Goal: Information Seeking & Learning: Check status

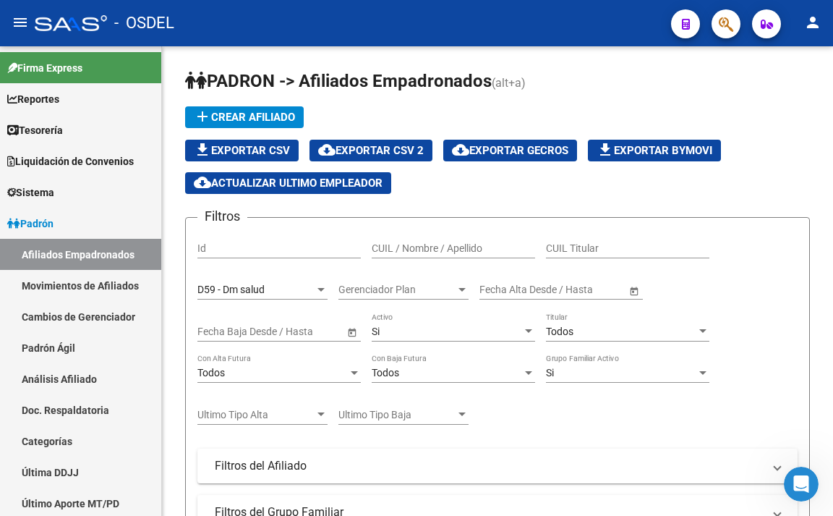
scroll to position [2, 0]
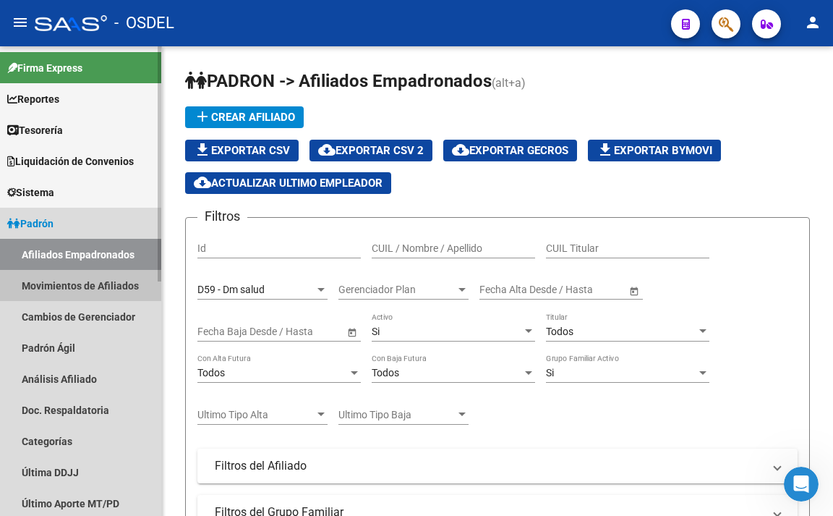
click at [58, 298] on link "Movimientos de Afiliados" at bounding box center [80, 285] width 161 height 31
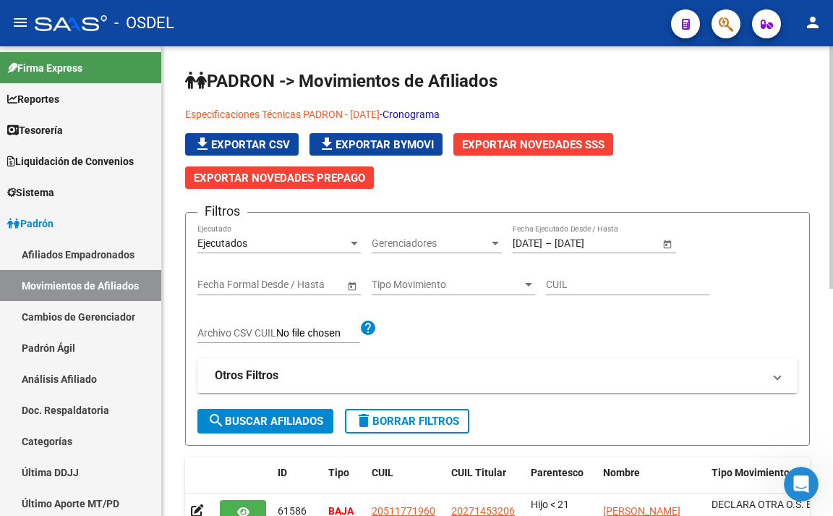
click at [298, 382] on mat-panel-title "Otros Filtros" at bounding box center [489, 376] width 548 height 16
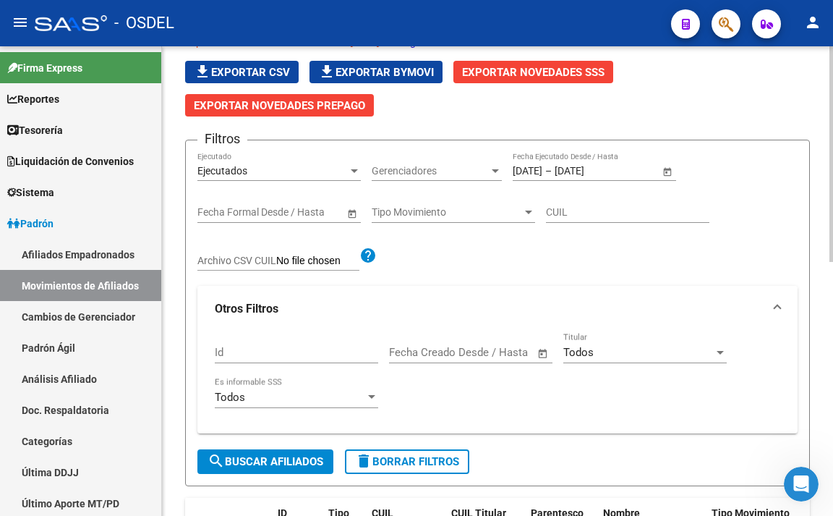
scroll to position [145, 0]
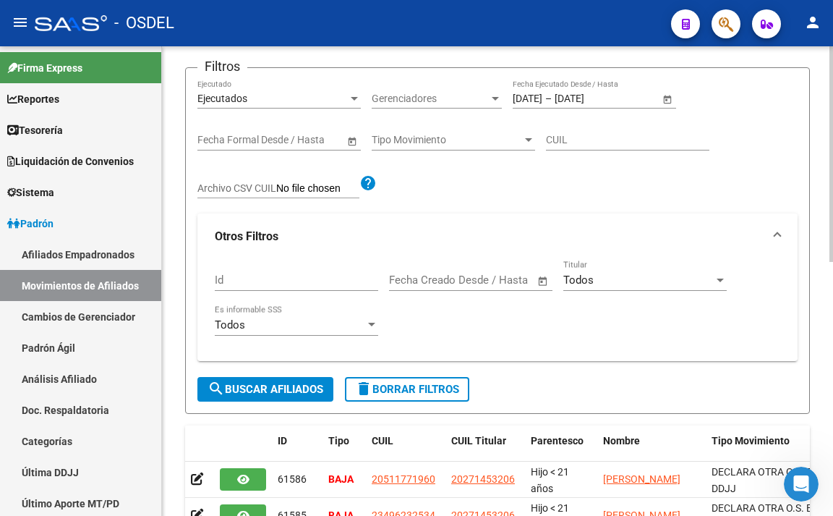
click at [430, 146] on div "Tipo Movimiento Tipo Movimiento" at bounding box center [454, 136] width 164 height 29
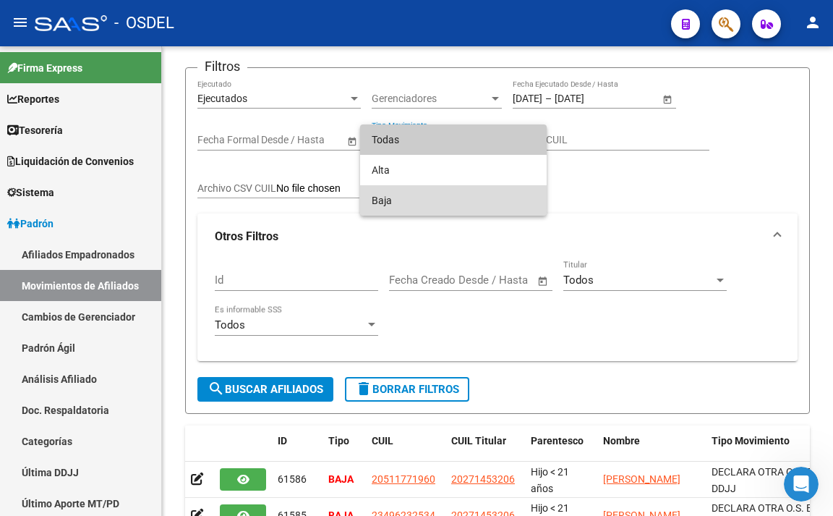
click at [430, 193] on span "Baja" at bounding box center [454, 200] width 164 height 30
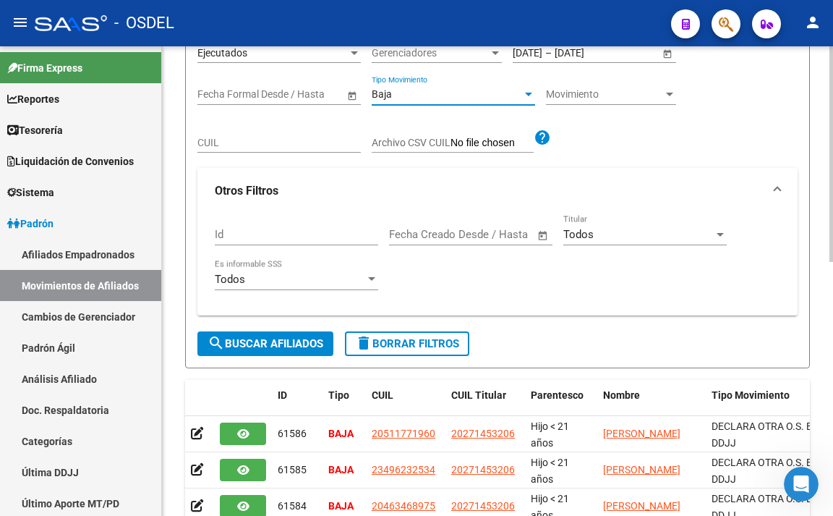
scroll to position [217, 0]
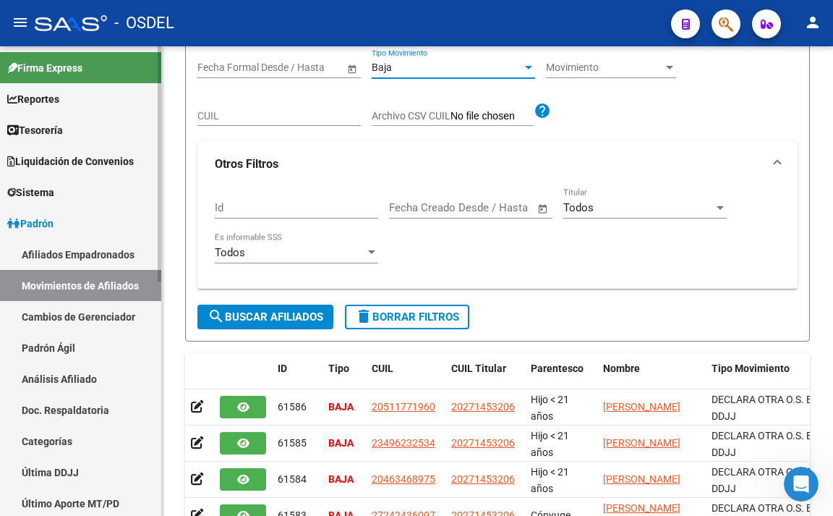
click at [117, 247] on link "Afiliados Empadronados" at bounding box center [80, 254] width 161 height 31
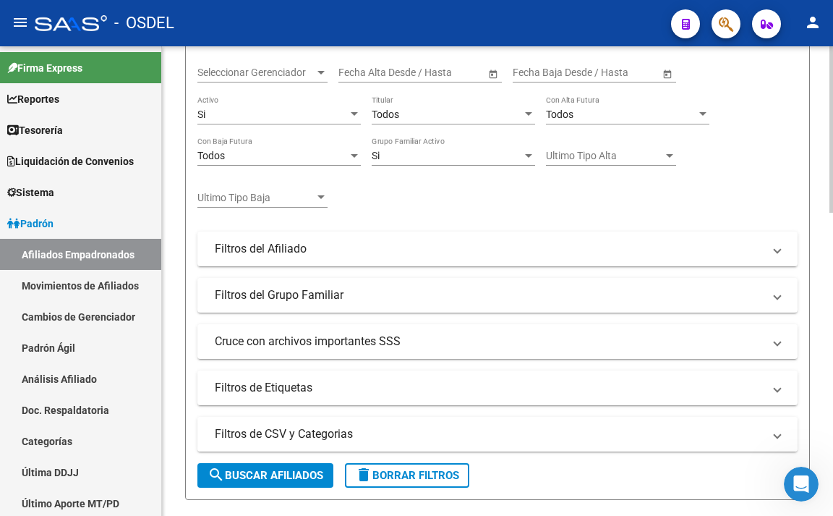
click at [346, 435] on mat-panel-title "Filtros de CSV y Categorias" at bounding box center [489, 434] width 548 height 16
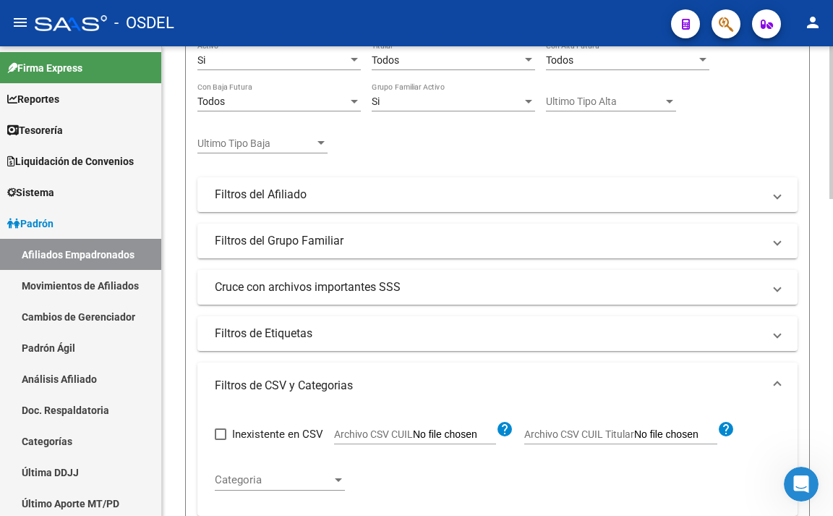
scroll to position [362, 0]
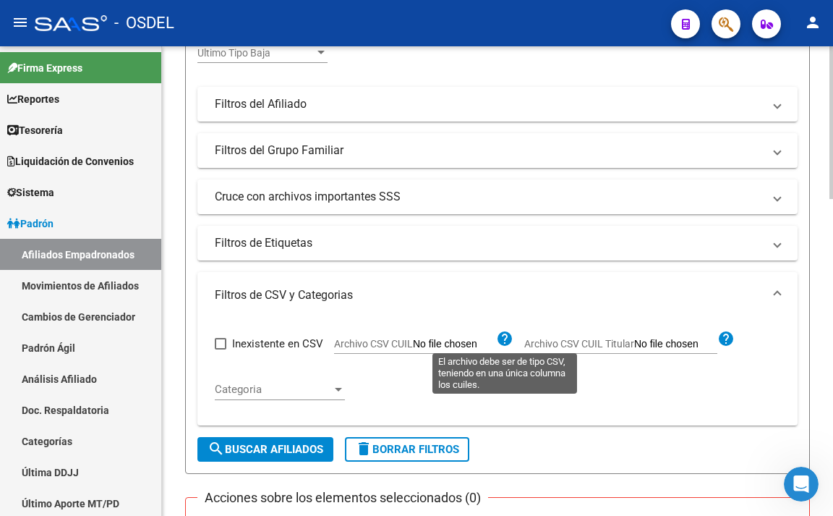
click at [504, 336] on mat-icon "help" at bounding box center [504, 338] width 17 height 17
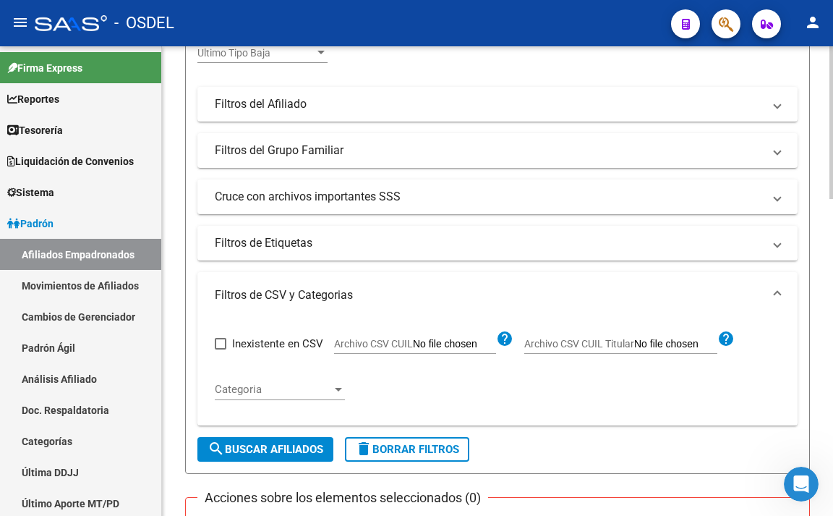
click at [504, 336] on mat-icon "help" at bounding box center [504, 338] width 17 height 17
click at [339, 385] on div at bounding box center [338, 389] width 13 height 12
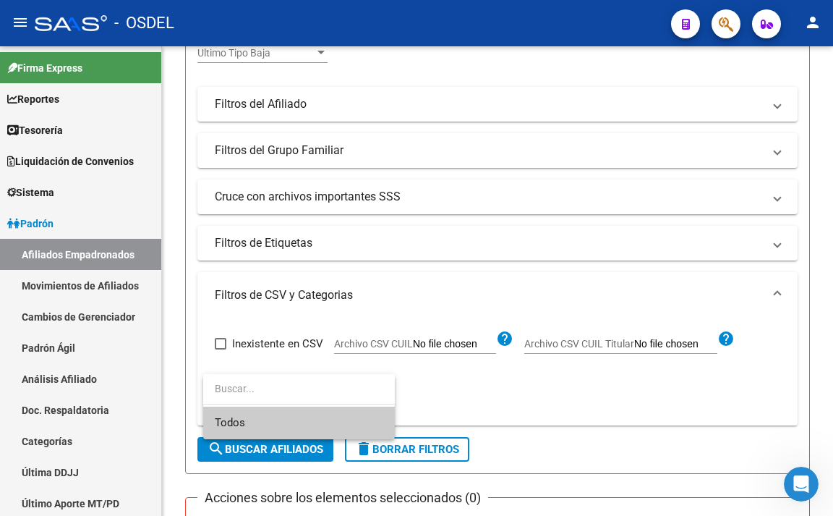
click at [338, 417] on span "Todos" at bounding box center [299, 423] width 169 height 33
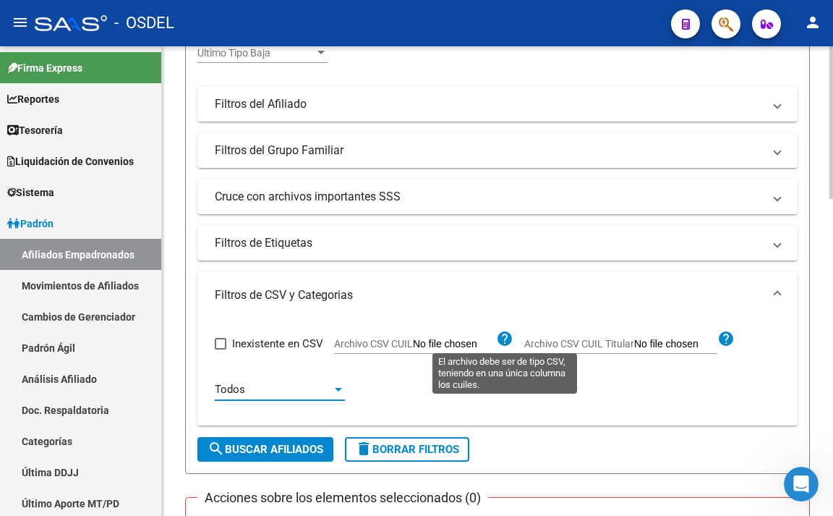
click at [496, 345] on mat-icon "help" at bounding box center [504, 338] width 17 height 17
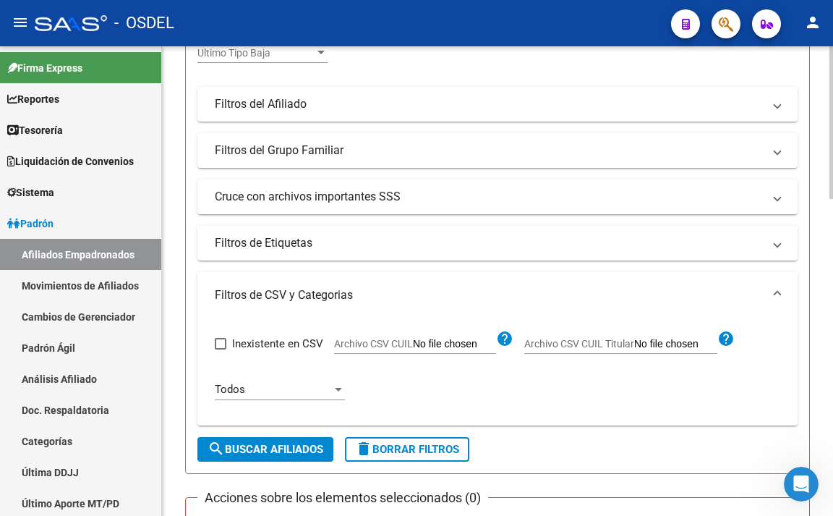
click at [504, 341] on mat-icon "help" at bounding box center [504, 338] width 17 height 17
click at [695, 344] on input "Archivo CSV CUIL Titular" at bounding box center [675, 344] width 83 height 13
type input "C:\fakepath\F23 bajas.csv"
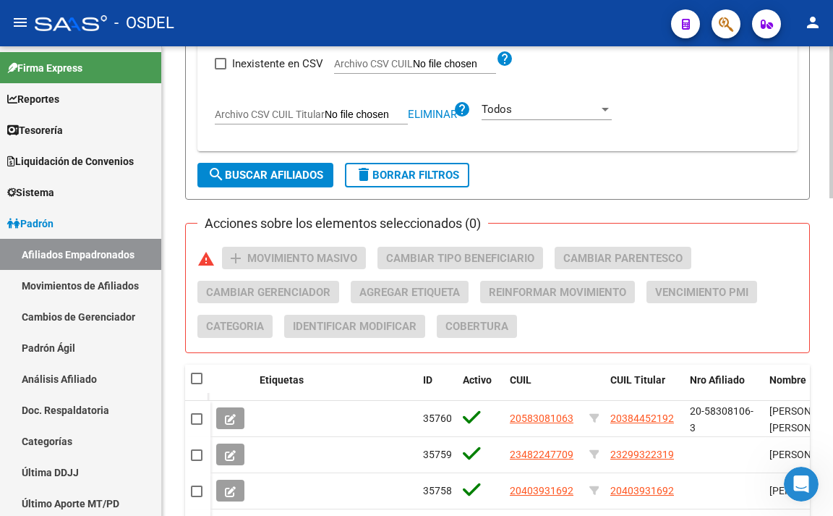
scroll to position [651, 0]
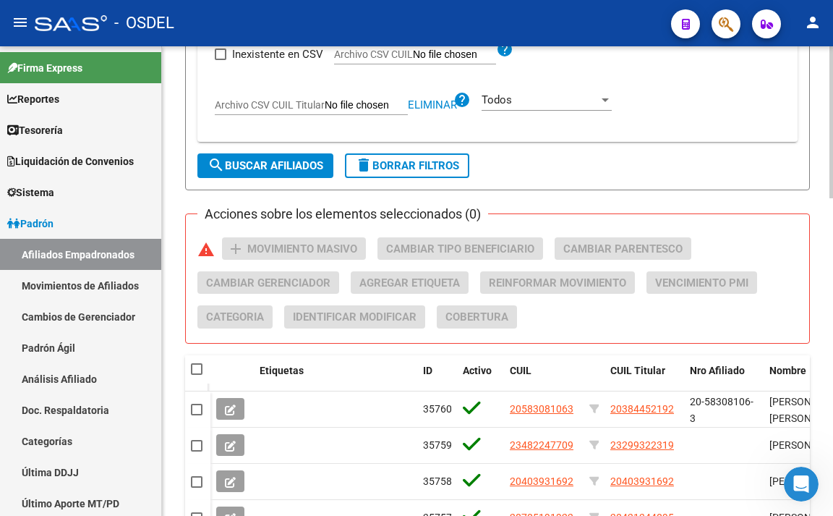
click at [302, 169] on span "search Buscar Afiliados" at bounding box center [266, 165] width 116 height 13
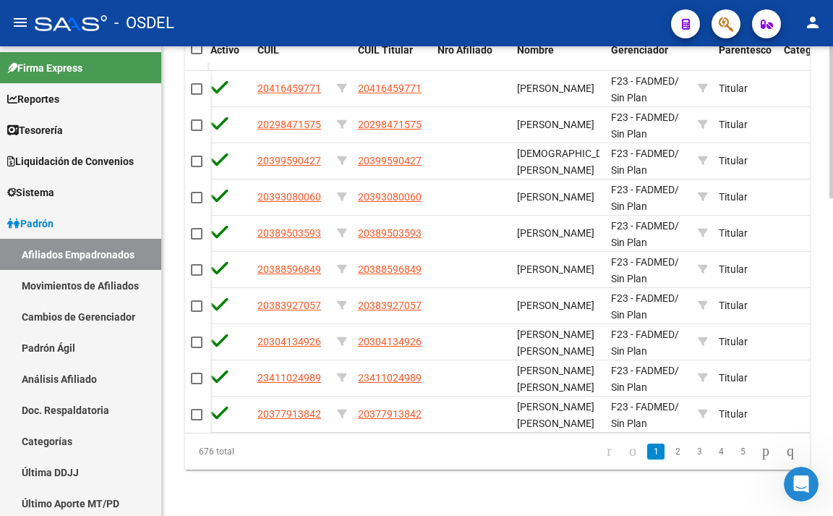
scroll to position [0, 258]
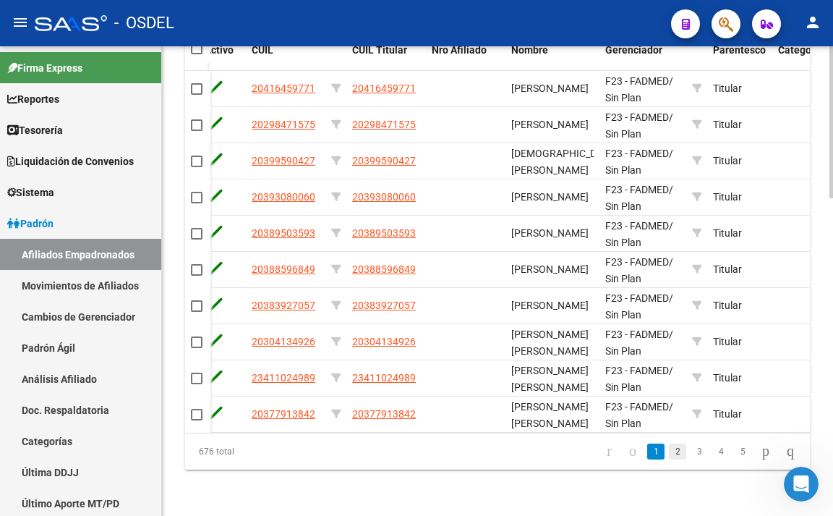
click at [669, 453] on link "2" at bounding box center [677, 451] width 17 height 16
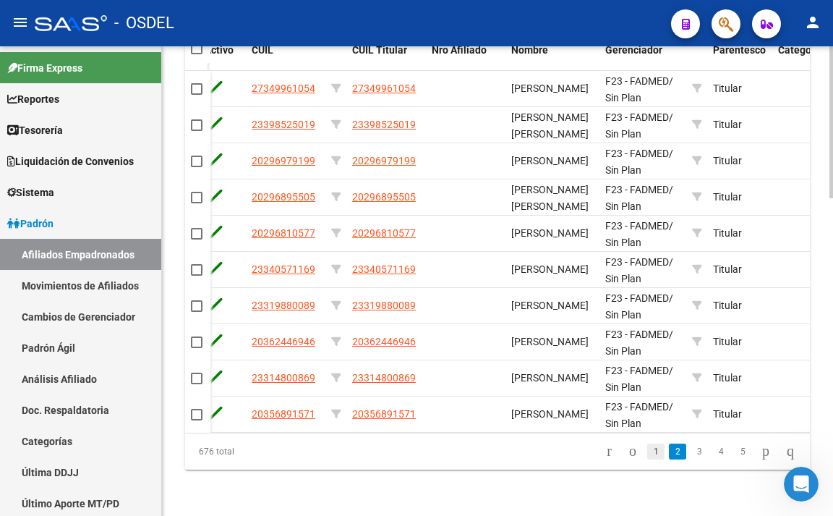
click at [648, 456] on link "1" at bounding box center [656, 451] width 17 height 16
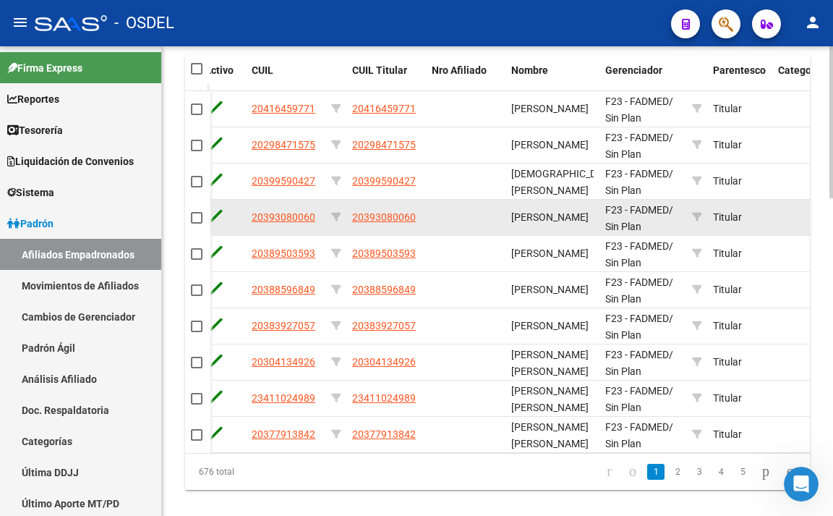
scroll to position [839, 0]
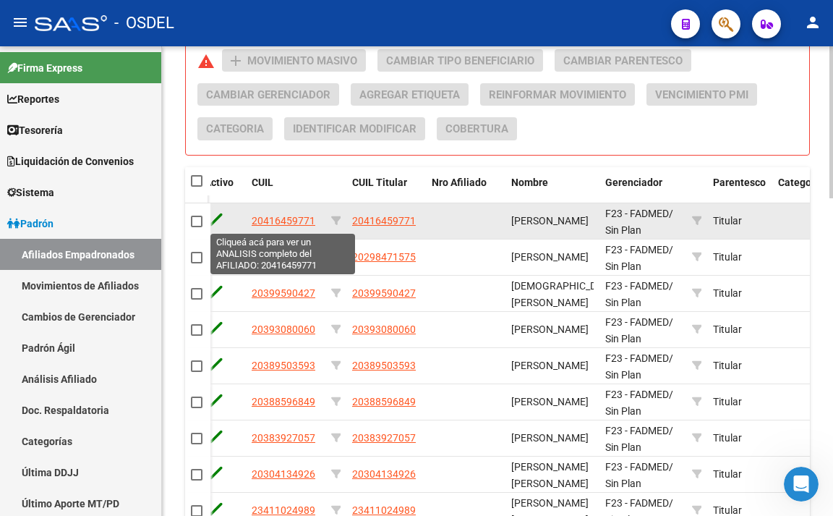
click at [300, 226] on span "20416459771" at bounding box center [284, 221] width 64 height 12
type textarea "20416459771"
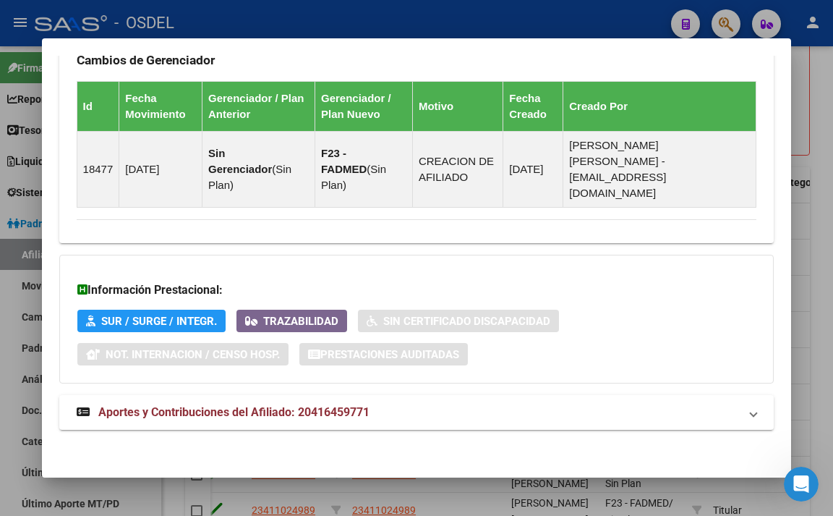
scroll to position [961, 0]
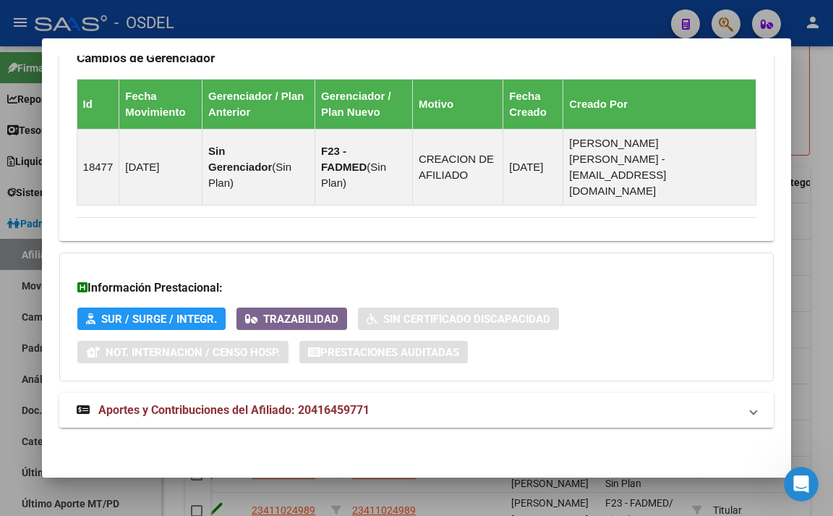
click at [307, 407] on span "Aportes y Contribuciones del Afiliado: 20416459771" at bounding box center [233, 410] width 271 height 14
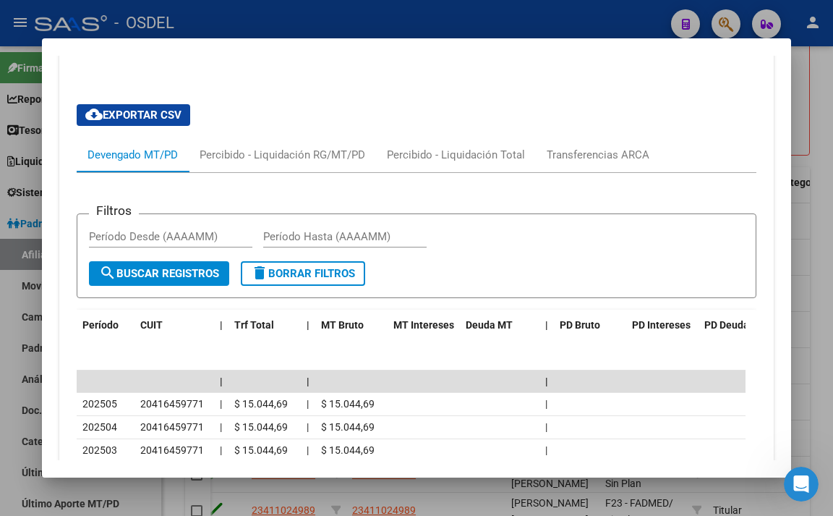
scroll to position [1402, 0]
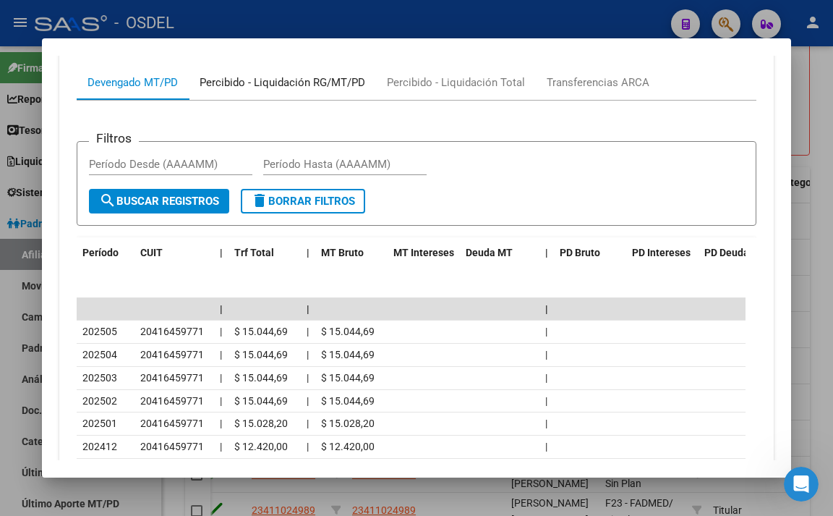
click at [333, 77] on div "Percibido - Liquidación RG/MT/PD" at bounding box center [283, 83] width 166 height 16
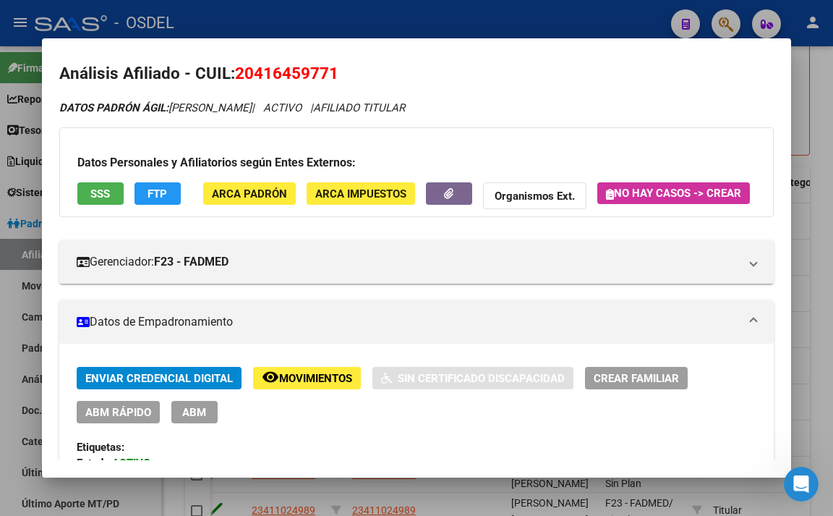
scroll to position [0, 0]
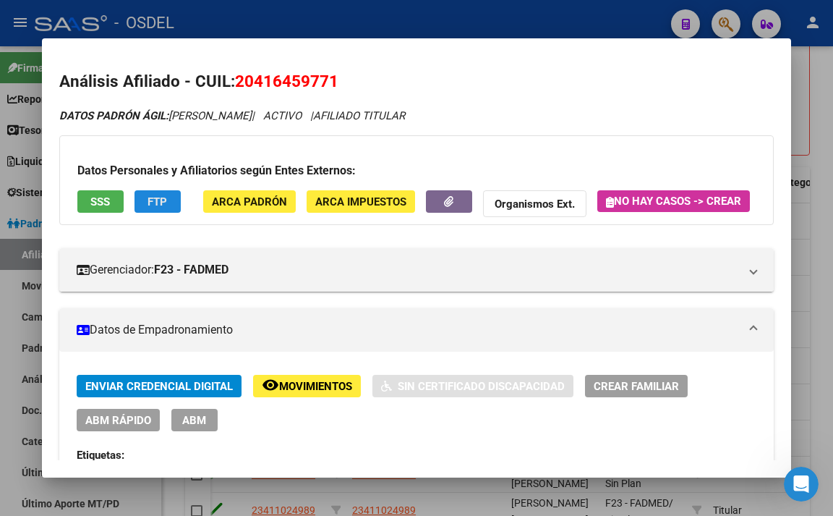
click at [168, 205] on button "FTP" at bounding box center [158, 201] width 46 height 22
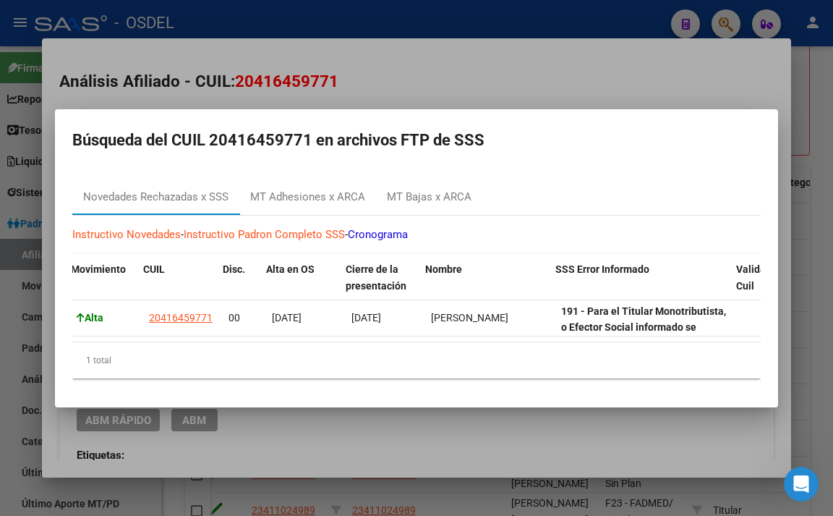
scroll to position [0, 166]
click at [420, 190] on div "MT Bajas x ARCA" at bounding box center [429, 197] width 85 height 17
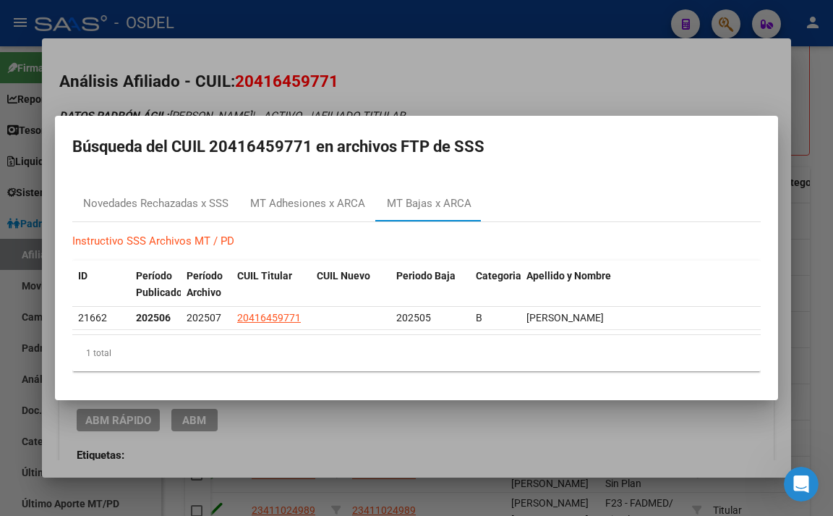
click at [517, 93] on div at bounding box center [416, 258] width 833 height 516
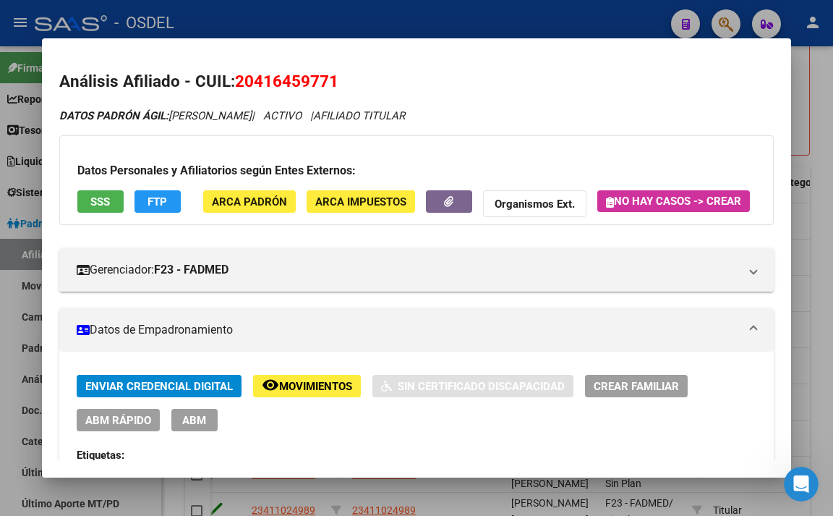
click at [106, 200] on span "SSS" at bounding box center [100, 201] width 20 height 13
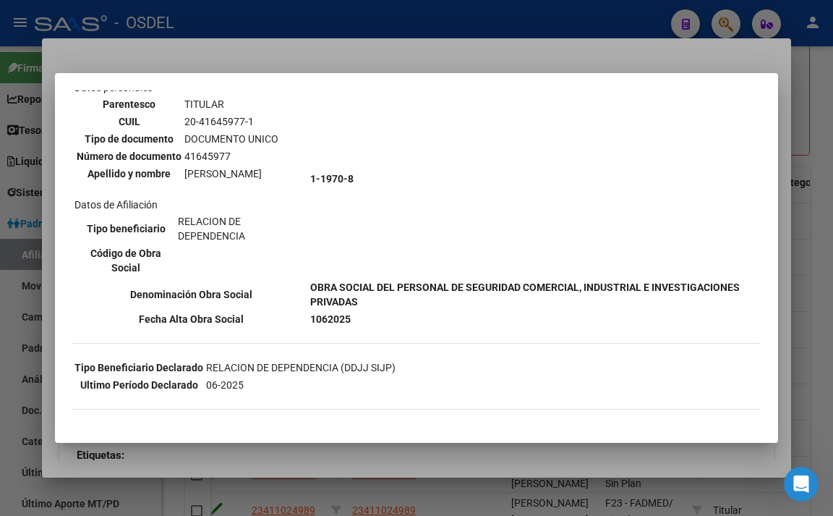
scroll to position [145, 0]
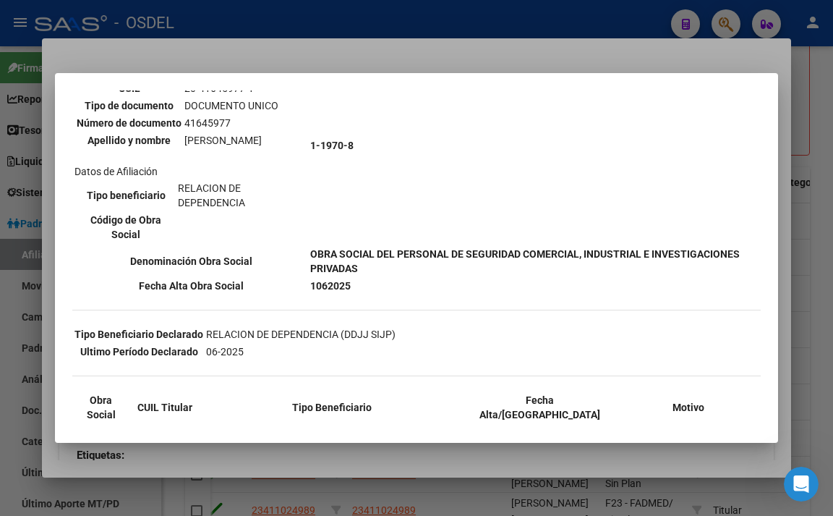
click at [544, 60] on div at bounding box center [416, 258] width 833 height 516
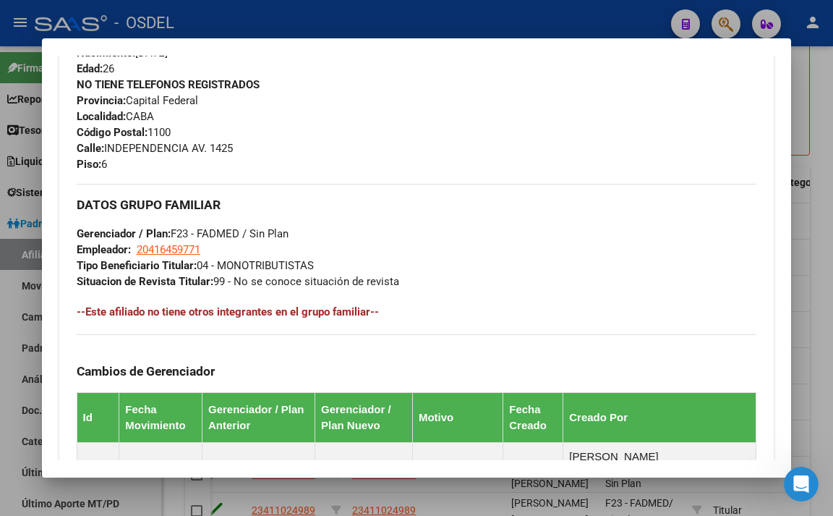
scroll to position [651, 0]
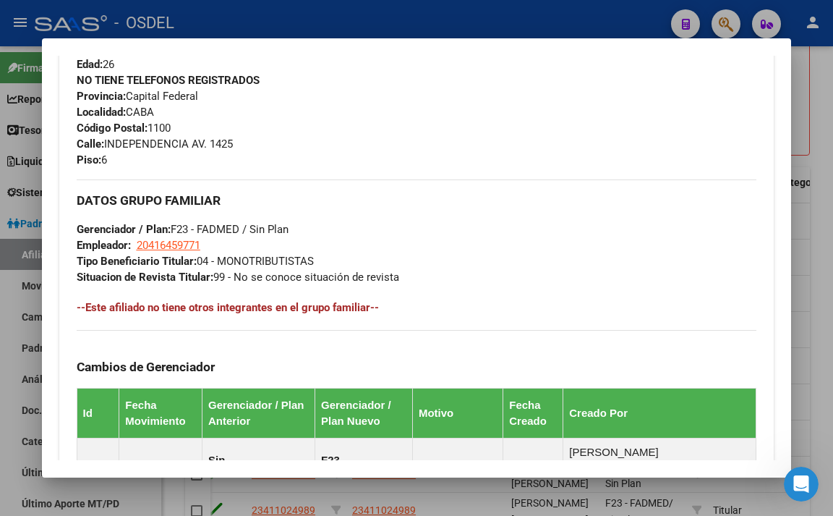
click at [522, 29] on div at bounding box center [416, 258] width 833 height 516
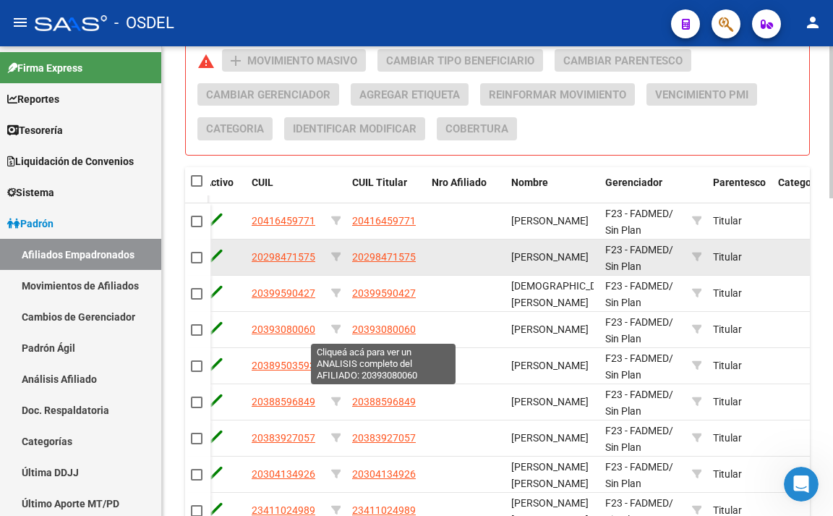
scroll to position [767, 0]
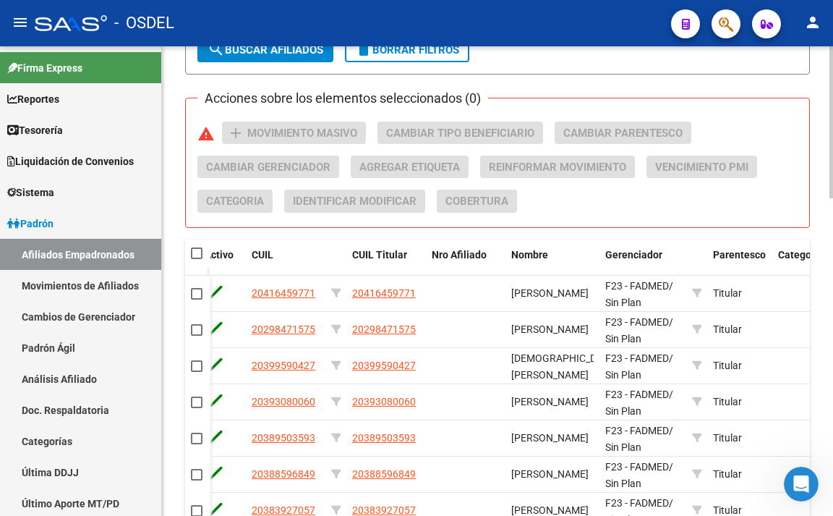
click at [198, 253] on span at bounding box center [197, 253] width 12 height 12
click at [197, 259] on input "checkbox" at bounding box center [196, 259] width 1 height 1
checkbox input "true"
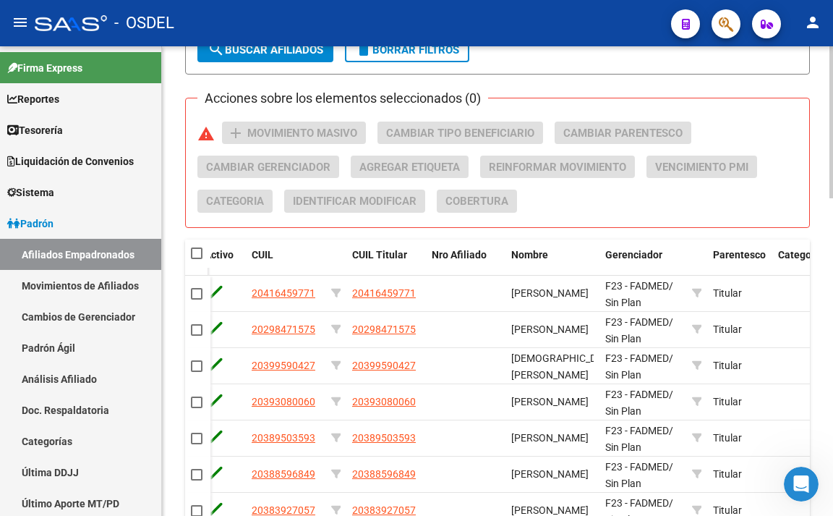
checkbox input "true"
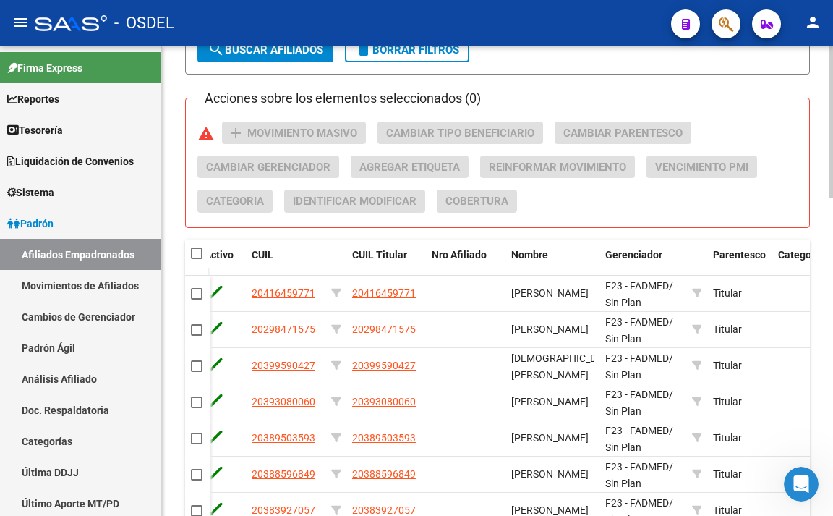
checkbox input "true"
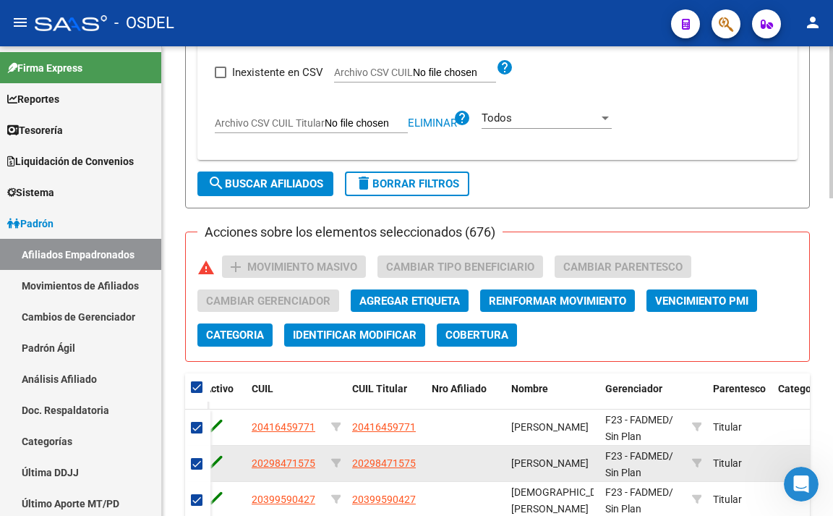
scroll to position [622, 0]
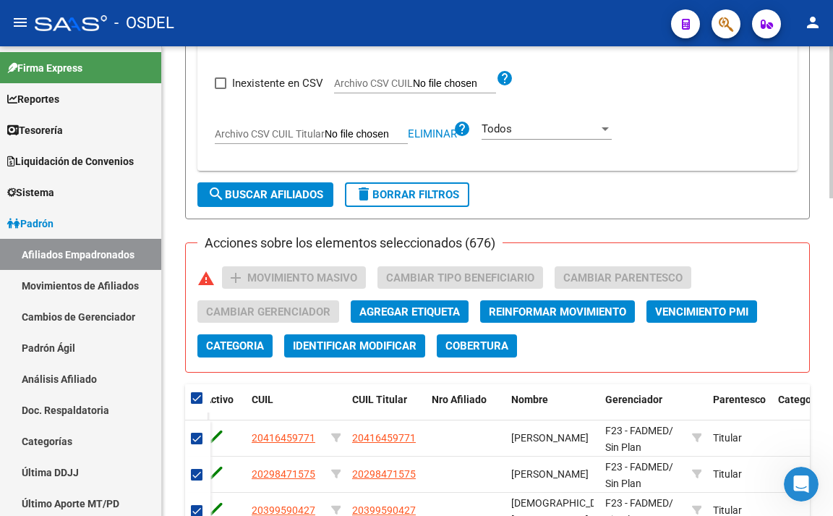
click at [495, 127] on span "Todos" at bounding box center [497, 128] width 30 height 13
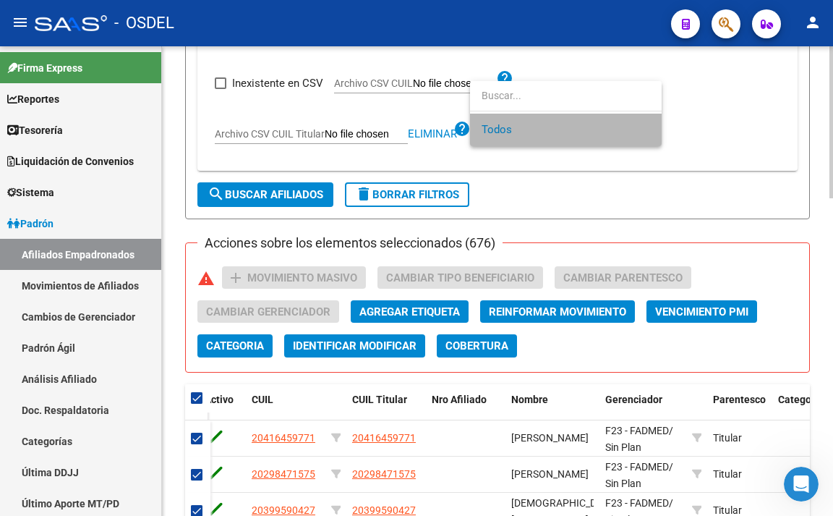
click at [495, 127] on span "Todos" at bounding box center [566, 130] width 169 height 33
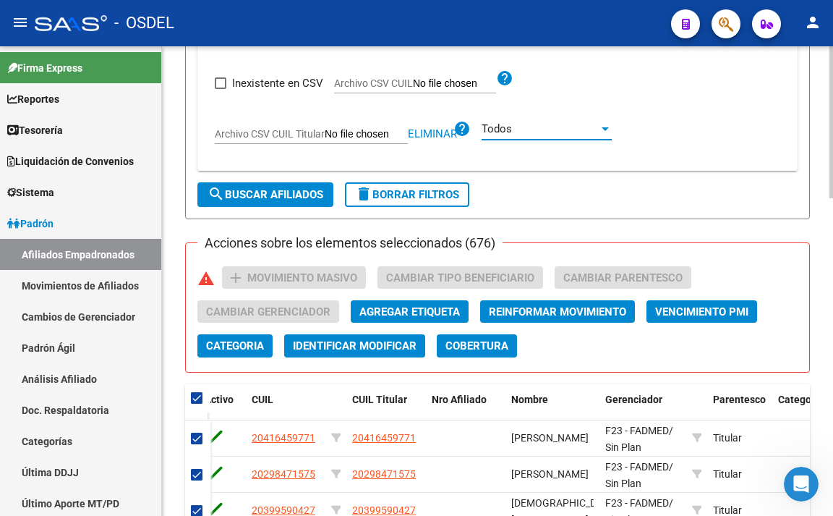
click at [197, 399] on span at bounding box center [197, 398] width 12 height 12
click at [197, 404] on input "checkbox" at bounding box center [196, 404] width 1 height 1
checkbox input "false"
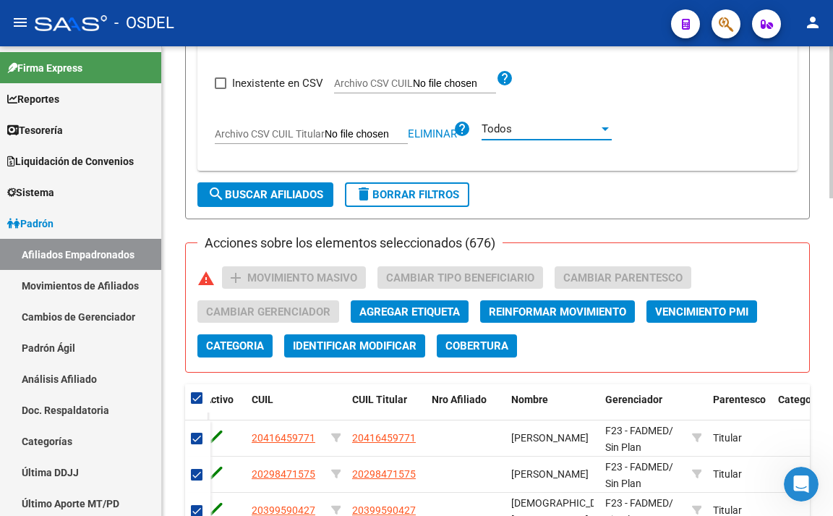
checkbox input "false"
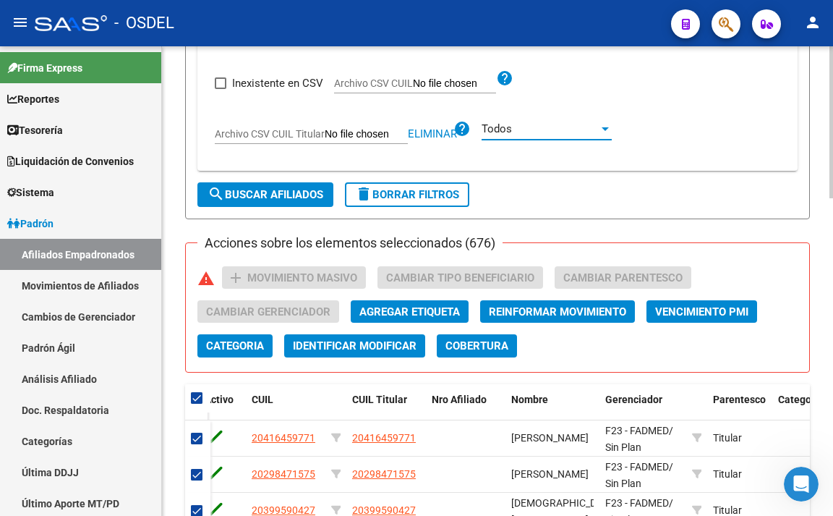
checkbox input "false"
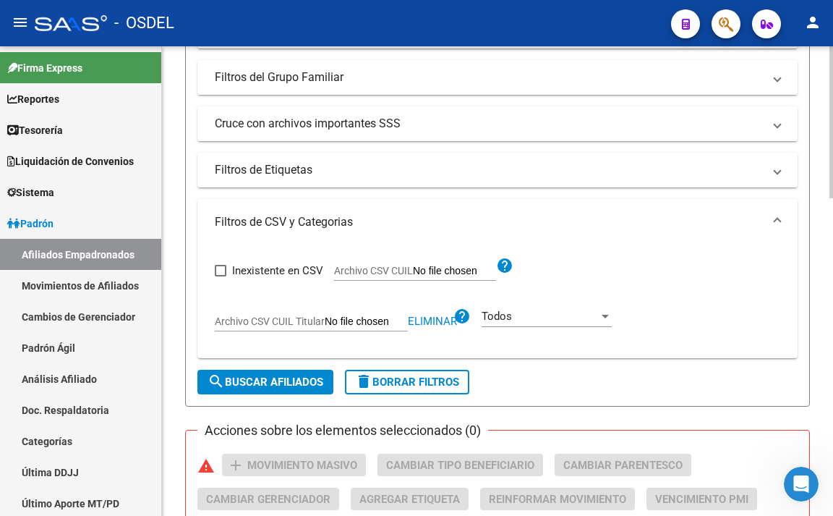
scroll to position [405, 0]
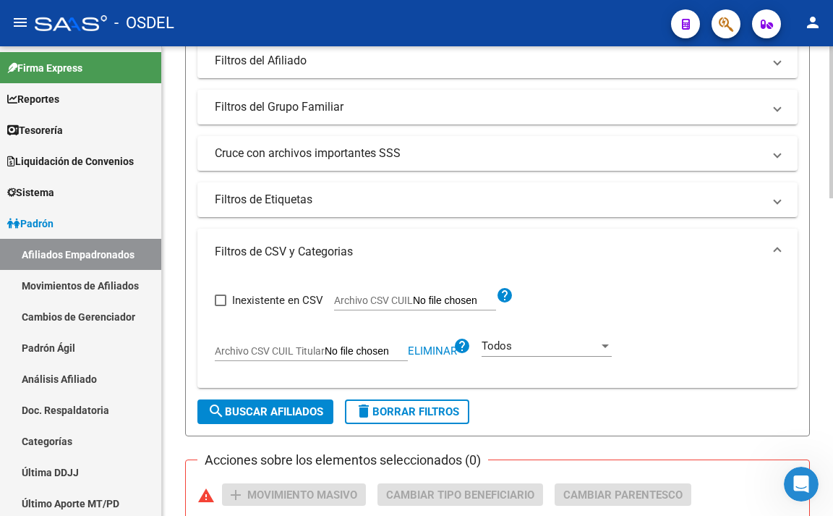
click at [305, 255] on mat-panel-title "Filtros de CSV y Categorias" at bounding box center [489, 252] width 548 height 16
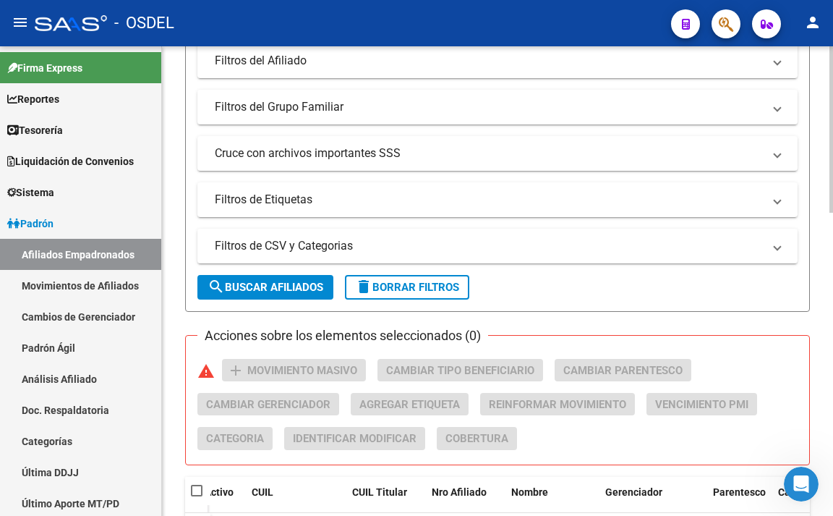
scroll to position [550, 0]
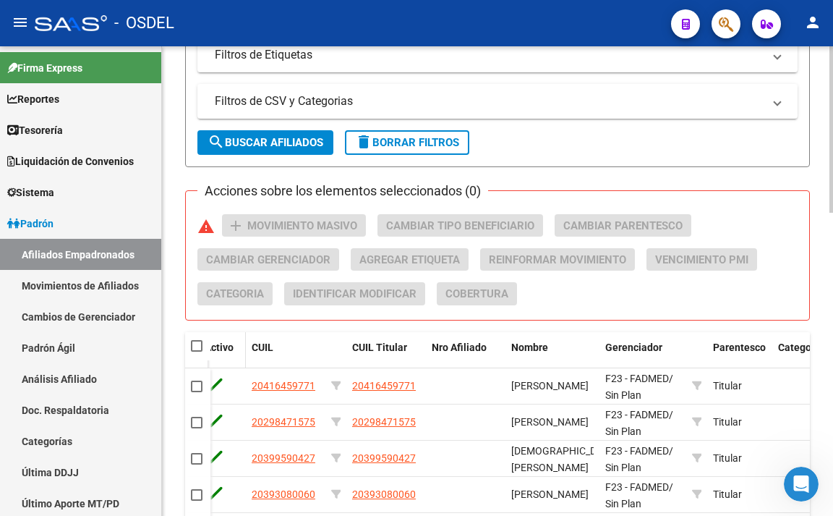
click at [222, 348] on span "Activo" at bounding box center [219, 347] width 29 height 12
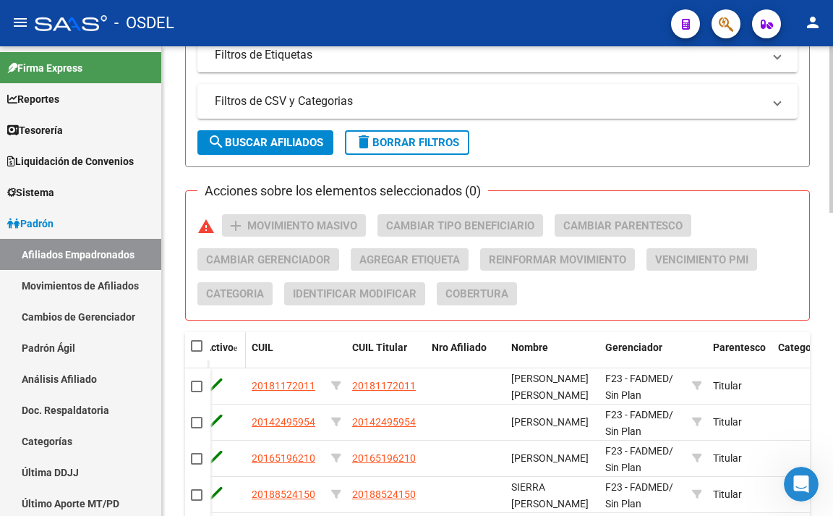
click at [222, 348] on span "Activo" at bounding box center [219, 347] width 29 height 12
click at [195, 344] on span at bounding box center [197, 346] width 12 height 12
click at [196, 352] on input "checkbox" at bounding box center [196, 352] width 1 height 1
checkbox input "true"
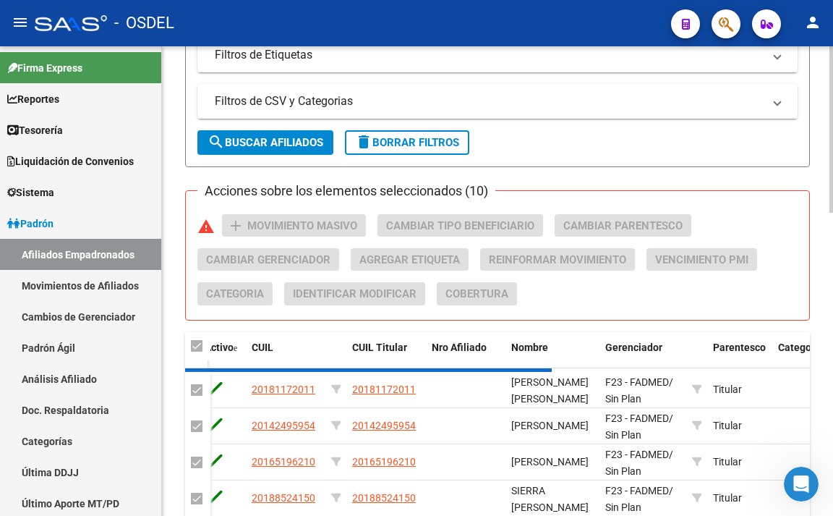
checkbox input "true"
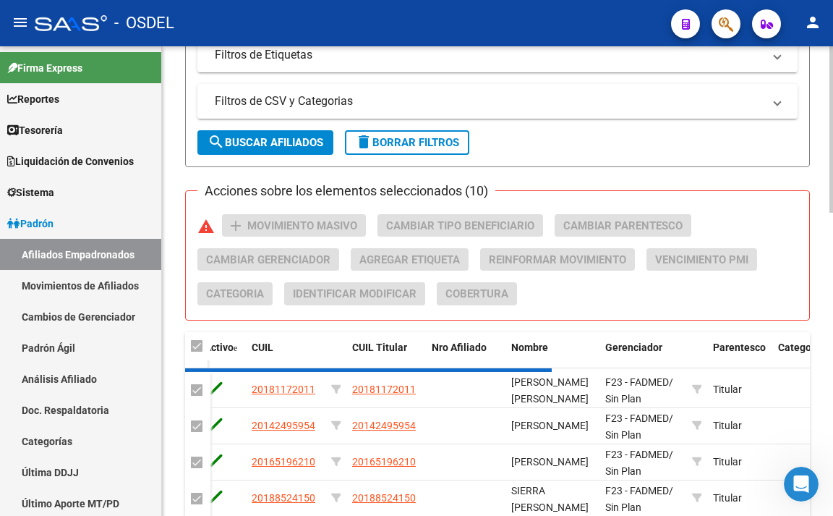
checkbox input "true"
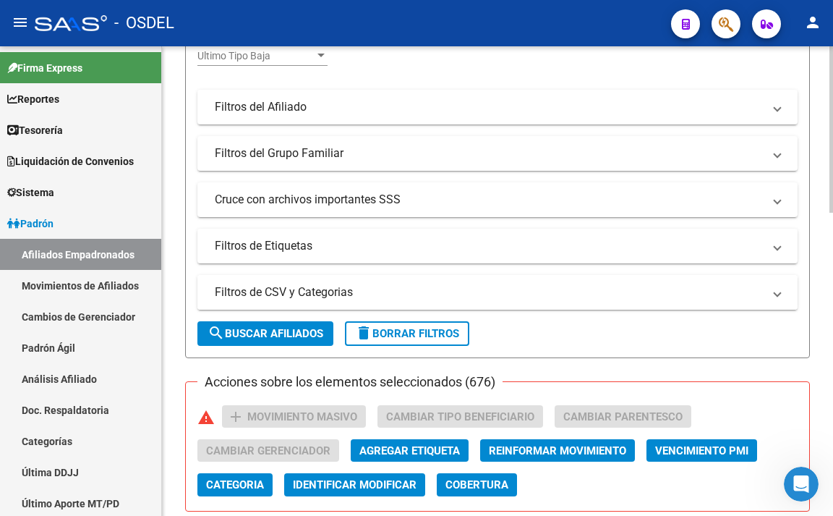
scroll to position [333, 0]
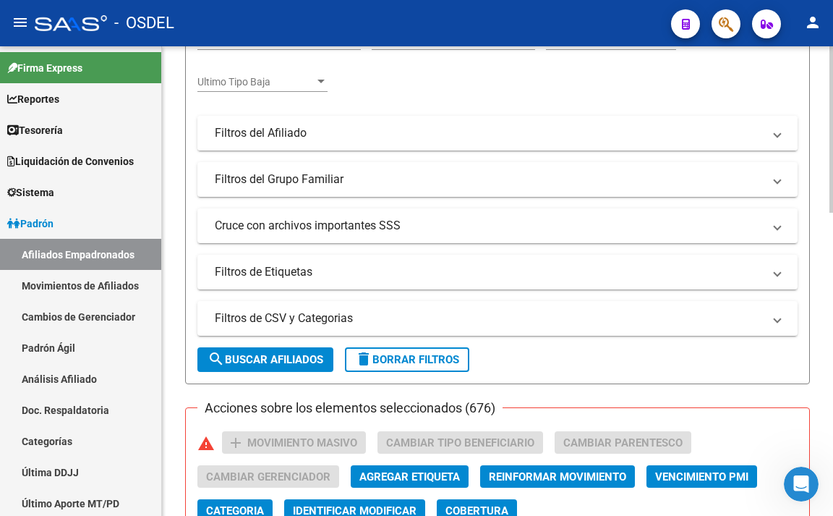
click at [362, 137] on mat-panel-title "Filtros del Afiliado" at bounding box center [489, 133] width 548 height 16
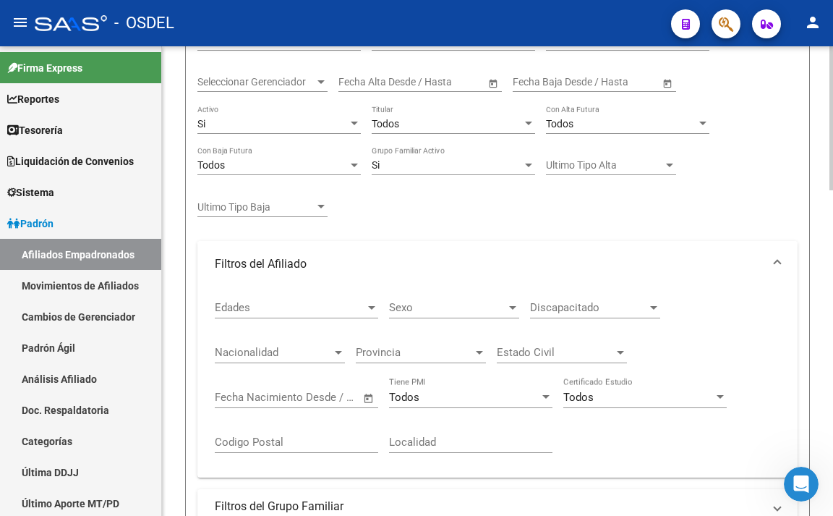
scroll to position [188, 0]
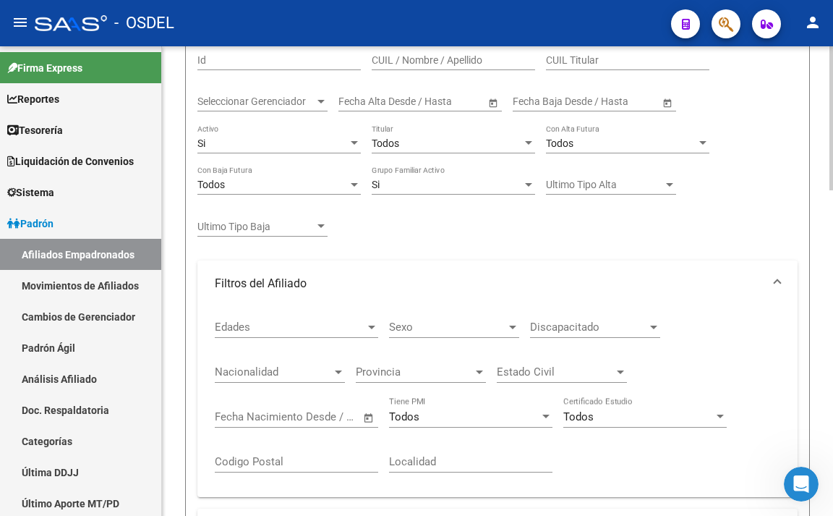
click at [335, 141] on div "Si" at bounding box center [273, 143] width 150 height 12
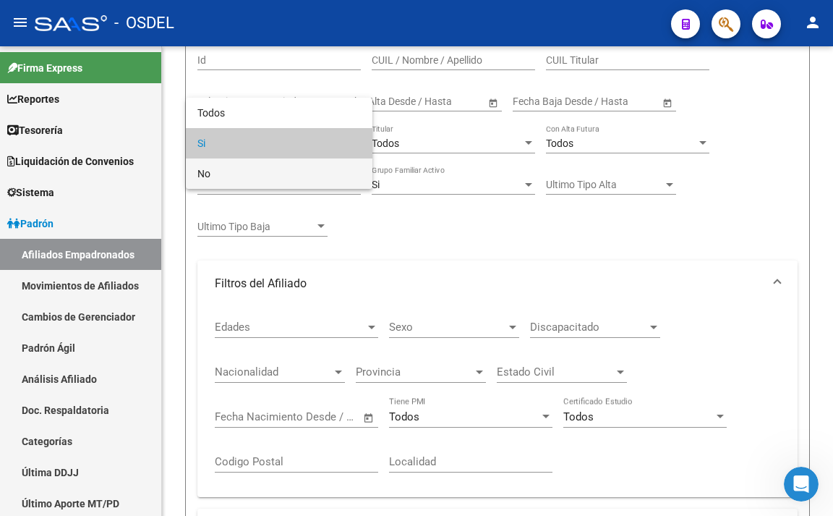
click at [328, 164] on span "No" at bounding box center [280, 173] width 164 height 30
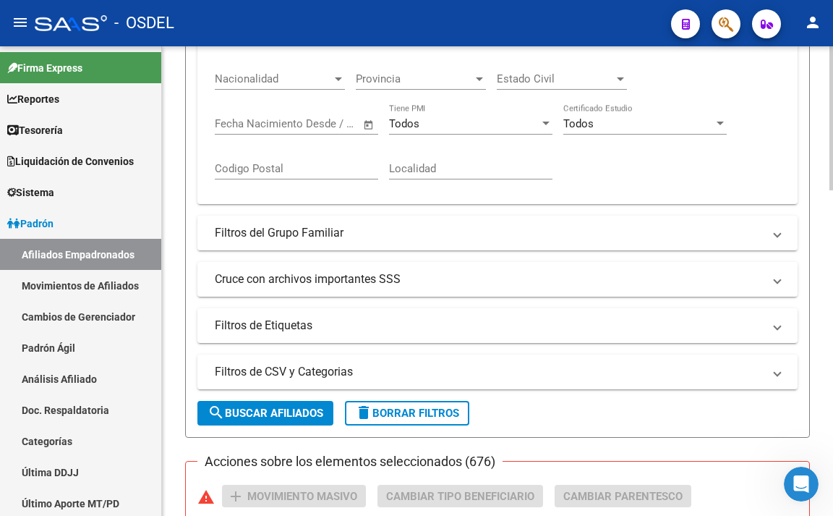
scroll to position [550, 0]
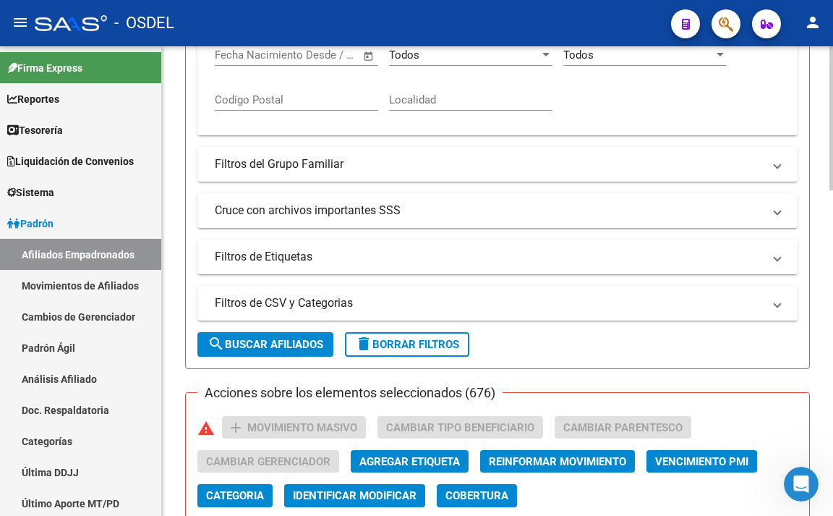
click at [304, 339] on span "search Buscar Afiliados" at bounding box center [266, 344] width 116 height 13
checkbox input "false"
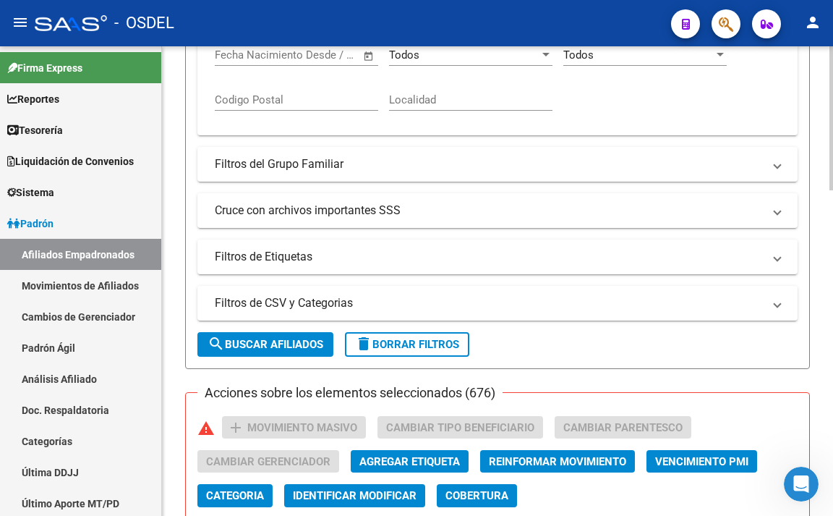
checkbox input "false"
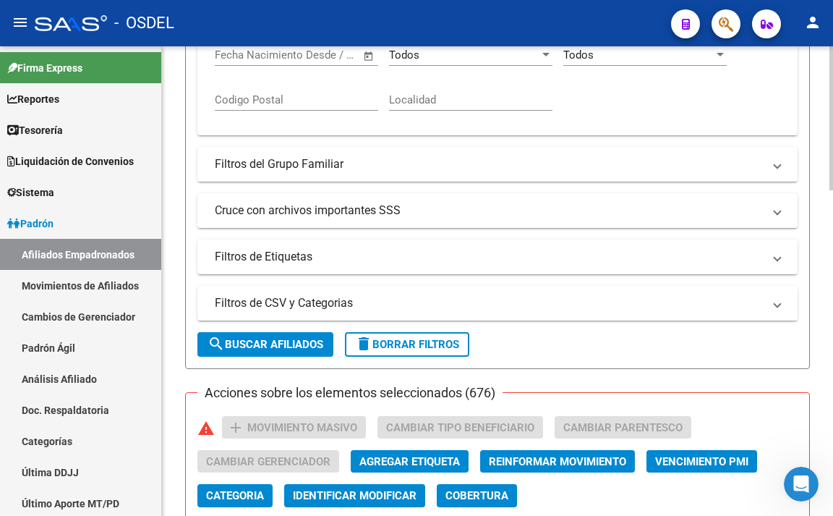
checkbox input "false"
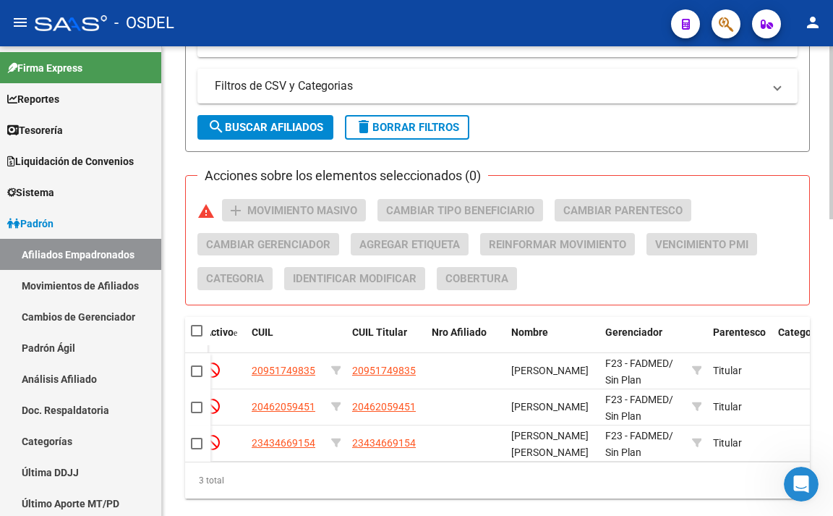
scroll to position [807, 0]
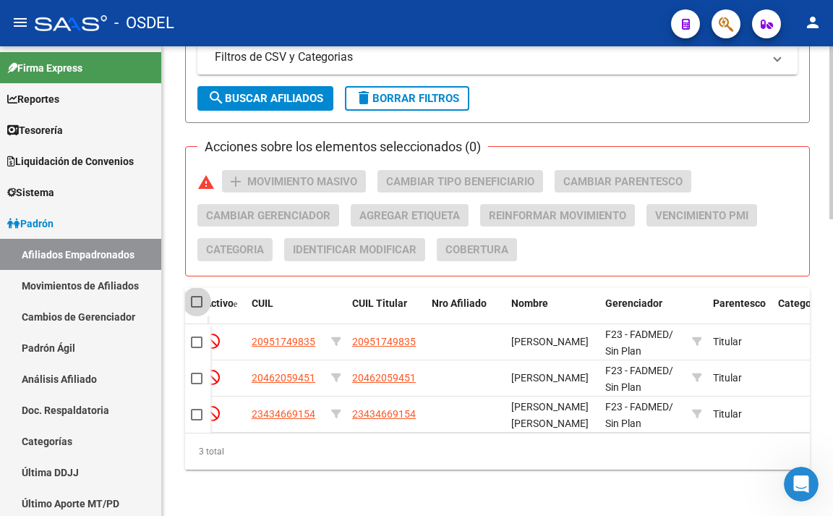
click at [199, 296] on span at bounding box center [197, 302] width 12 height 12
click at [197, 307] on input "checkbox" at bounding box center [196, 307] width 1 height 1
checkbox input "true"
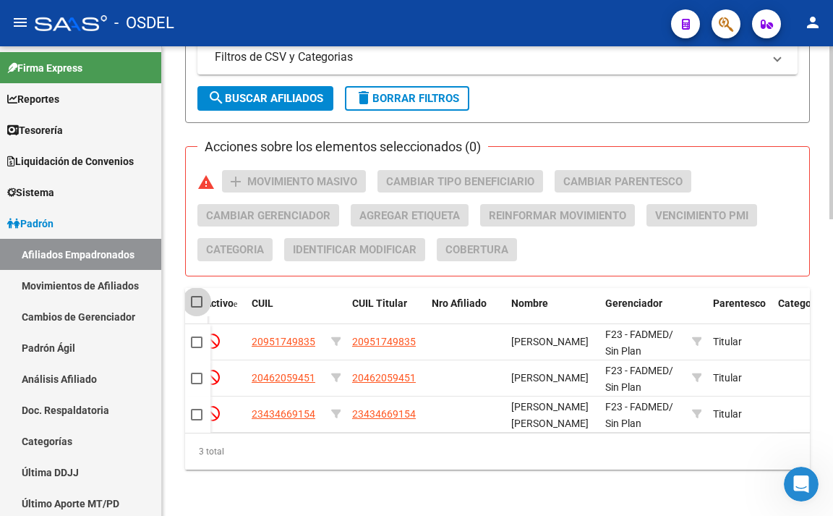
checkbox input "true"
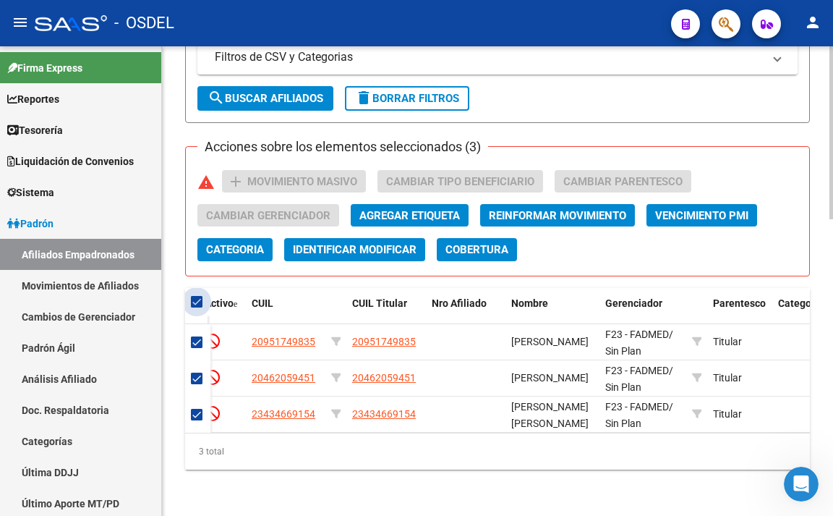
click at [198, 296] on span at bounding box center [197, 302] width 12 height 12
click at [197, 307] on input "checkbox" at bounding box center [196, 307] width 1 height 1
checkbox input "false"
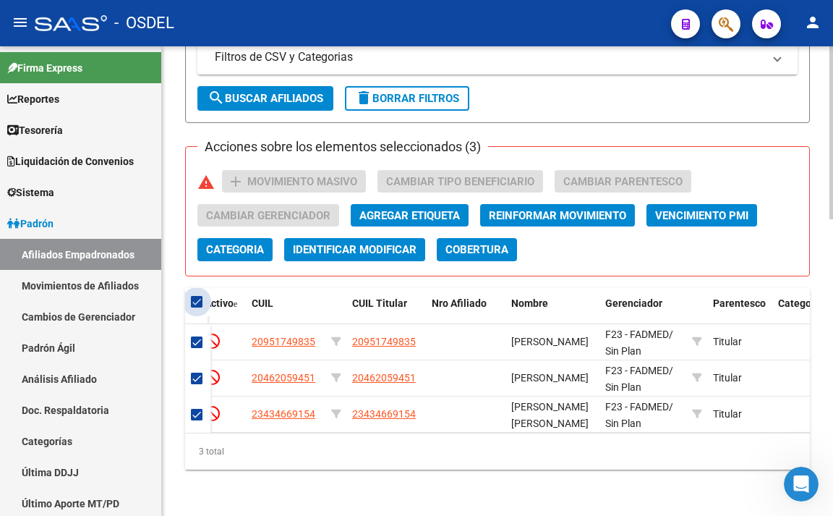
checkbox input "false"
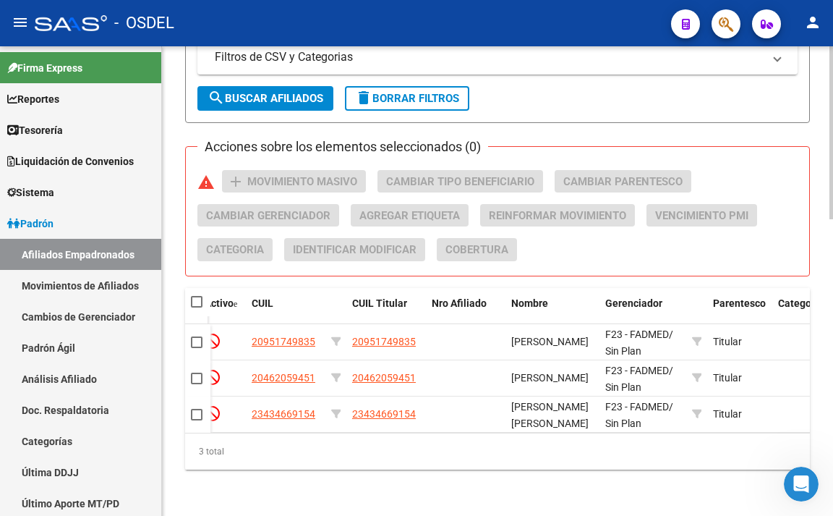
scroll to position [662, 0]
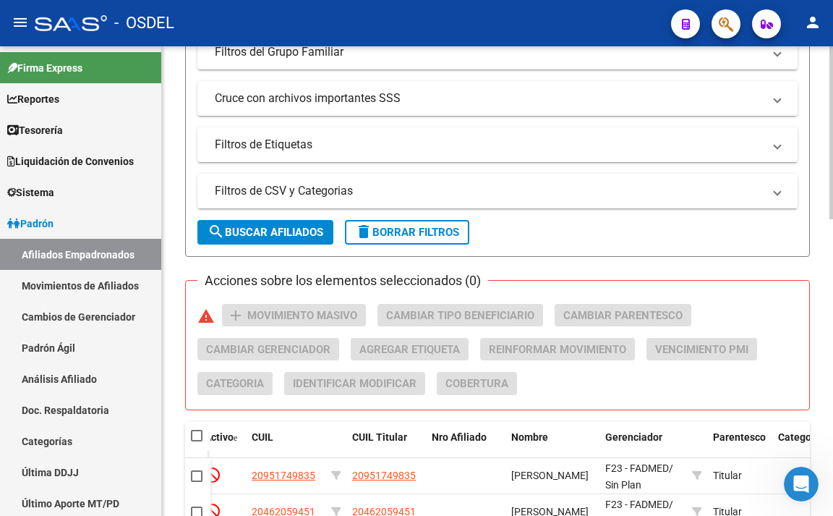
click at [484, 188] on mat-panel-title "Filtros de CSV y Categorias" at bounding box center [489, 191] width 548 height 16
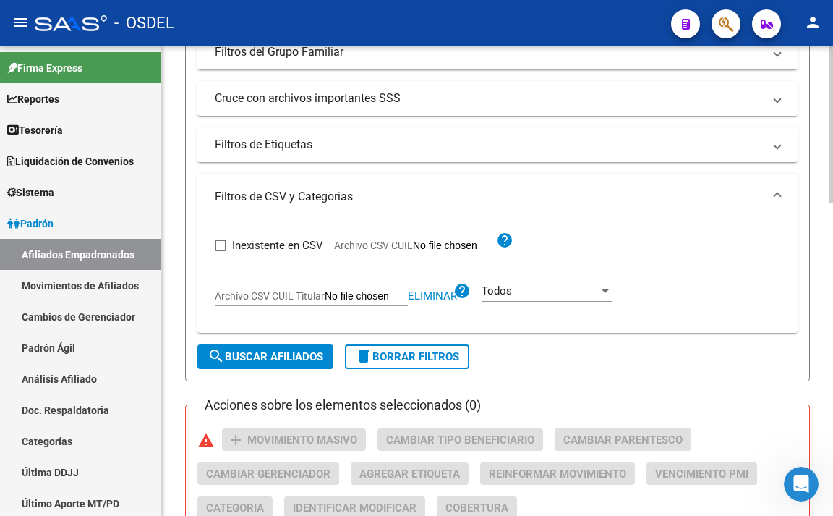
click at [378, 156] on mat-expansion-panel-header "Filtros de Etiquetas" at bounding box center [498, 144] width 600 height 35
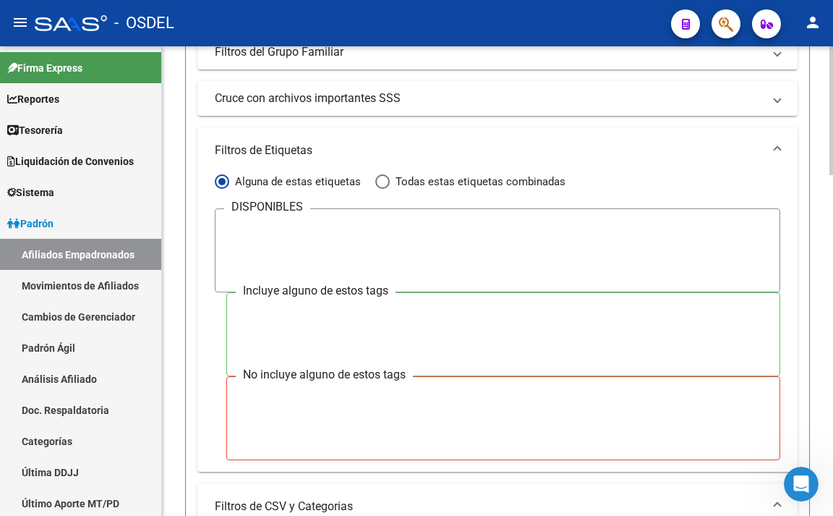
click at [390, 106] on mat-panel-title "Cruce con archivos importantes SSS" at bounding box center [489, 98] width 548 height 16
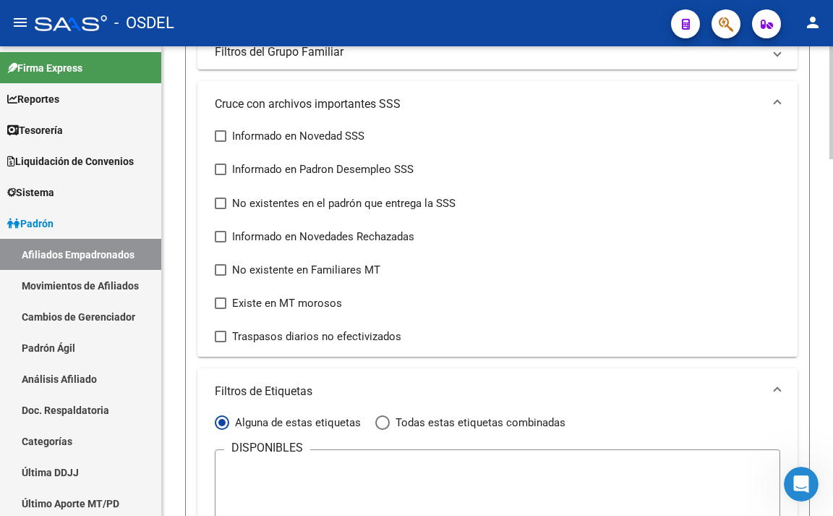
scroll to position [590, 0]
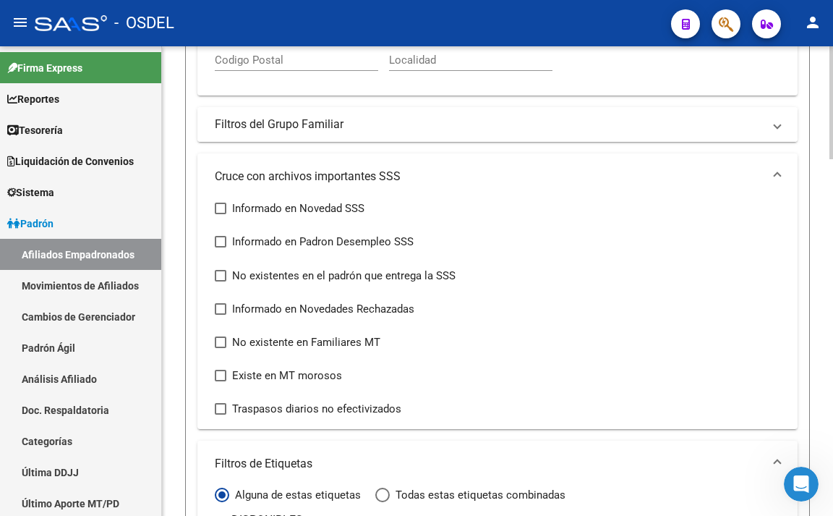
click at [384, 116] on mat-expansion-panel-header "Filtros del Grupo Familiar" at bounding box center [498, 124] width 600 height 35
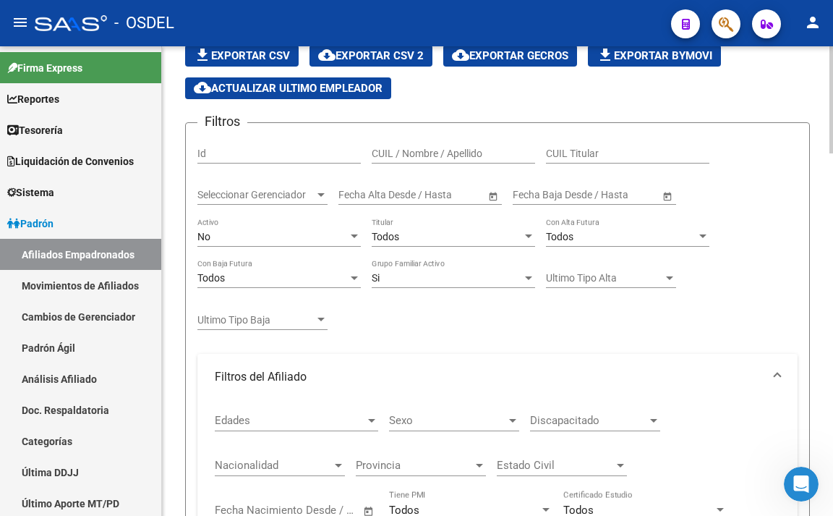
scroll to position [83, 0]
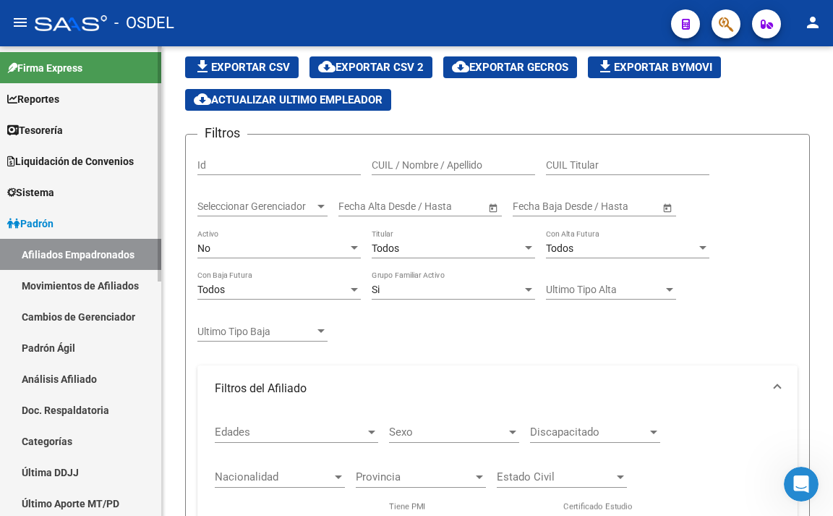
click at [70, 291] on link "Movimientos de Afiliados" at bounding box center [80, 285] width 161 height 31
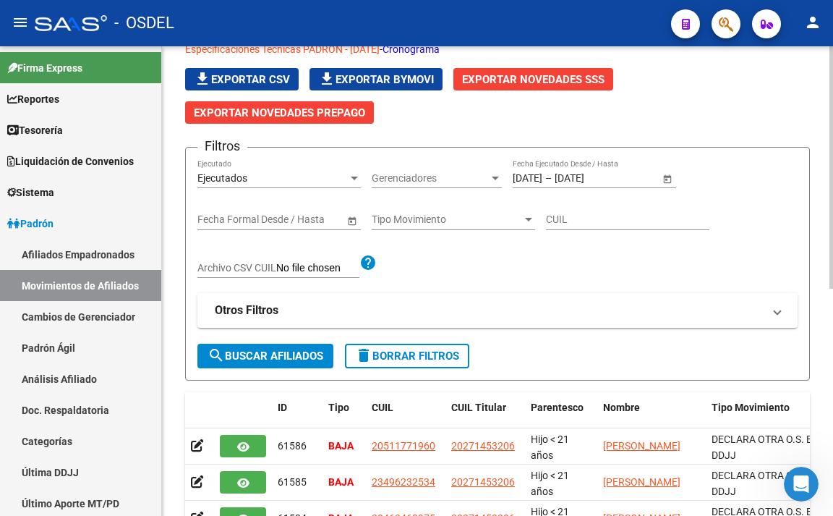
scroll to position [83, 0]
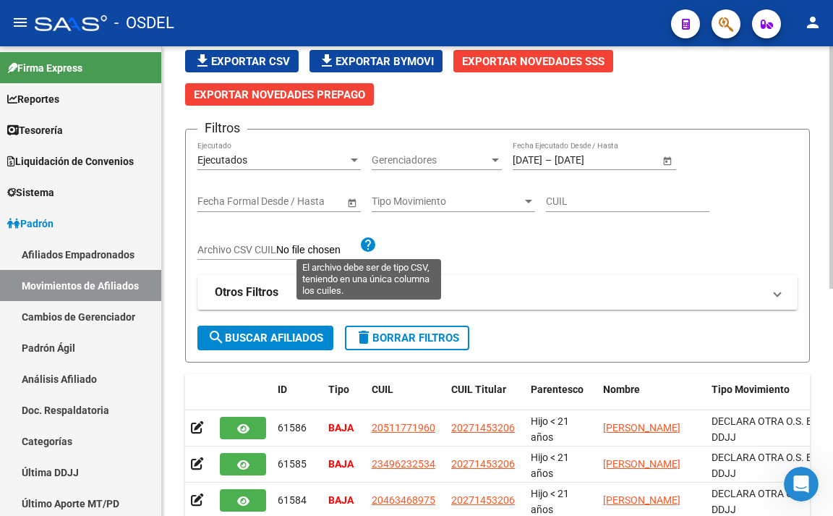
click at [366, 249] on mat-icon "help" at bounding box center [368, 244] width 17 height 17
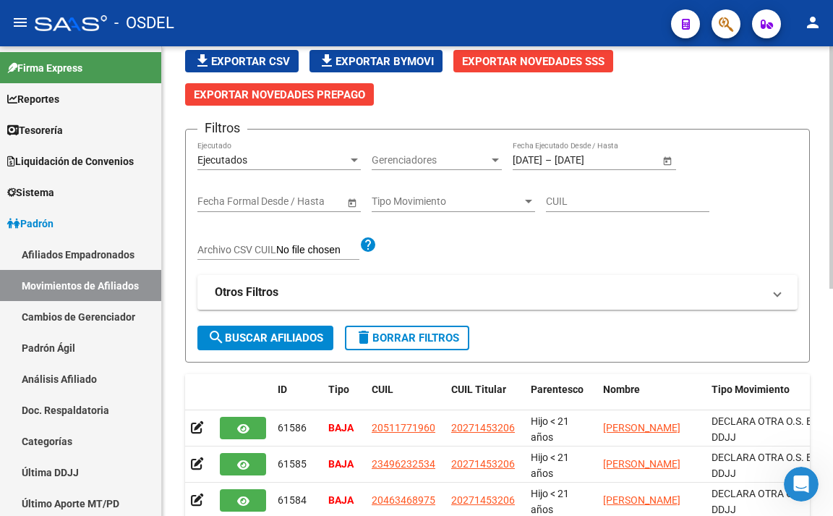
click at [349, 252] on input "Archivo CSV CUIL" at bounding box center [317, 250] width 83 height 13
type input "C:\fakepath\F23 bajas.csv"
click at [294, 335] on span "search Buscar Afiliados" at bounding box center [266, 337] width 116 height 13
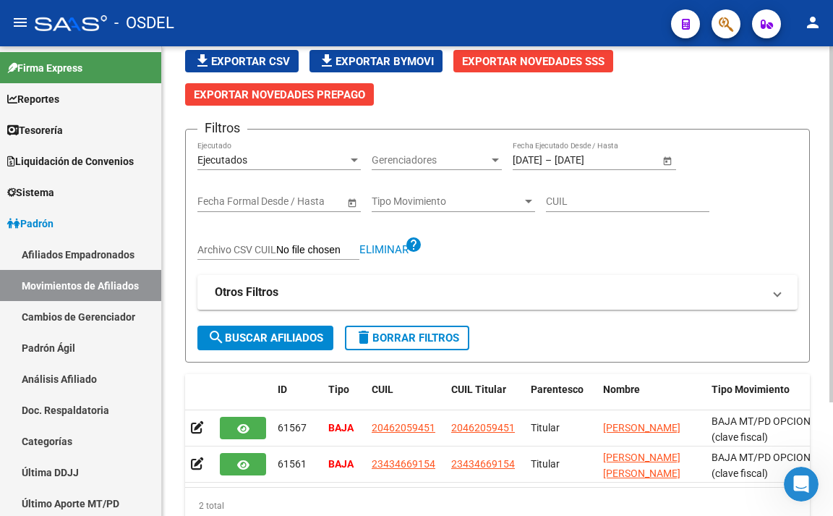
click at [437, 209] on div "Tipo Movimiento Tipo Movimiento" at bounding box center [454, 197] width 164 height 29
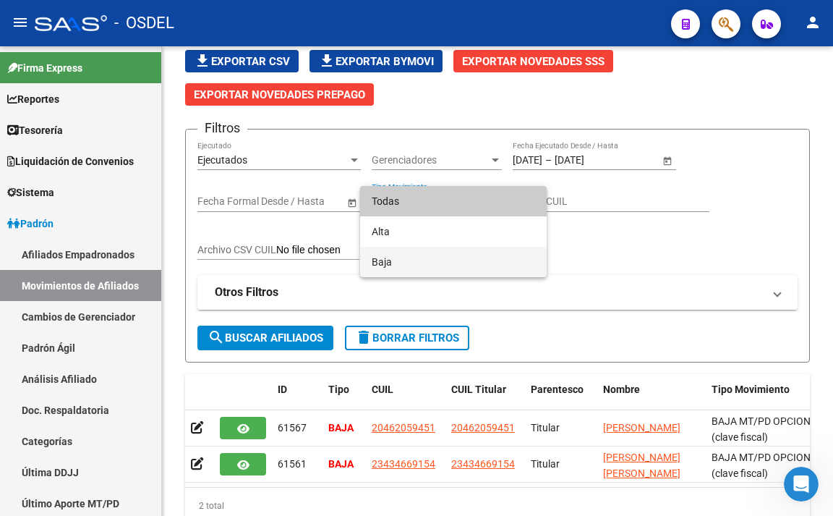
click at [436, 266] on span "Baja" at bounding box center [454, 262] width 164 height 30
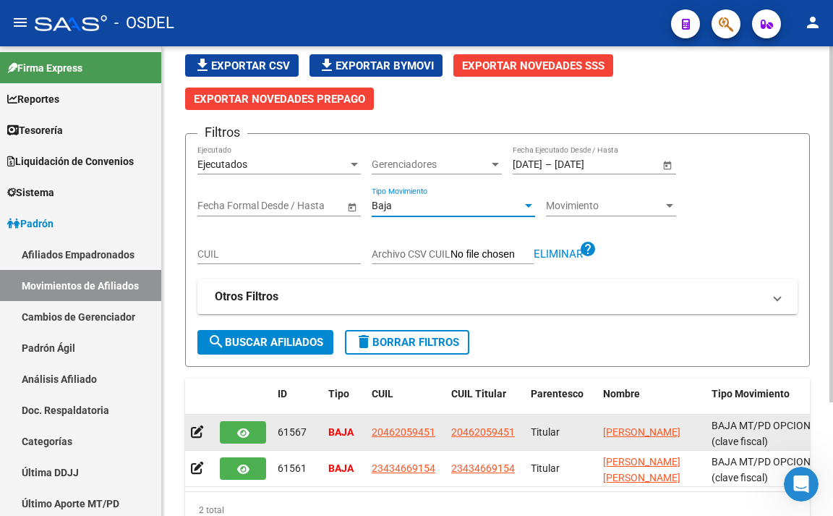
scroll to position [77, 0]
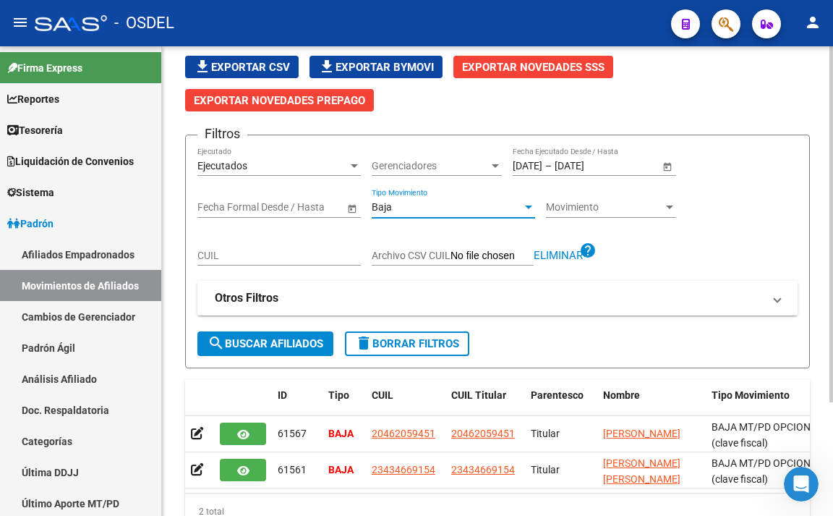
click at [347, 306] on mat-panel-title "Otros Filtros" at bounding box center [489, 298] width 548 height 16
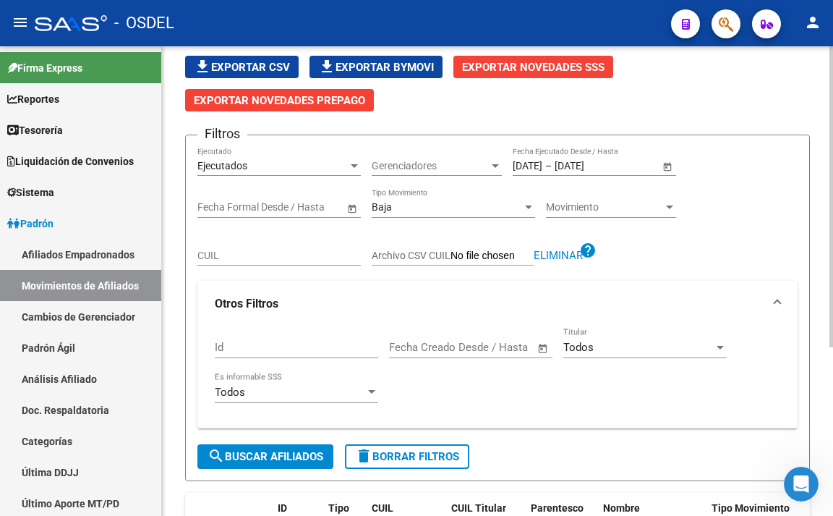
scroll to position [150, 0]
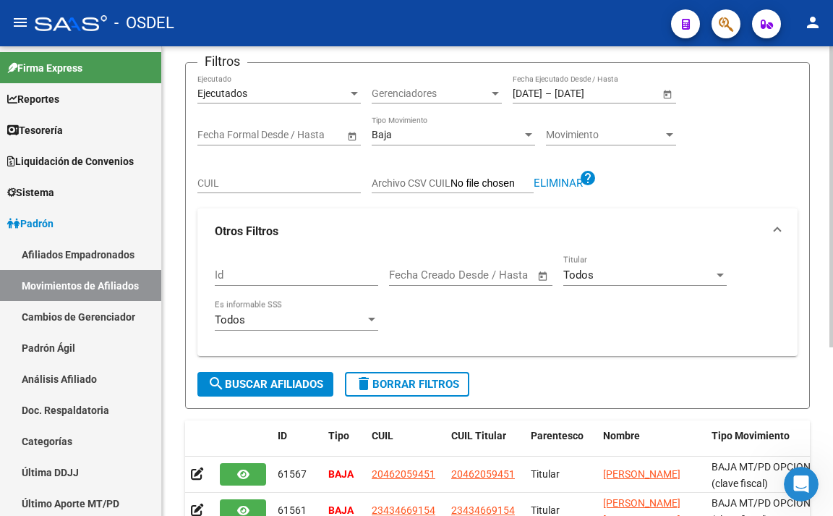
click at [260, 379] on span "search Buscar Afiliados" at bounding box center [266, 384] width 116 height 13
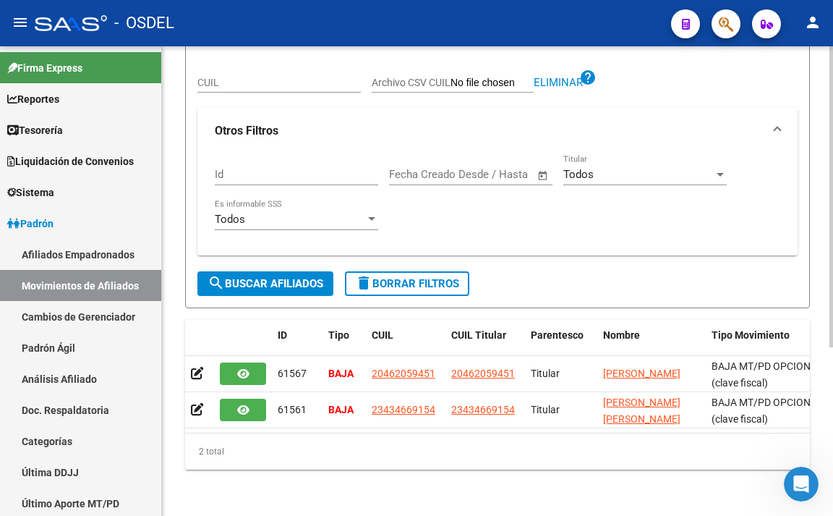
scroll to position [263, 0]
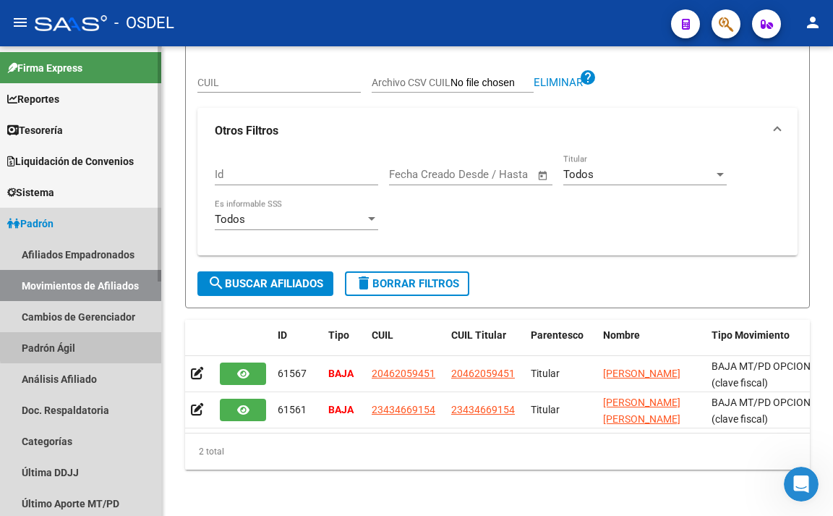
click at [104, 344] on link "Padrón Ágil" at bounding box center [80, 347] width 161 height 31
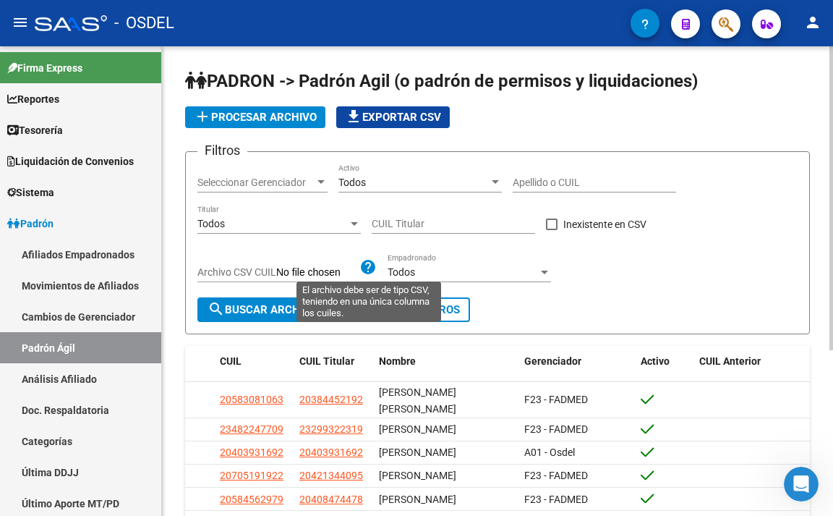
click at [366, 263] on mat-icon "help" at bounding box center [368, 266] width 17 height 17
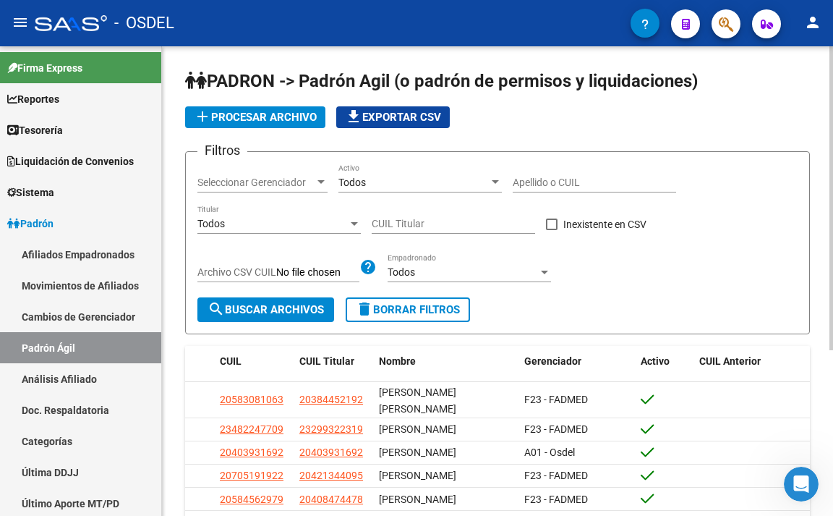
click at [366, 263] on mat-icon "help" at bounding box center [368, 266] width 17 height 17
click at [443, 276] on div "Todos" at bounding box center [463, 272] width 150 height 12
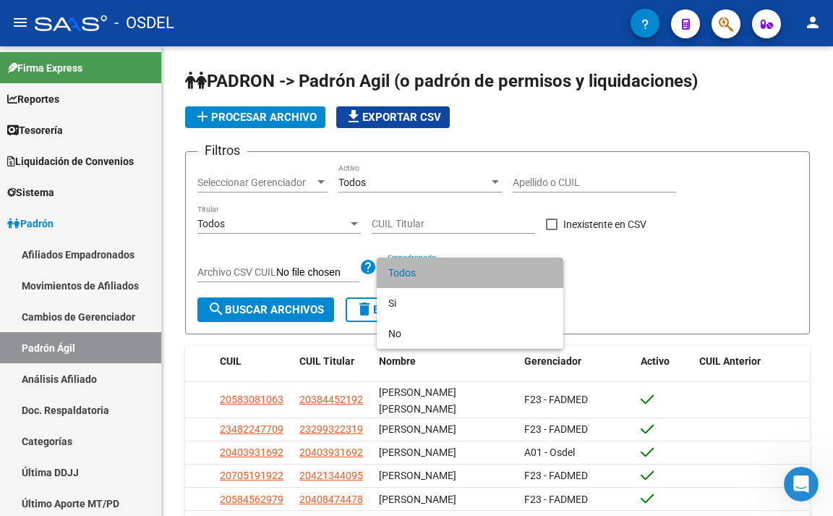
click at [444, 276] on span "Todos" at bounding box center [471, 273] width 164 height 30
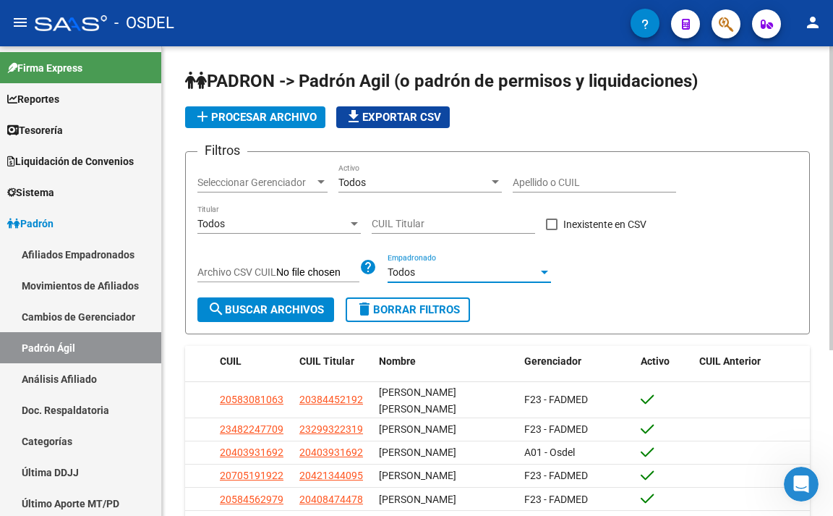
click at [335, 273] on input "Archivo CSV CUIL" at bounding box center [317, 272] width 83 height 13
type input "C:\fakepath\F23 bajas.csv"
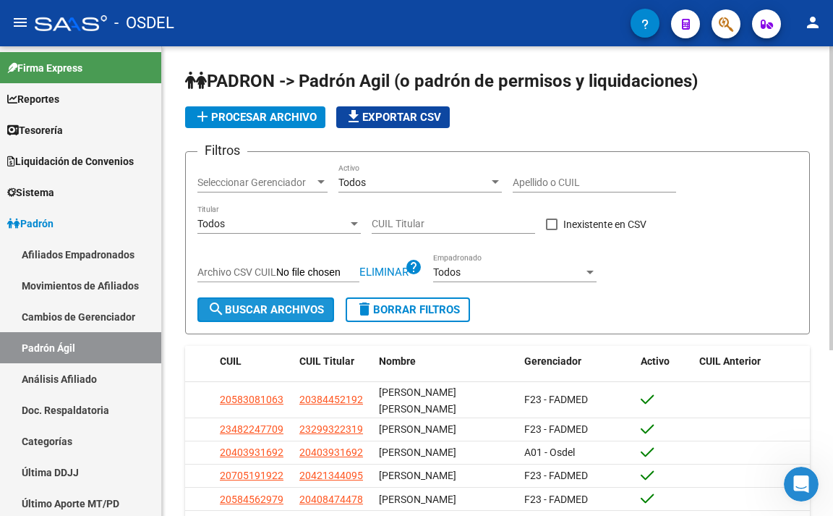
click at [326, 303] on button "search Buscar Archivos" at bounding box center [266, 309] width 137 height 25
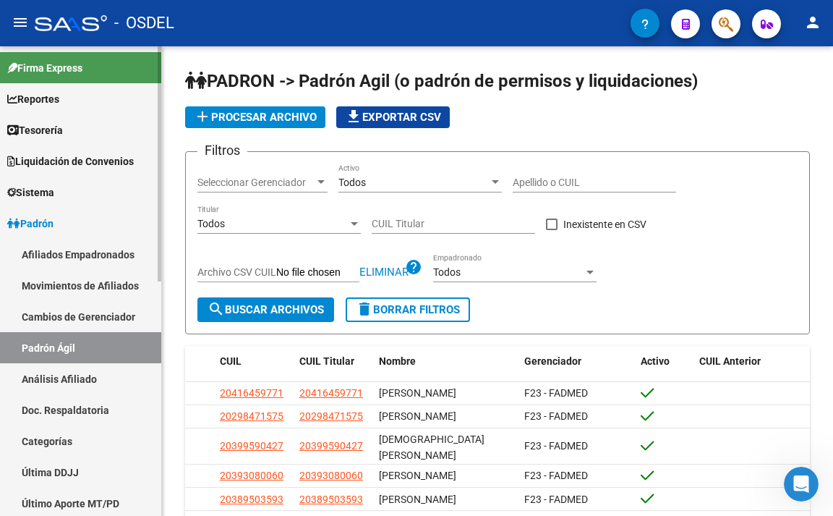
click at [79, 262] on link "Afiliados Empadronados" at bounding box center [80, 254] width 161 height 31
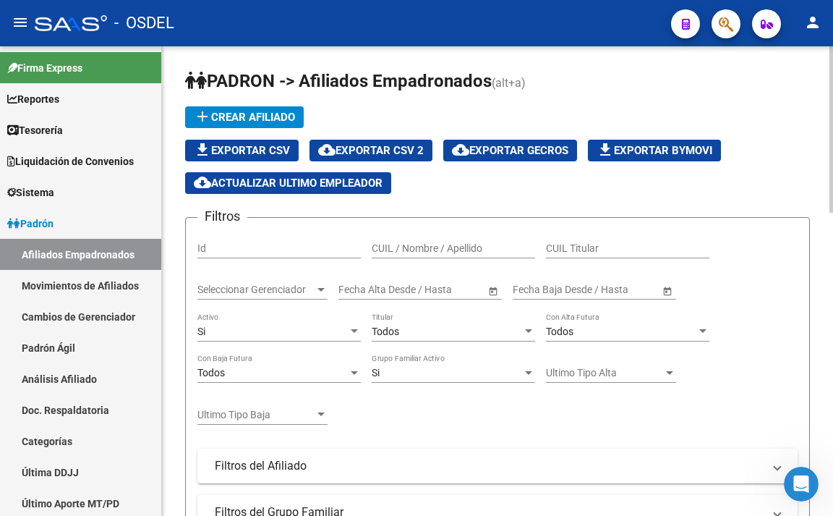
click at [294, 464] on mat-panel-title "Filtros del Afiliado" at bounding box center [489, 466] width 548 height 16
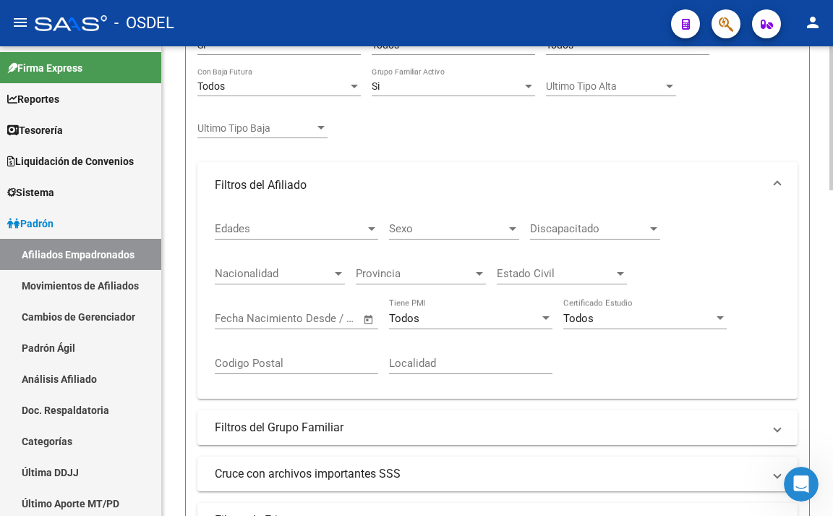
scroll to position [289, 0]
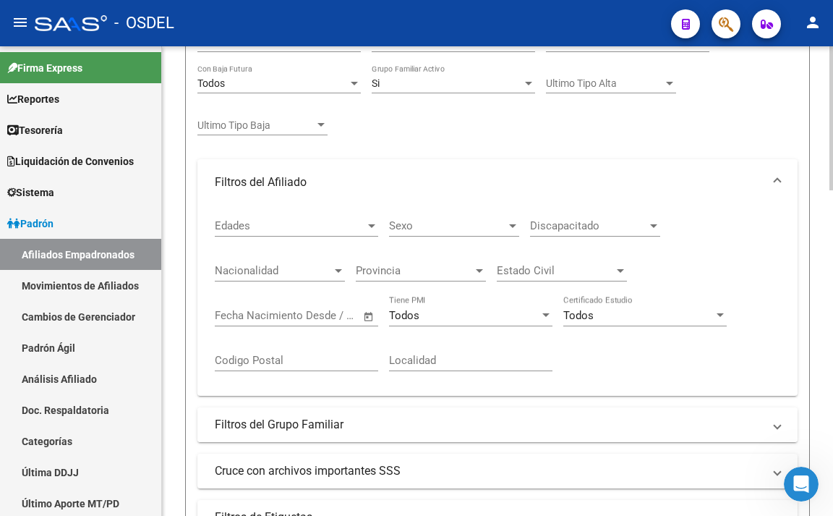
click at [306, 417] on mat-panel-title "Filtros del Grupo Familiar" at bounding box center [489, 425] width 548 height 16
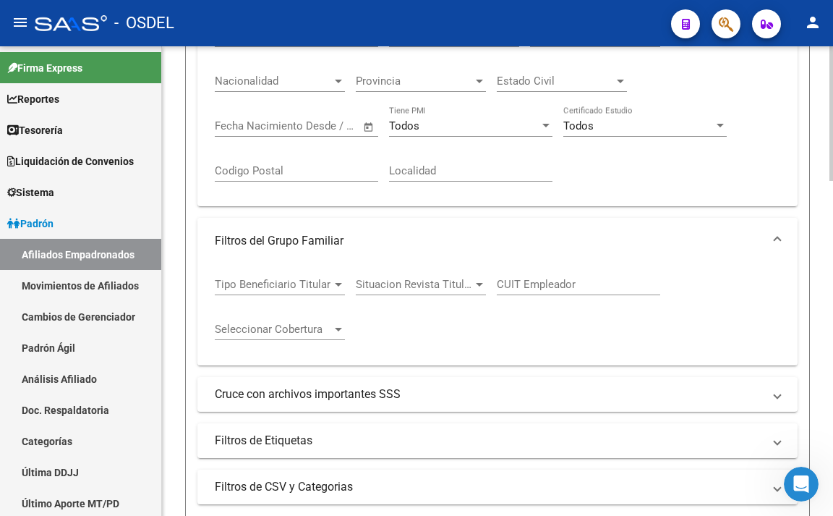
scroll to position [506, 0]
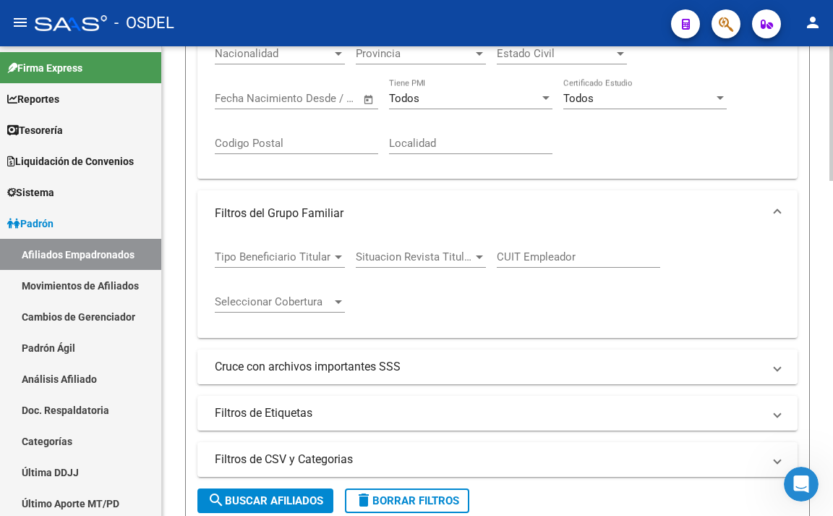
click at [334, 372] on mat-panel-title "Cruce con archivos importantes SSS" at bounding box center [489, 367] width 548 height 16
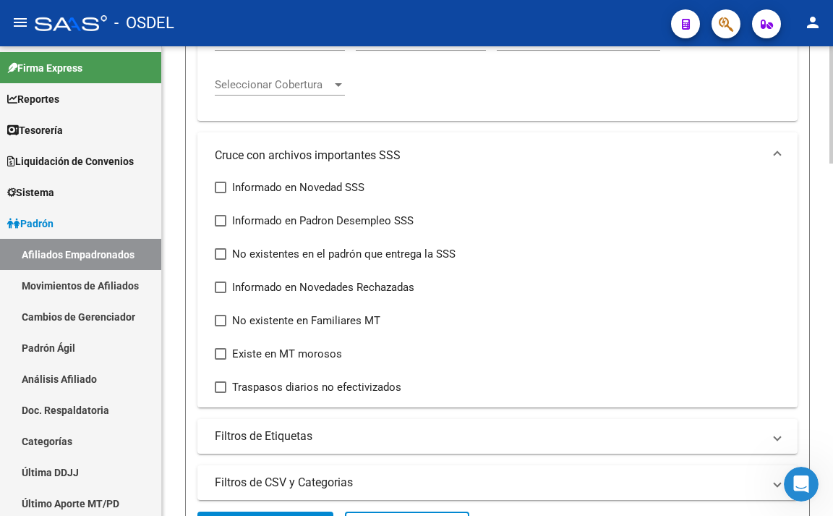
scroll to position [796, 0]
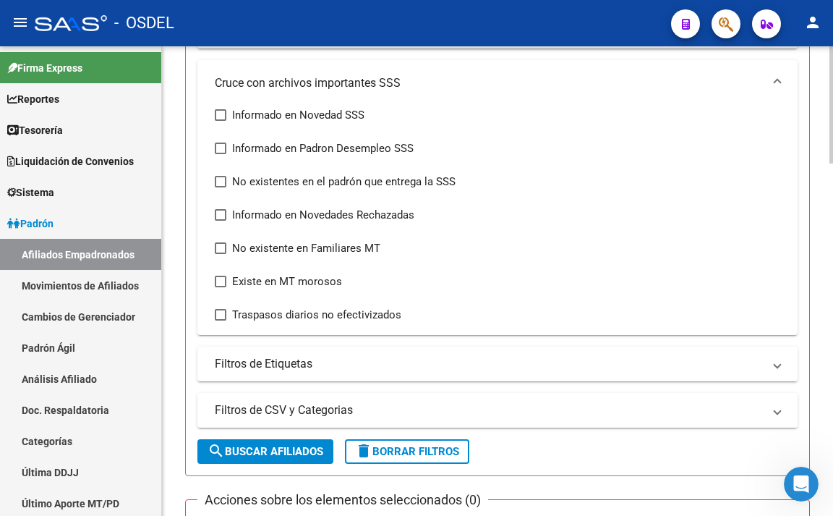
click at [336, 404] on mat-panel-title "Filtros de CSV y Categorias" at bounding box center [489, 410] width 548 height 16
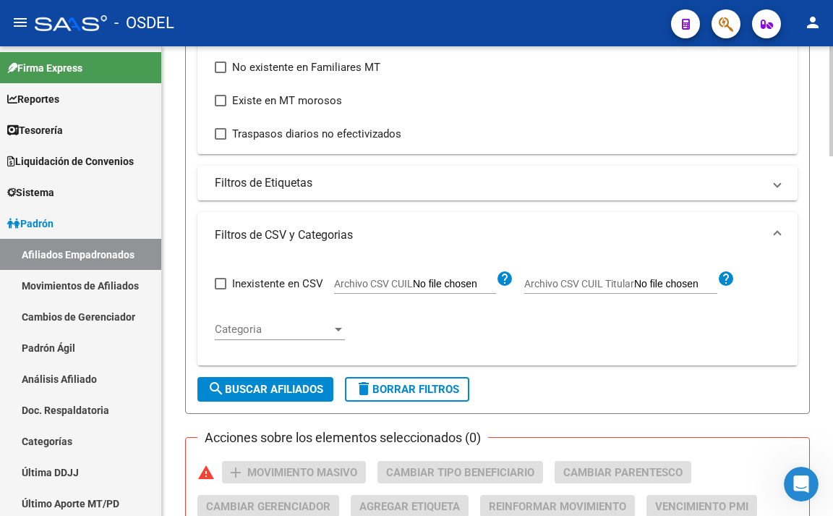
scroll to position [941, 0]
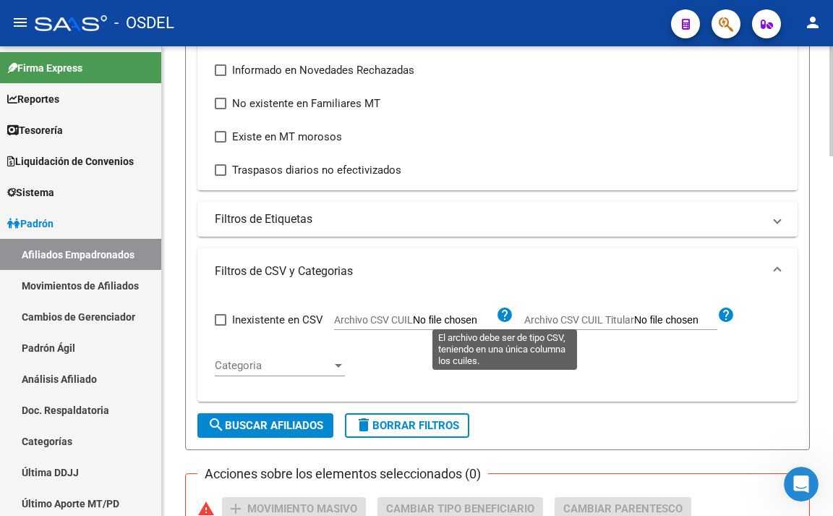
click at [504, 318] on mat-icon "help" at bounding box center [504, 314] width 17 height 17
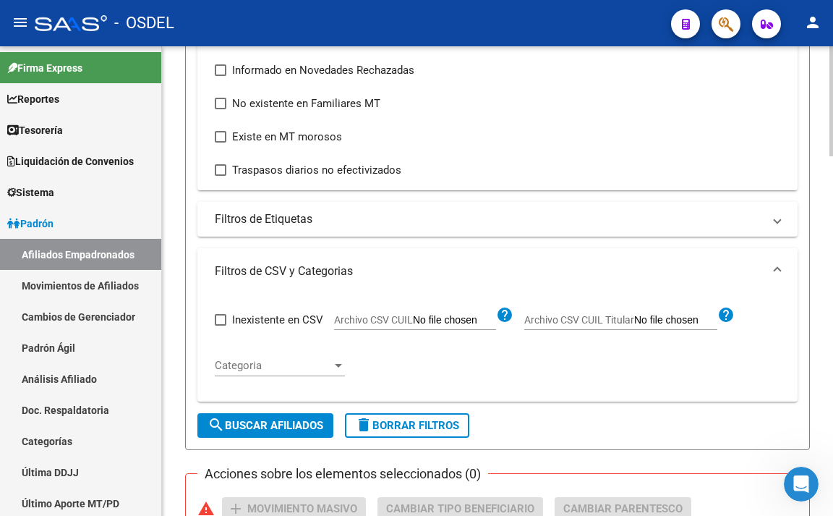
click at [247, 322] on span "Inexistente en CSV" at bounding box center [277, 319] width 91 height 17
click at [221, 326] on input "Inexistente en CSV" at bounding box center [220, 326] width 1 height 1
click at [290, 322] on span "Inexistente en CSV" at bounding box center [277, 319] width 91 height 17
click at [221, 326] on input "Inexistente en CSV" at bounding box center [220, 326] width 1 height 1
checkbox input "false"
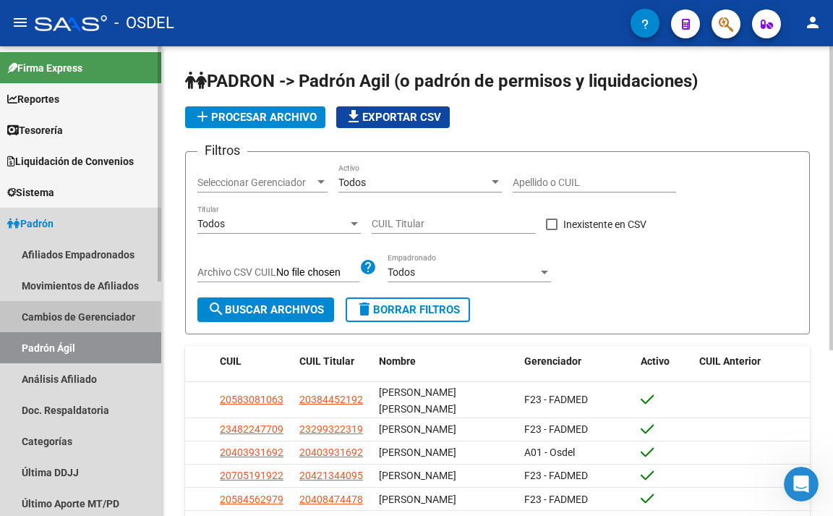
click at [122, 318] on link "Cambios de Gerenciador" at bounding box center [80, 316] width 161 height 31
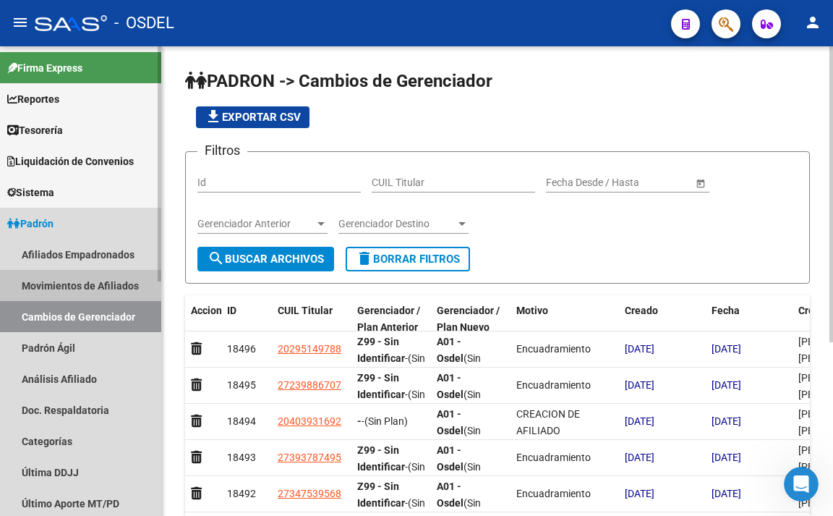
click at [124, 287] on link "Movimientos de Afiliados" at bounding box center [80, 285] width 161 height 31
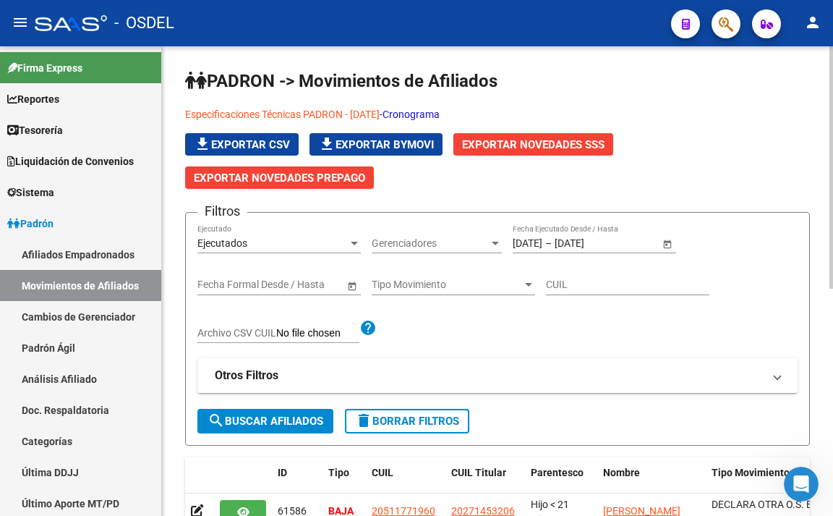
click at [304, 385] on mat-expansion-panel-header "Otros Filtros" at bounding box center [498, 375] width 600 height 35
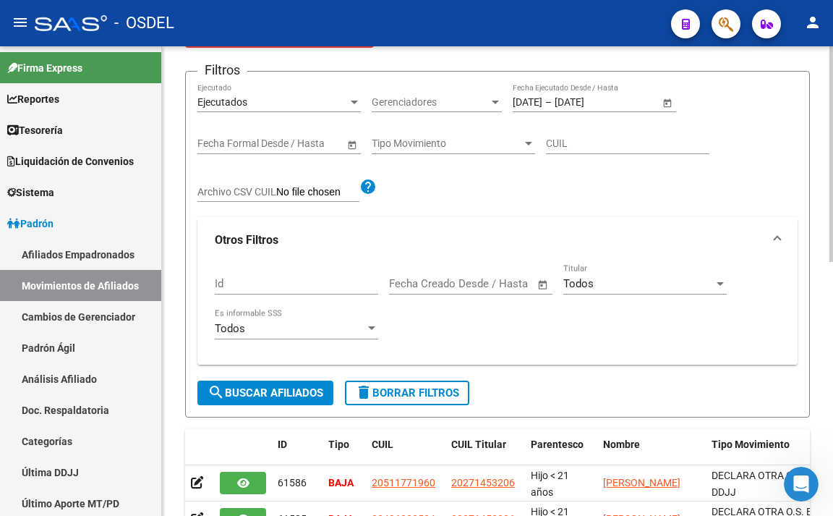
scroll to position [145, 0]
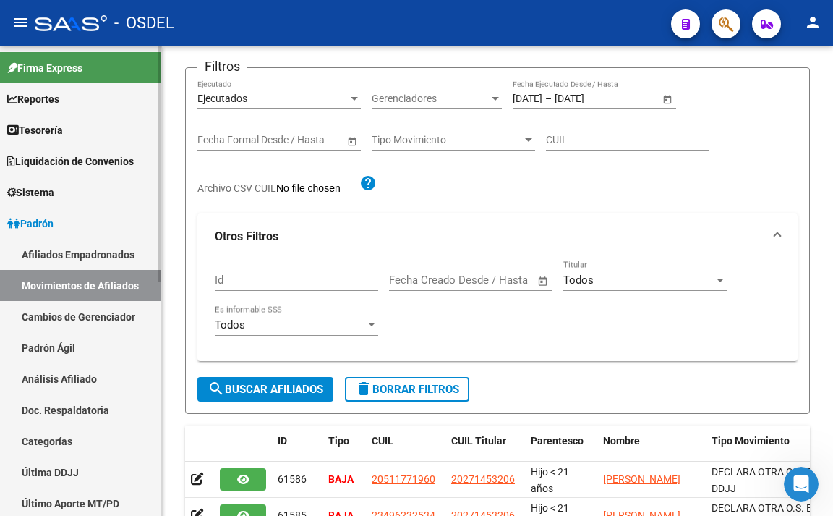
click at [91, 258] on link "Afiliados Empadronados" at bounding box center [80, 254] width 161 height 31
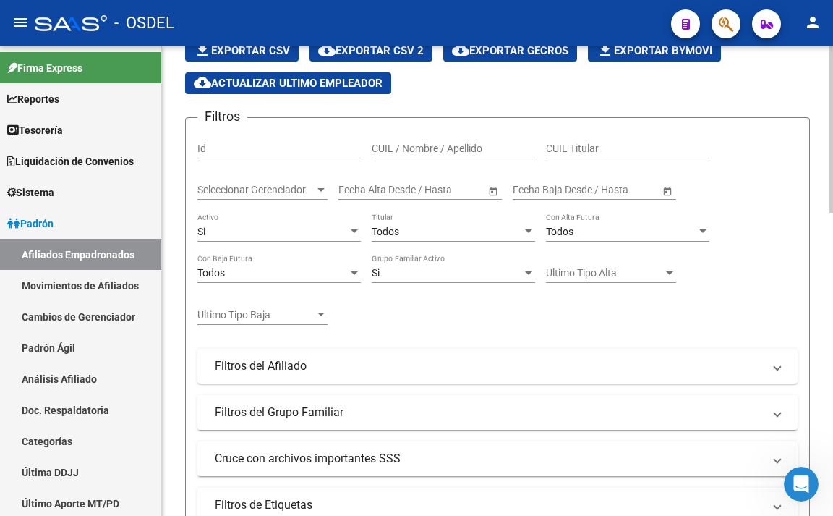
scroll to position [145, 0]
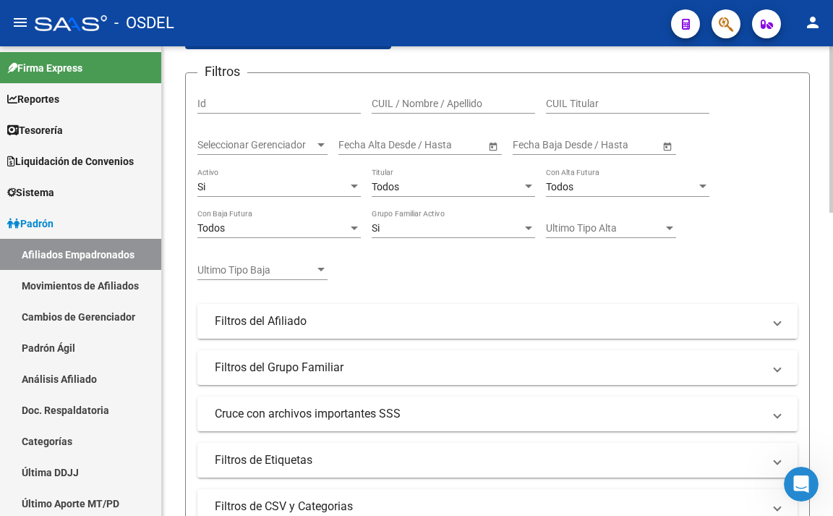
click at [335, 329] on mat-panel-title "Filtros del Afiliado" at bounding box center [489, 321] width 548 height 16
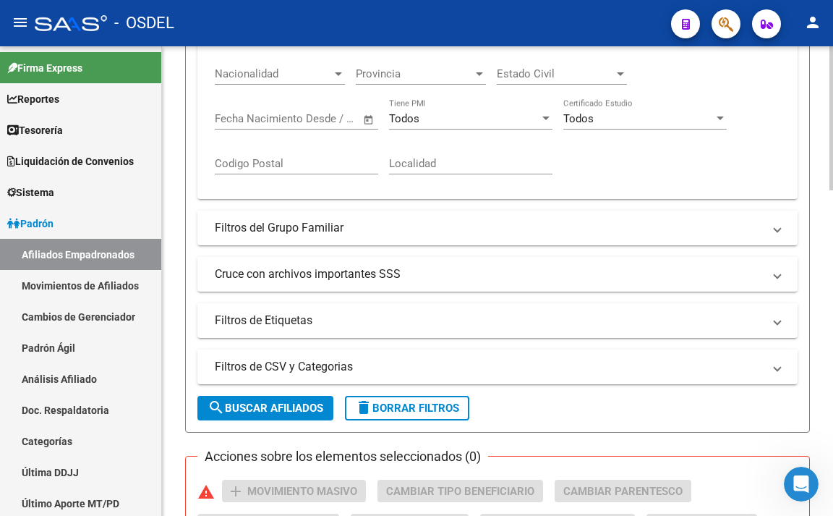
scroll to position [506, 0]
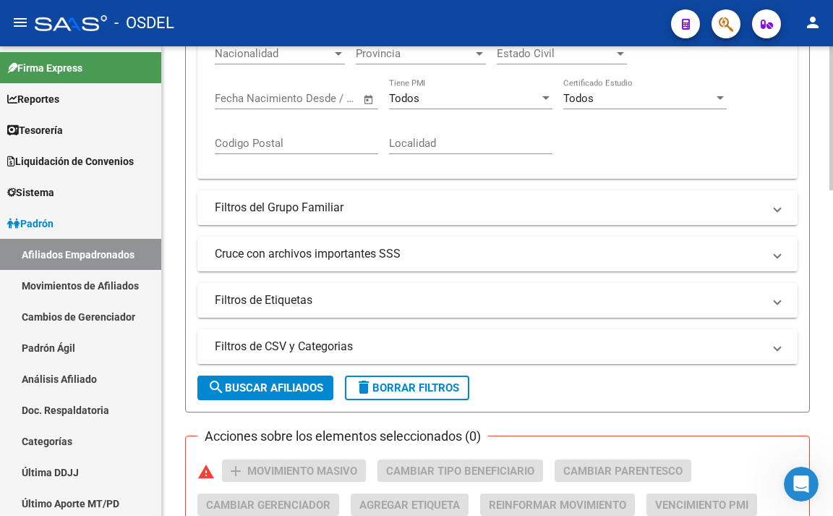
click at [346, 339] on mat-panel-title "Filtros de CSV y Categorias" at bounding box center [489, 347] width 548 height 16
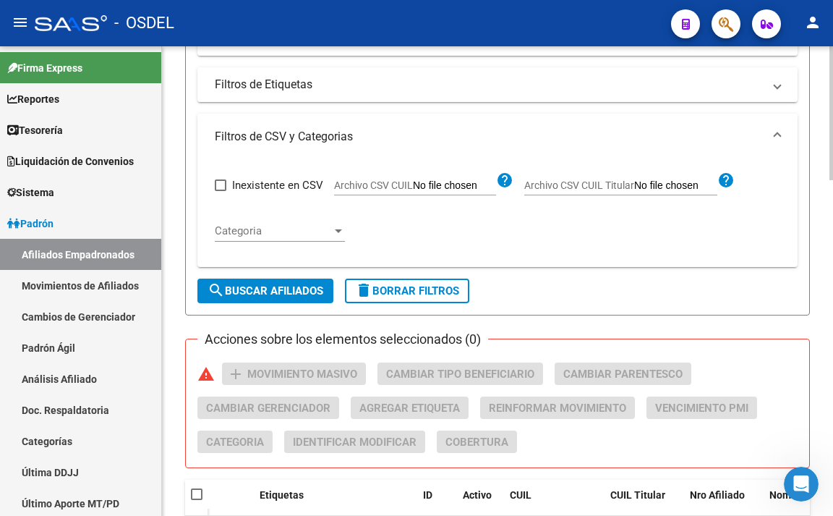
scroll to position [723, 0]
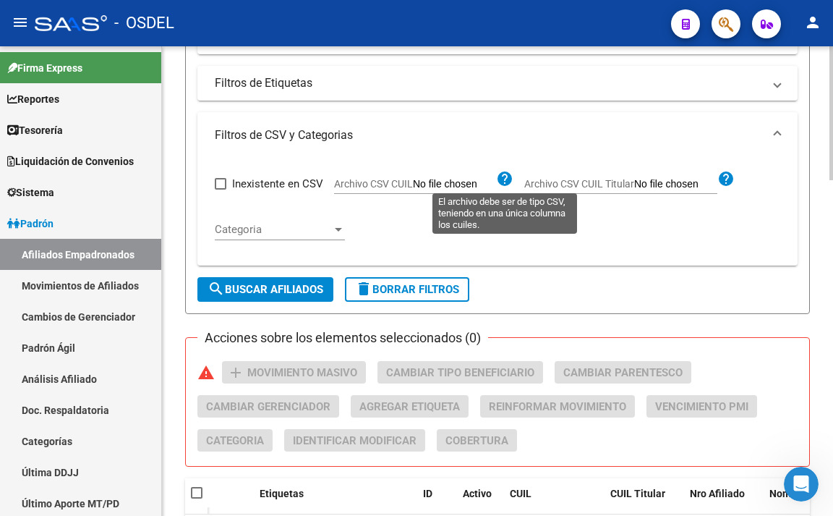
click at [504, 177] on mat-icon "help" at bounding box center [504, 178] width 17 height 17
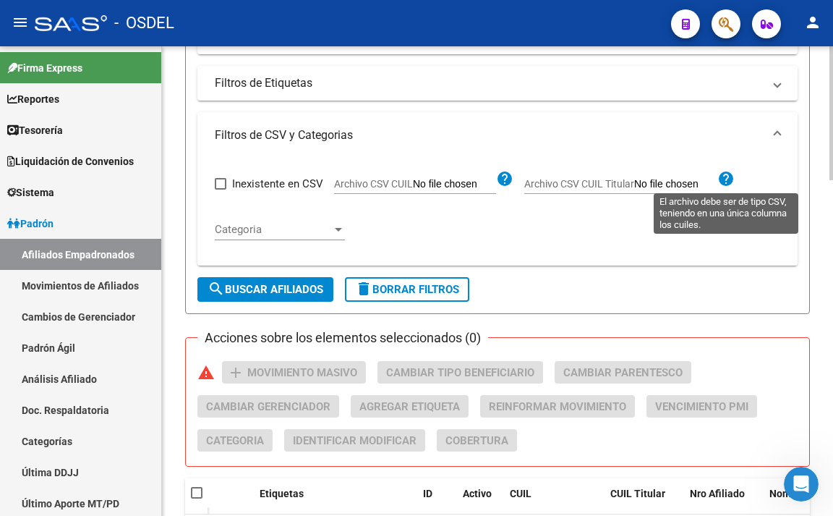
click at [723, 179] on mat-icon "help" at bounding box center [726, 178] width 17 height 17
click at [724, 178] on mat-icon "help" at bounding box center [726, 178] width 17 height 17
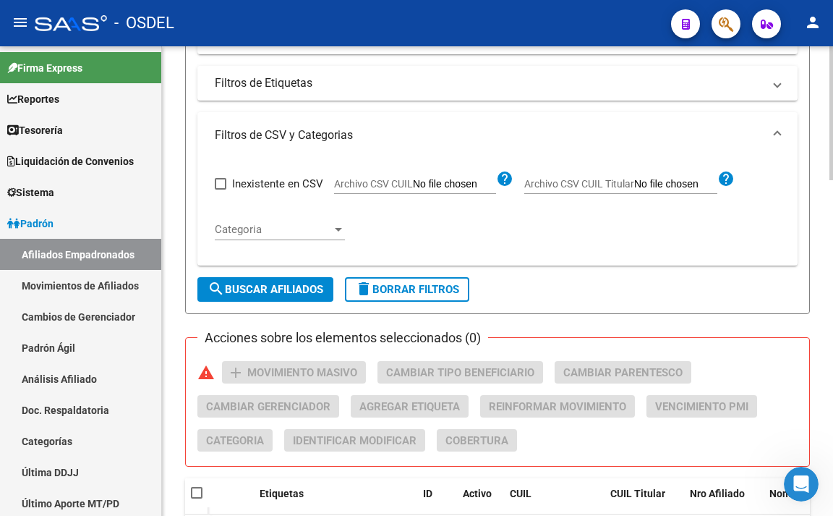
click at [463, 187] on input "Archivo CSV CUIL" at bounding box center [454, 184] width 83 height 13
type input "C:\fakepath\F23 bajas.csv"
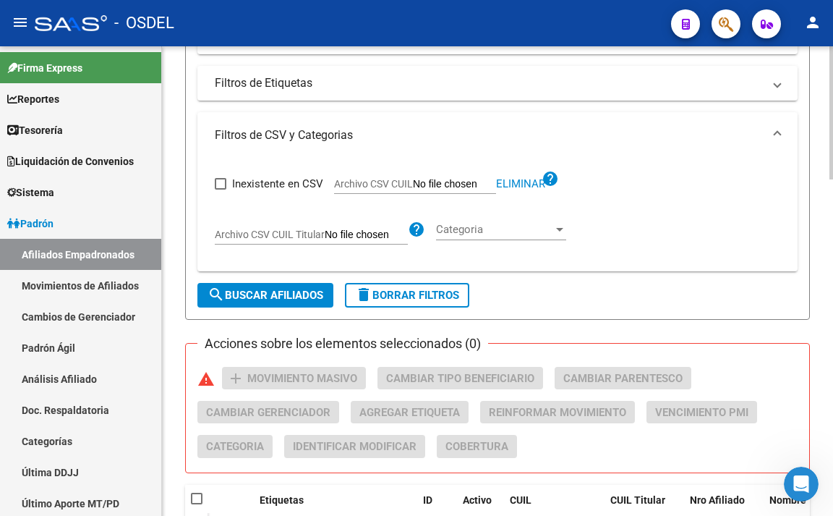
click at [310, 302] on span "search Buscar Afiliados" at bounding box center [266, 295] width 116 height 13
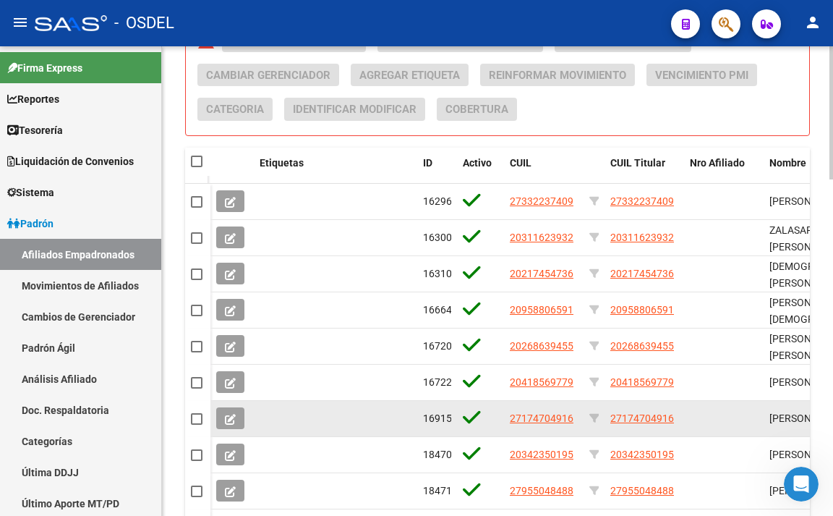
scroll to position [969, 0]
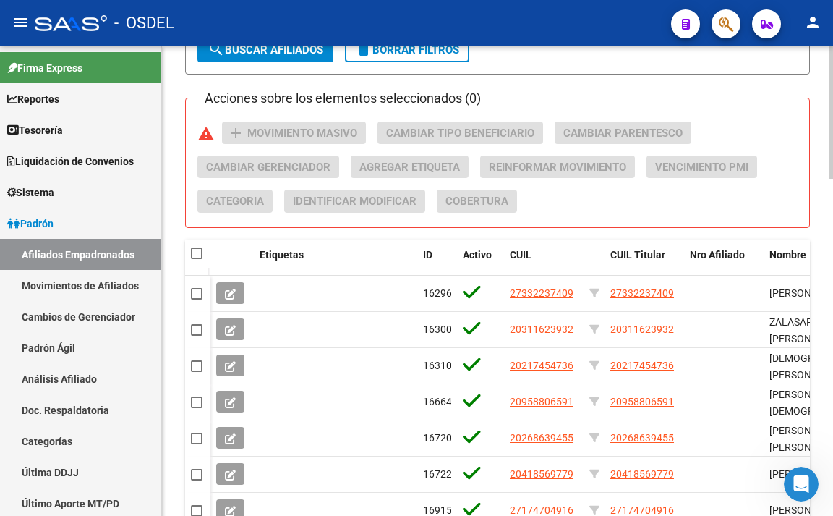
click at [197, 258] on span at bounding box center [197, 253] width 12 height 12
click at [197, 259] on input "checkbox" at bounding box center [196, 259] width 1 height 1
checkbox input "true"
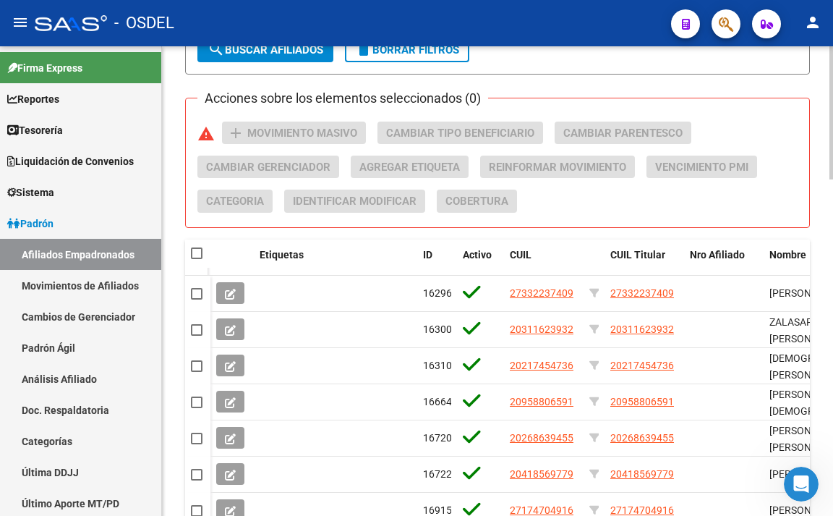
checkbox input "true"
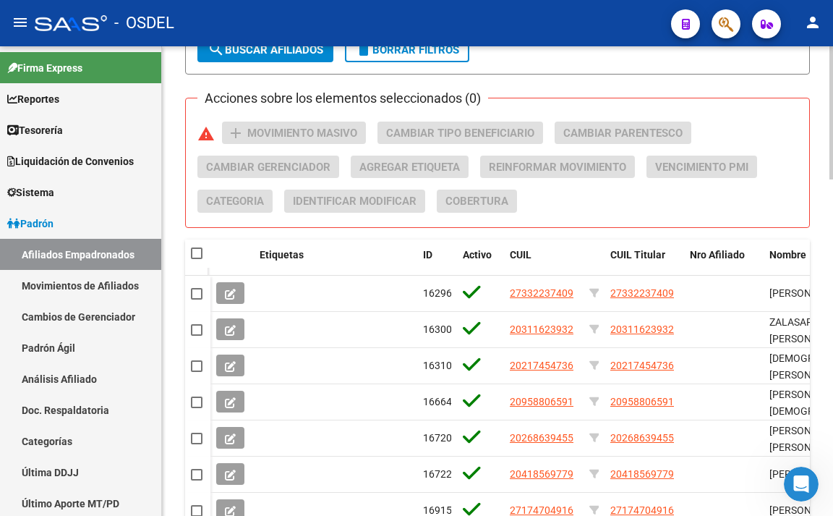
checkbox input "true"
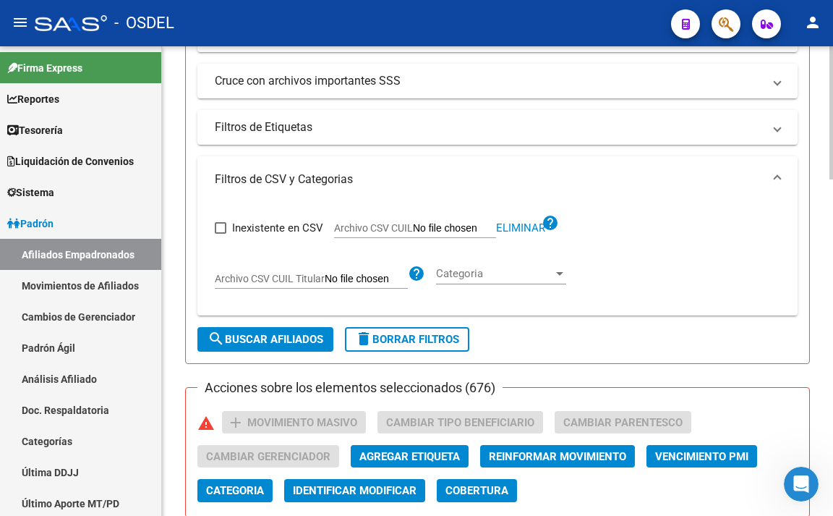
scroll to position [607, 0]
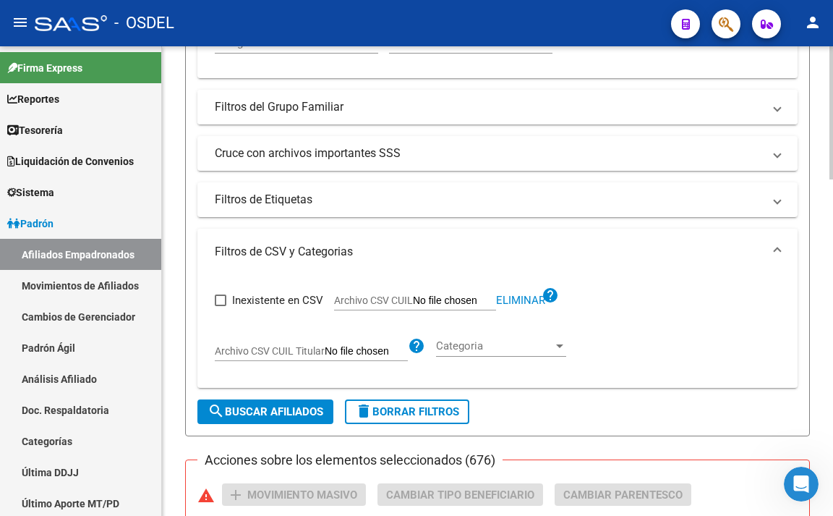
click at [314, 118] on mat-expansion-panel-header "Filtros del Grupo Familiar" at bounding box center [498, 107] width 600 height 35
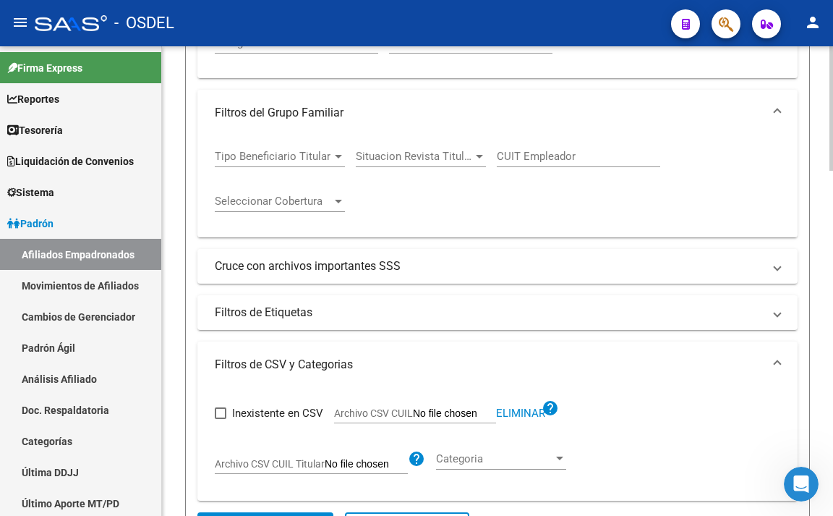
click at [315, 151] on span "Tipo Beneficiario Titular" at bounding box center [273, 156] width 117 height 13
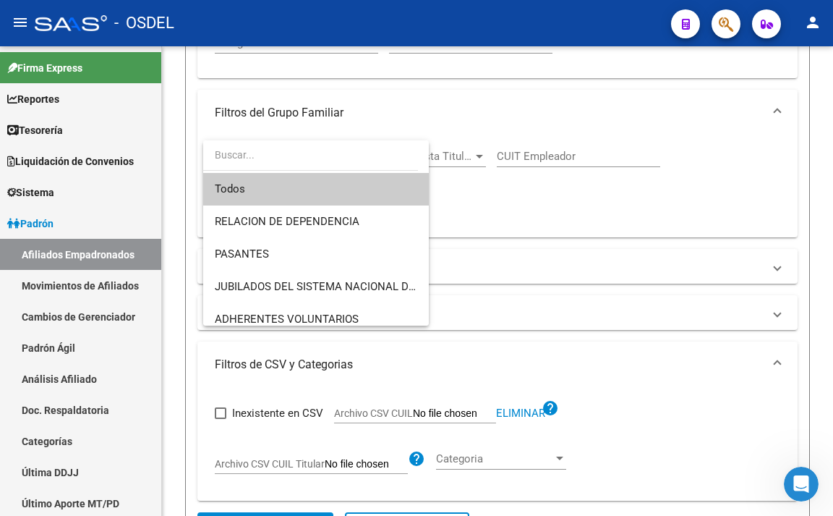
click at [315, 182] on span "Todos" at bounding box center [316, 189] width 203 height 33
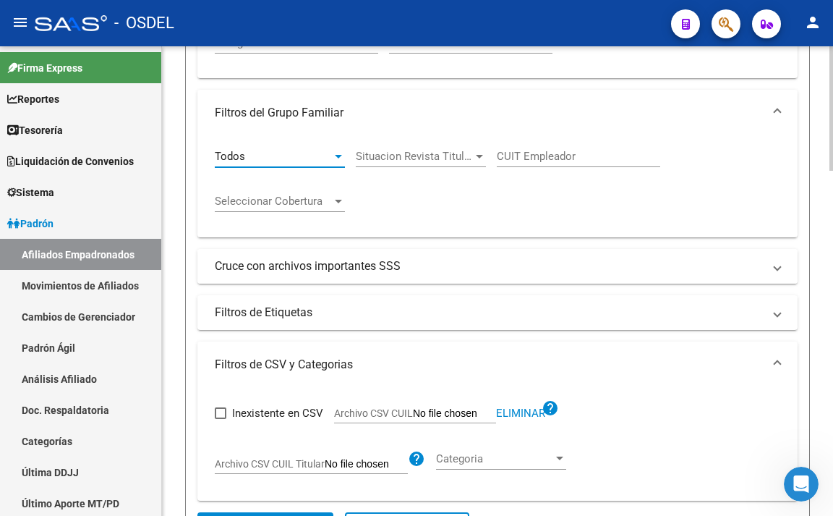
click at [327, 255] on mat-expansion-panel-header "Cruce con archivos importantes SSS" at bounding box center [498, 266] width 600 height 35
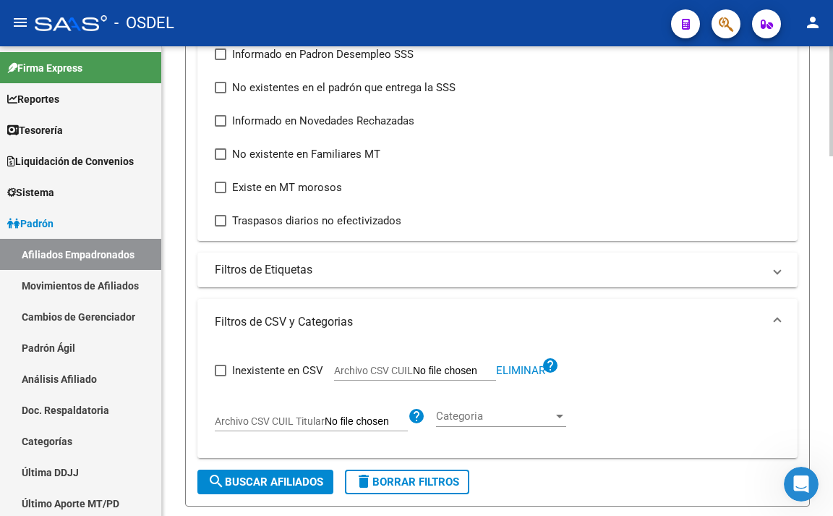
scroll to position [824, 0]
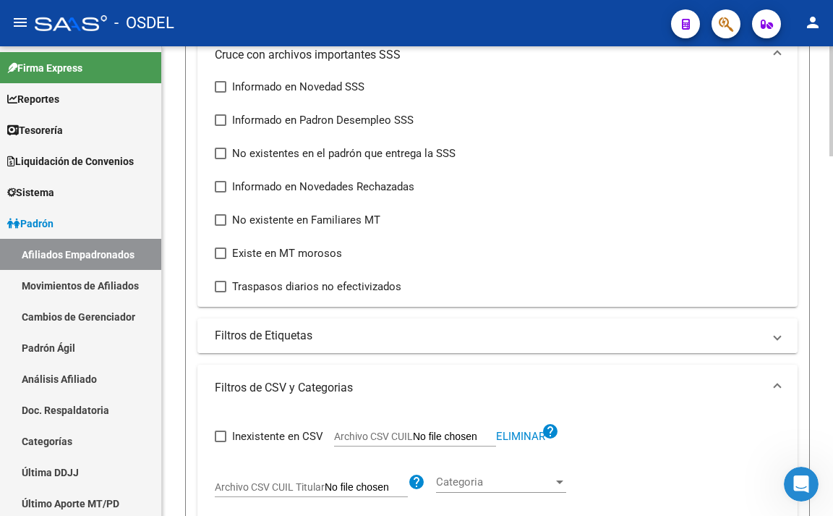
click at [366, 341] on mat-panel-title "Filtros de Etiquetas" at bounding box center [489, 336] width 548 height 16
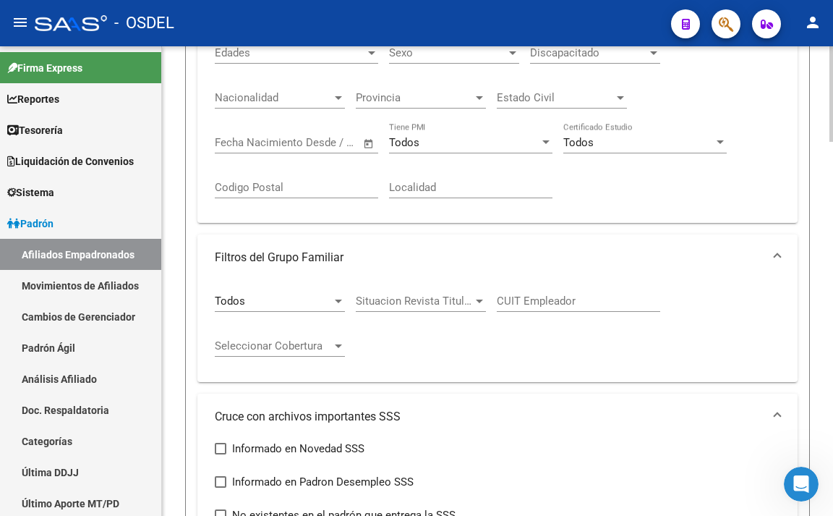
scroll to position [390, 0]
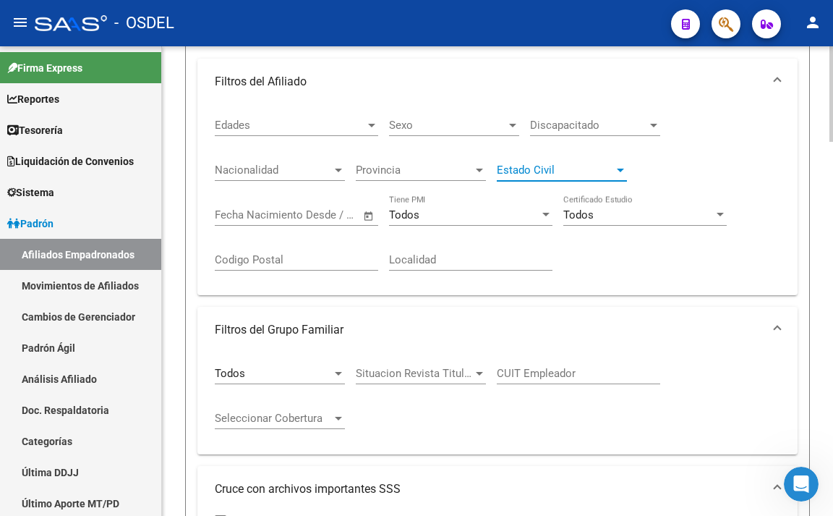
click at [524, 168] on span "Estado Civil" at bounding box center [555, 170] width 117 height 13
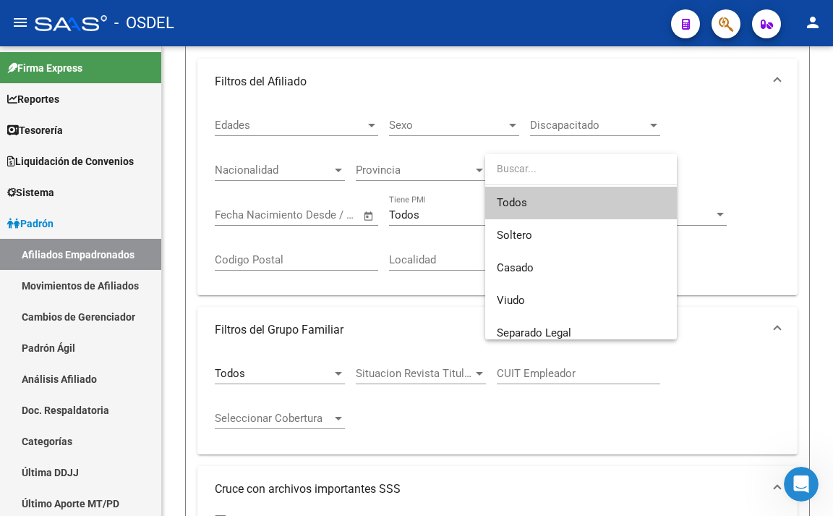
click at [525, 198] on span "Todos" at bounding box center [581, 203] width 169 height 33
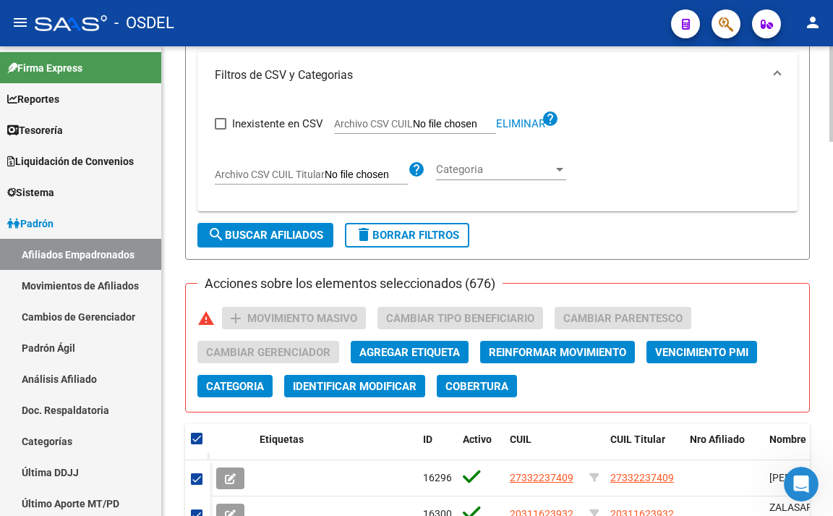
scroll to position [1475, 0]
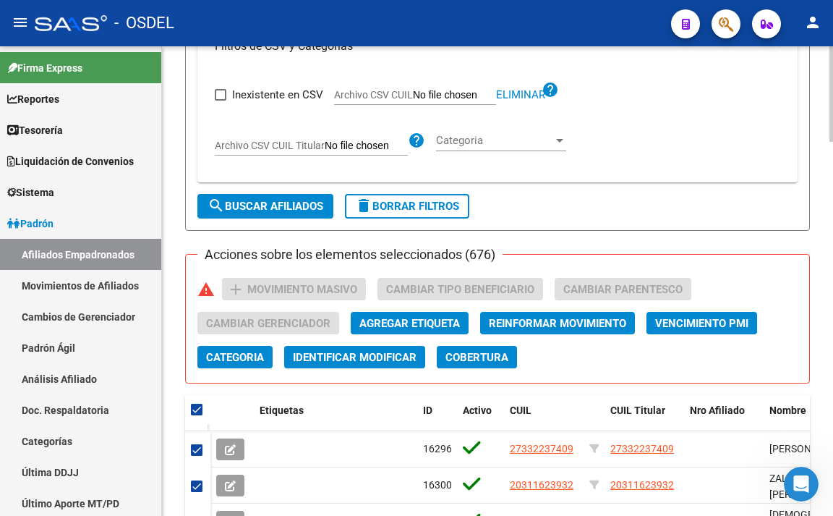
click at [322, 207] on span "search Buscar Afiliados" at bounding box center [266, 206] width 116 height 13
checkbox input "false"
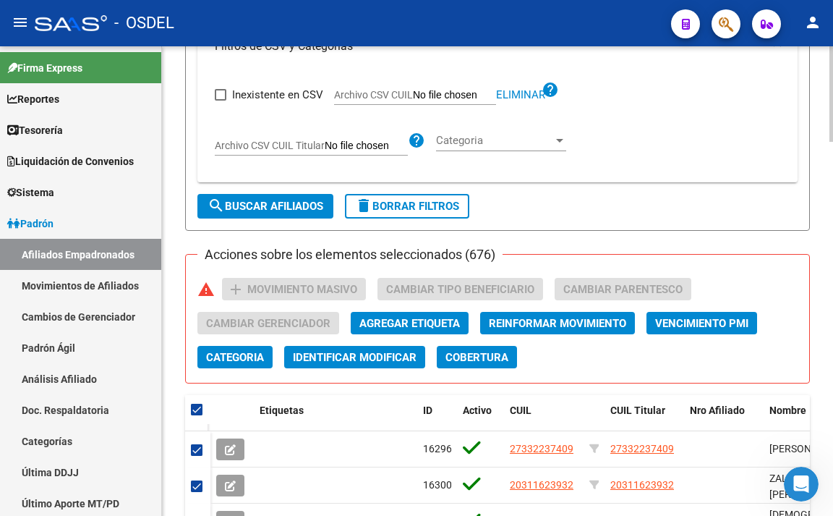
checkbox input "false"
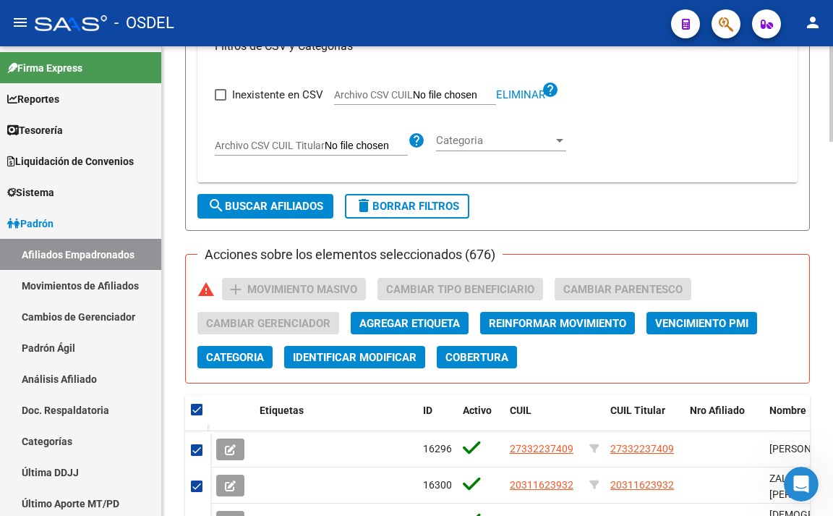
checkbox input "false"
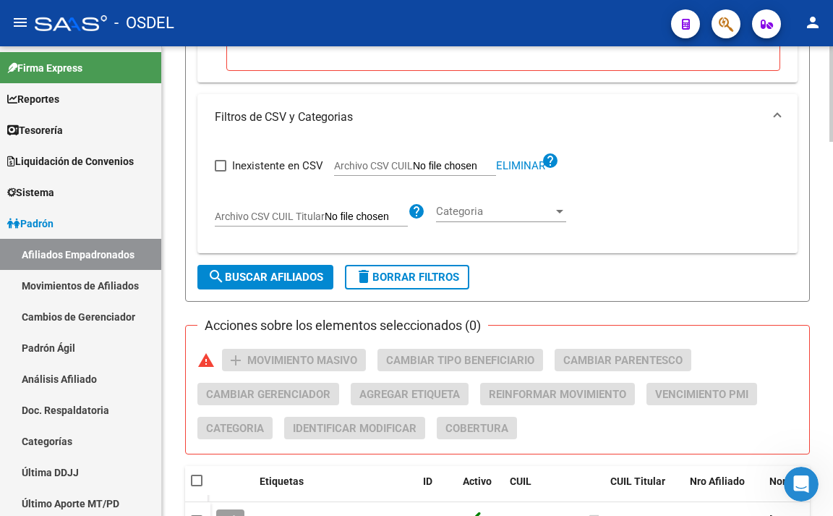
scroll to position [1269, 0]
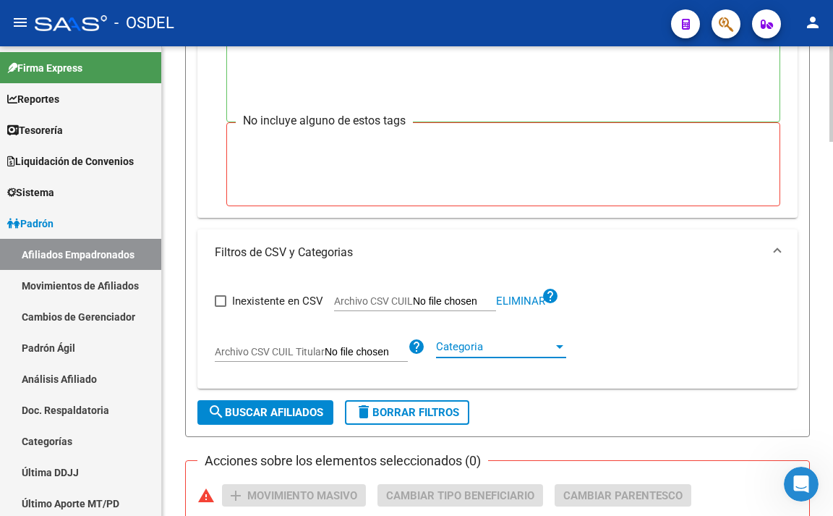
click at [528, 353] on span "Categoria" at bounding box center [494, 346] width 117 height 13
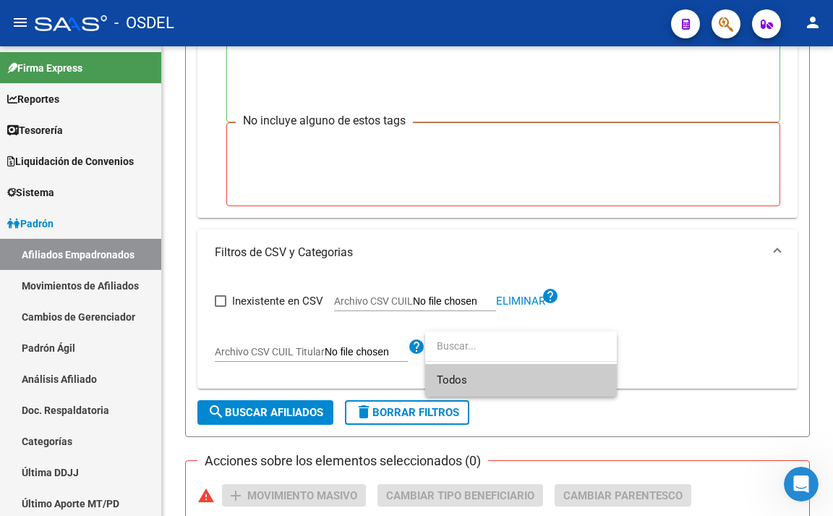
click at [505, 381] on span "Todos" at bounding box center [521, 380] width 169 height 33
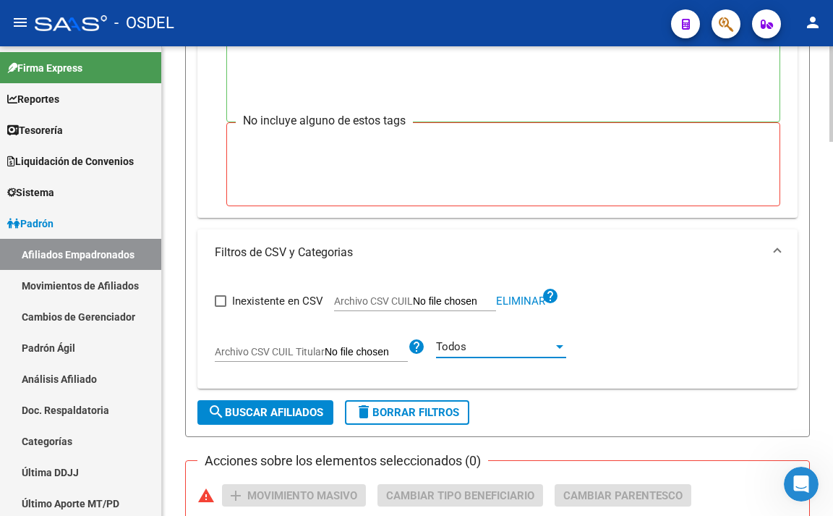
click at [300, 415] on span "search Buscar Afiliados" at bounding box center [266, 412] width 116 height 13
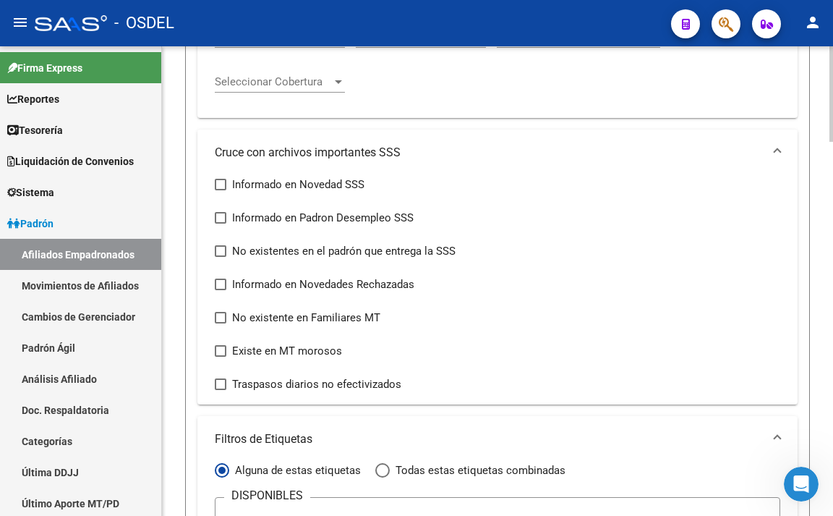
scroll to position [719, 0]
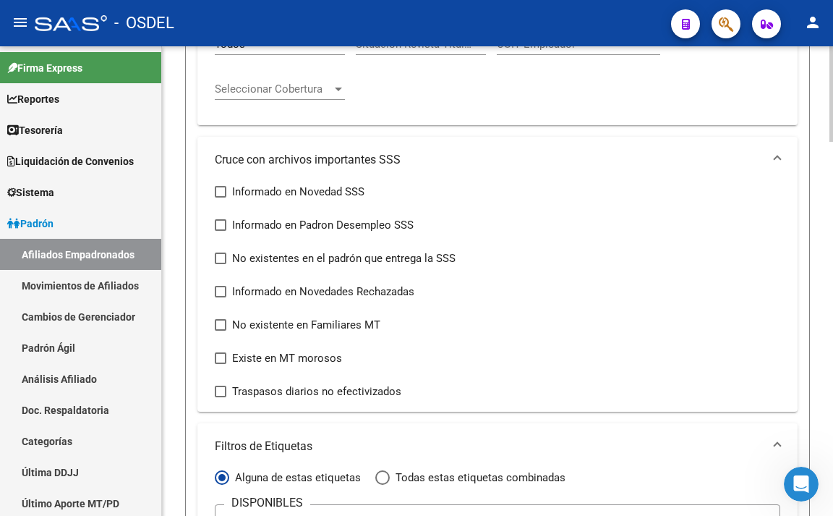
click at [831, 235] on div at bounding box center [832, 240] width 4 height 95
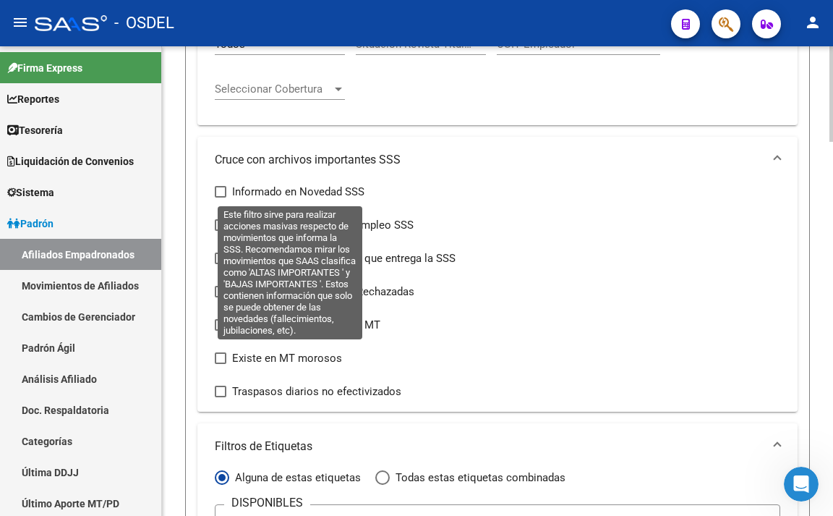
click at [227, 192] on label "Informado en Novedad SSS" at bounding box center [290, 191] width 150 height 17
click at [221, 198] on input "Informado en Novedad SSS" at bounding box center [220, 198] width 1 height 1
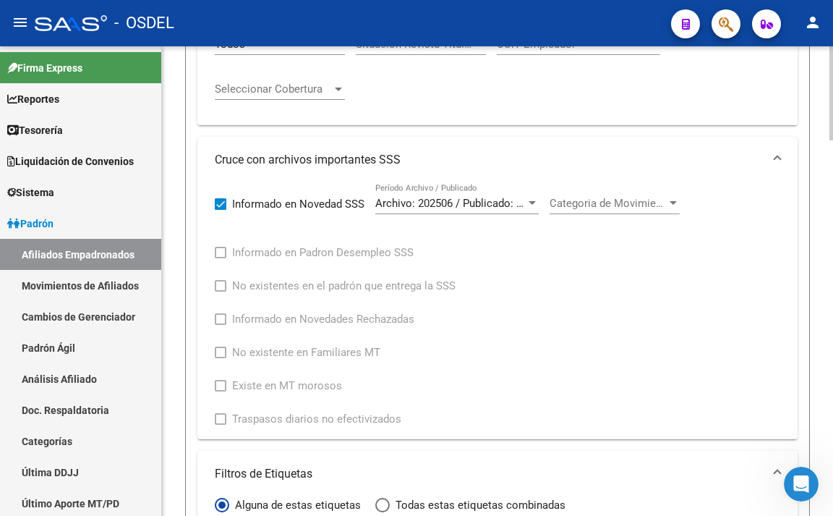
click at [420, 202] on span "Archivo: 202506 / Publicado: 202508" at bounding box center [463, 203] width 176 height 13
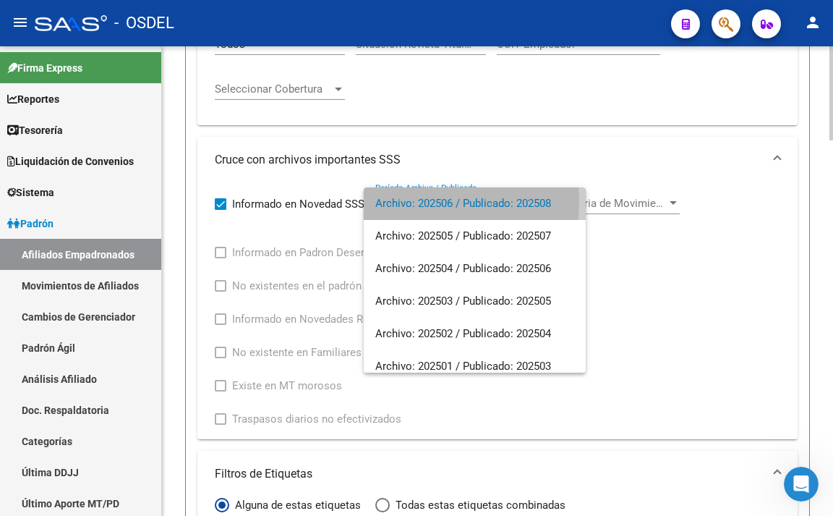
click at [420, 202] on span "Archivo: 202506 / Publicado: 202508" at bounding box center [474, 203] width 199 height 33
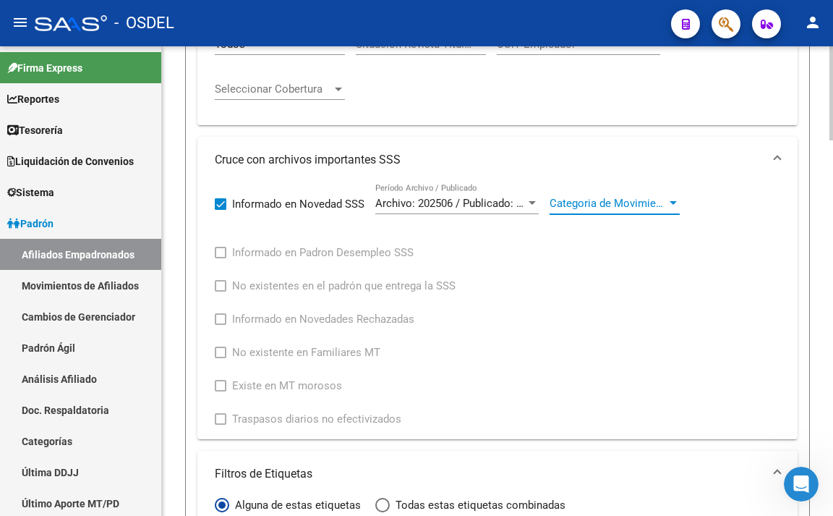
click at [580, 200] on span "Categoria de Movimiento" at bounding box center [608, 203] width 117 height 13
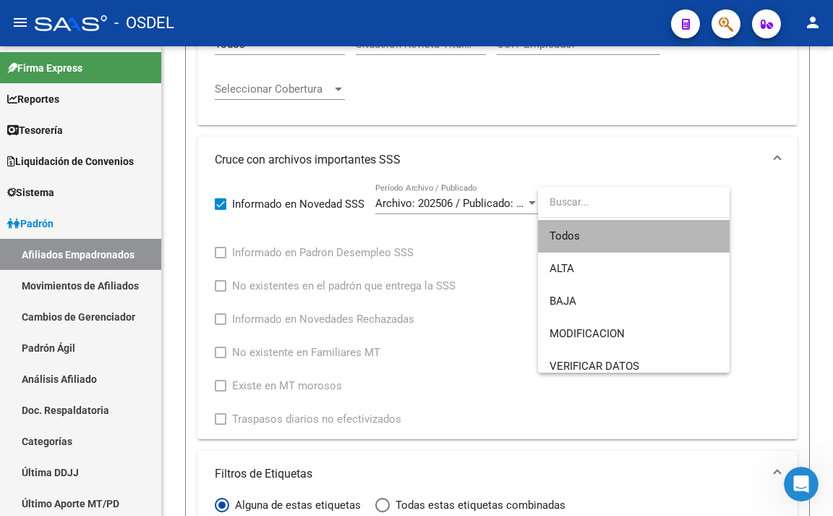
click at [582, 229] on span "Todos" at bounding box center [634, 236] width 169 height 33
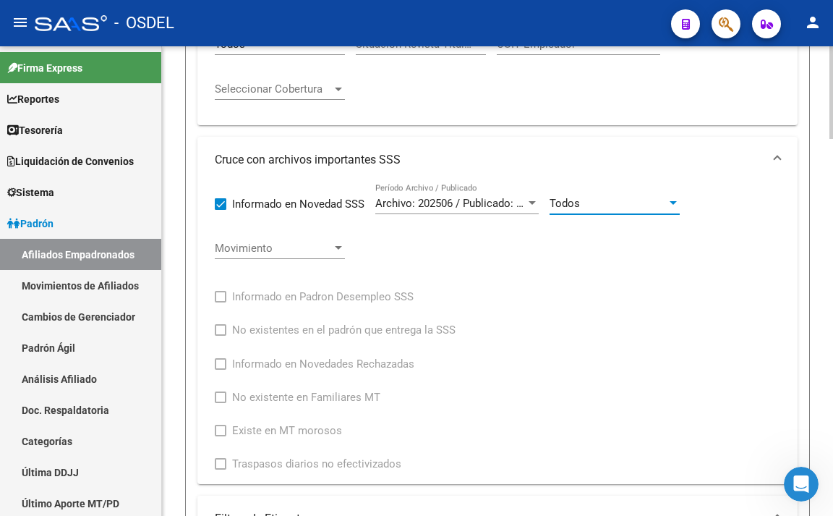
click at [333, 242] on div at bounding box center [338, 248] width 13 height 12
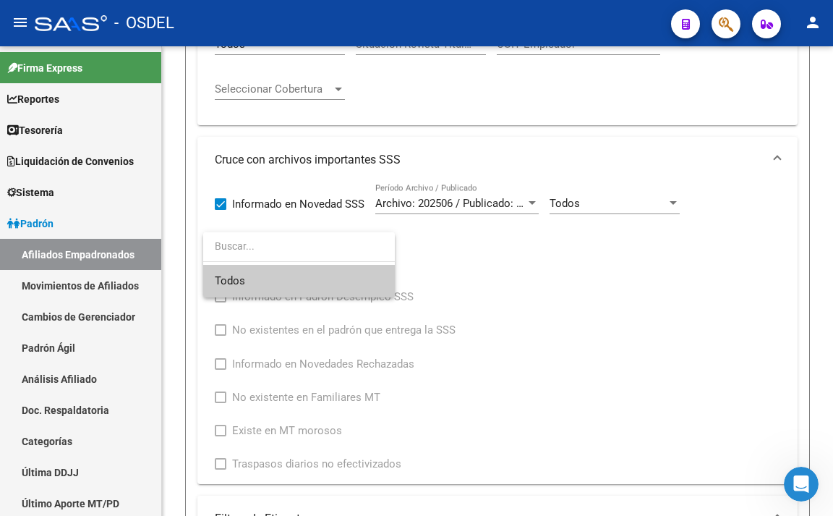
click at [332, 292] on span "Todos" at bounding box center [299, 281] width 169 height 33
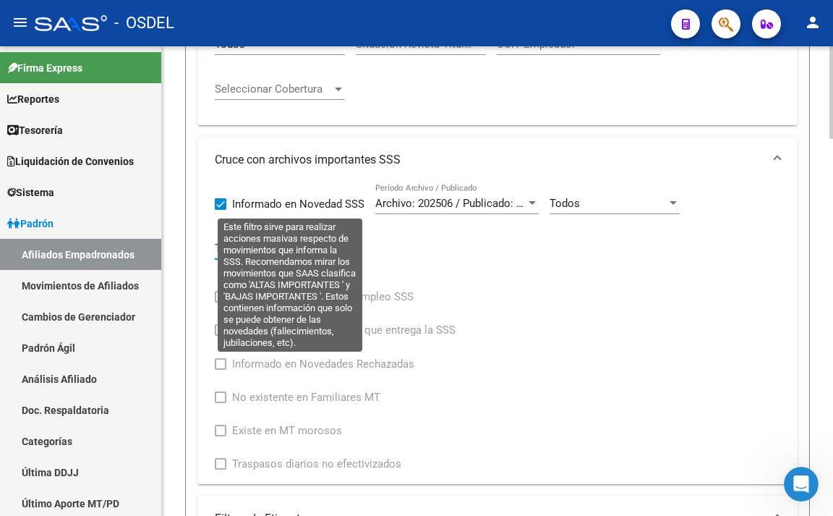
click at [221, 205] on span at bounding box center [221, 204] width 12 height 12
click at [221, 210] on input "Informado en Novedad SSS" at bounding box center [220, 210] width 1 height 1
checkbox input "false"
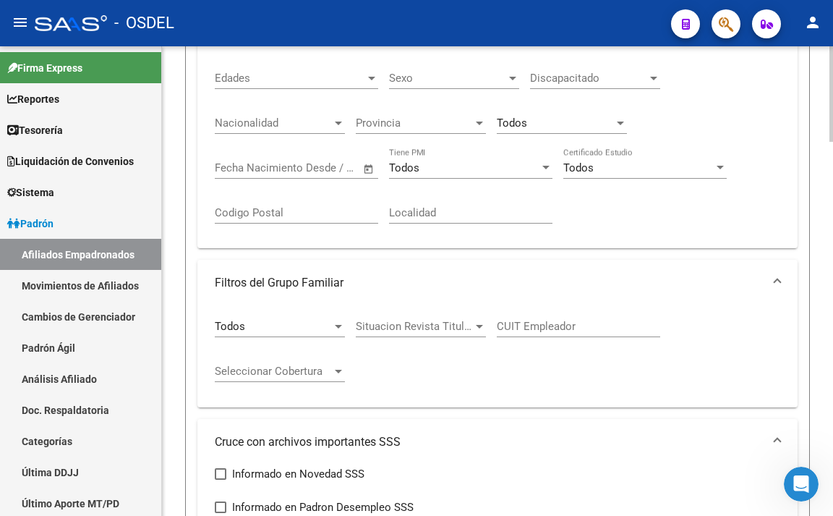
scroll to position [394, 0]
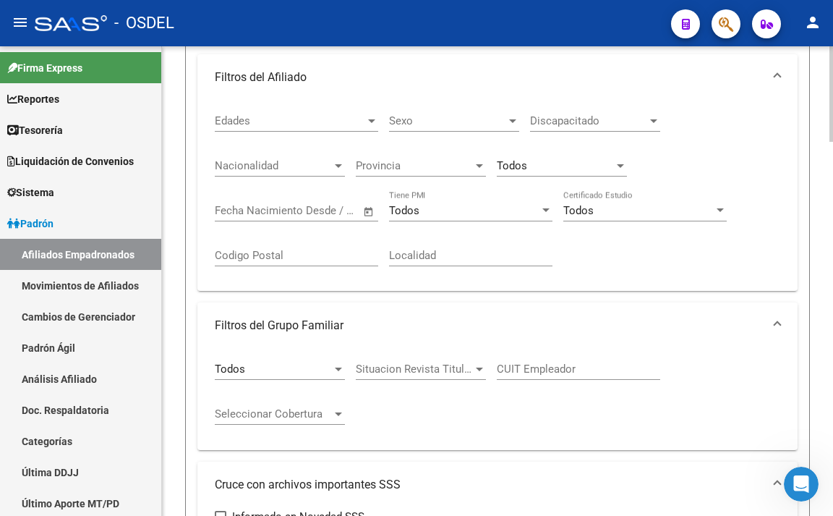
click at [833, 153] on div at bounding box center [832, 174] width 4 height 95
click at [365, 114] on div "Edades" at bounding box center [297, 120] width 164 height 13
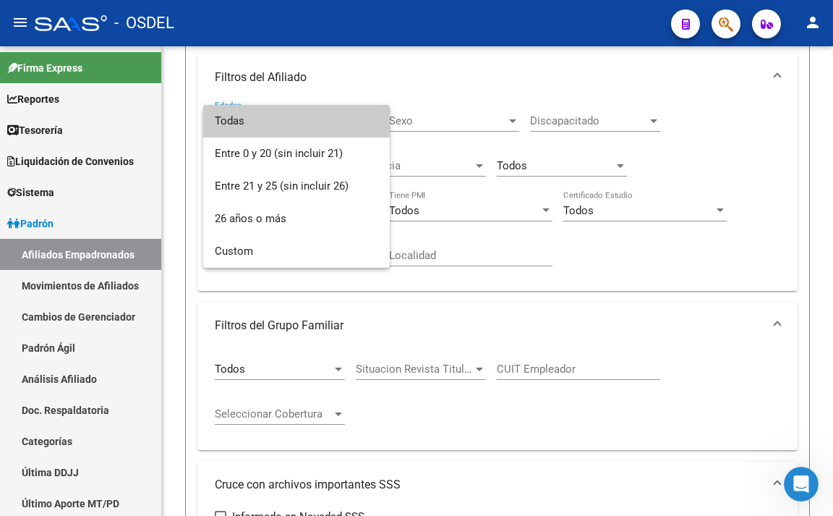
click at [364, 115] on span "Todas" at bounding box center [297, 121] width 164 height 33
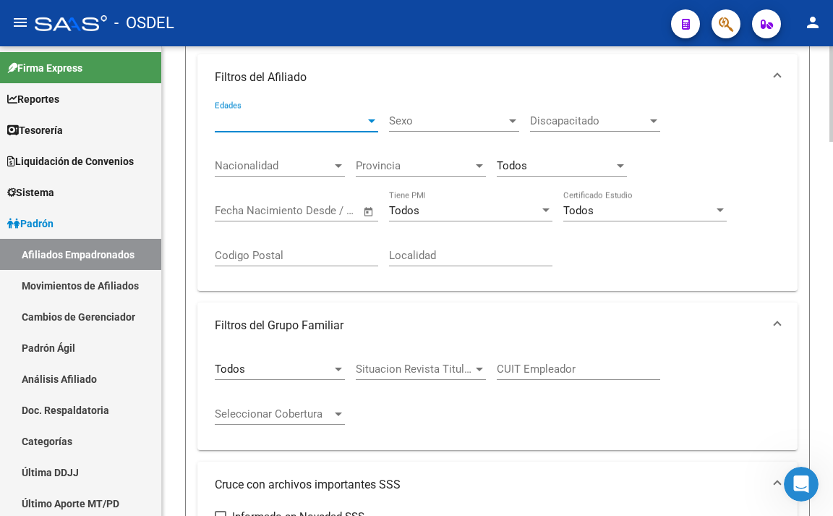
click at [489, 127] on span "Sexo" at bounding box center [447, 120] width 117 height 13
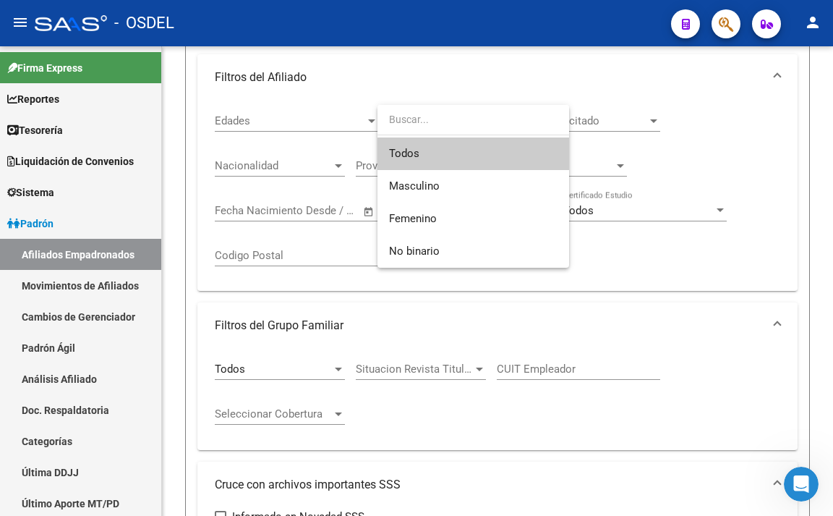
click at [482, 150] on span "Todos" at bounding box center [473, 153] width 169 height 33
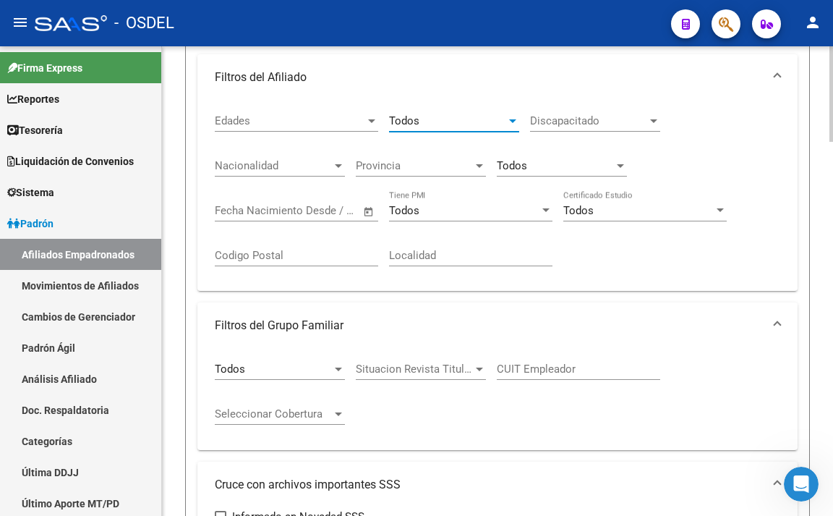
click at [318, 172] on span "Nacionalidad" at bounding box center [273, 165] width 117 height 13
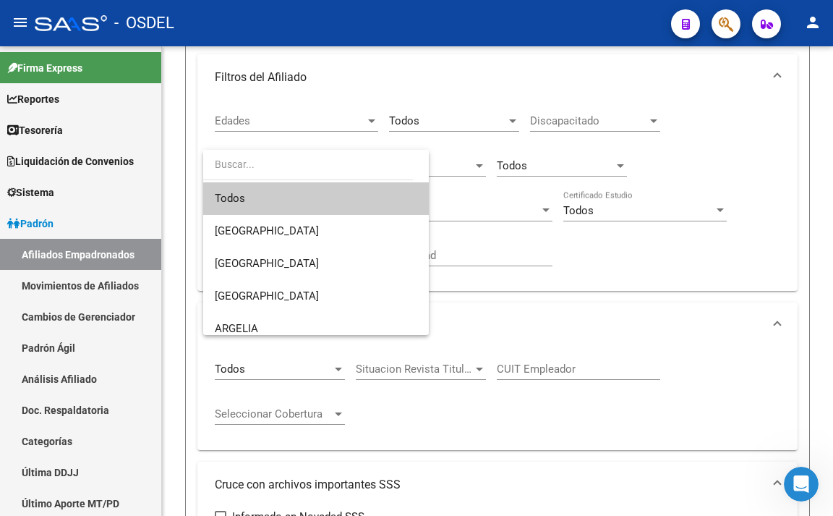
click at [316, 192] on span "Todos" at bounding box center [316, 198] width 203 height 33
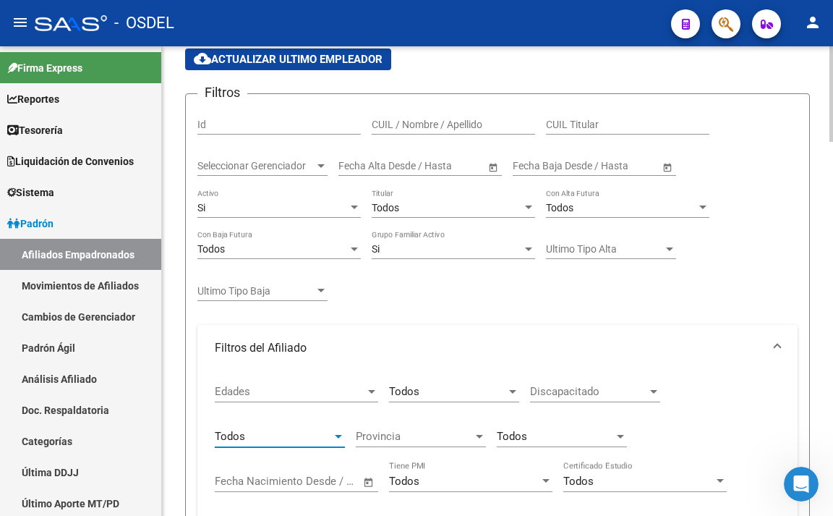
scroll to position [105, 0]
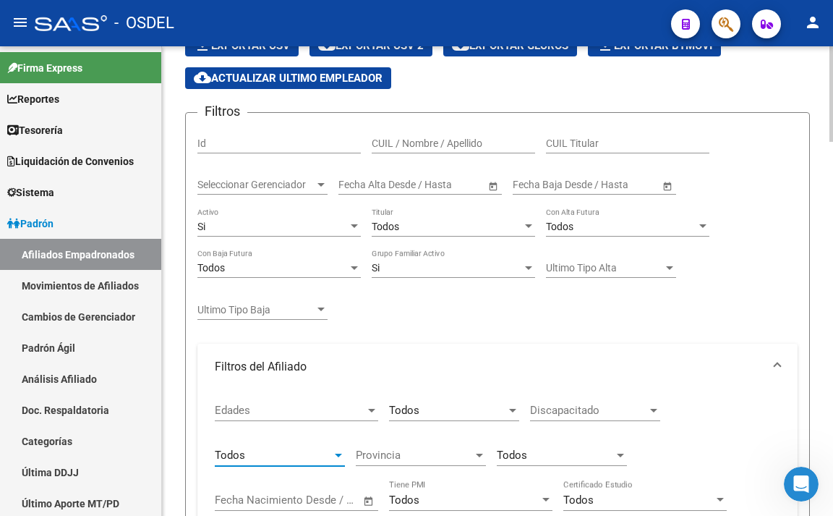
click at [438, 234] on div "Todos Titular" at bounding box center [454, 222] width 164 height 29
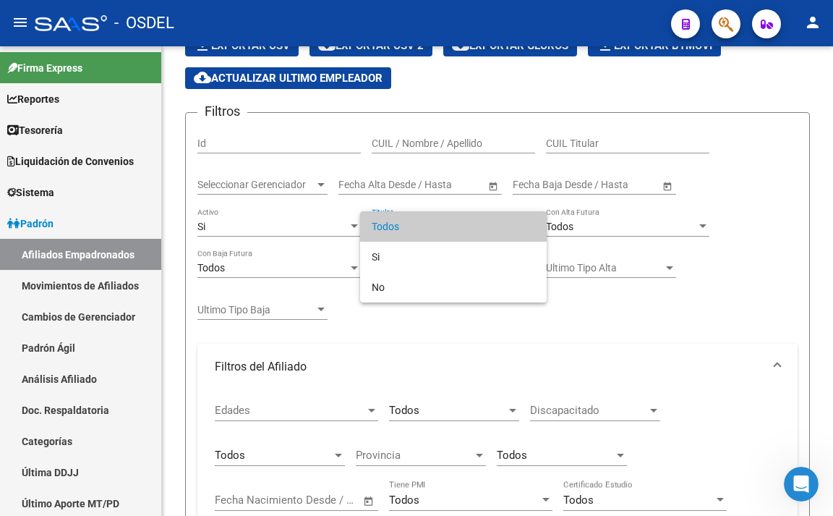
click at [438, 233] on span "Todos" at bounding box center [454, 226] width 164 height 30
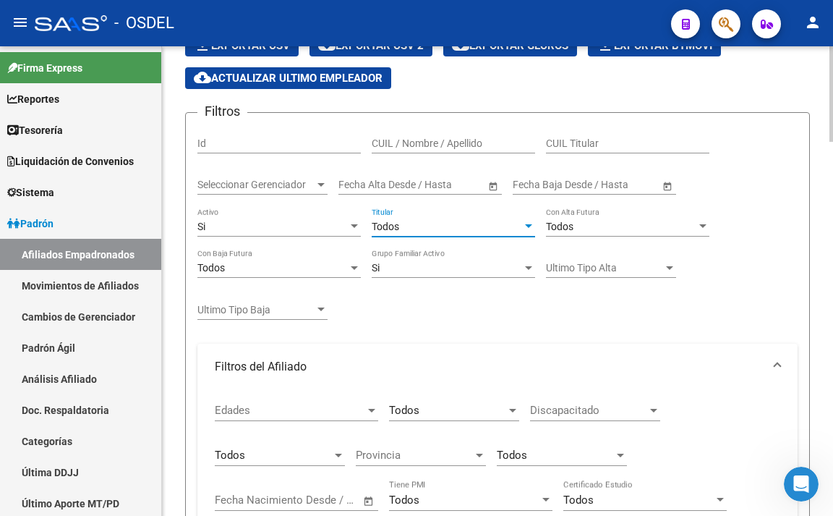
click at [255, 231] on div "Si" at bounding box center [273, 227] width 150 height 12
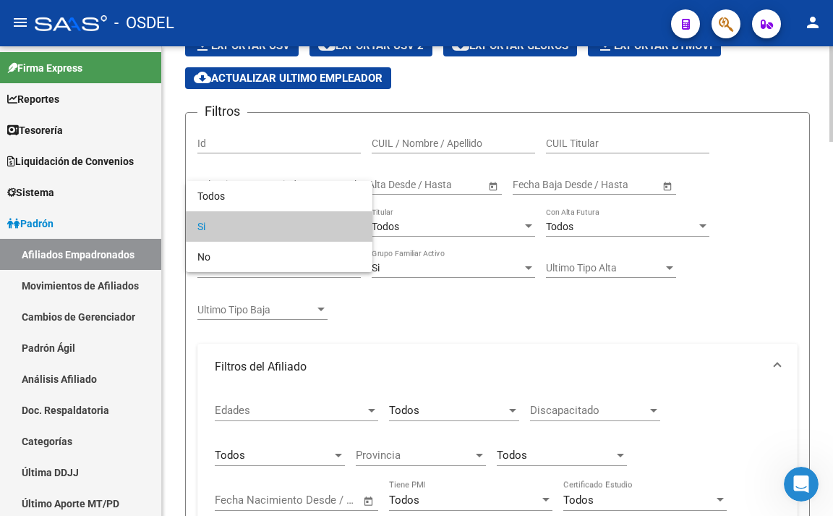
click at [256, 232] on span "Si" at bounding box center [280, 226] width 164 height 30
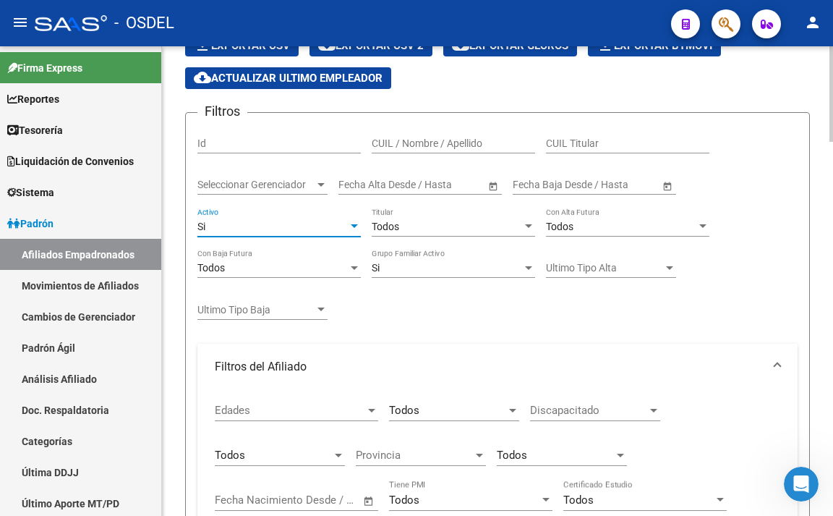
click at [390, 271] on div "Si" at bounding box center [447, 268] width 150 height 12
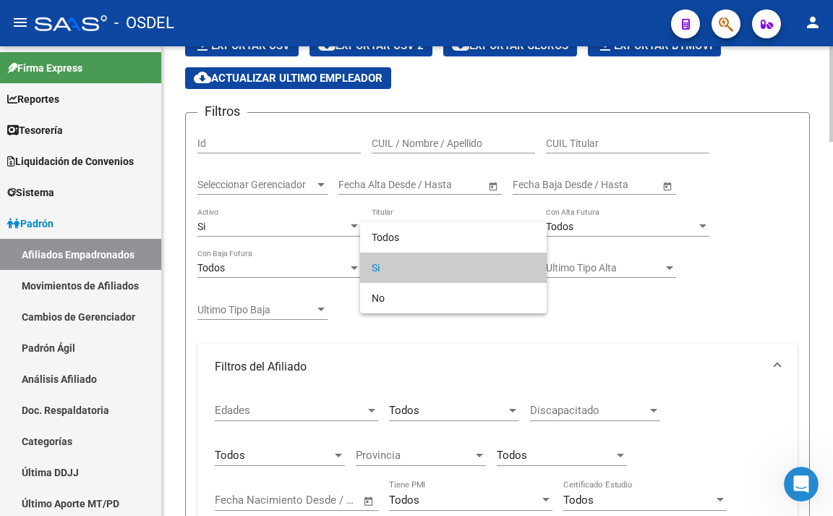
click at [390, 271] on span "Si" at bounding box center [454, 267] width 164 height 30
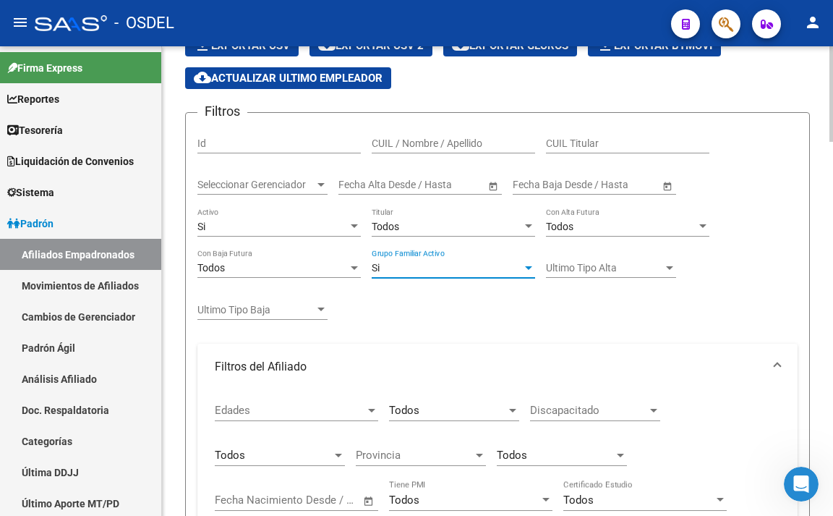
click at [389, 270] on div "Si" at bounding box center [447, 268] width 150 height 12
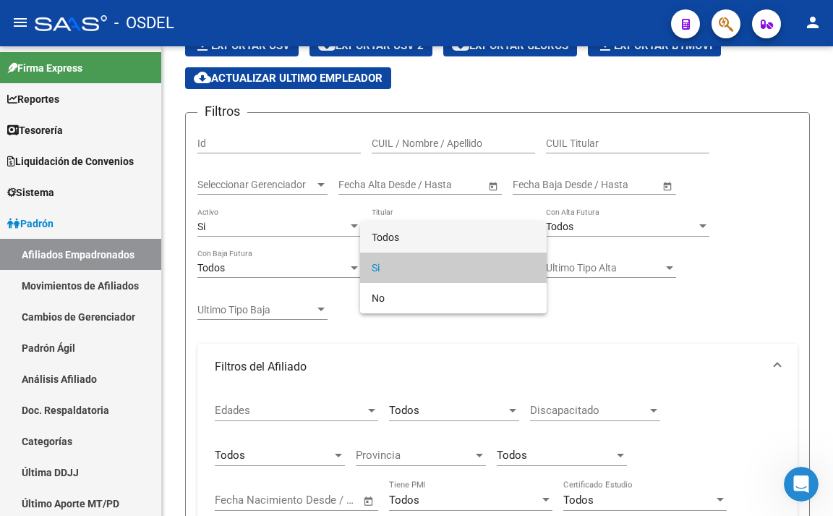
click at [399, 233] on span "Todos" at bounding box center [454, 237] width 164 height 30
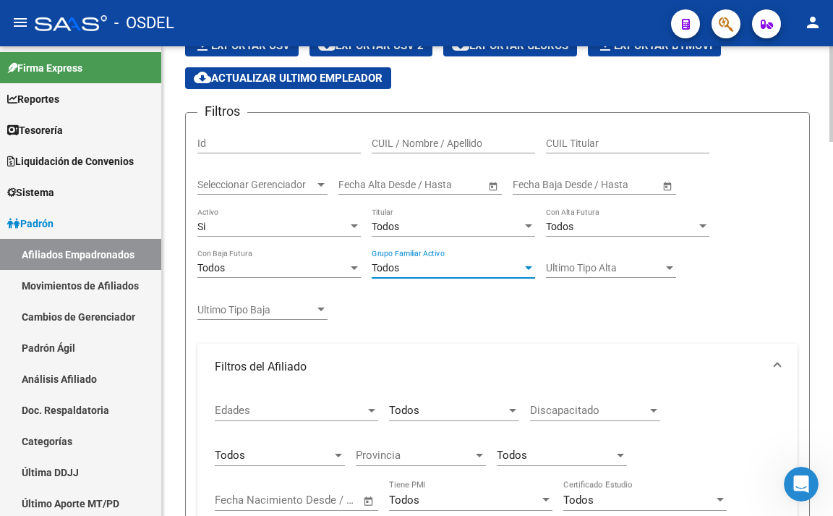
click at [585, 266] on span "Ultimo Tipo Alta" at bounding box center [604, 268] width 117 height 12
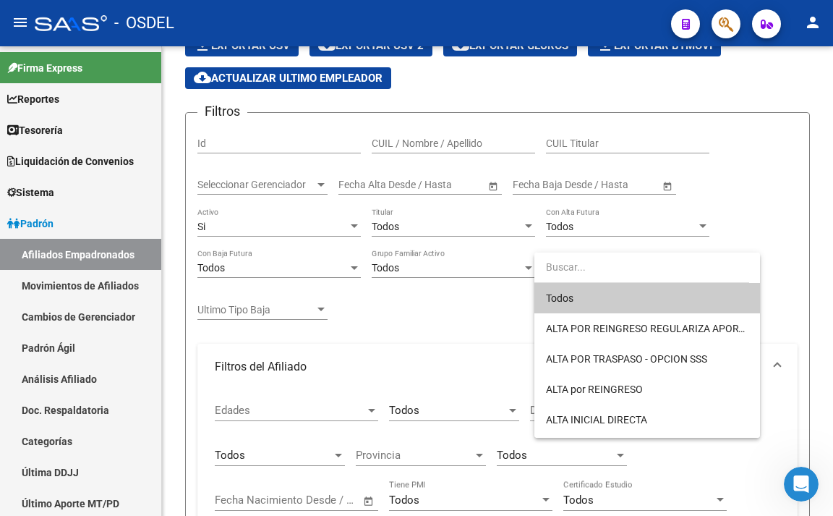
click at [588, 294] on span "Todos" at bounding box center [647, 298] width 203 height 30
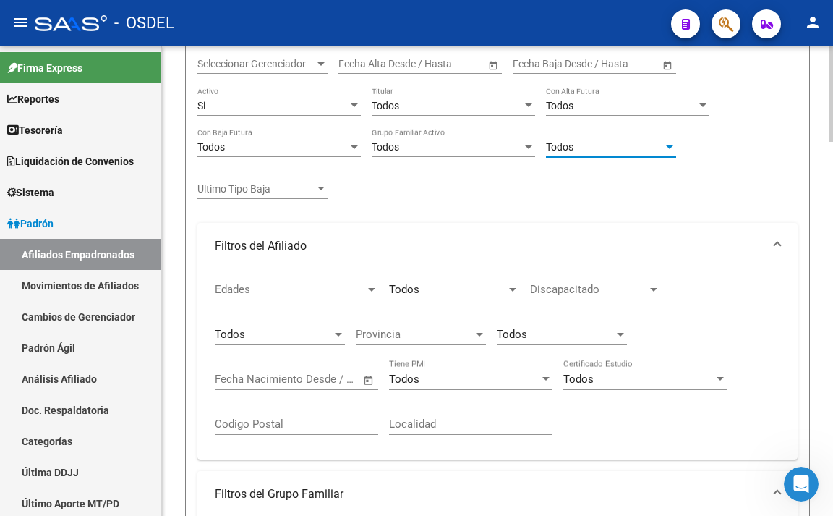
scroll to position [250, 0]
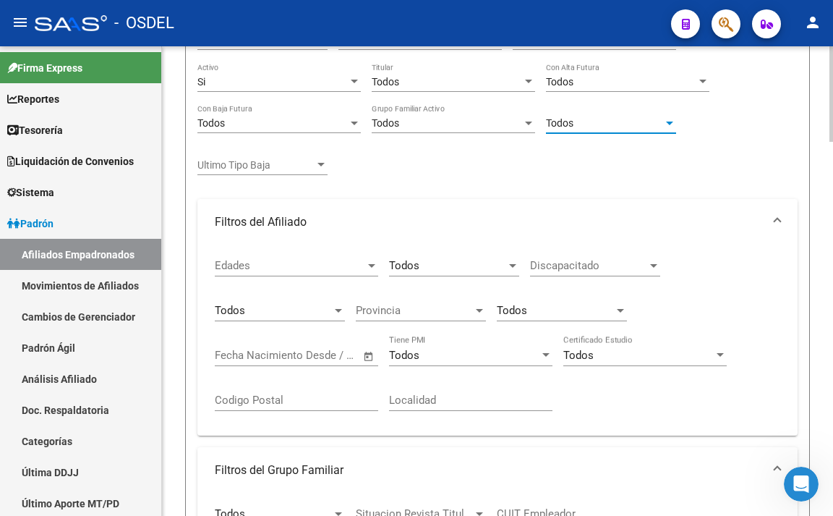
click at [294, 153] on div "Ultimo Tipo Baja Ultimo Tipo Baja" at bounding box center [263, 160] width 130 height 29
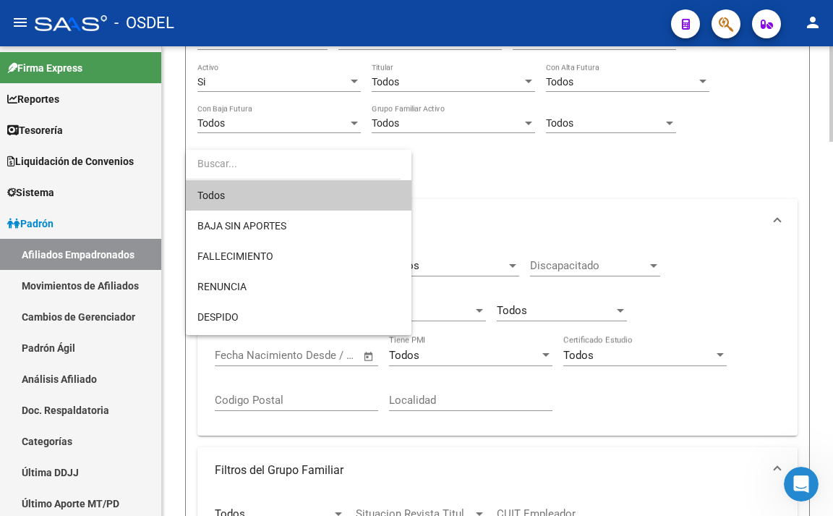
click at [298, 192] on span "Todos" at bounding box center [299, 195] width 203 height 30
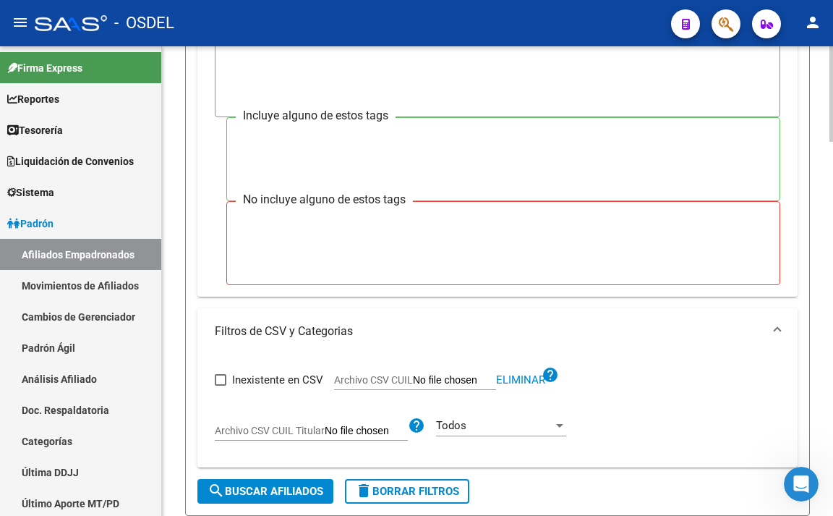
scroll to position [1335, 0]
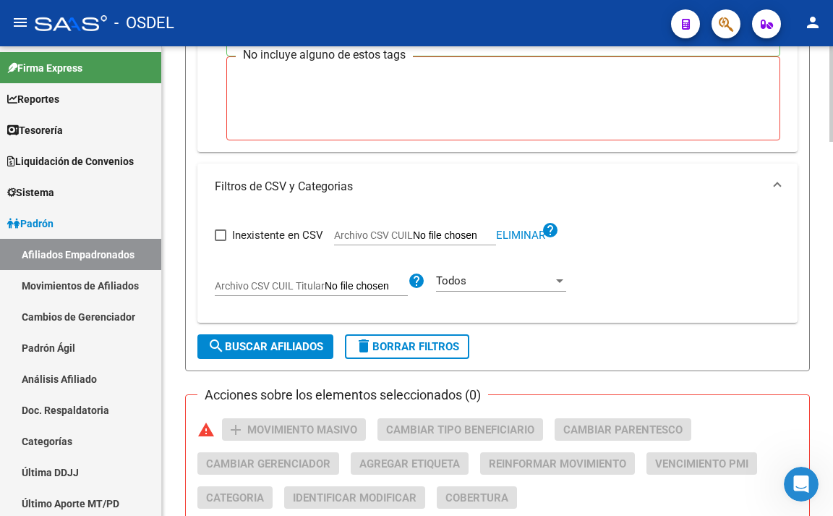
click at [305, 357] on button "search Buscar Afiliados" at bounding box center [266, 346] width 136 height 25
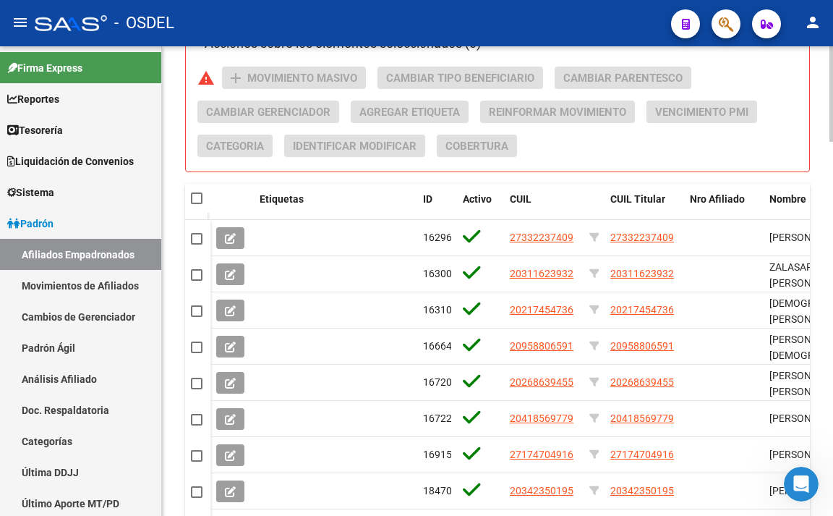
scroll to position [1697, 0]
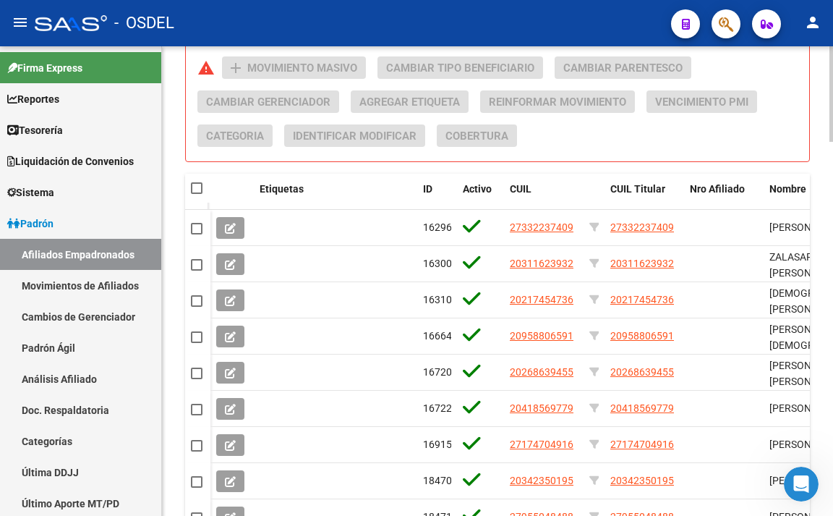
click at [195, 185] on span at bounding box center [197, 188] width 12 height 12
click at [196, 194] on input "checkbox" at bounding box center [196, 194] width 1 height 1
checkbox input "true"
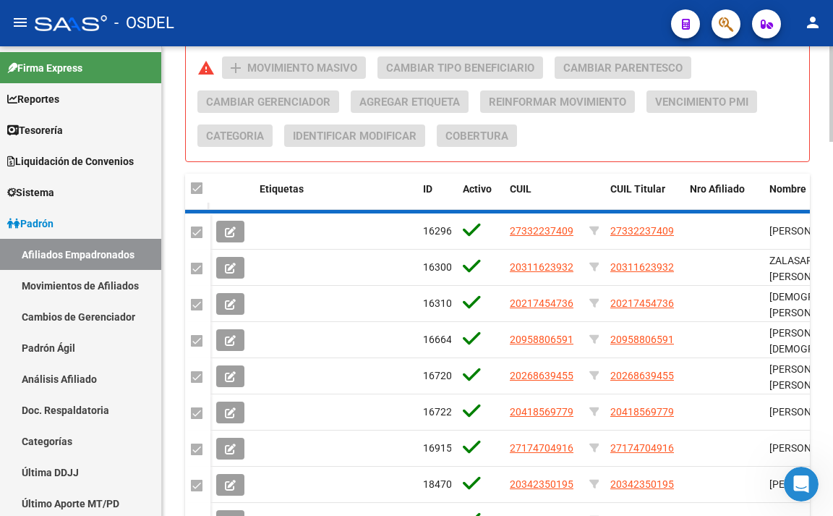
checkbox input "true"
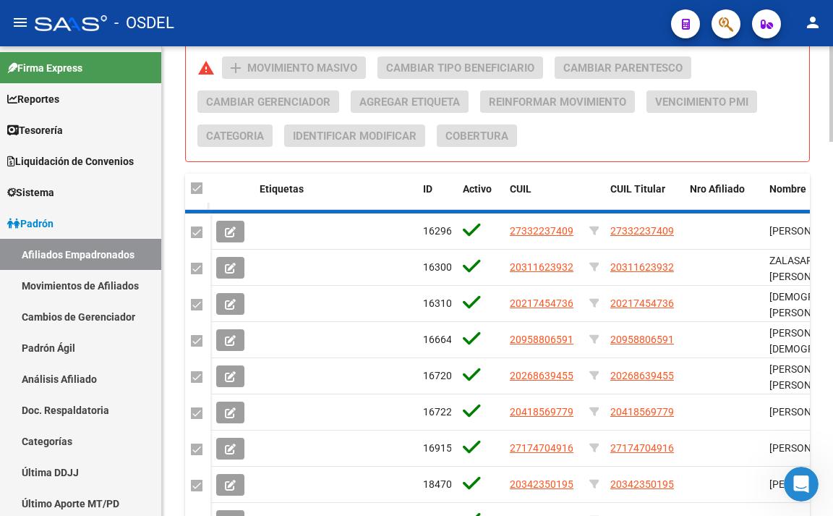
checkbox input "true"
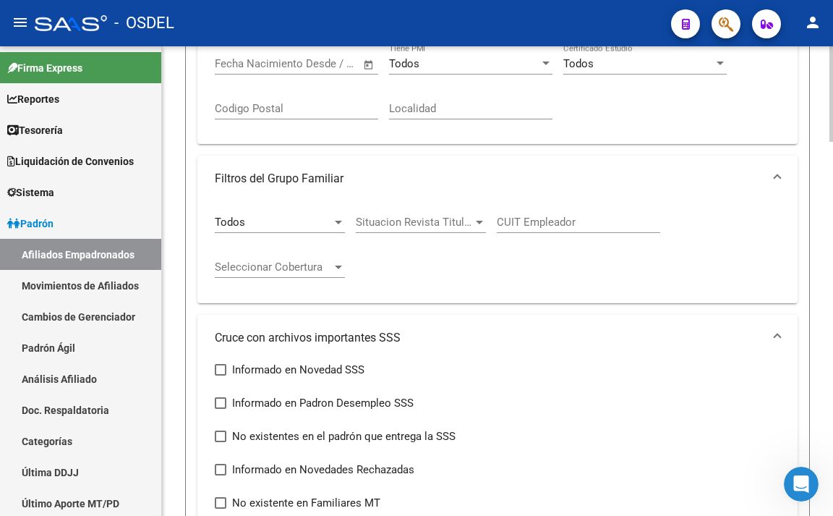
scroll to position [539, 0]
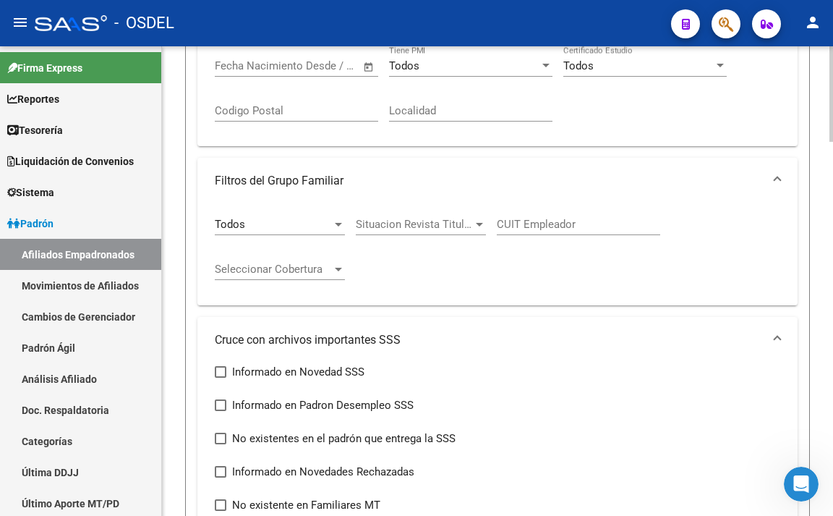
click at [292, 216] on div "Todos Tipo Beneficiario Titular" at bounding box center [280, 219] width 130 height 31
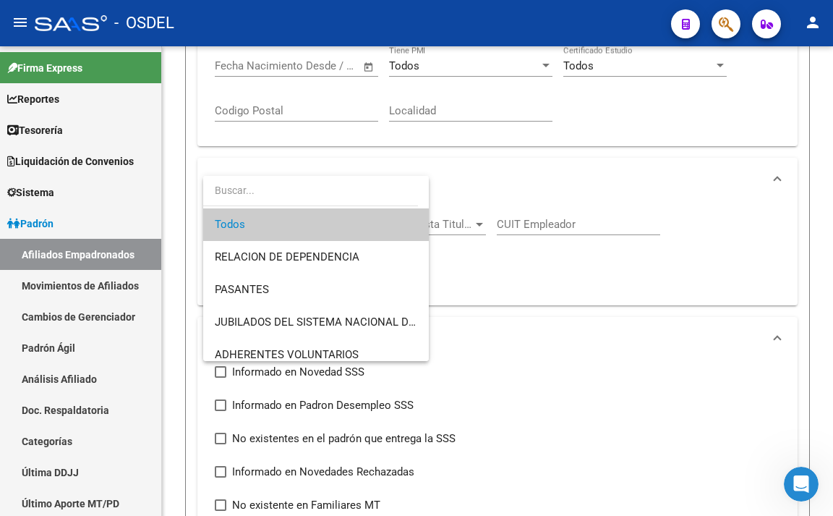
click at [293, 224] on span "Todos" at bounding box center [316, 224] width 203 height 33
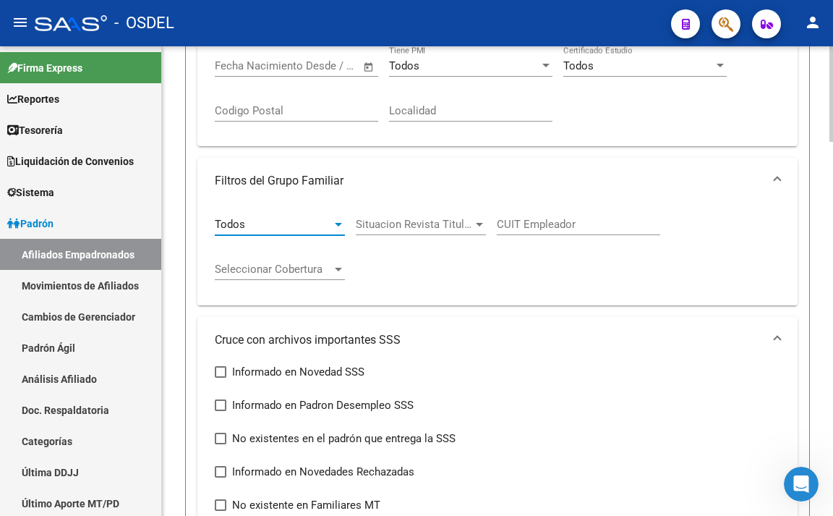
click at [433, 222] on span "Situacion Revista Titular" at bounding box center [414, 224] width 117 height 13
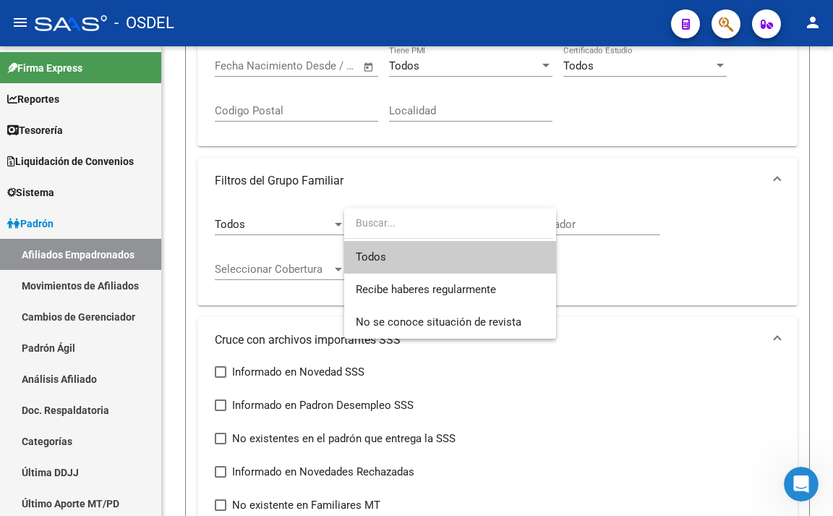
click at [417, 257] on span "Todos" at bounding box center [450, 257] width 189 height 33
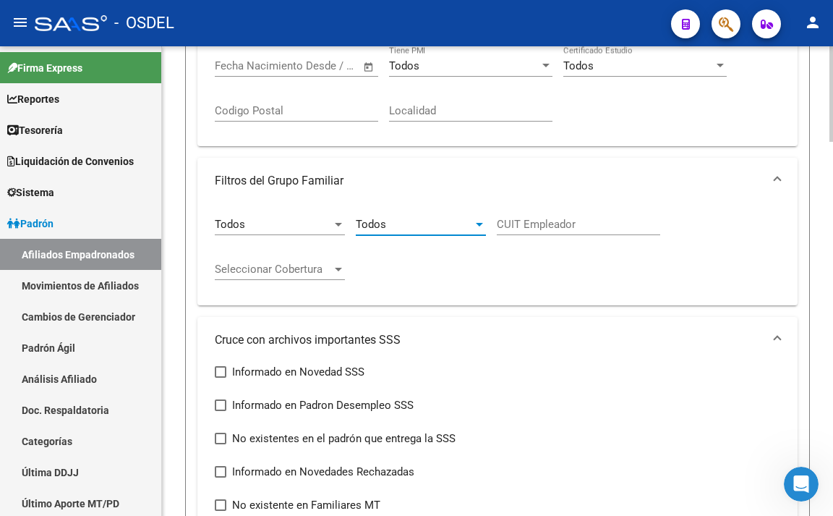
click at [332, 264] on div at bounding box center [338, 269] width 13 height 12
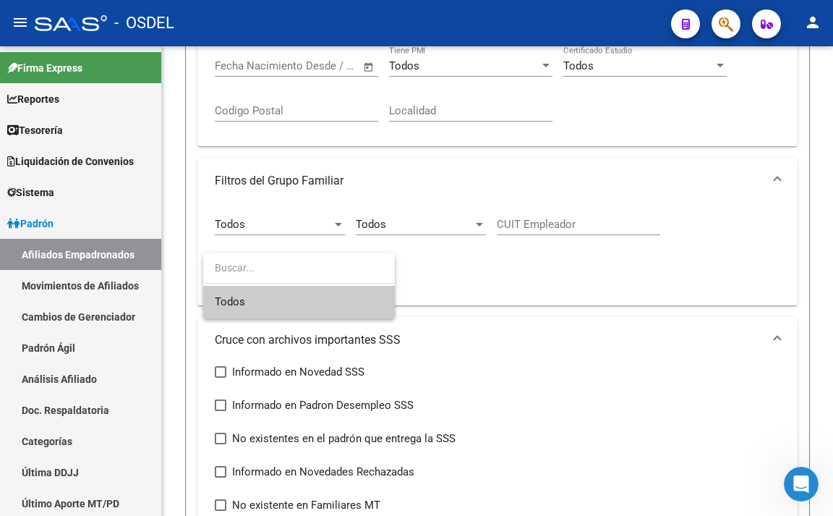
click at [290, 303] on span "Todos" at bounding box center [299, 302] width 169 height 33
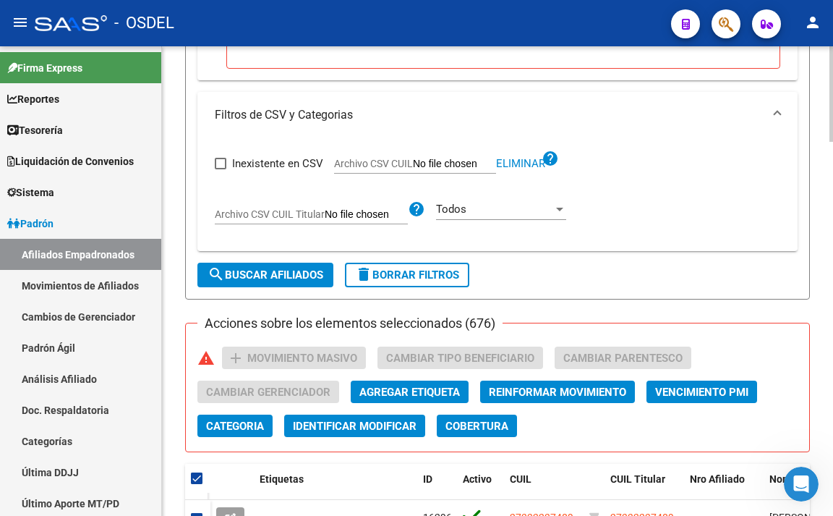
scroll to position [1407, 0]
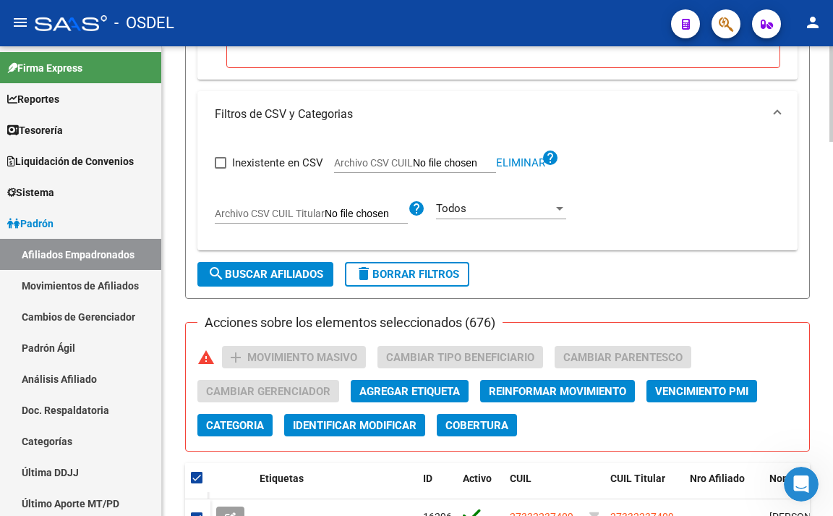
click at [309, 266] on button "search Buscar Afiliados" at bounding box center [266, 274] width 136 height 25
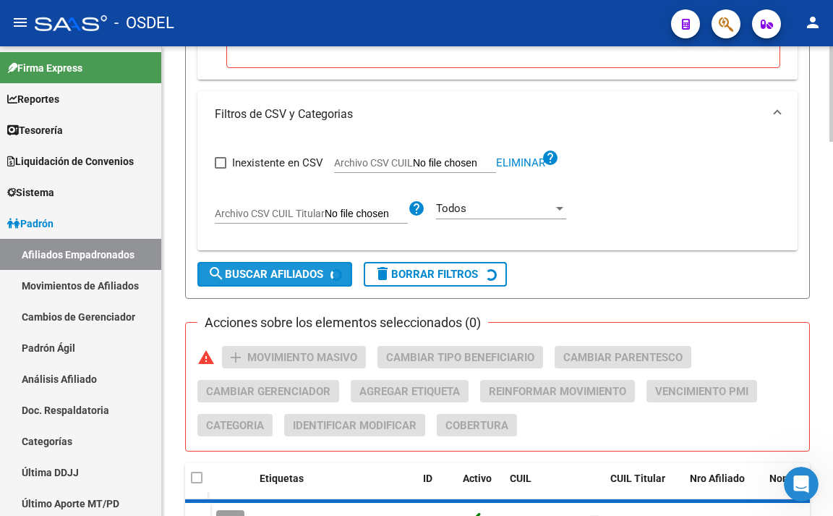
checkbox input "false"
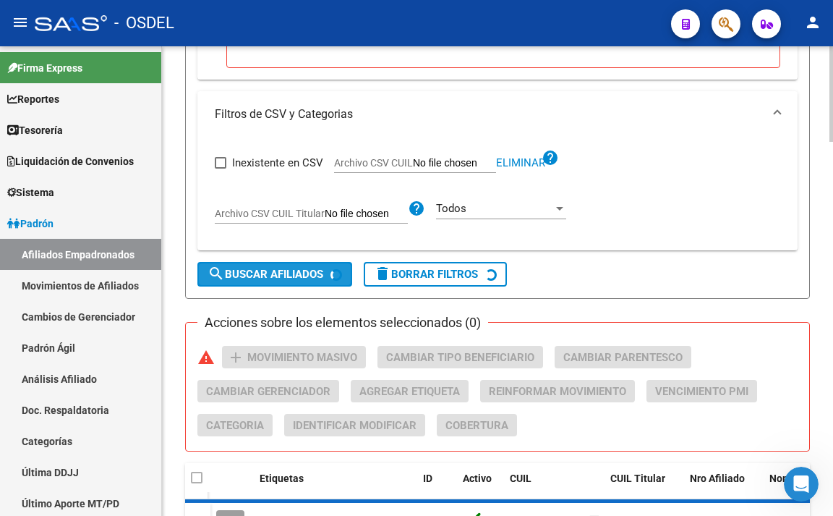
checkbox input "false"
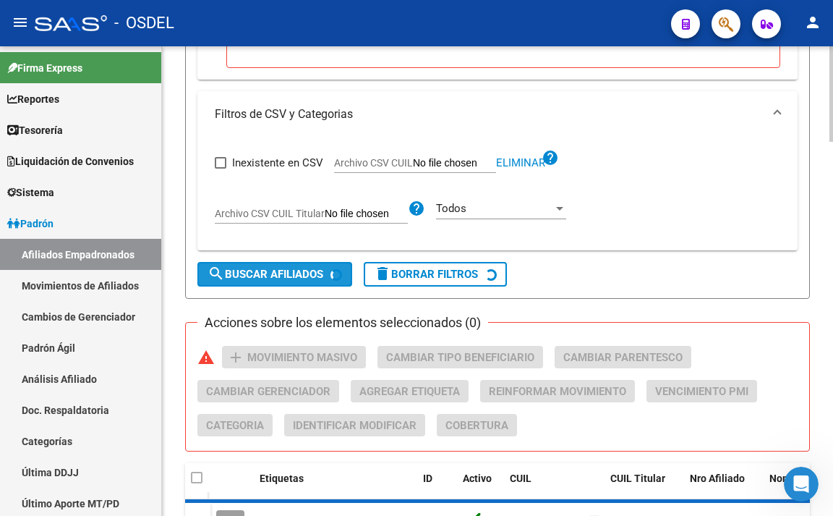
checkbox input "false"
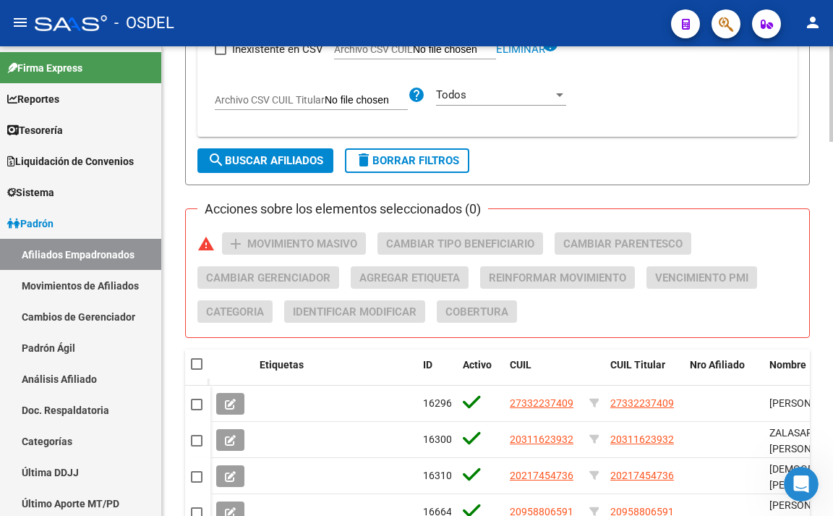
scroll to position [1552, 0]
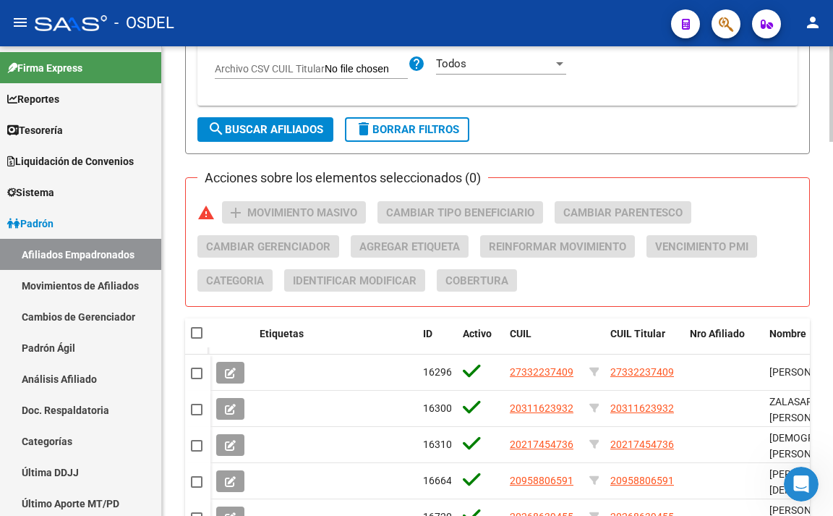
click at [197, 331] on span at bounding box center [197, 333] width 12 height 12
click at [197, 339] on input "checkbox" at bounding box center [196, 339] width 1 height 1
checkbox input "true"
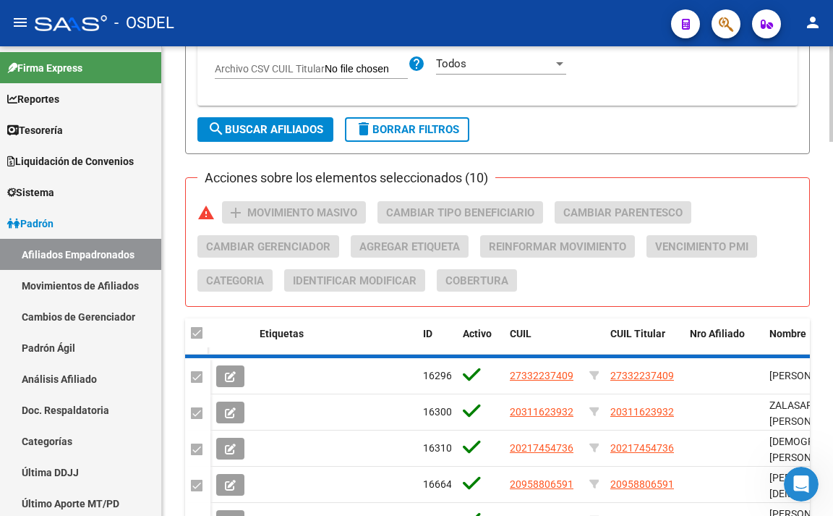
checkbox input "true"
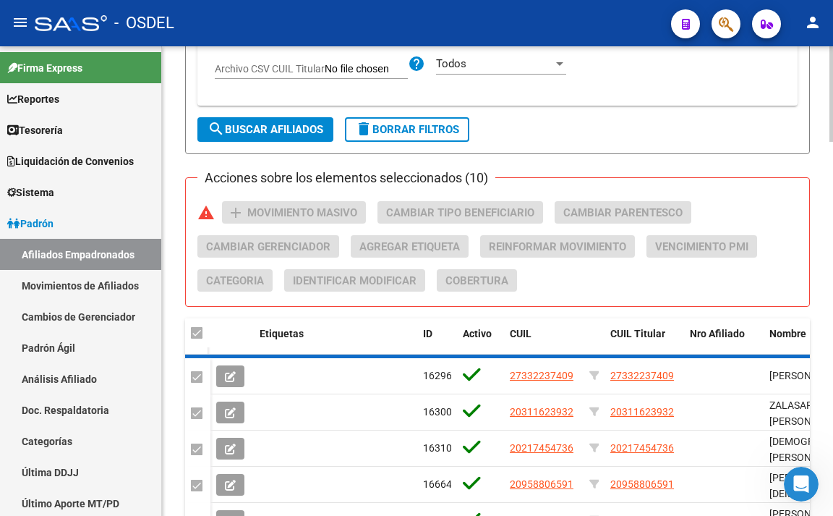
checkbox input "true"
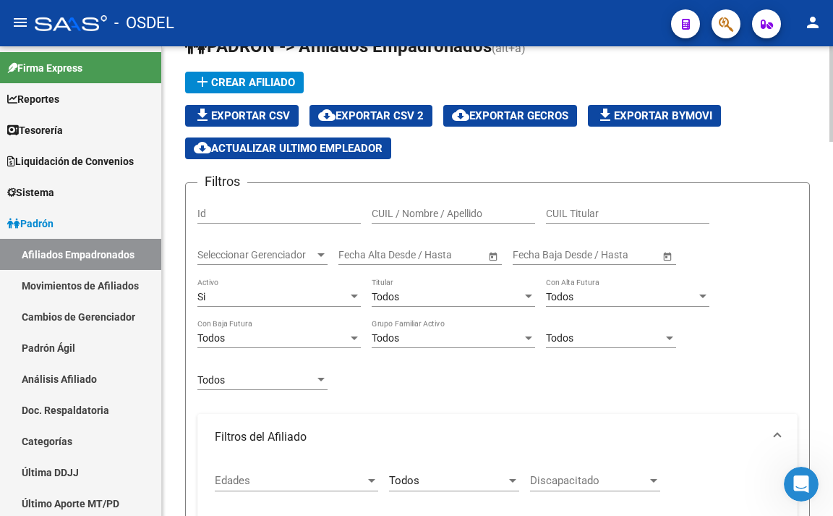
scroll to position [0, 0]
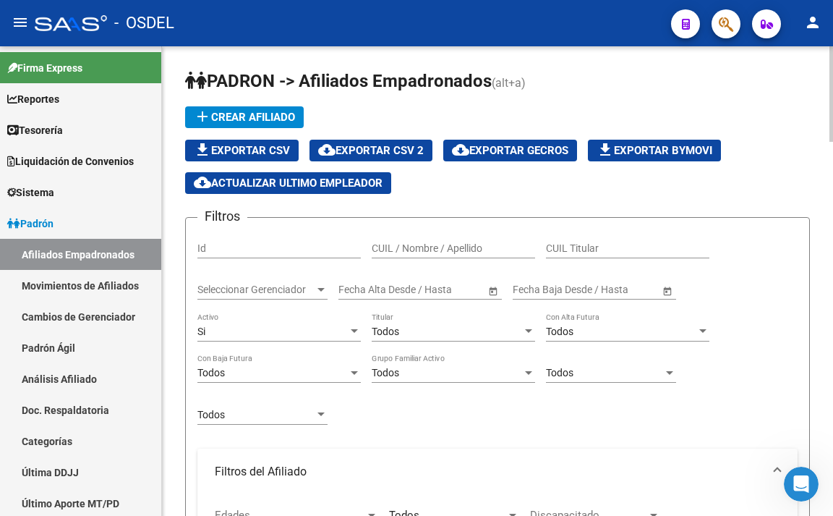
click at [833, 84] on div at bounding box center [832, 93] width 4 height 95
click at [282, 286] on span "Seleccionar Gerenciador" at bounding box center [256, 290] width 117 height 12
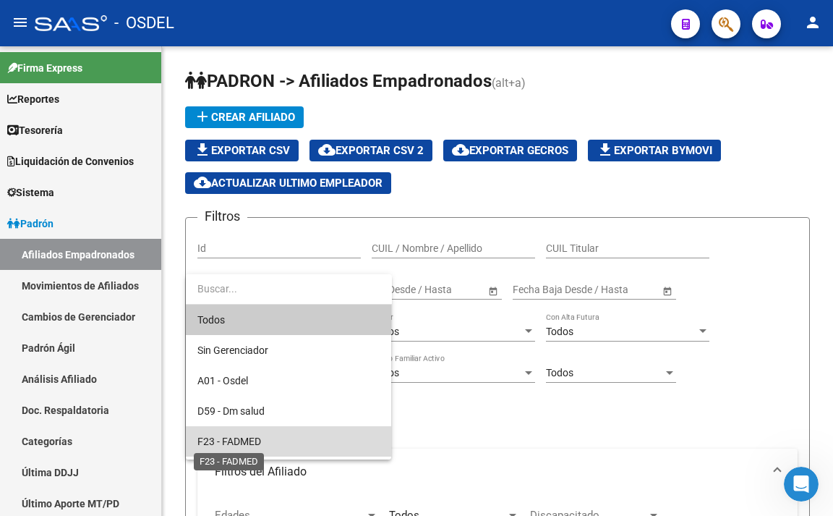
click at [252, 443] on span "F23 - FADMED" at bounding box center [230, 442] width 64 height 12
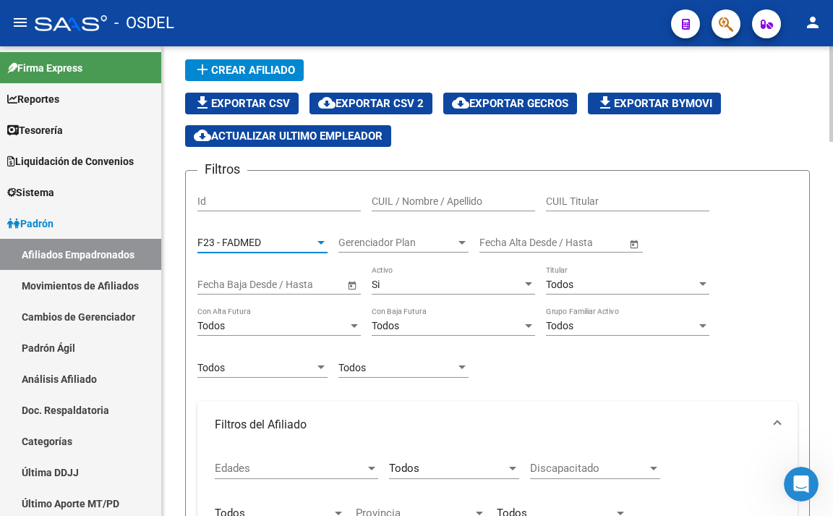
scroll to position [72, 0]
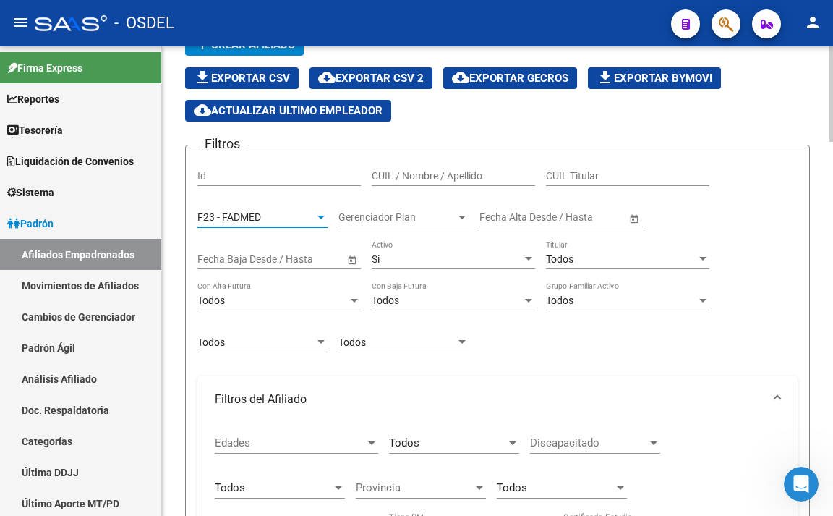
click at [286, 341] on div "Todos" at bounding box center [256, 342] width 117 height 12
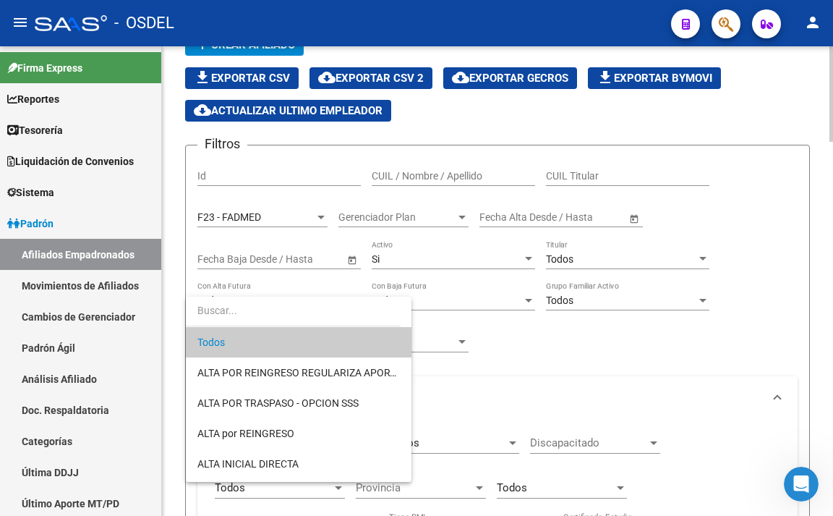
click at [286, 341] on span "Todos" at bounding box center [299, 342] width 203 height 30
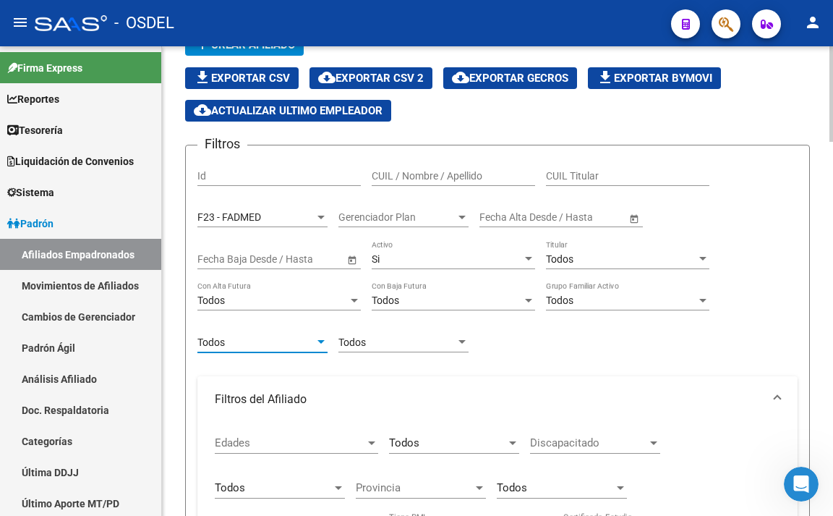
click at [372, 349] on div "Todos Ultimo Tipo Baja" at bounding box center [404, 337] width 130 height 29
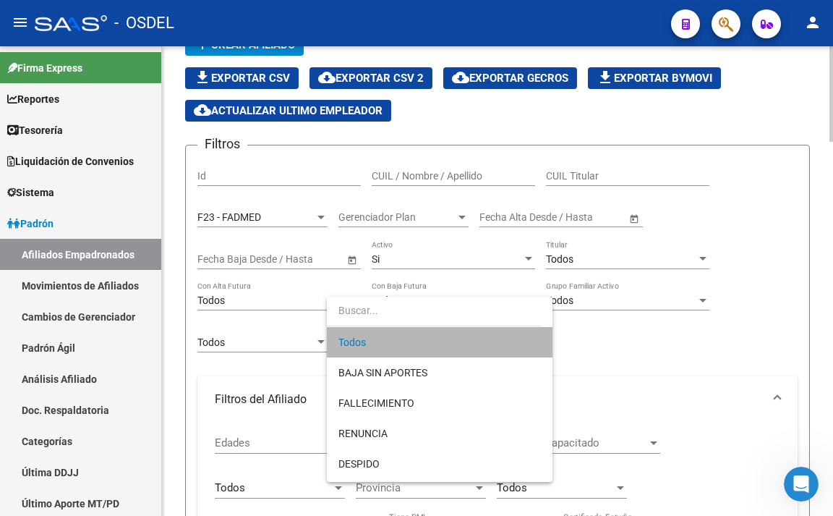
click at [372, 349] on span "Todos" at bounding box center [440, 342] width 203 height 30
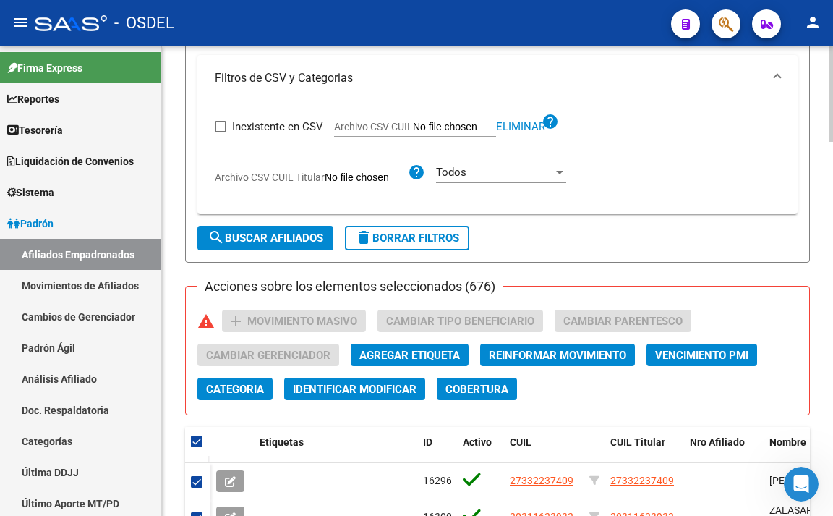
scroll to position [1447, 0]
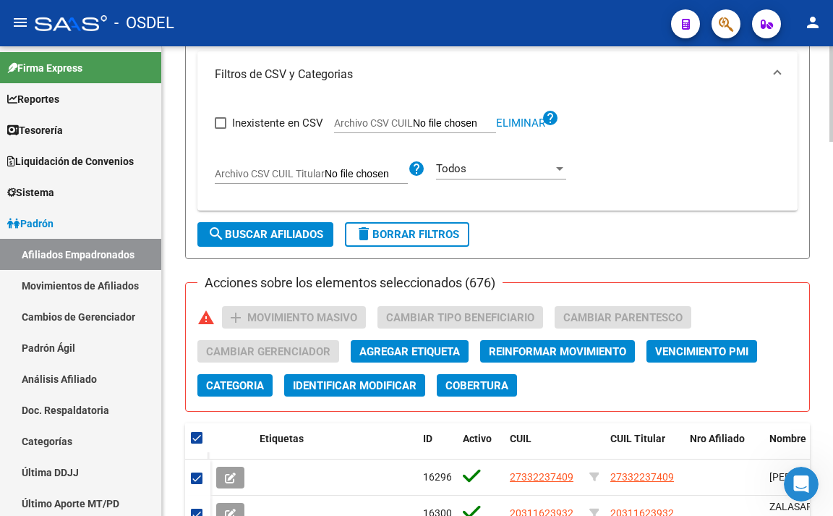
click at [300, 241] on span "search Buscar Afiliados" at bounding box center [266, 234] width 116 height 13
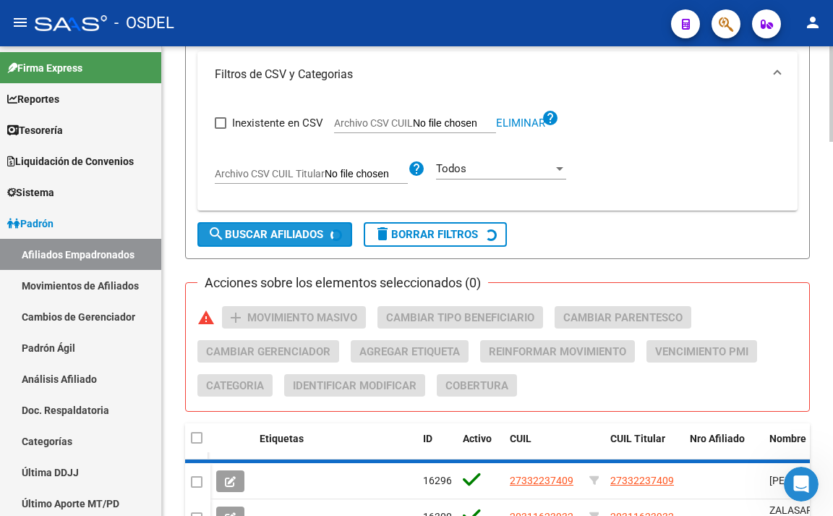
checkbox input "false"
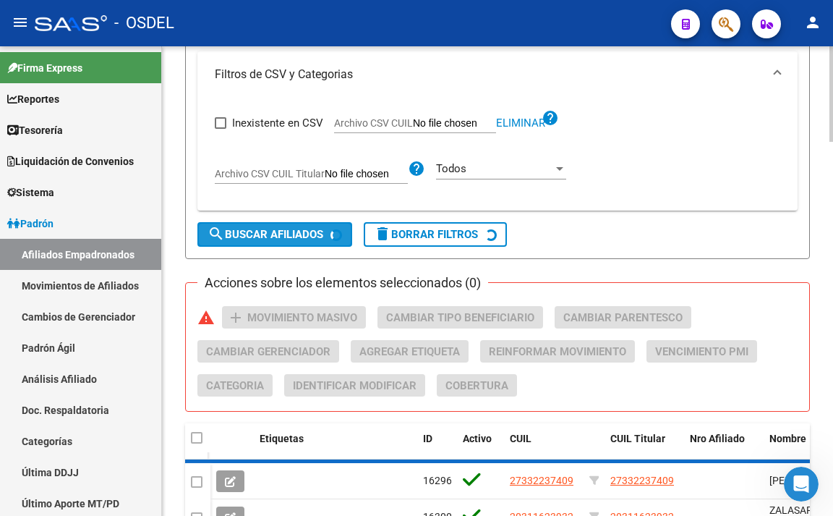
checkbox input "false"
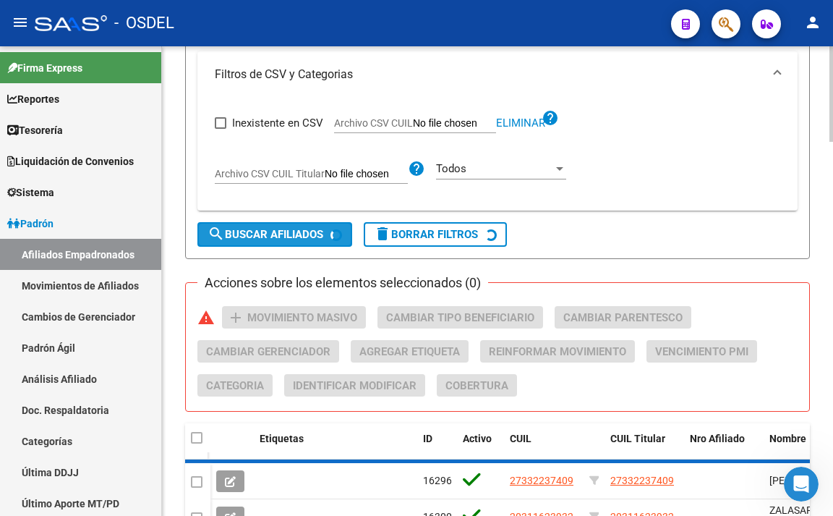
checkbox input "false"
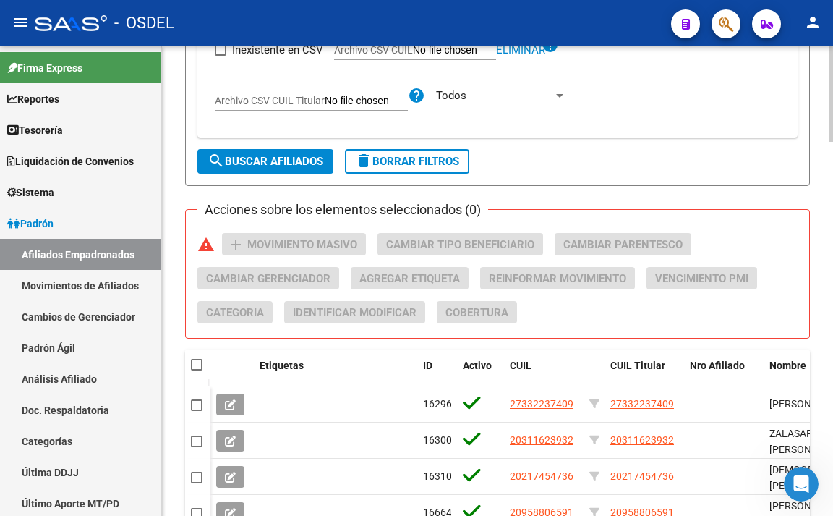
scroll to position [1519, 0]
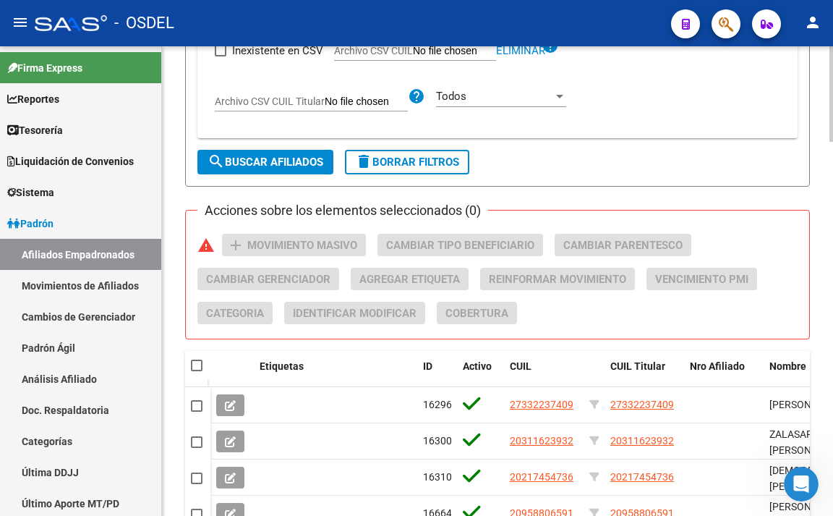
click at [195, 367] on span at bounding box center [197, 366] width 12 height 12
click at [196, 371] on input "checkbox" at bounding box center [196, 371] width 1 height 1
checkbox input "true"
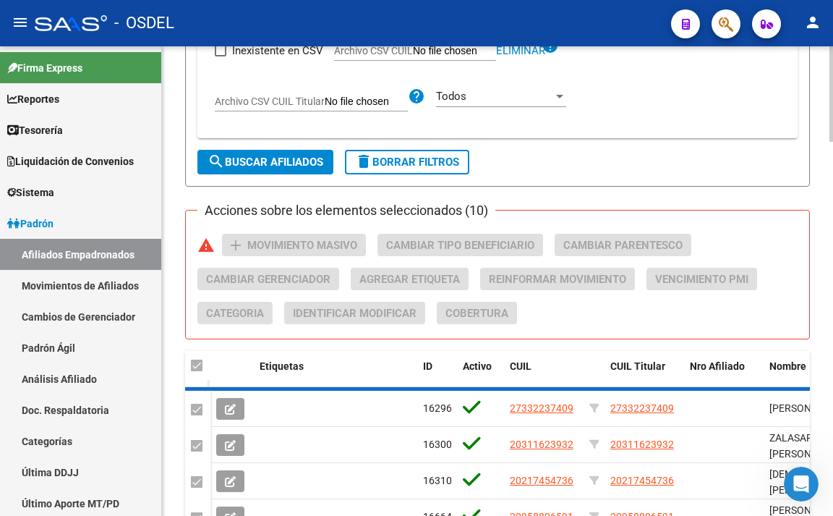
checkbox input "true"
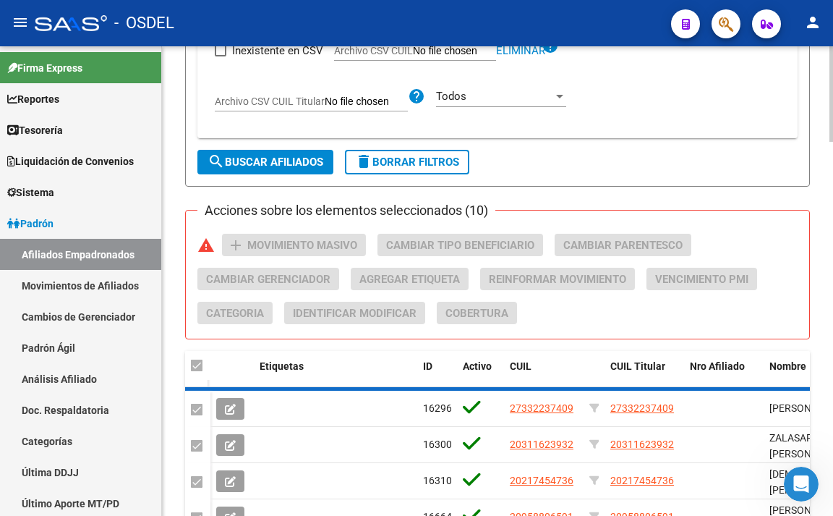
checkbox input "true"
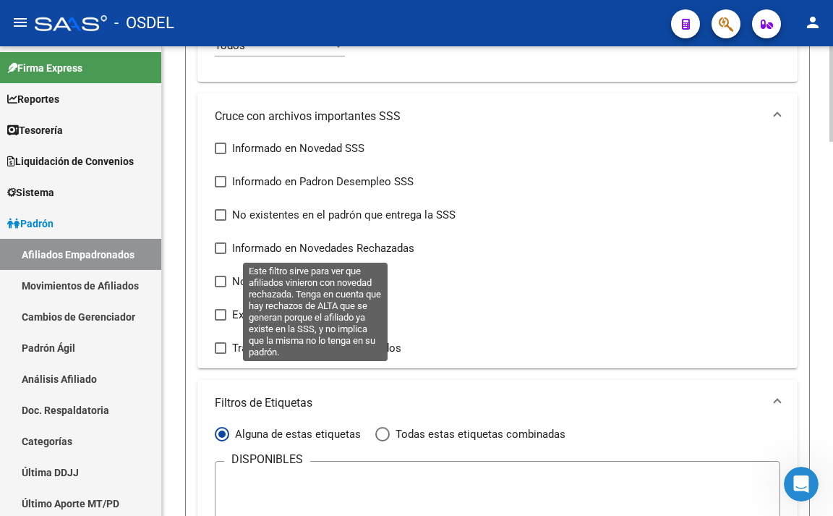
scroll to position [546, 0]
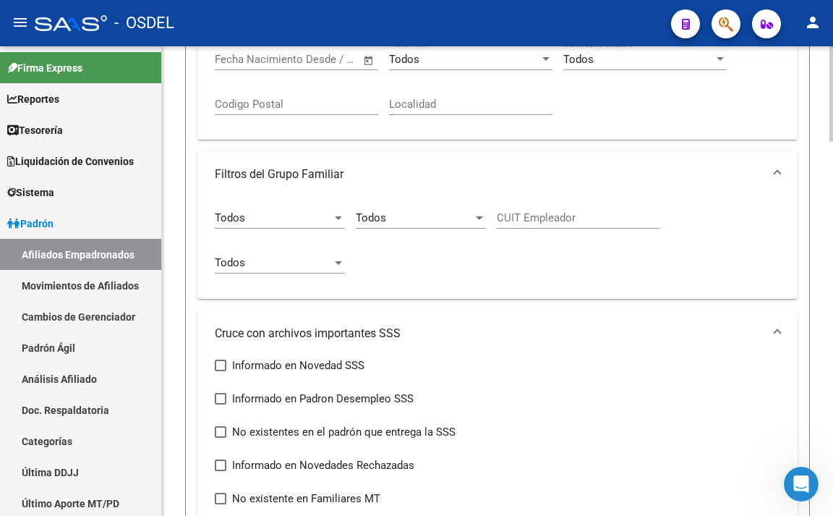
click at [301, 212] on div "Todos" at bounding box center [273, 217] width 117 height 13
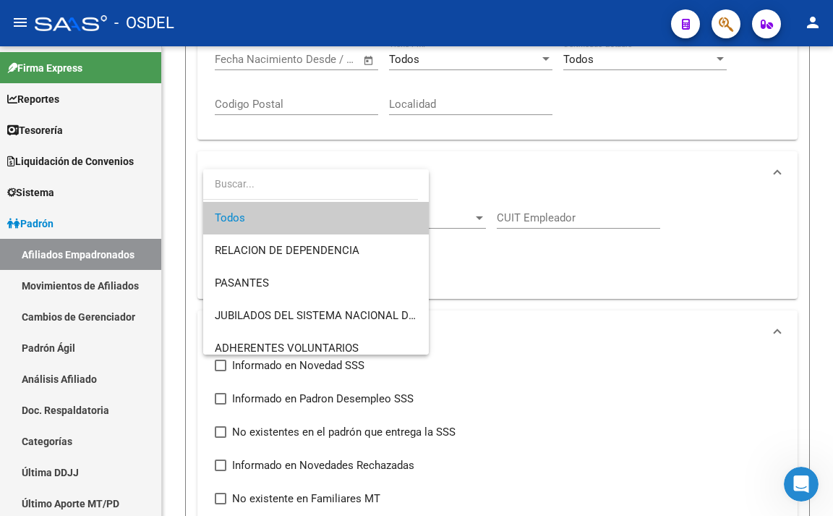
click at [299, 217] on span "Todos" at bounding box center [316, 218] width 203 height 33
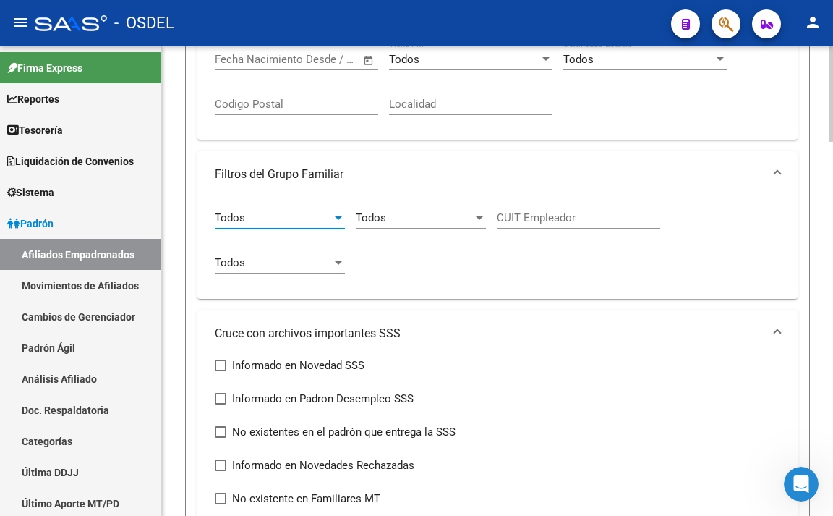
click at [251, 268] on div "Todos" at bounding box center [273, 262] width 117 height 13
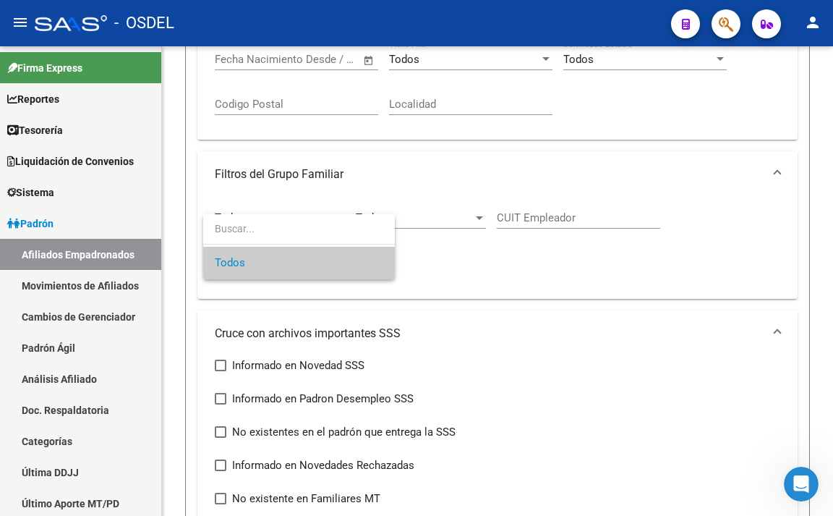
click at [255, 264] on span "Todos" at bounding box center [299, 263] width 169 height 33
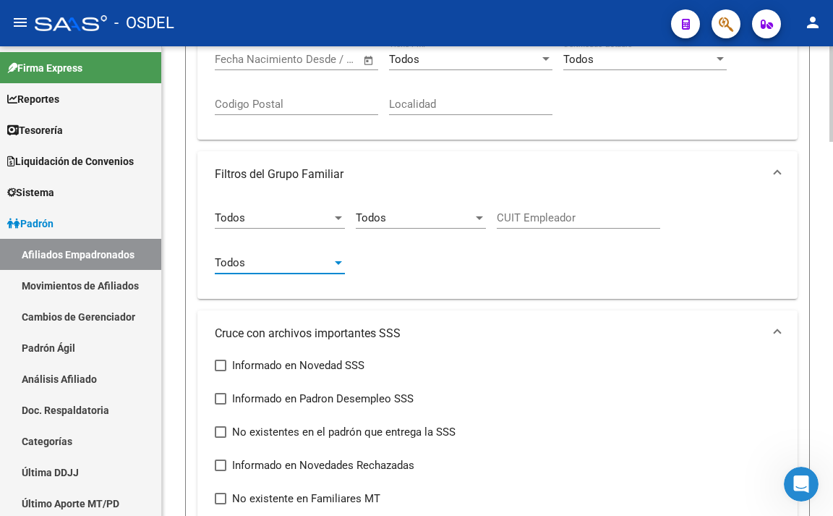
click at [378, 221] on span "Todos" at bounding box center [371, 217] width 30 height 13
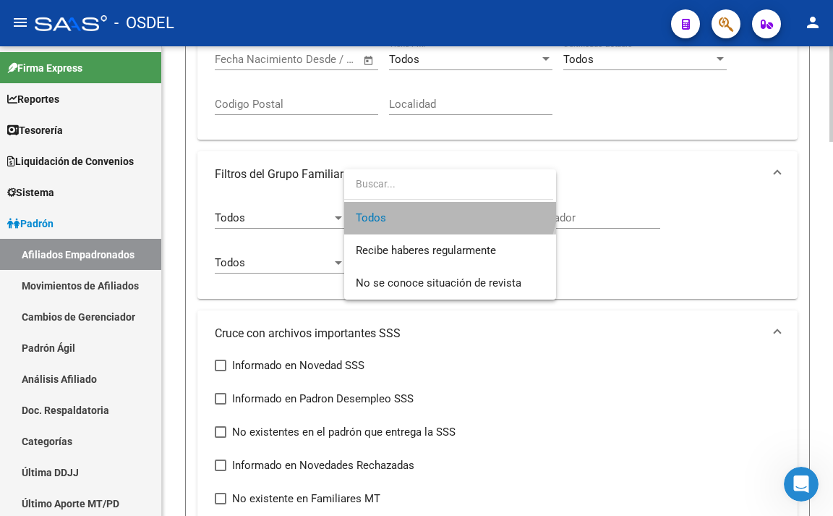
click at [378, 221] on span "Todos" at bounding box center [450, 218] width 189 height 33
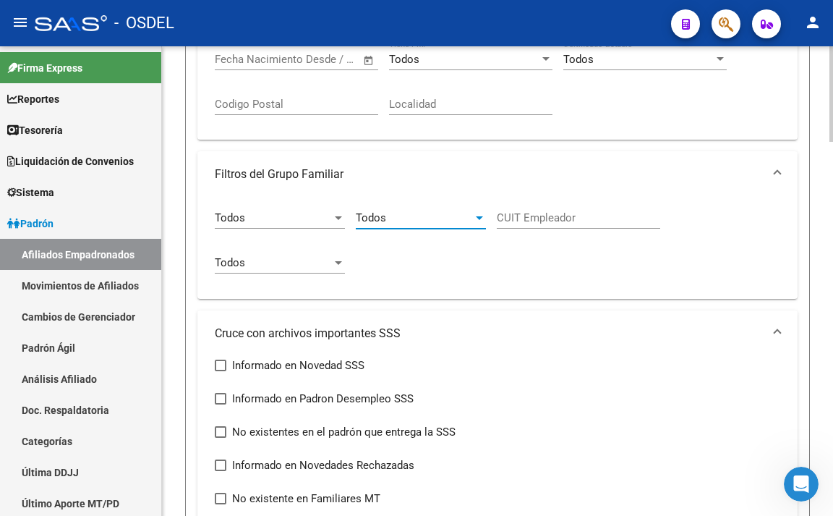
click at [520, 218] on input "CUIT Empleador" at bounding box center [579, 217] width 164 height 13
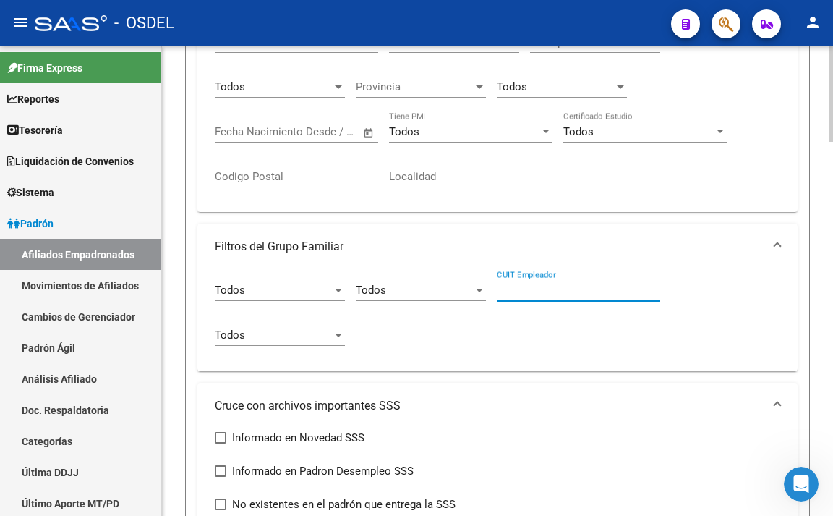
scroll to position [401, 0]
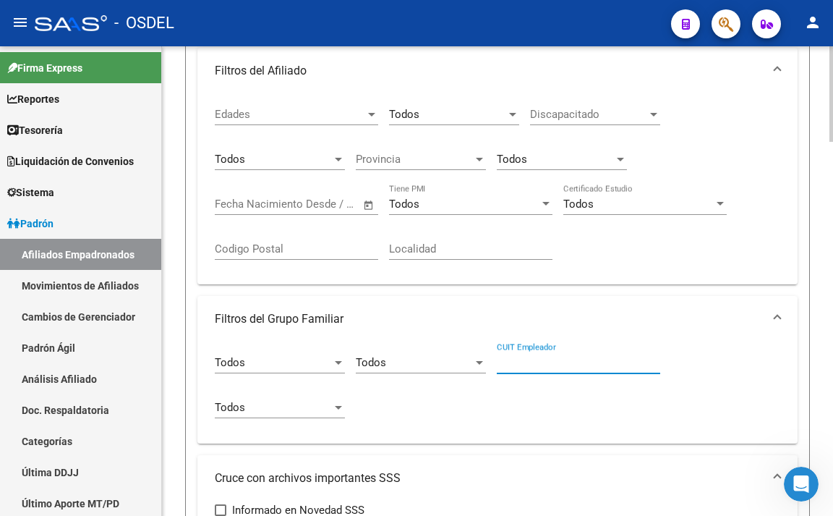
click at [454, 205] on div "Todos" at bounding box center [464, 204] width 150 height 13
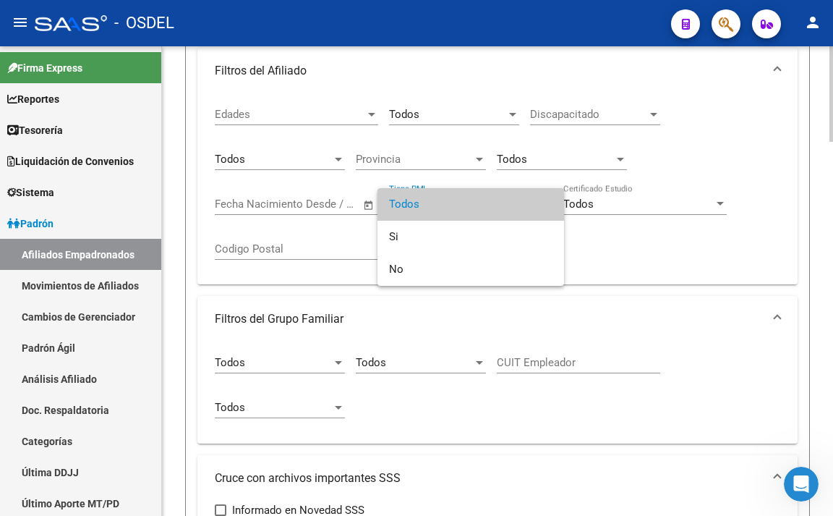
click at [454, 205] on span "Todos" at bounding box center [471, 204] width 164 height 33
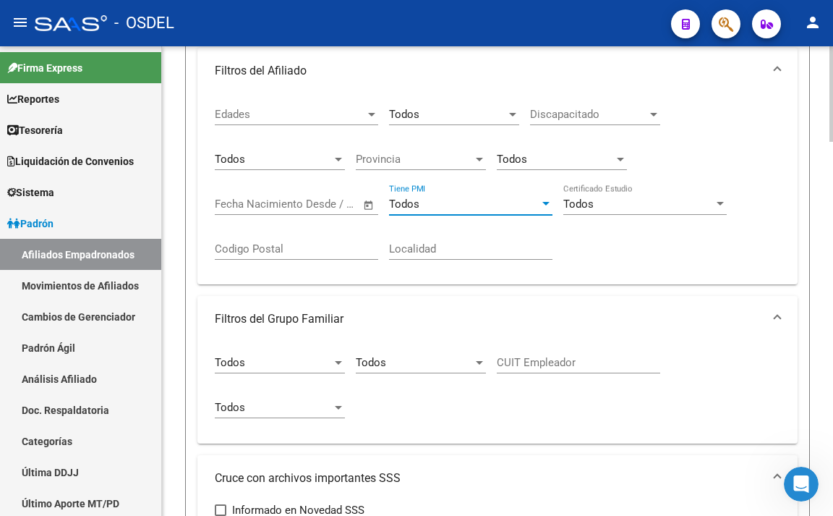
click at [328, 106] on div "Edades Edades" at bounding box center [297, 109] width 164 height 31
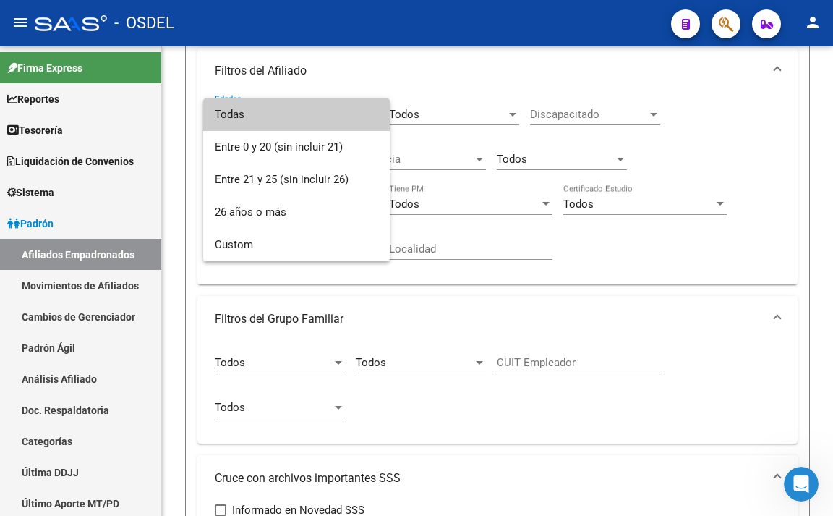
click at [306, 124] on span "Todas" at bounding box center [297, 114] width 164 height 33
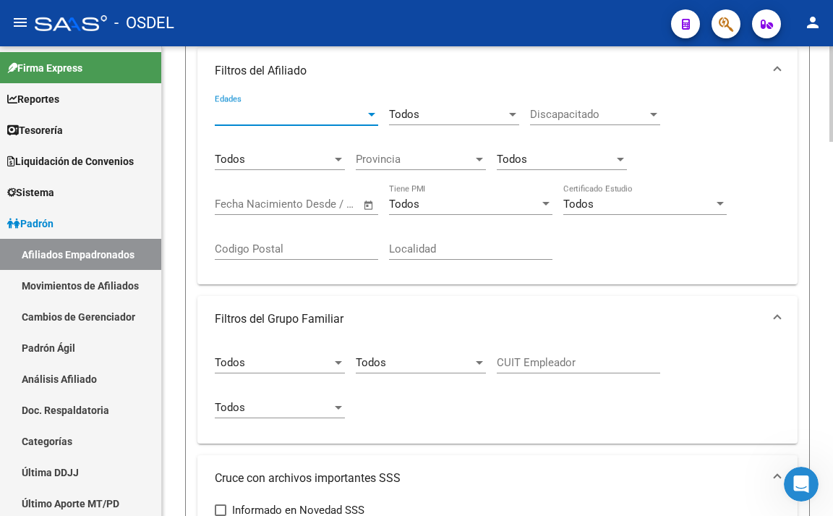
click at [561, 116] on span "Discapacitado" at bounding box center [588, 114] width 117 height 13
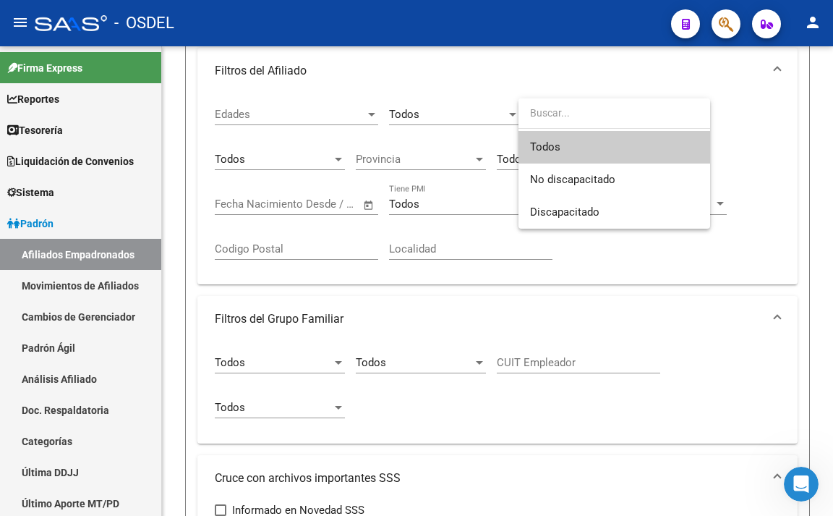
click at [607, 298] on div at bounding box center [416, 258] width 833 height 516
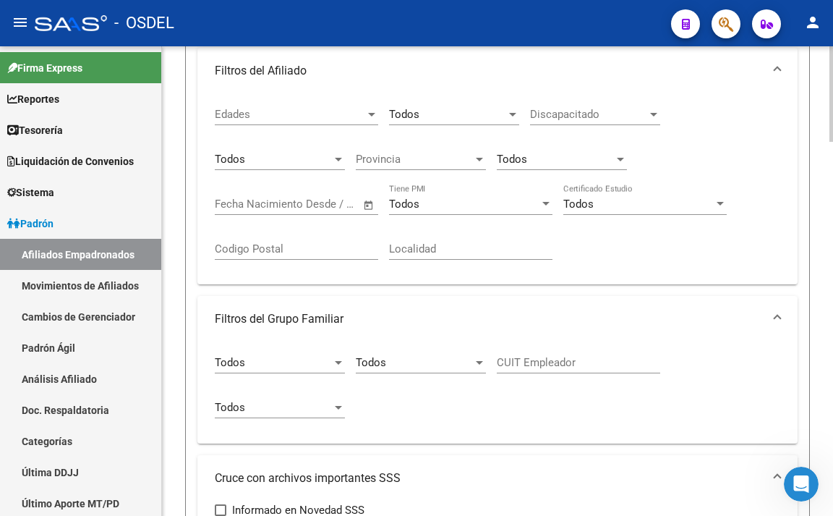
click at [611, 122] on div "Discapacitado Discapacitado" at bounding box center [595, 109] width 130 height 31
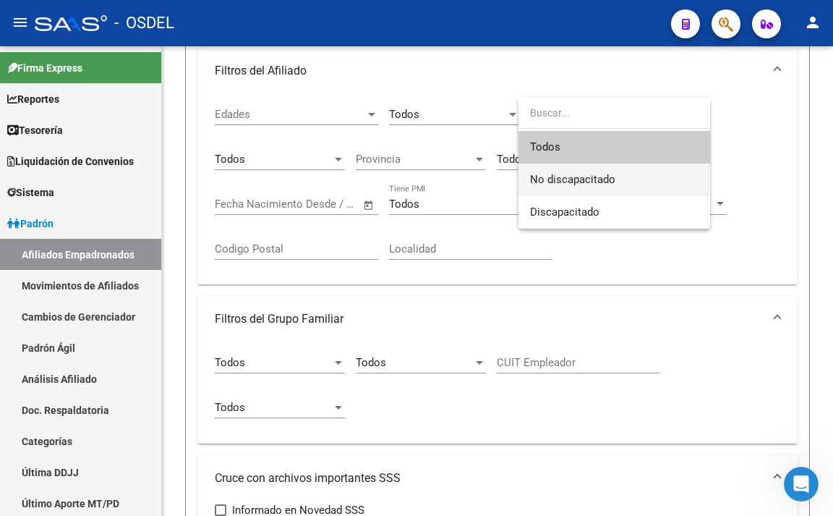
click at [595, 179] on span "No discapacitado" at bounding box center [572, 179] width 85 height 13
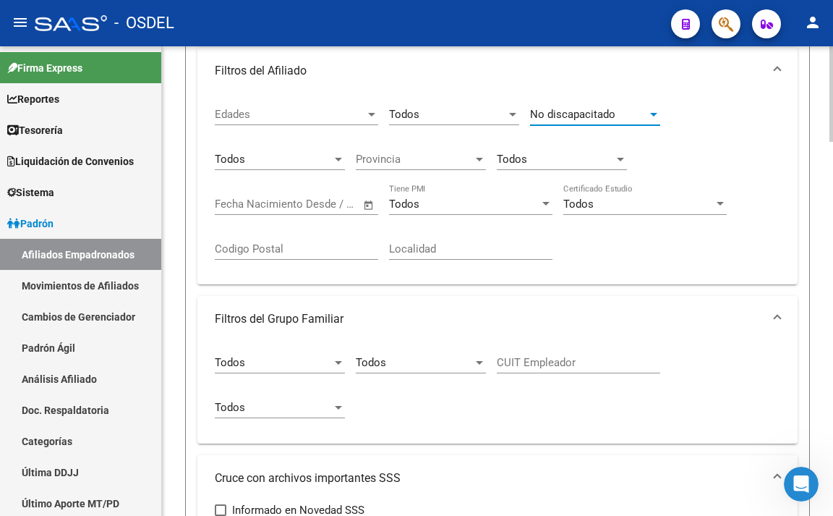
click at [572, 160] on div "Todos" at bounding box center [555, 159] width 117 height 13
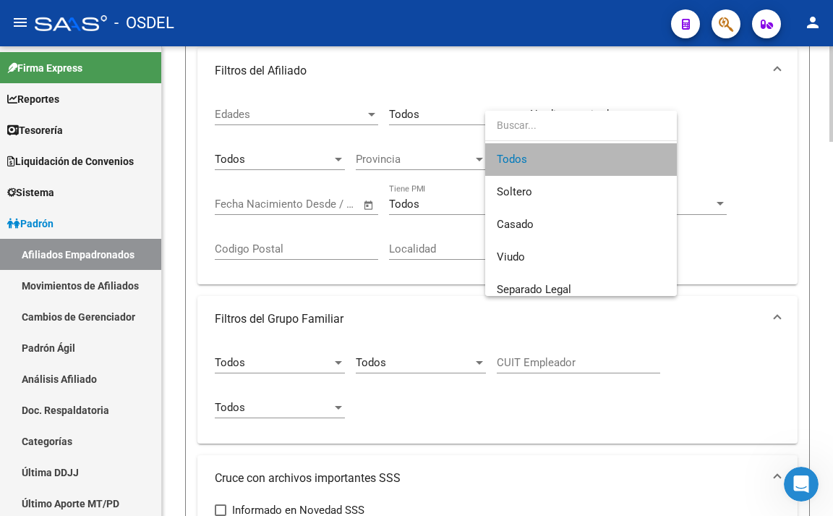
click at [572, 160] on span "Todos" at bounding box center [581, 159] width 169 height 33
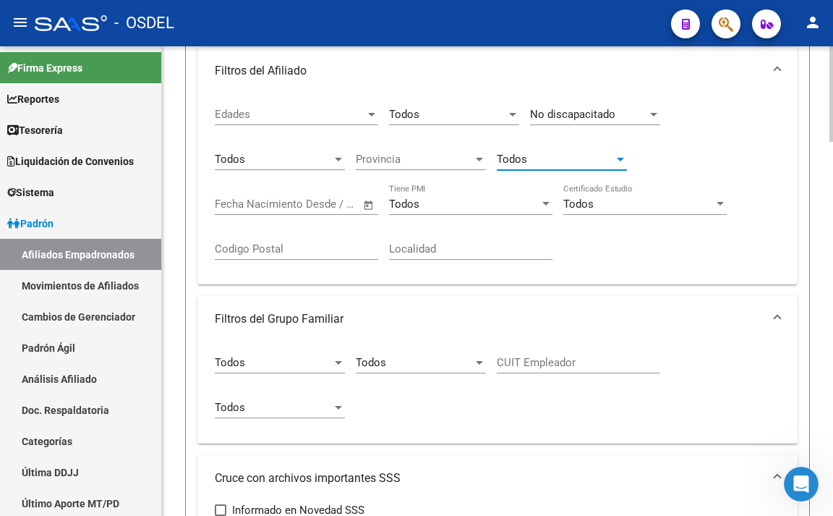
click at [451, 151] on div "Provincia Provincia" at bounding box center [421, 154] width 130 height 31
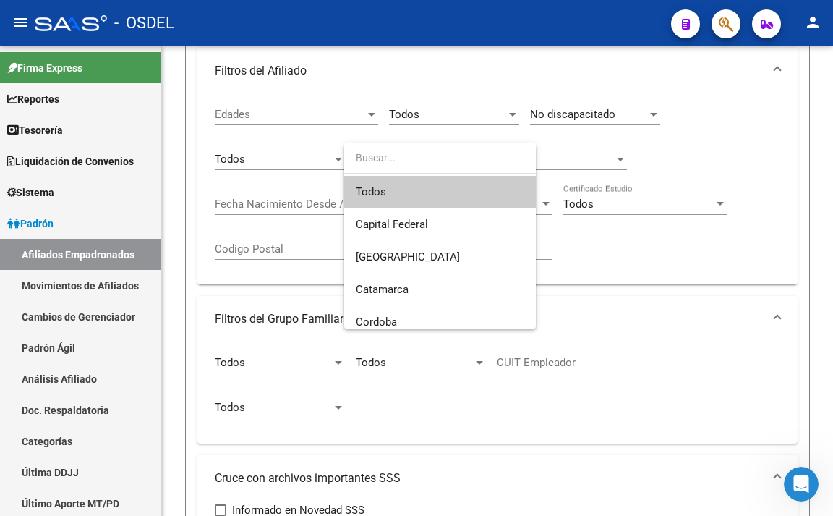
click at [424, 200] on span "Todos" at bounding box center [440, 192] width 169 height 33
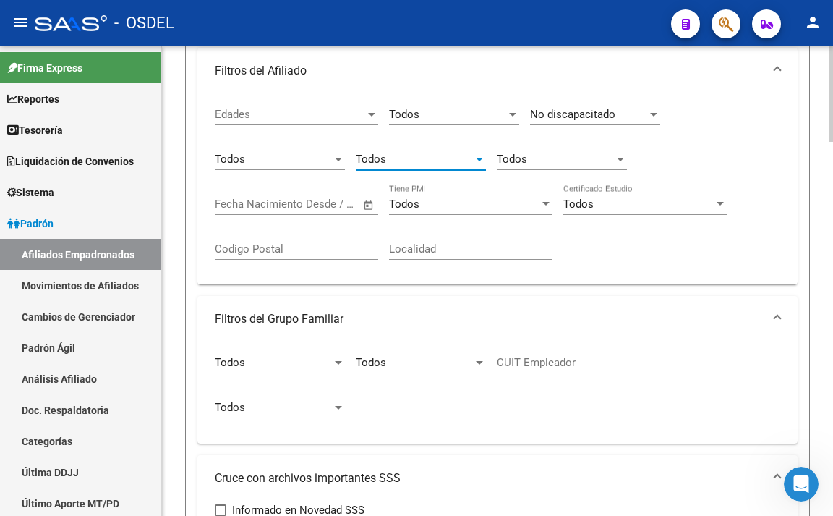
click at [310, 161] on div "Todos" at bounding box center [273, 159] width 117 height 13
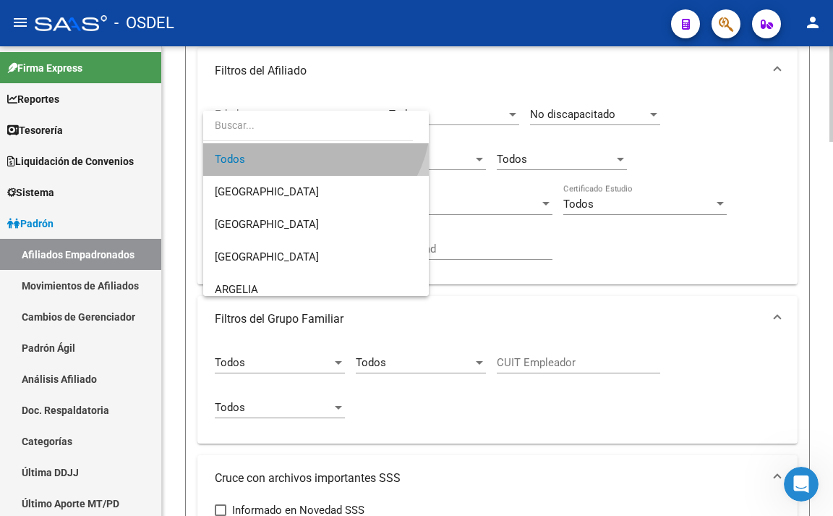
click at [310, 161] on span "Todos" at bounding box center [316, 159] width 203 height 33
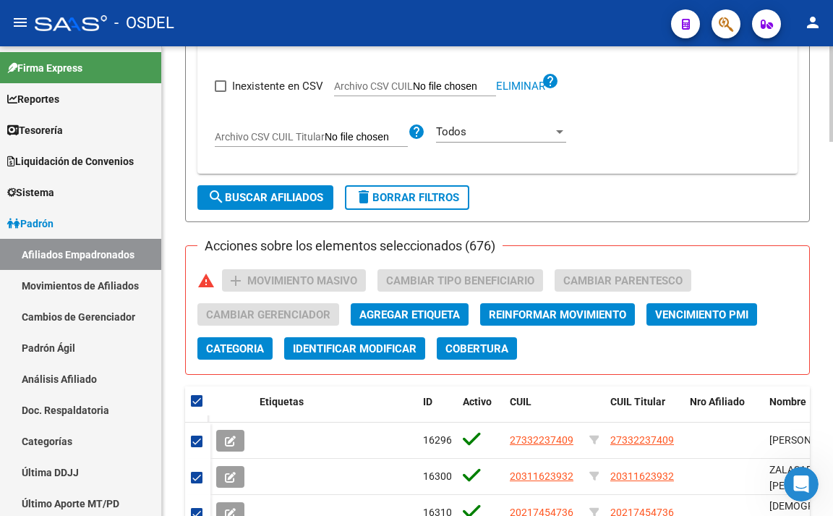
scroll to position [1486, 0]
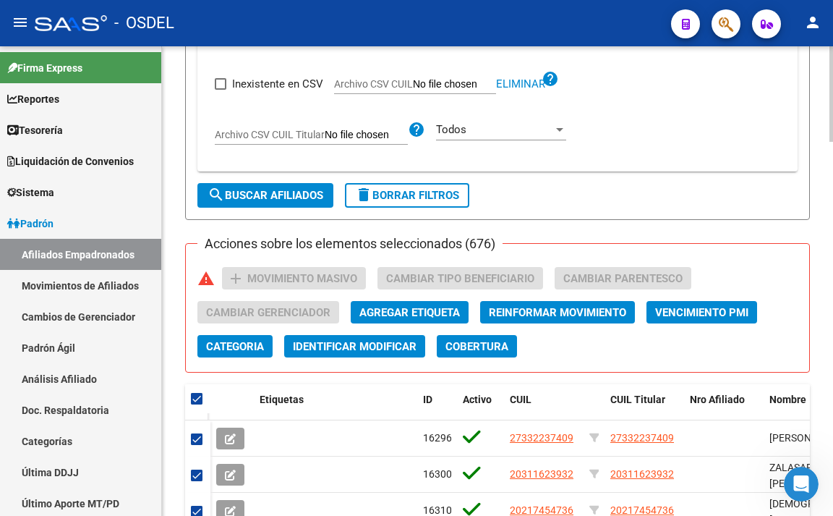
click at [247, 200] on span "search Buscar Afiliados" at bounding box center [266, 195] width 116 height 13
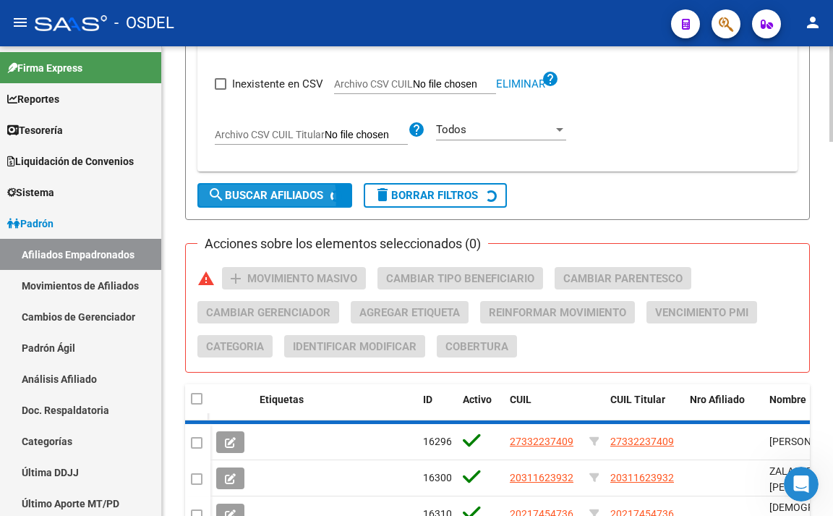
checkbox input "false"
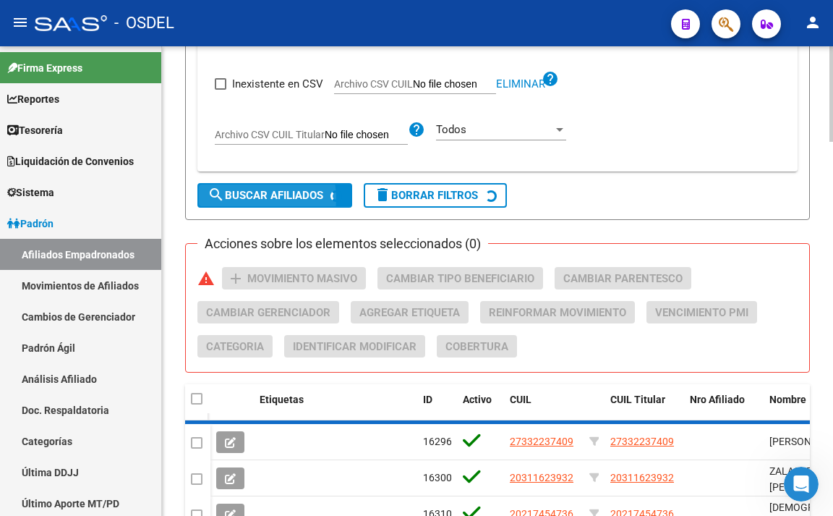
checkbox input "false"
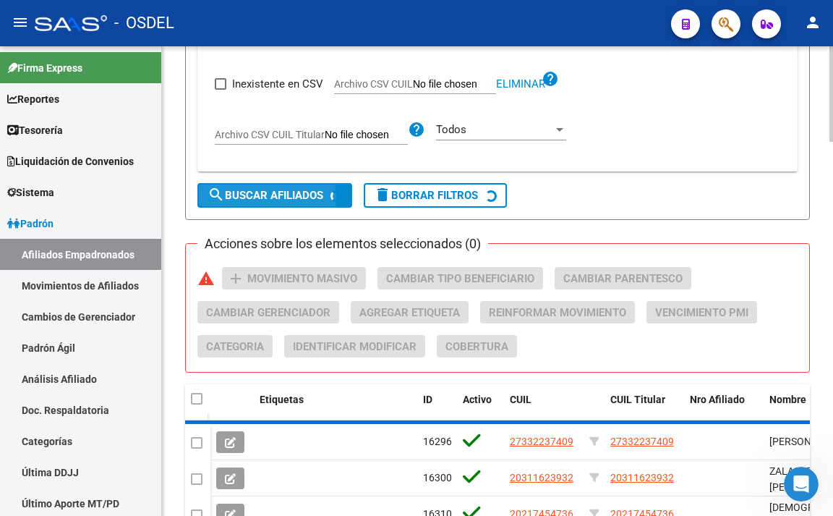
checkbox input "false"
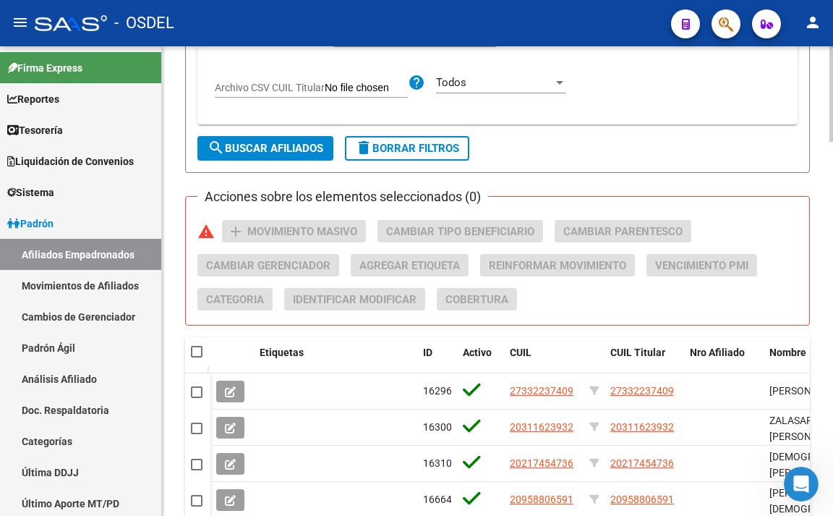
scroll to position [1558, 0]
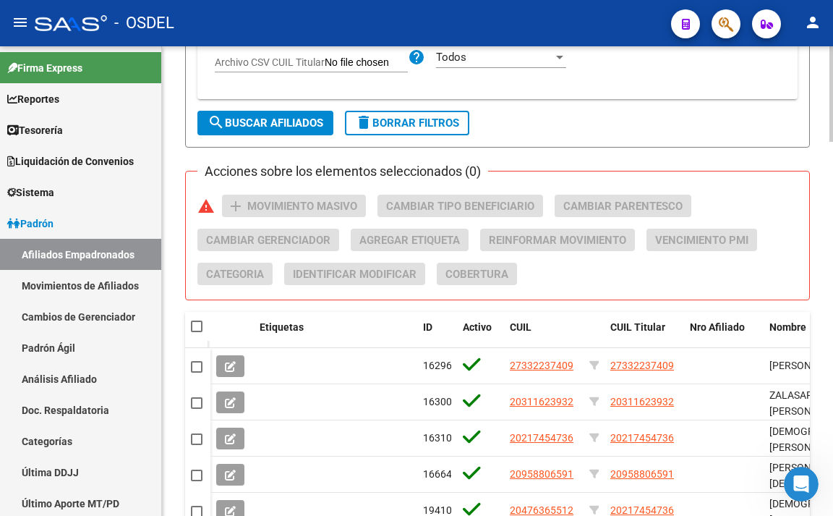
click at [194, 332] on span at bounding box center [197, 327] width 12 height 12
click at [196, 333] on input "checkbox" at bounding box center [196, 332] width 1 height 1
checkbox input "true"
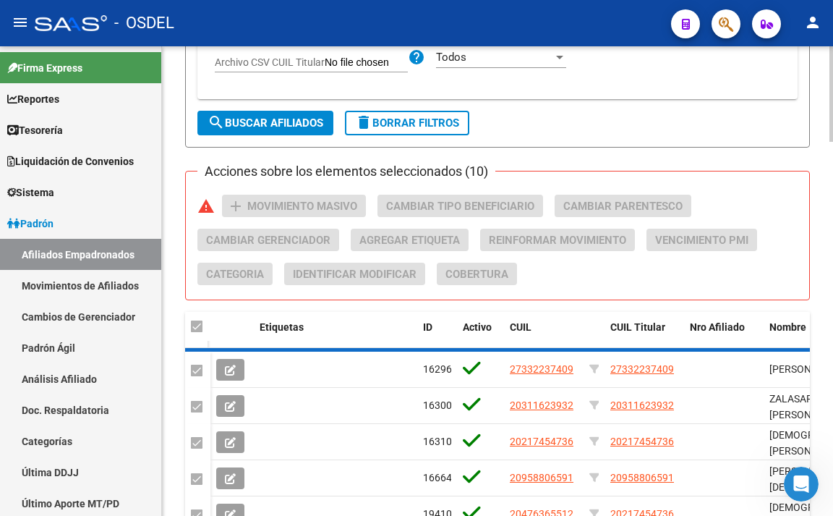
checkbox input "true"
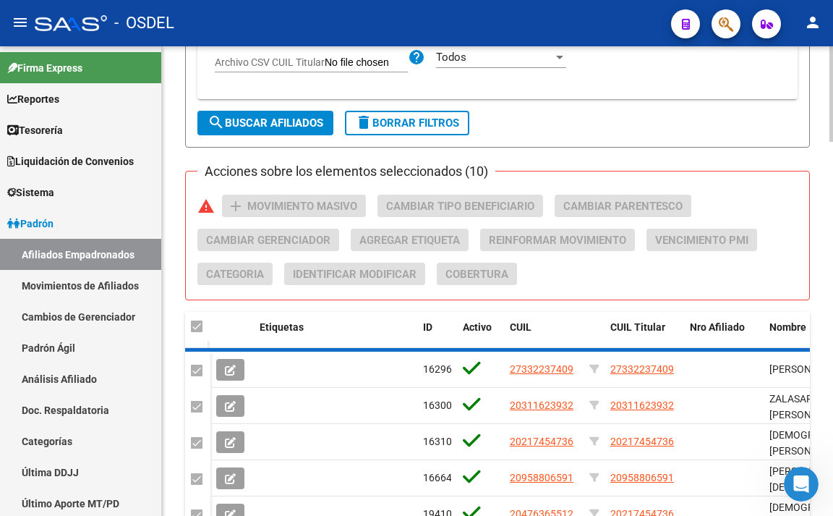
checkbox input "true"
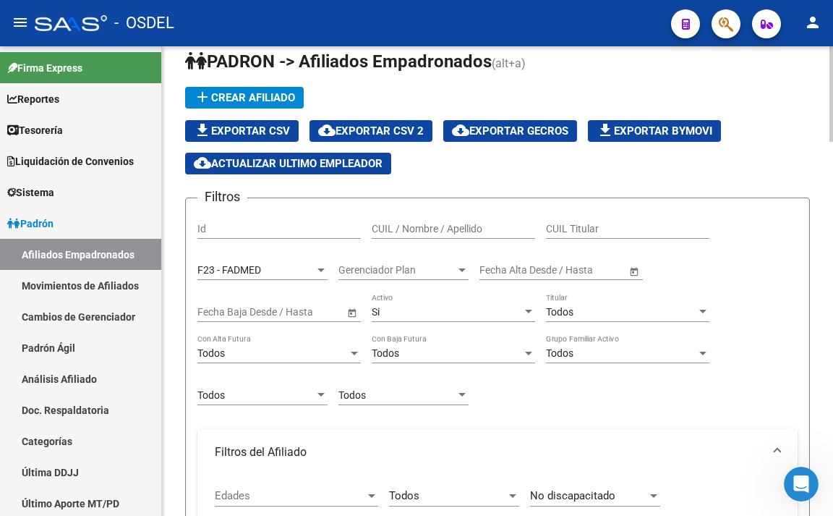
scroll to position [0, 0]
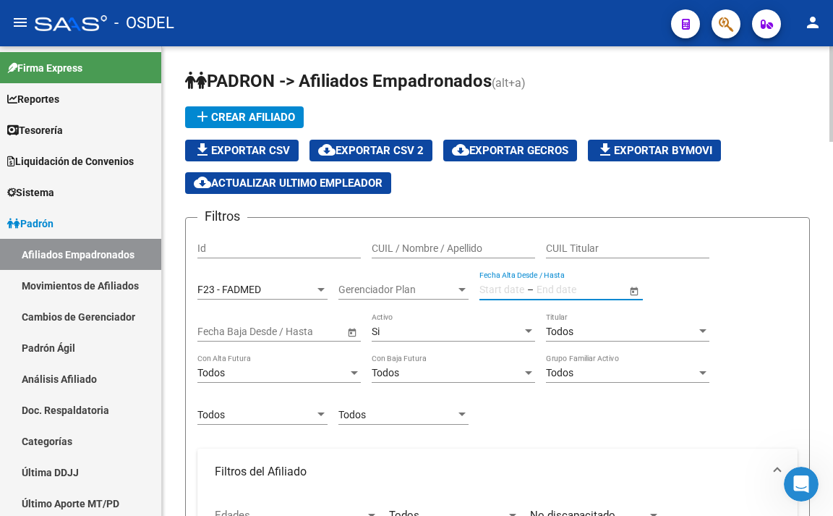
click at [498, 287] on input "text" at bounding box center [502, 290] width 45 height 12
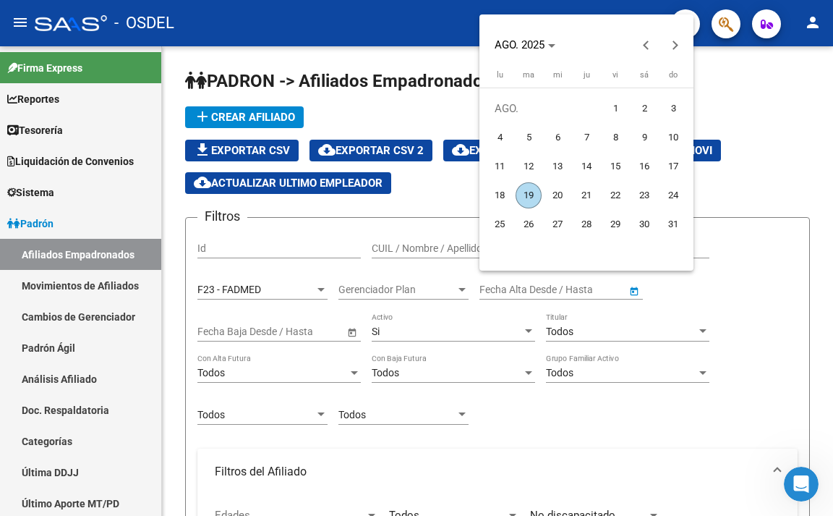
click at [432, 281] on div at bounding box center [416, 258] width 833 height 516
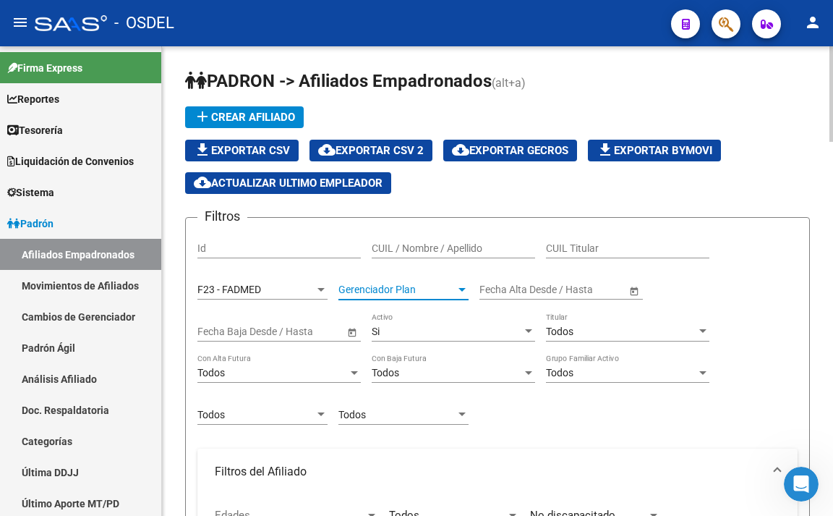
click at [433, 285] on span "Gerenciador Plan" at bounding box center [397, 290] width 117 height 12
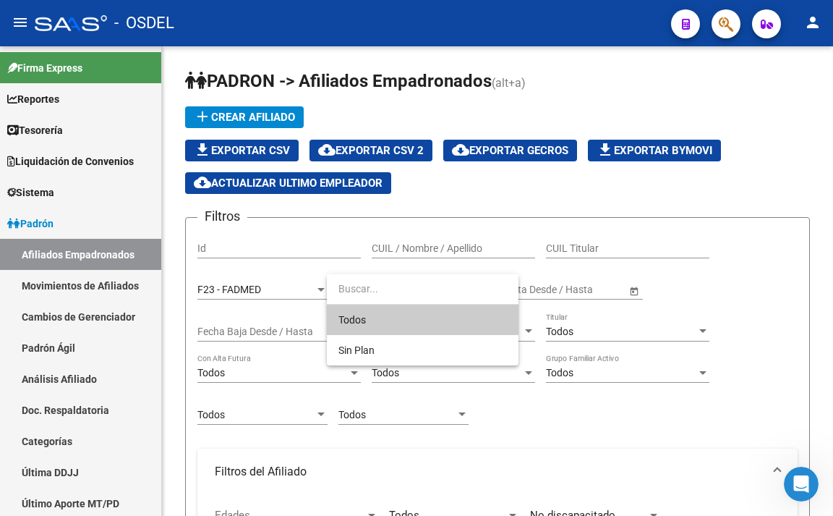
click at [433, 321] on span "Todos" at bounding box center [423, 320] width 169 height 30
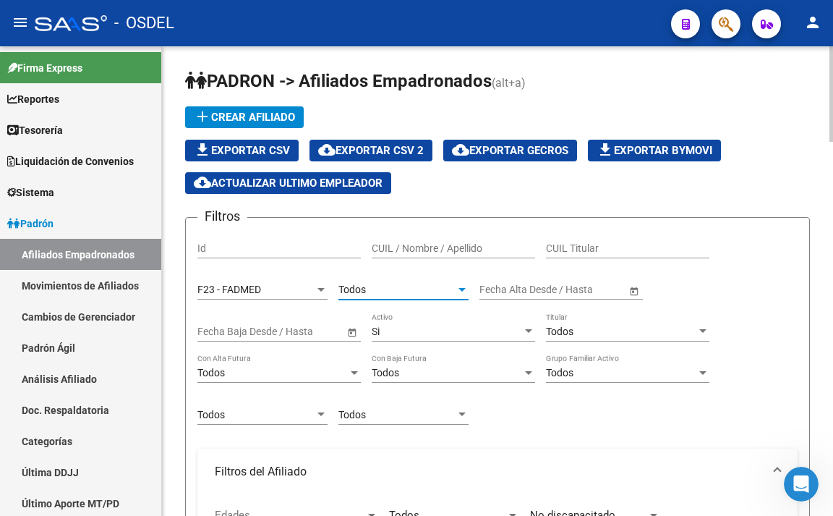
click at [587, 334] on div "Todos" at bounding box center [621, 332] width 150 height 12
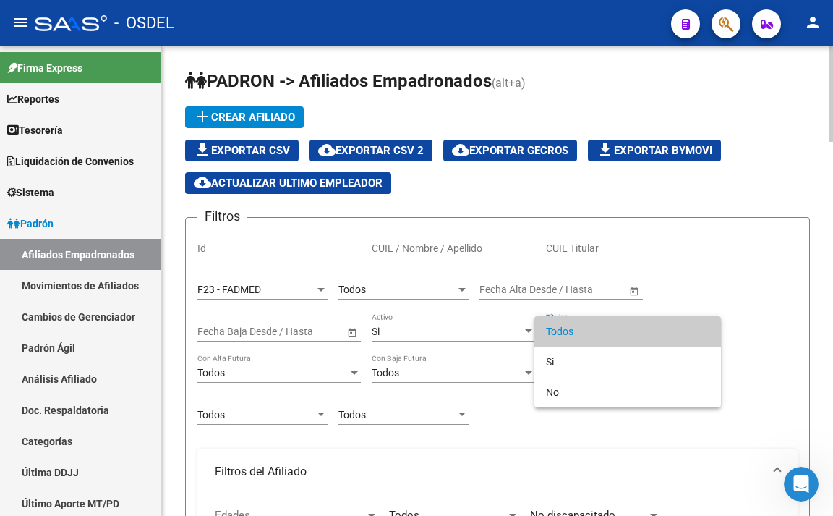
click at [587, 334] on span "Todos" at bounding box center [628, 331] width 164 height 30
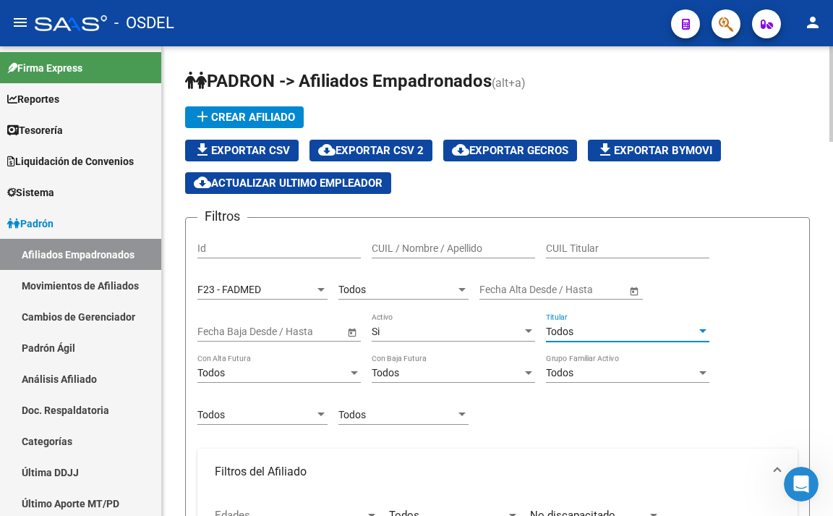
click at [439, 323] on div "Si Activo" at bounding box center [454, 327] width 164 height 29
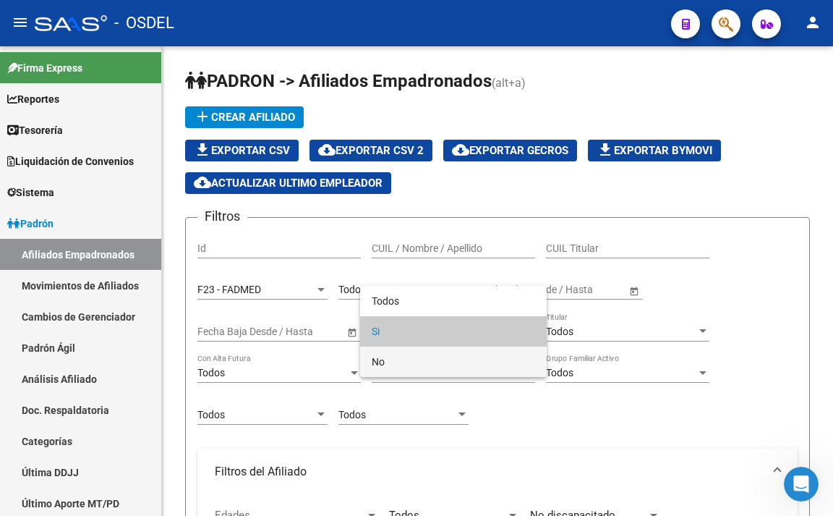
click at [424, 356] on span "No" at bounding box center [454, 362] width 164 height 30
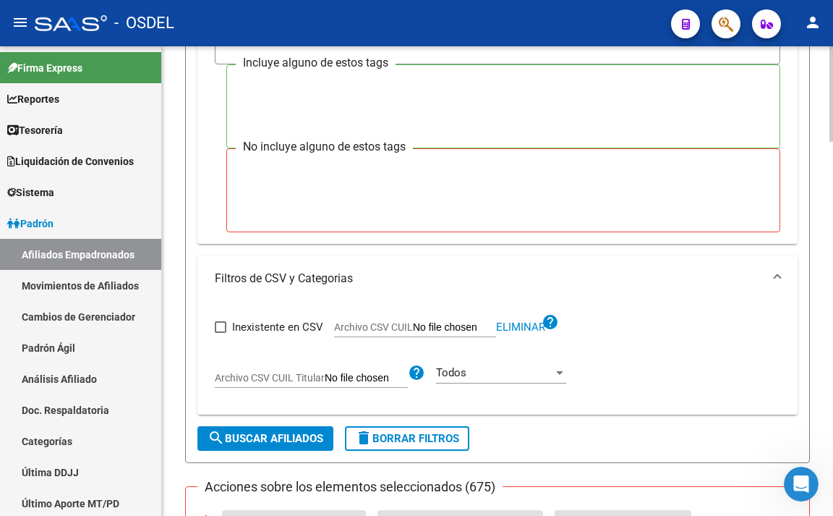
scroll to position [1447, 0]
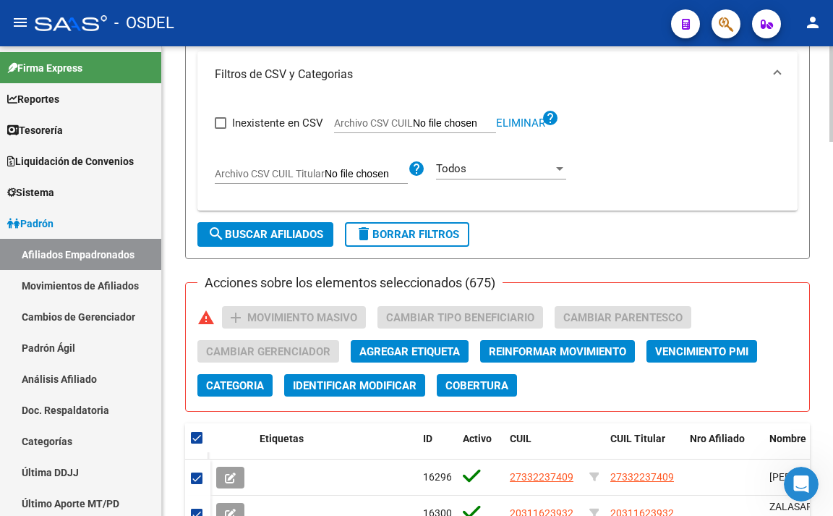
click at [287, 241] on span "search Buscar Afiliados" at bounding box center [266, 234] width 116 height 13
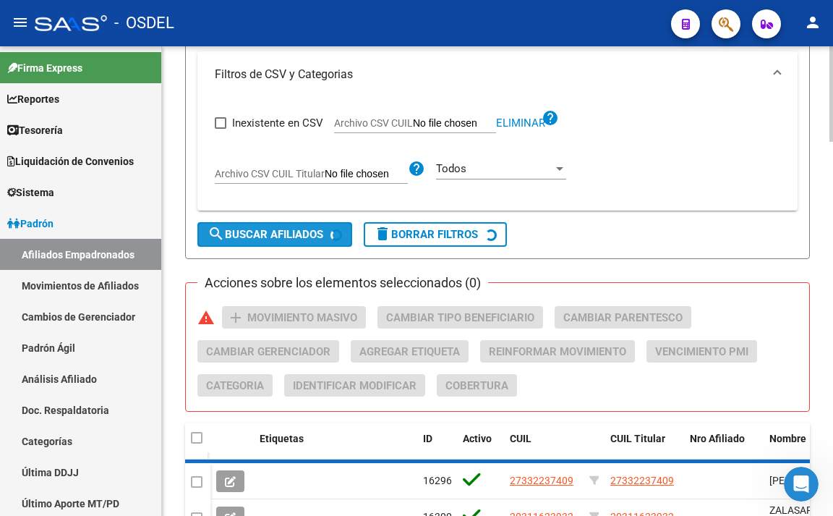
checkbox input "false"
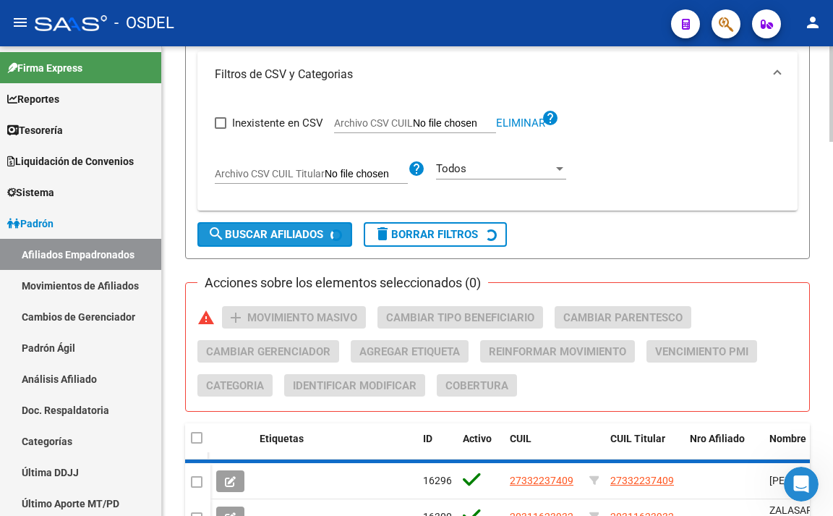
checkbox input "false"
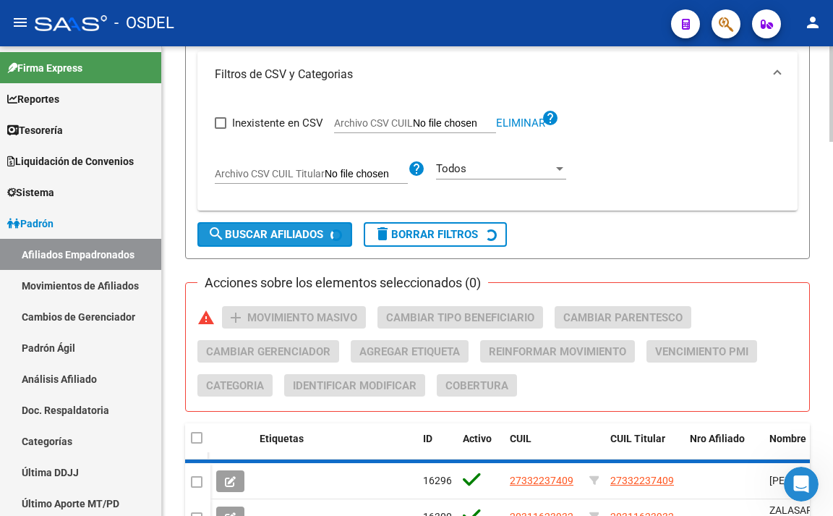
checkbox input "false"
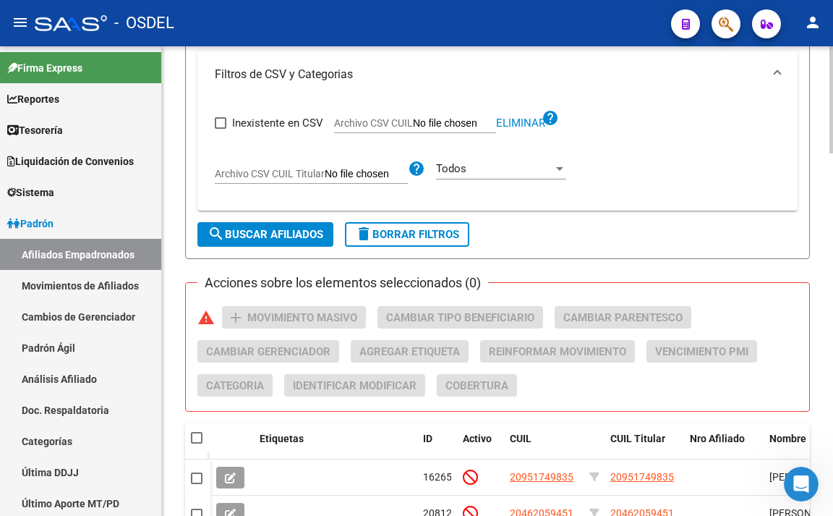
click at [195, 438] on span at bounding box center [197, 438] width 12 height 12
click at [196, 443] on input "checkbox" at bounding box center [196, 443] width 1 height 1
checkbox input "true"
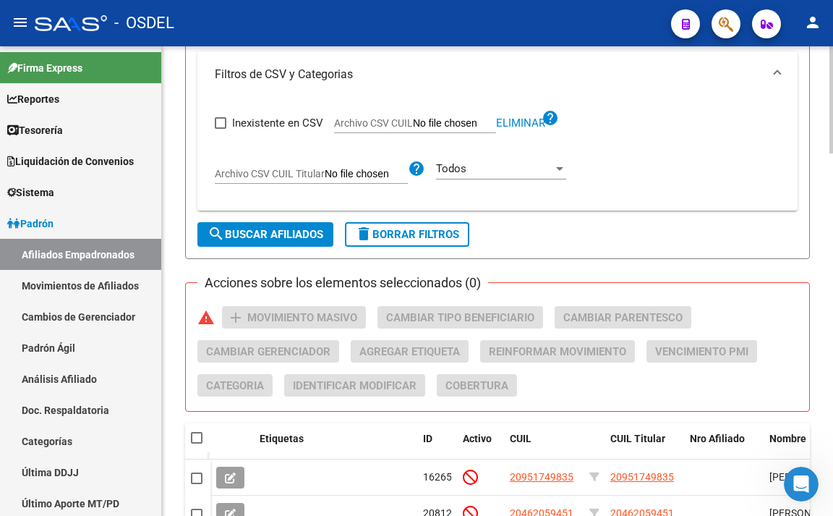
checkbox input "true"
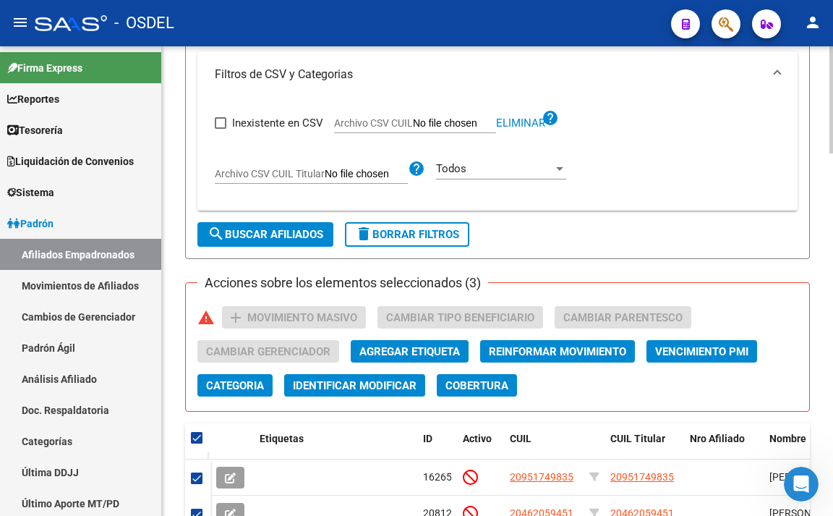
click at [283, 233] on span "search Buscar Afiliados" at bounding box center [266, 234] width 116 height 13
checkbox input "false"
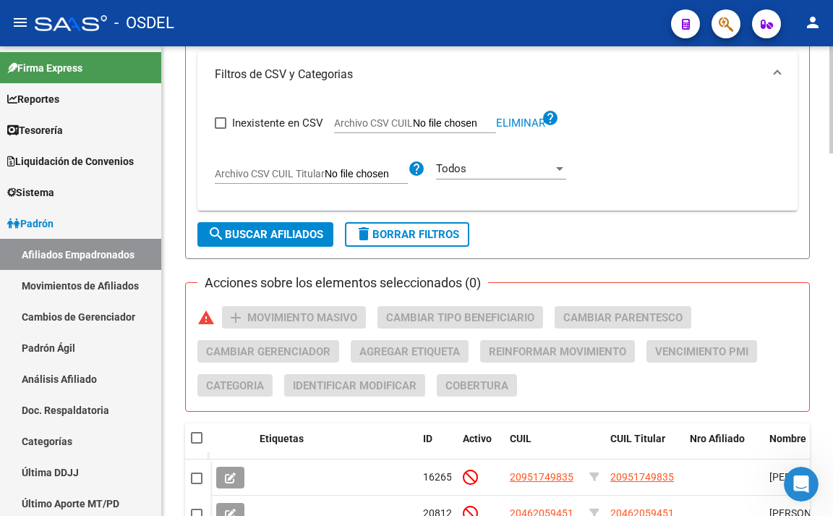
click at [195, 442] on span at bounding box center [197, 438] width 12 height 12
click at [196, 443] on input "checkbox" at bounding box center [196, 443] width 1 height 1
checkbox input "true"
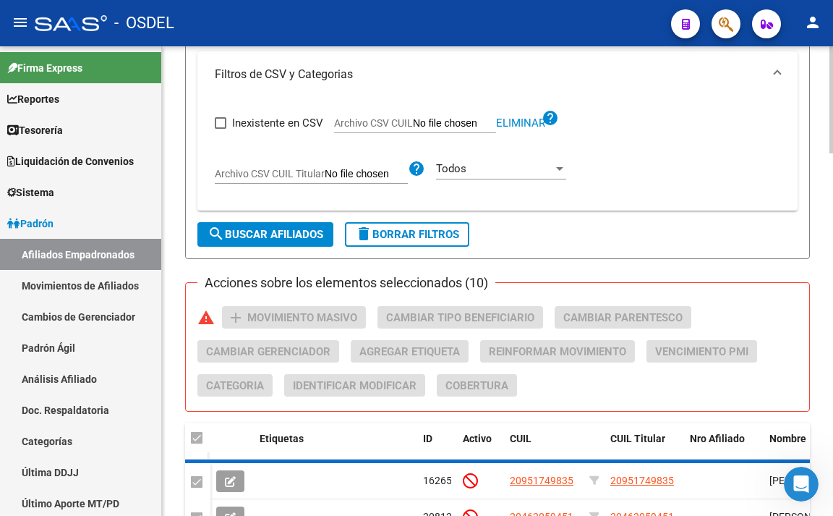
checkbox input "true"
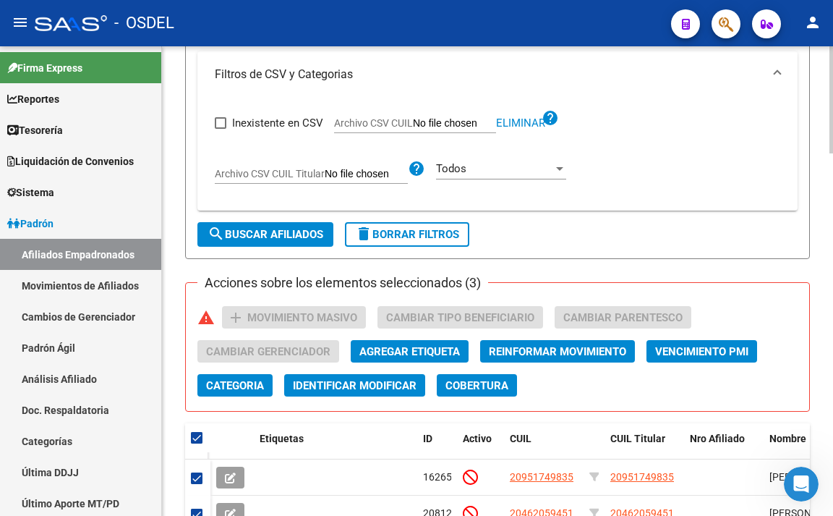
click at [483, 285] on h3 "Acciones sobre los elementos seleccionados (3)" at bounding box center [343, 283] width 291 height 20
click at [464, 289] on h3 "Acciones sobre los elementos seleccionados (3)" at bounding box center [343, 283] width 291 height 20
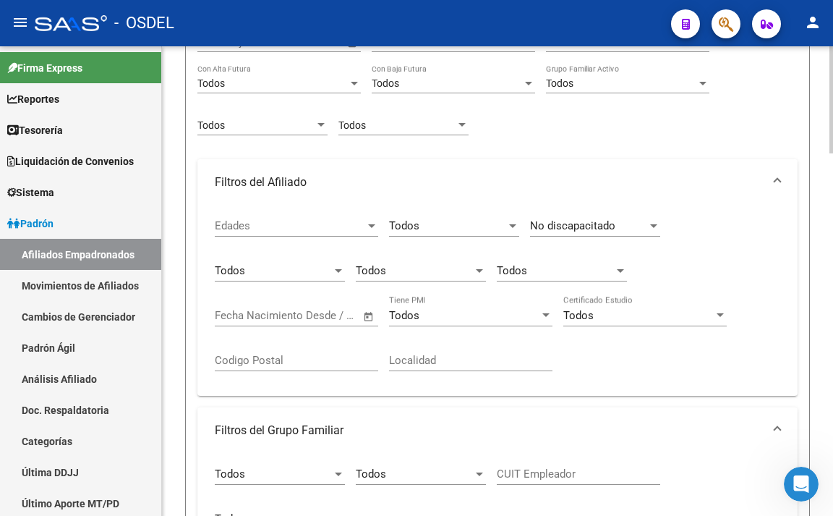
scroll to position [145, 0]
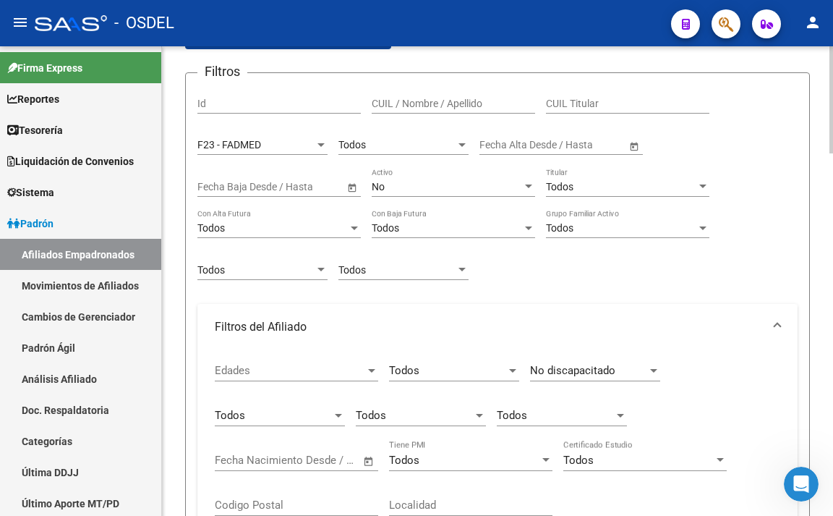
click at [455, 190] on div "No" at bounding box center [447, 187] width 150 height 12
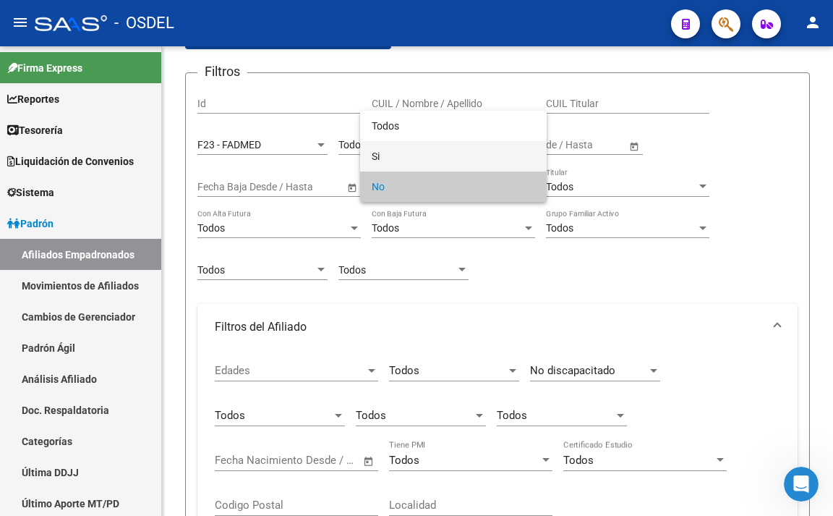
click at [455, 166] on span "Si" at bounding box center [454, 156] width 164 height 30
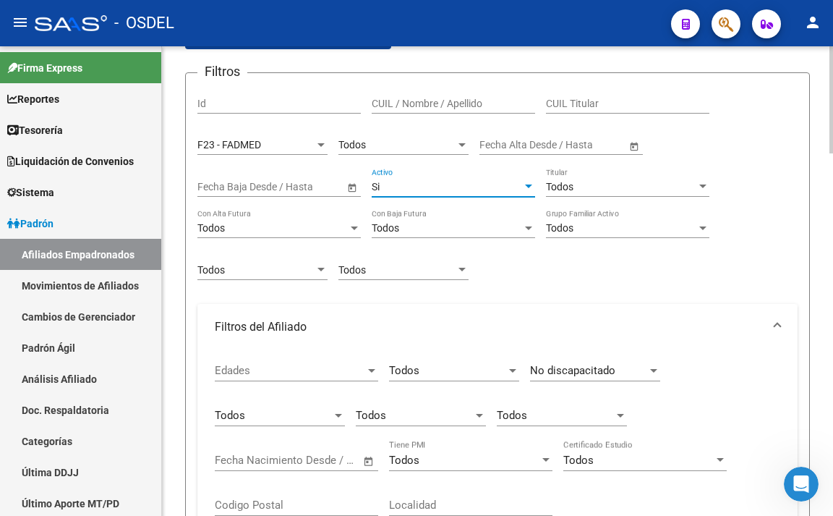
click at [446, 232] on div "Todos" at bounding box center [447, 228] width 150 height 12
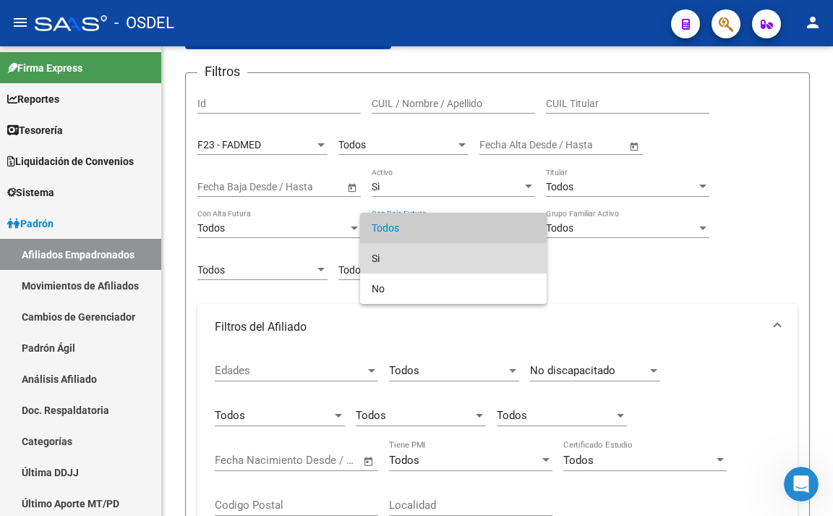
click at [438, 255] on span "Si" at bounding box center [454, 258] width 164 height 30
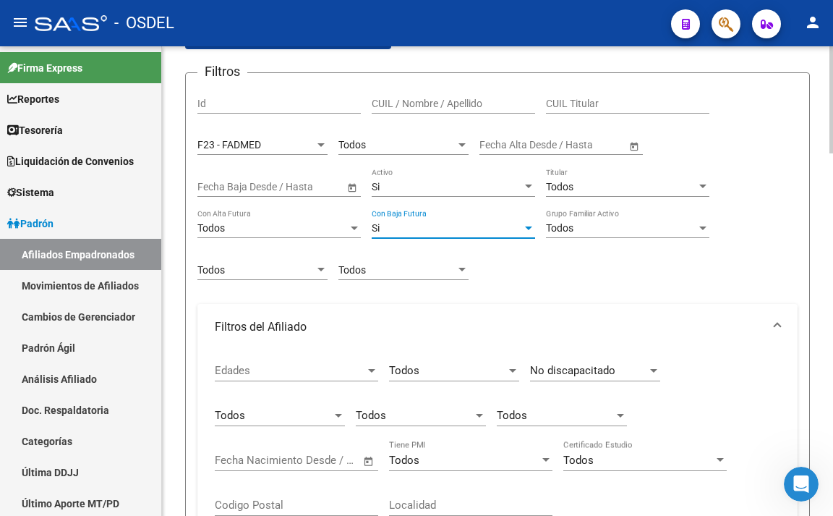
click at [305, 230] on div "Todos" at bounding box center [273, 228] width 150 height 12
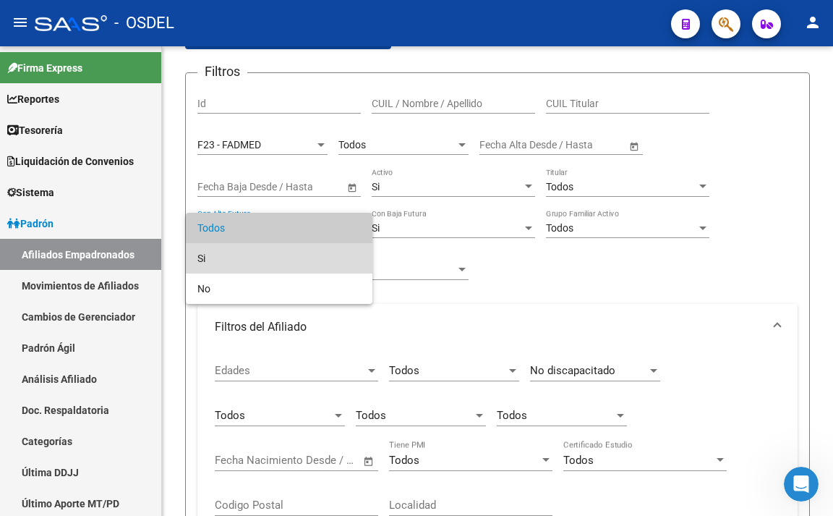
click at [300, 252] on span "Si" at bounding box center [280, 258] width 164 height 30
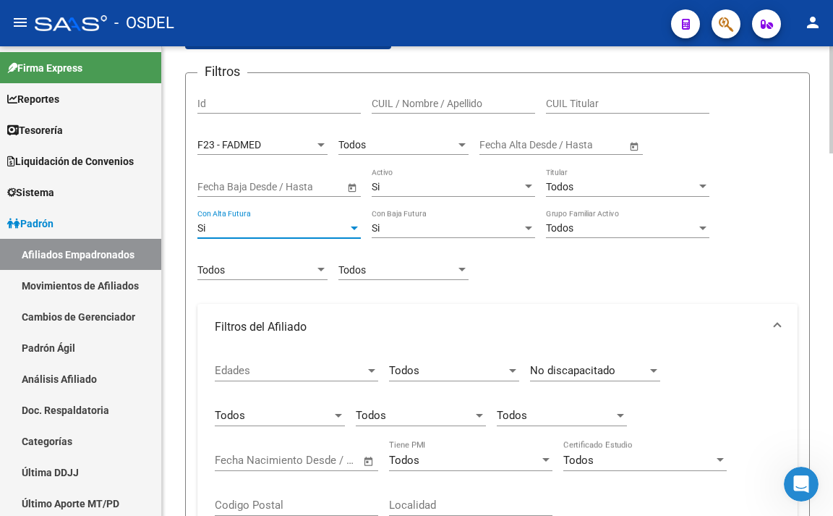
click at [272, 216] on div "Si Con Alta Futura" at bounding box center [280, 223] width 164 height 29
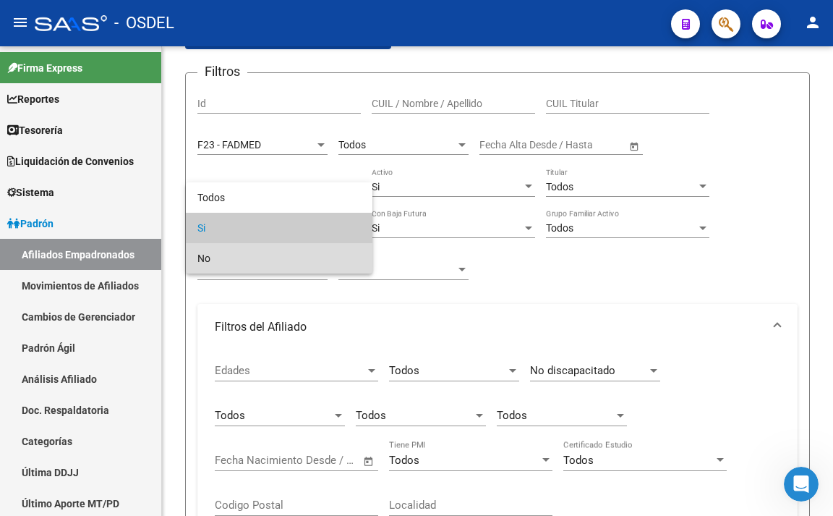
click at [271, 252] on span "No" at bounding box center [280, 258] width 164 height 30
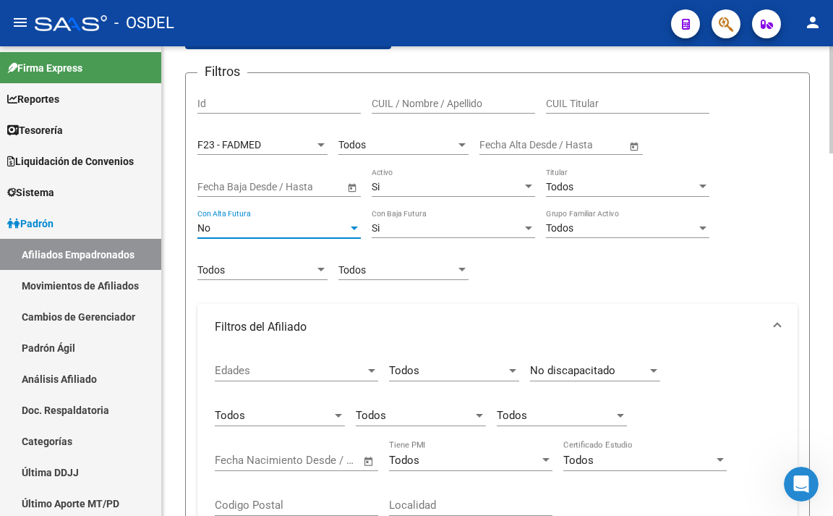
click at [573, 234] on span "Todos" at bounding box center [559, 228] width 27 height 12
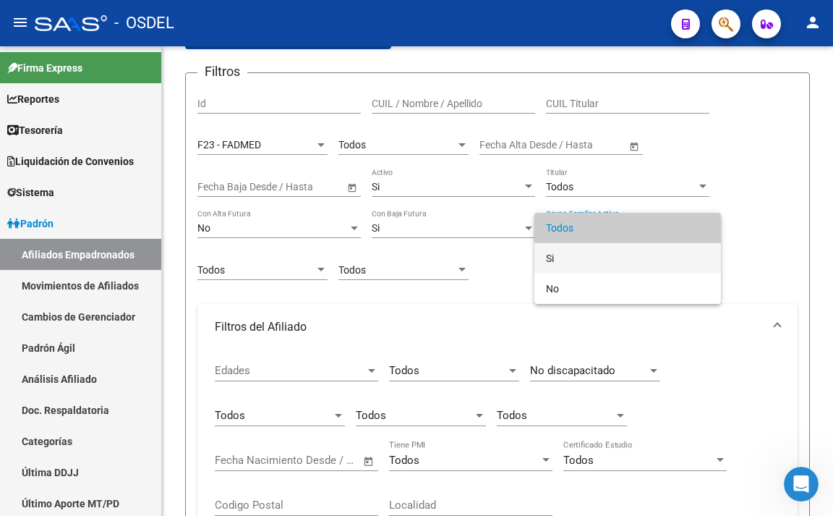
click at [573, 255] on span "Si" at bounding box center [628, 258] width 164 height 30
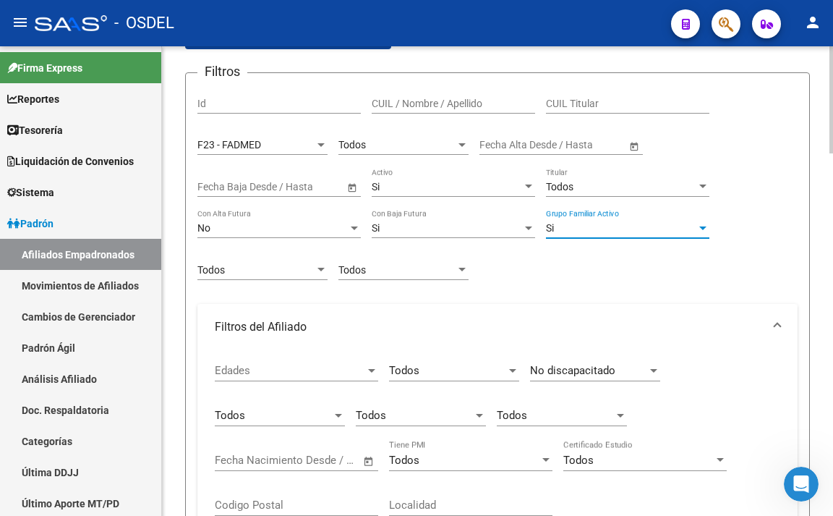
click at [591, 184] on div "Todos" at bounding box center [621, 187] width 150 height 12
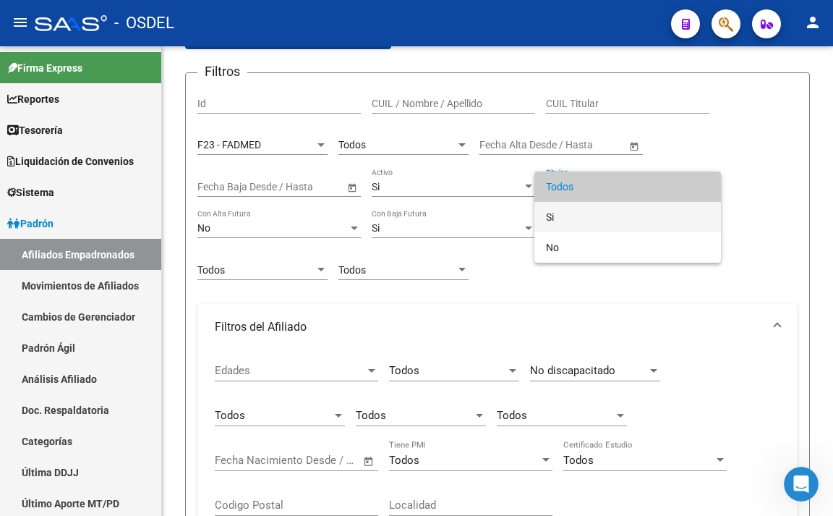
click at [585, 215] on span "Si" at bounding box center [628, 217] width 164 height 30
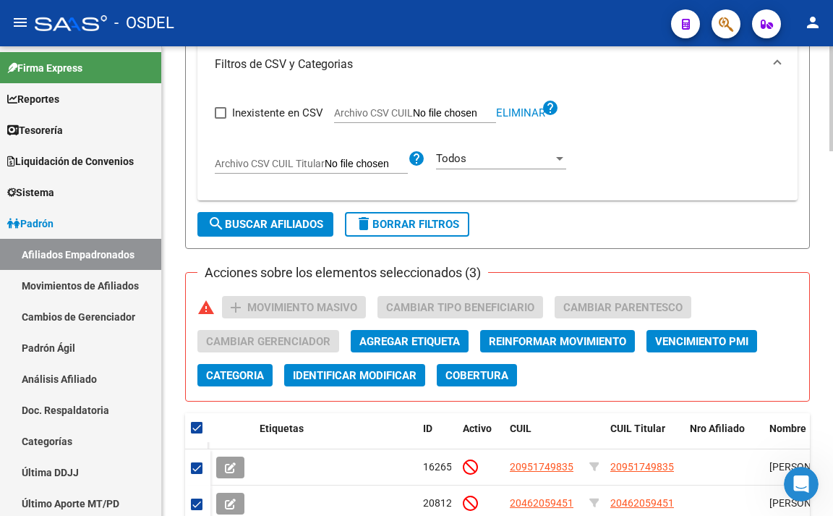
scroll to position [1519, 0]
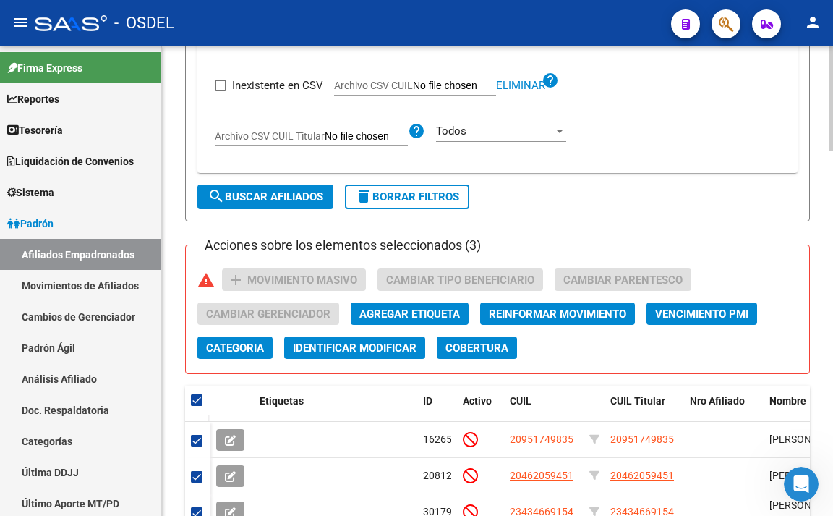
click at [278, 203] on span "search Buscar Afiliados" at bounding box center [266, 196] width 116 height 13
checkbox input "false"
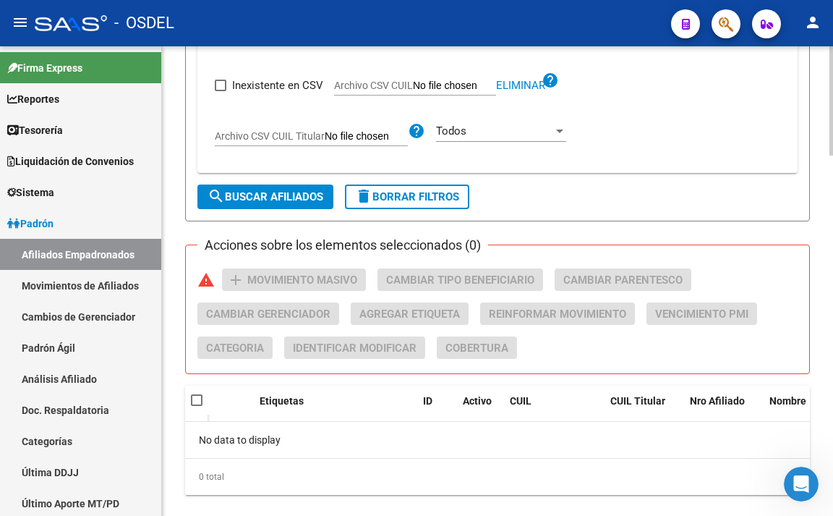
scroll to position [1546, 0]
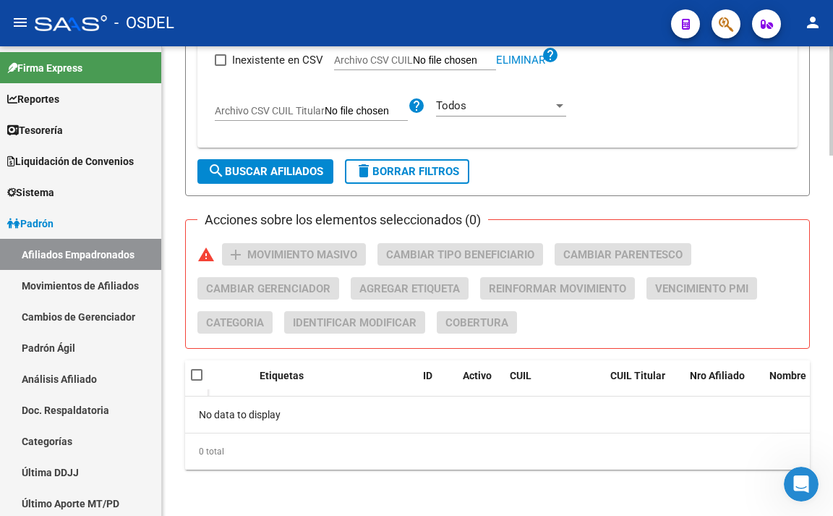
click at [286, 164] on button "search Buscar Afiliados" at bounding box center [266, 171] width 136 height 25
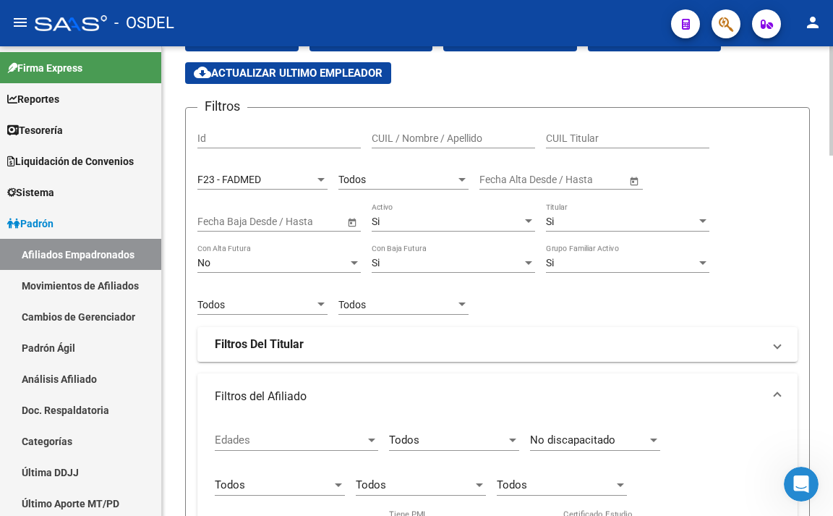
scroll to position [99, 0]
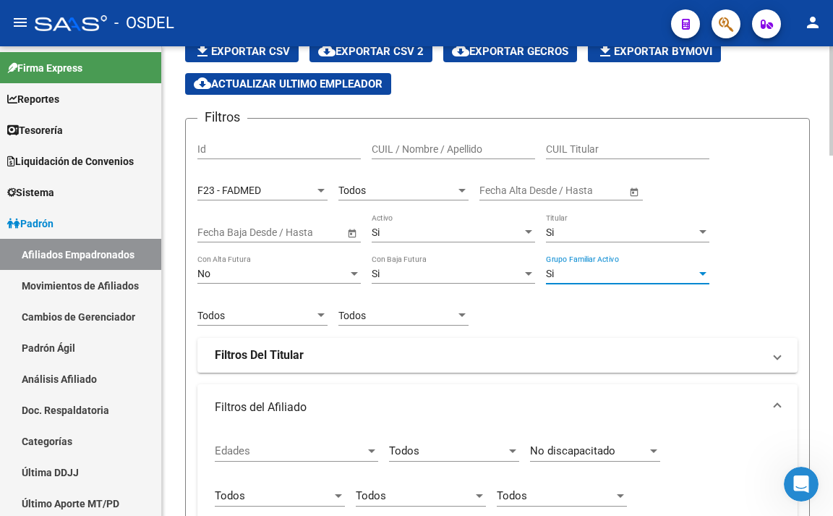
click at [585, 268] on div "Si" at bounding box center [621, 274] width 150 height 12
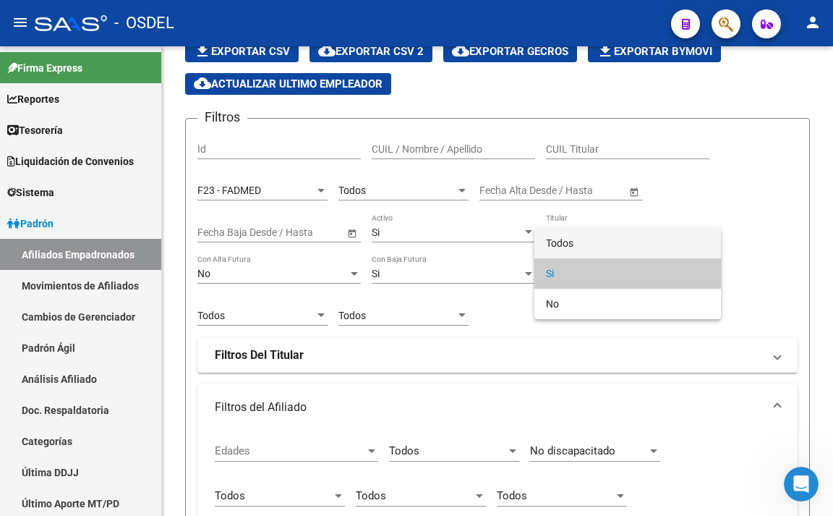
click at [589, 244] on span "Todos" at bounding box center [628, 243] width 164 height 30
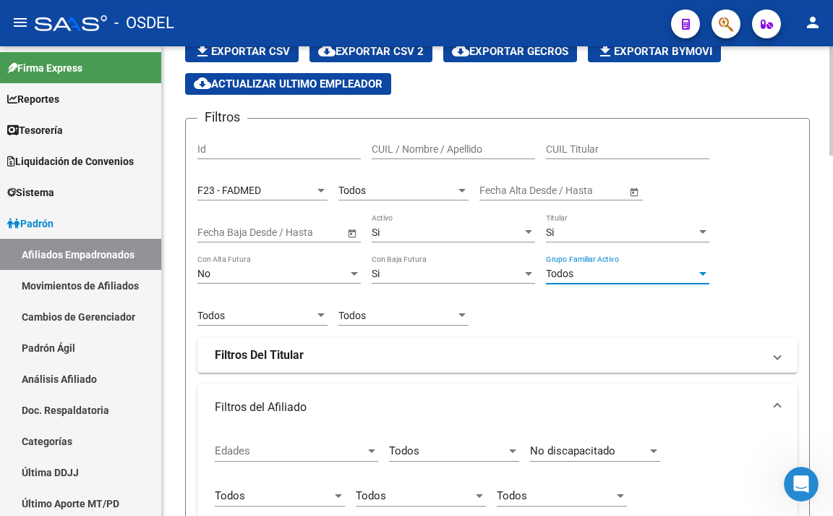
click at [587, 232] on div "Si" at bounding box center [621, 232] width 150 height 12
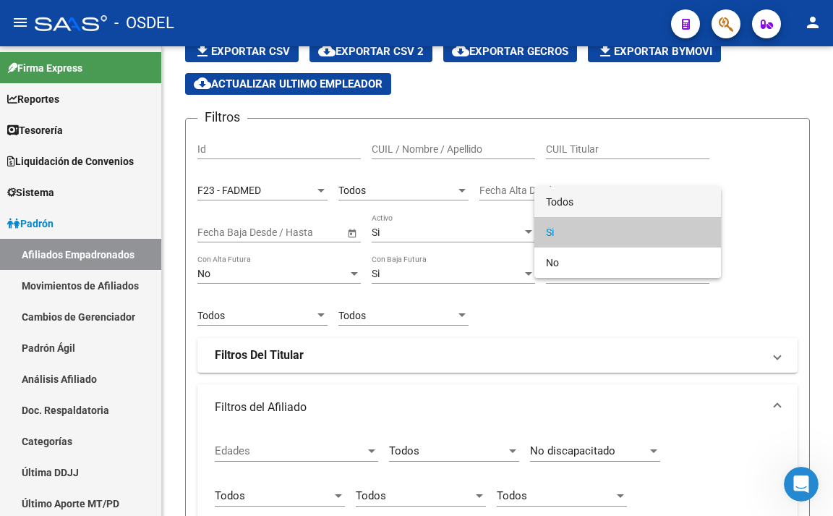
click at [587, 207] on span "Todos" at bounding box center [628, 202] width 164 height 30
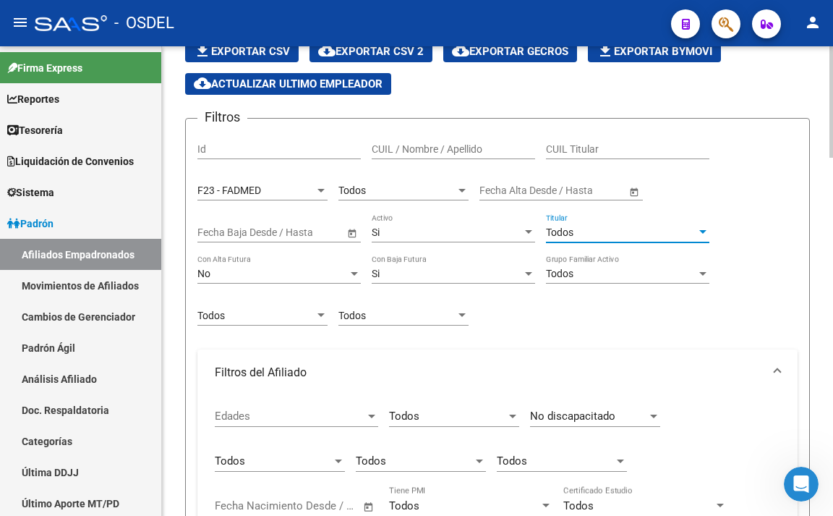
click at [375, 232] on span "Si" at bounding box center [376, 232] width 8 height 12
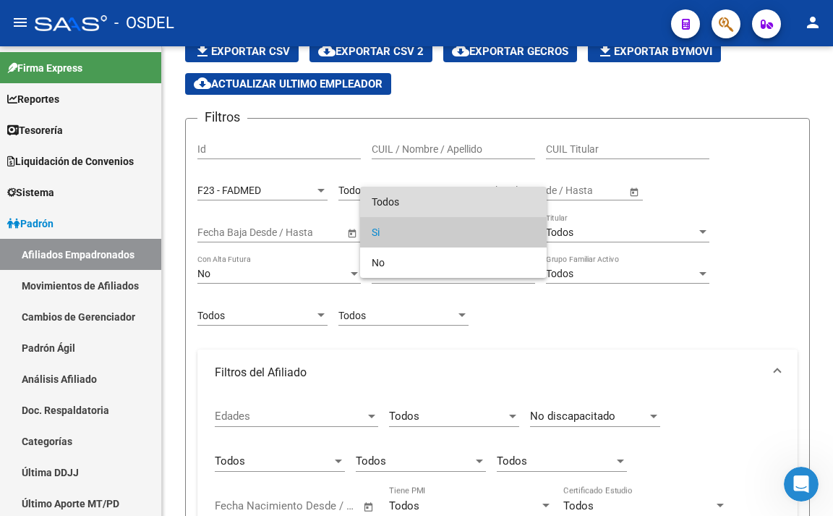
click at [383, 209] on span "Todos" at bounding box center [454, 202] width 164 height 30
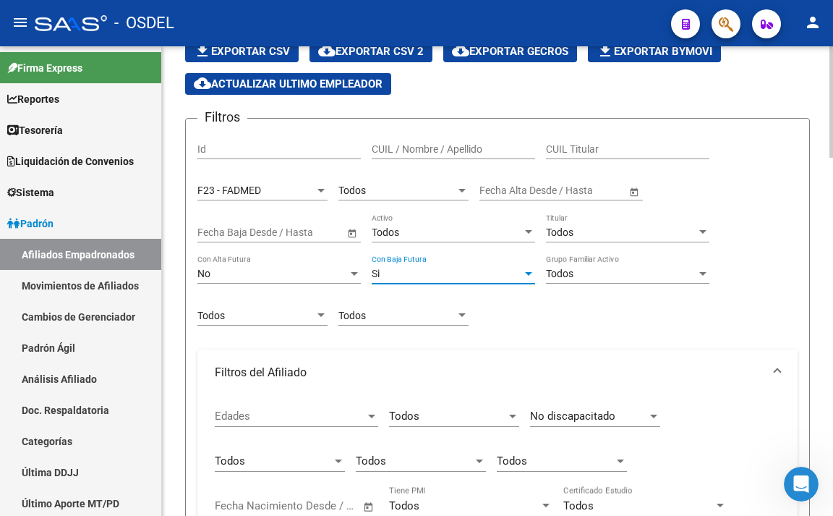
click at [391, 271] on div "Si" at bounding box center [447, 274] width 150 height 12
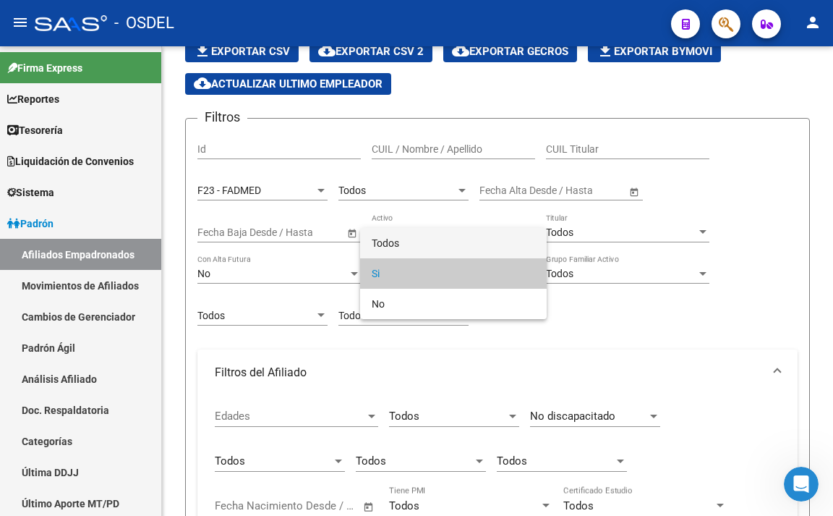
click at [395, 240] on span "Todos" at bounding box center [454, 243] width 164 height 30
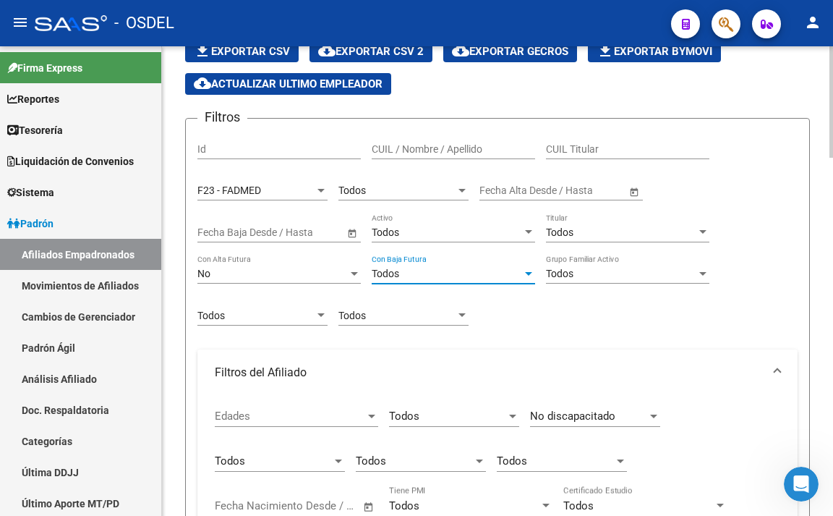
click at [296, 266] on div "No Con Alta Futura" at bounding box center [280, 269] width 164 height 29
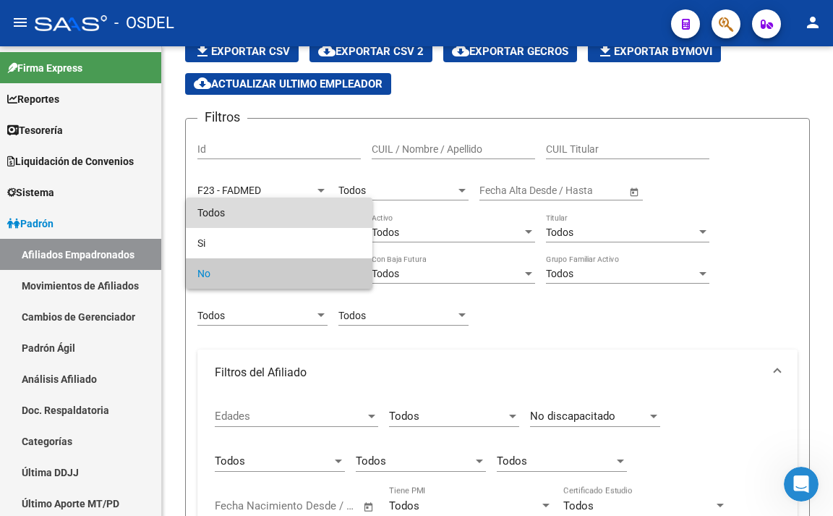
click at [305, 213] on span "Todos" at bounding box center [280, 213] width 164 height 30
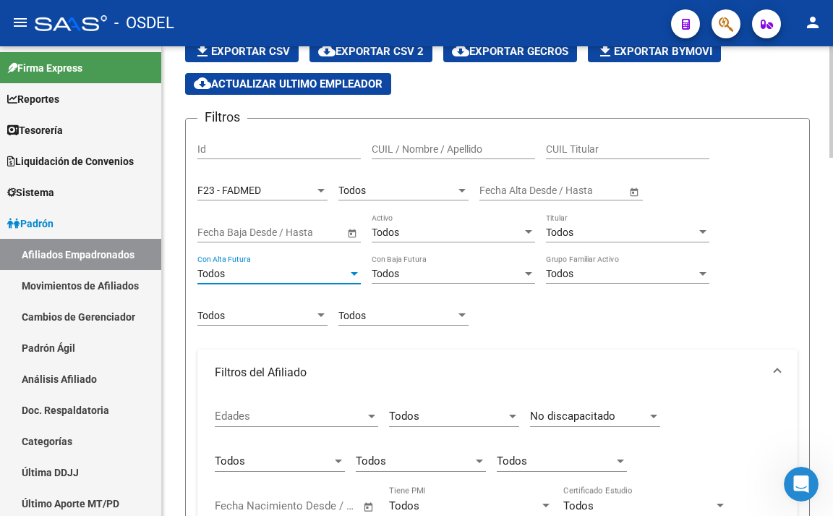
click at [294, 305] on div "Todos Ultimo Tipo Alta" at bounding box center [263, 311] width 130 height 29
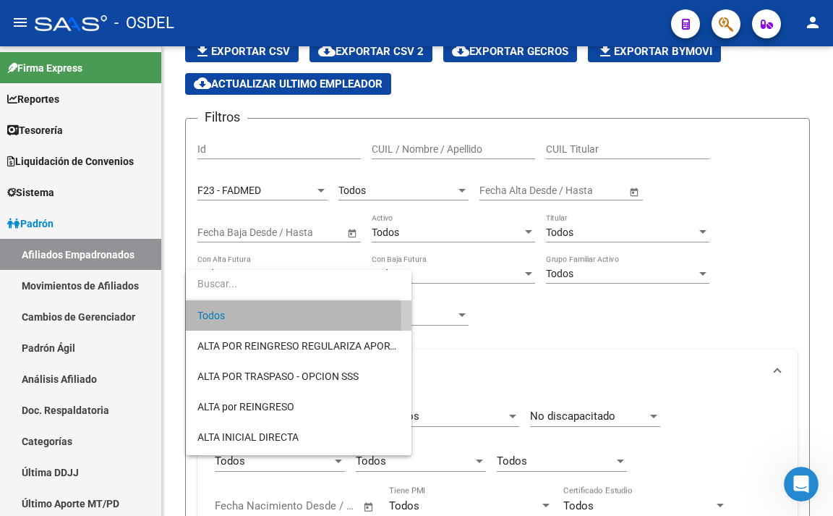
click at [294, 303] on span "Todos" at bounding box center [299, 315] width 203 height 30
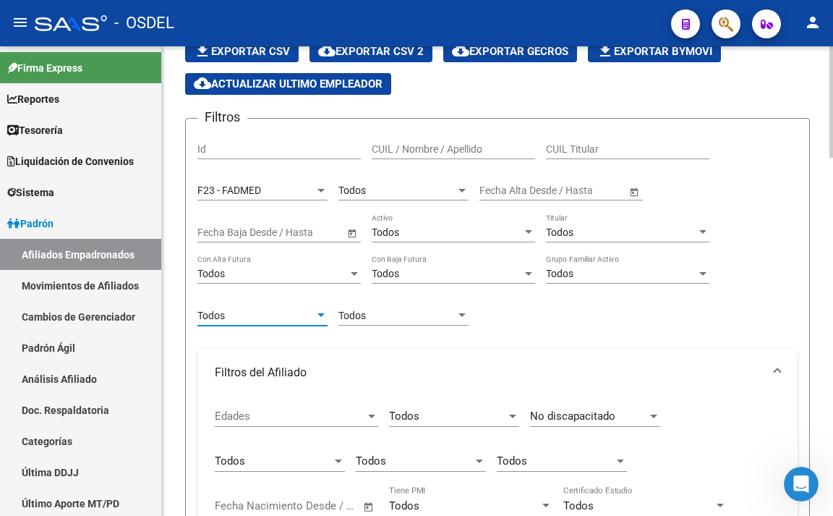
scroll to position [27, 0]
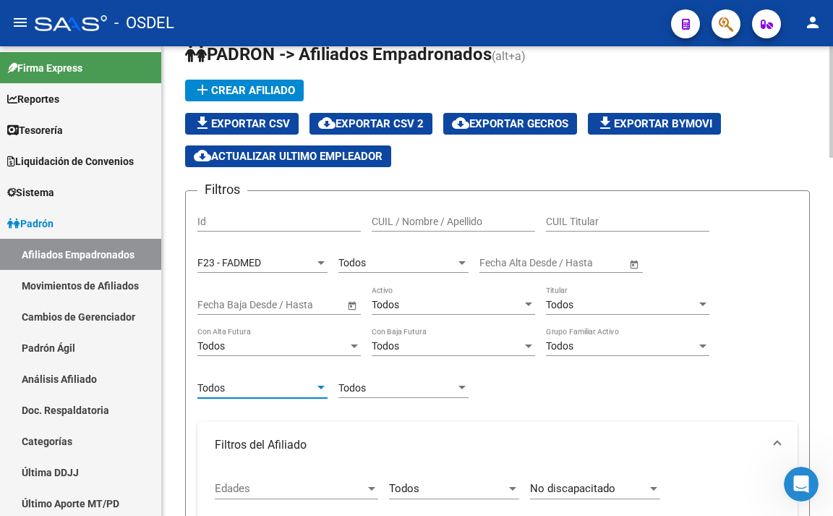
click at [320, 255] on div "F23 - FADMED Seleccionar Gerenciador" at bounding box center [263, 258] width 130 height 29
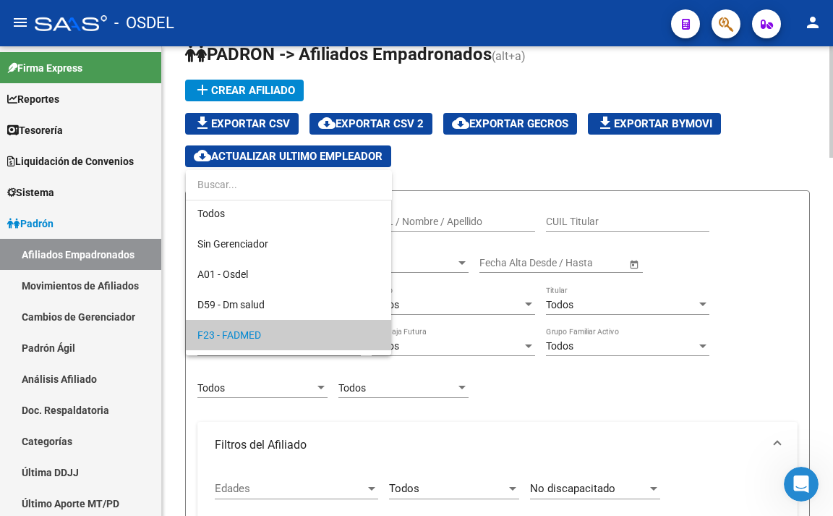
scroll to position [0, 0]
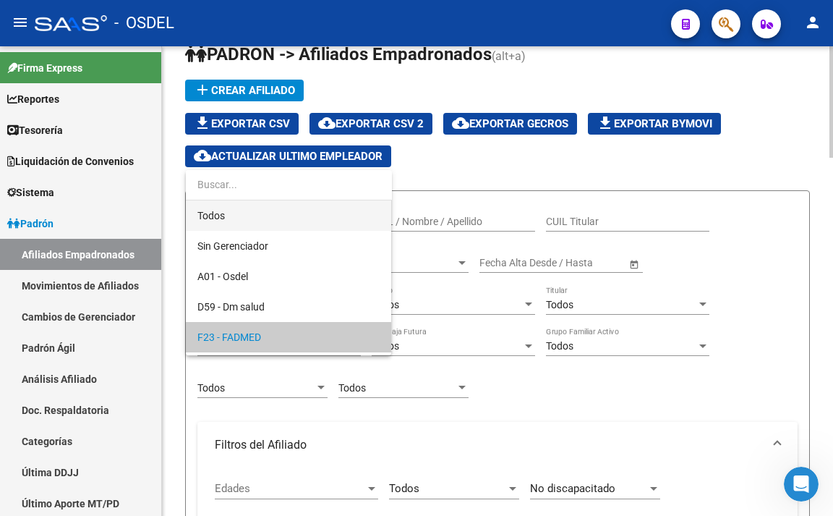
click at [318, 220] on span "Todos" at bounding box center [289, 215] width 182 height 30
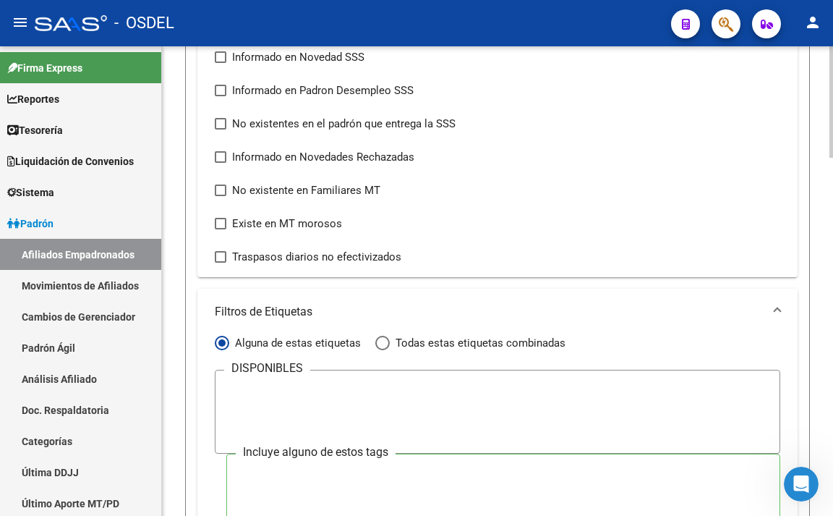
scroll to position [967, 0]
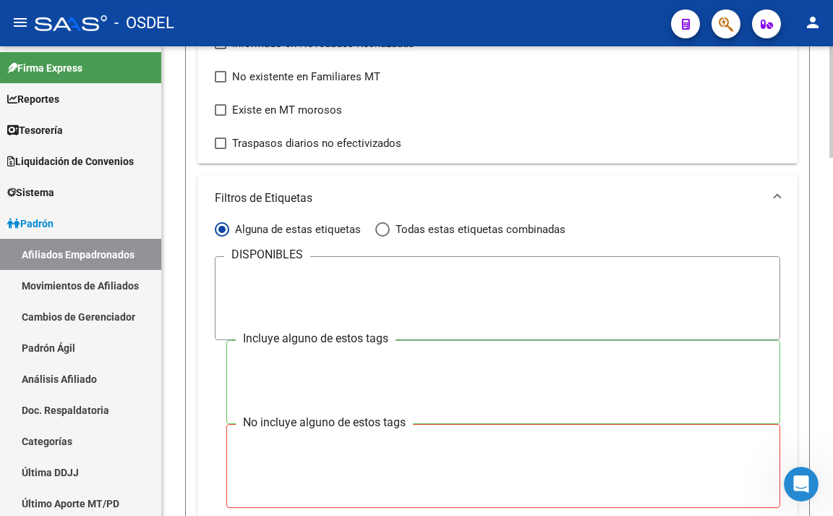
click at [773, 202] on span "Filtros de Etiquetas" at bounding box center [495, 198] width 560 height 16
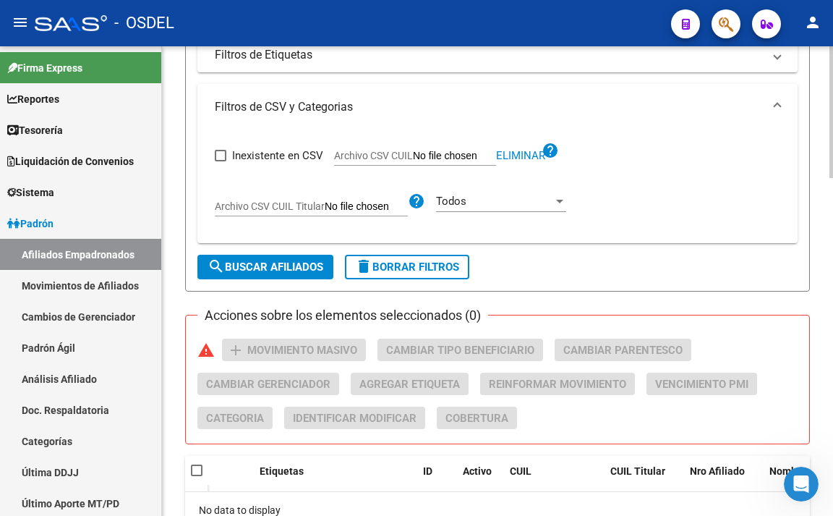
scroll to position [1112, 0]
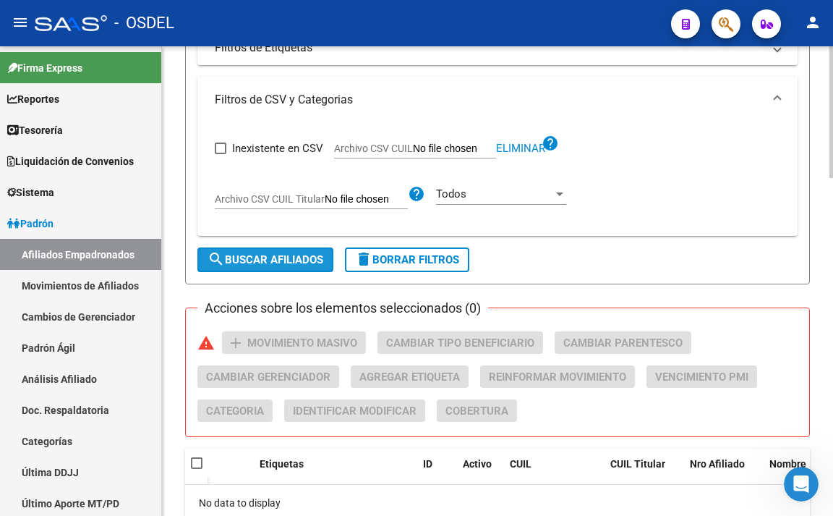
click at [298, 270] on button "search Buscar Afiliados" at bounding box center [266, 259] width 136 height 25
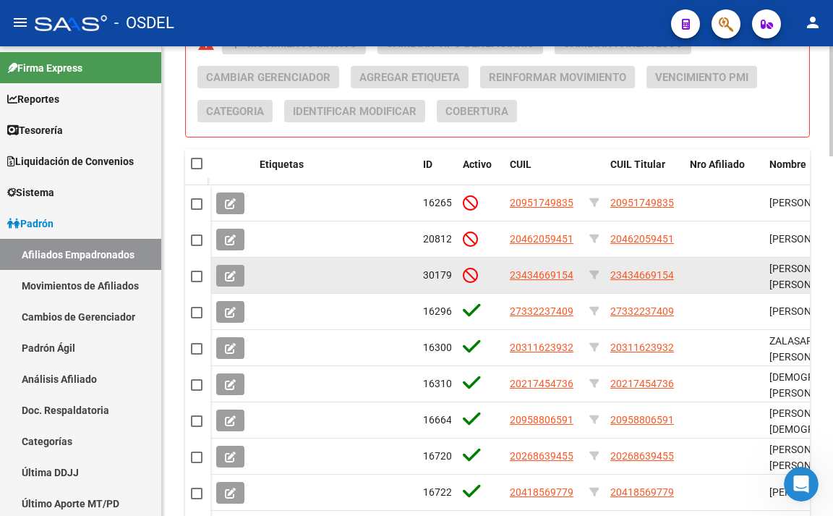
scroll to position [1393, 0]
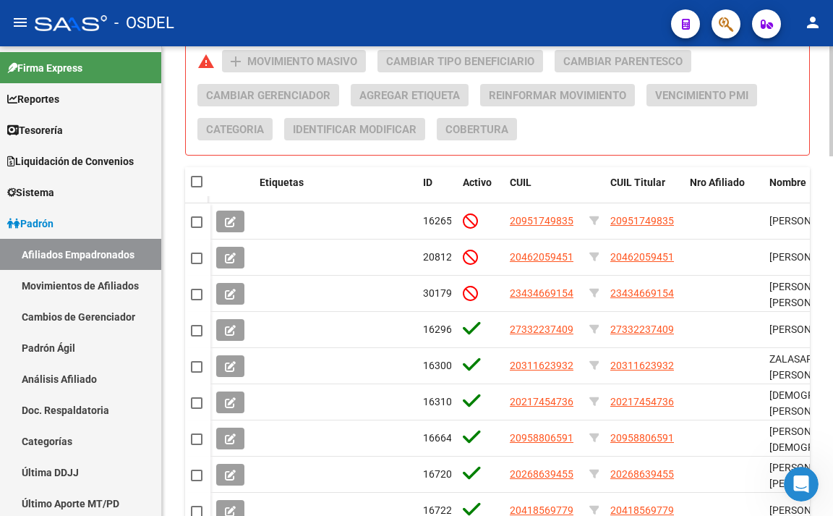
click at [197, 182] on span at bounding box center [197, 182] width 12 height 12
click at [197, 187] on input "checkbox" at bounding box center [196, 187] width 1 height 1
checkbox input "true"
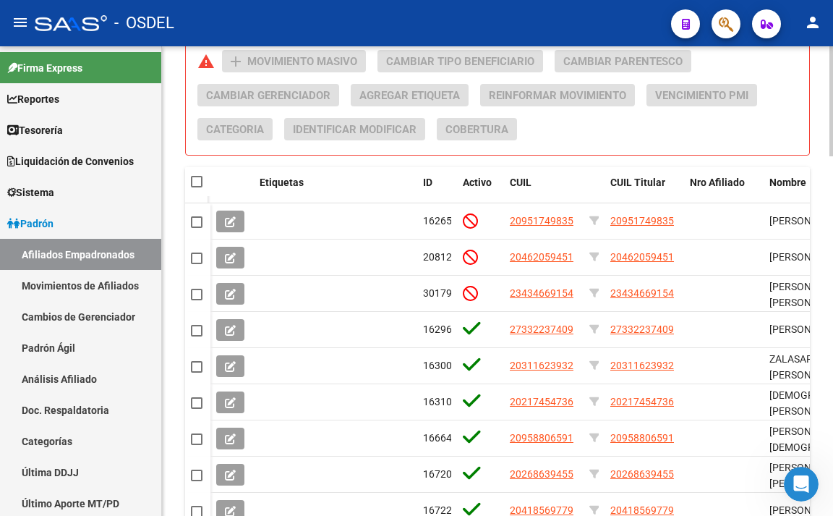
checkbox input "true"
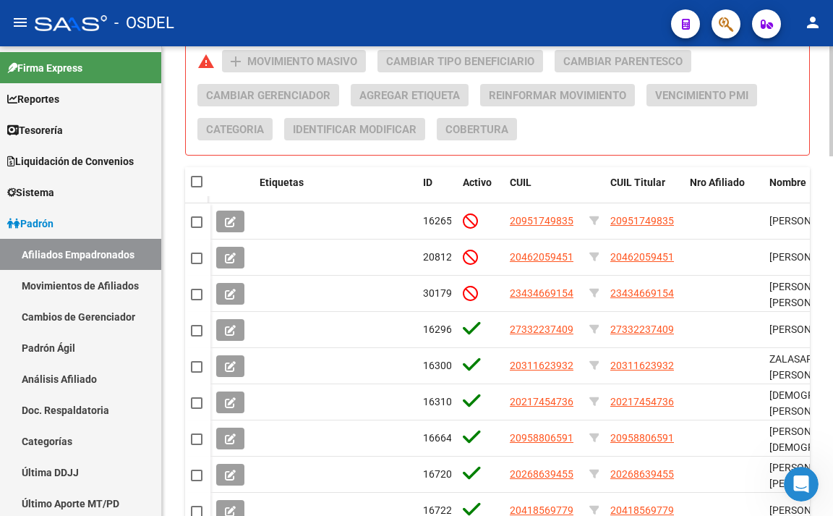
checkbox input "true"
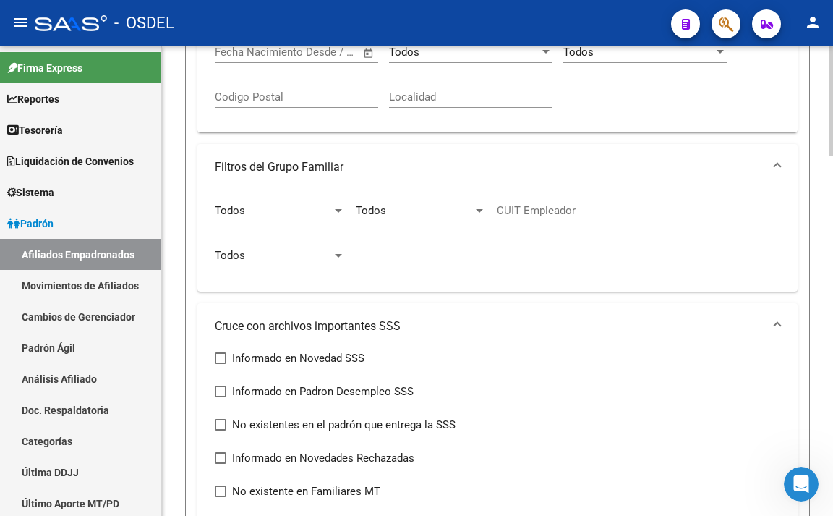
scroll to position [525, 0]
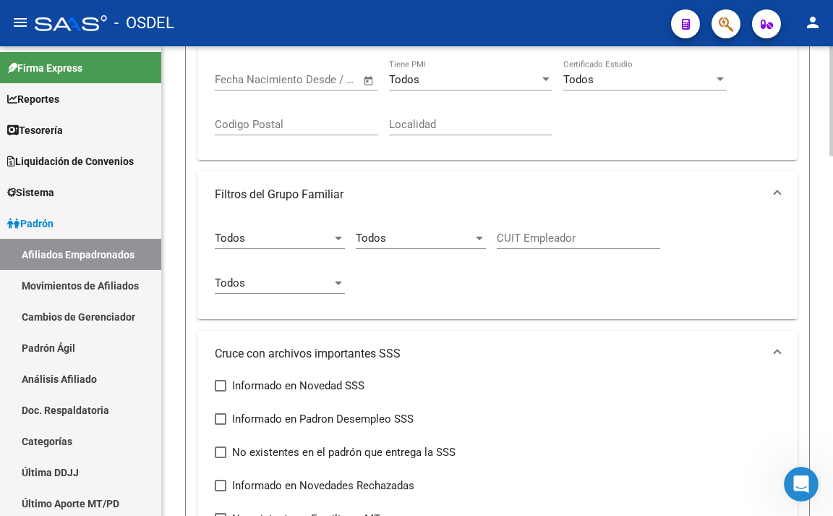
click at [323, 232] on div "Todos" at bounding box center [273, 238] width 117 height 13
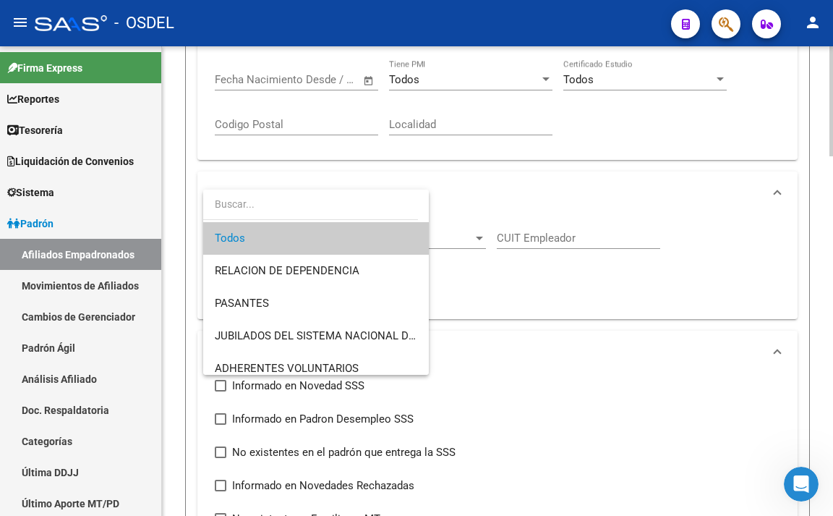
click at [323, 232] on span "Todos" at bounding box center [316, 238] width 203 height 33
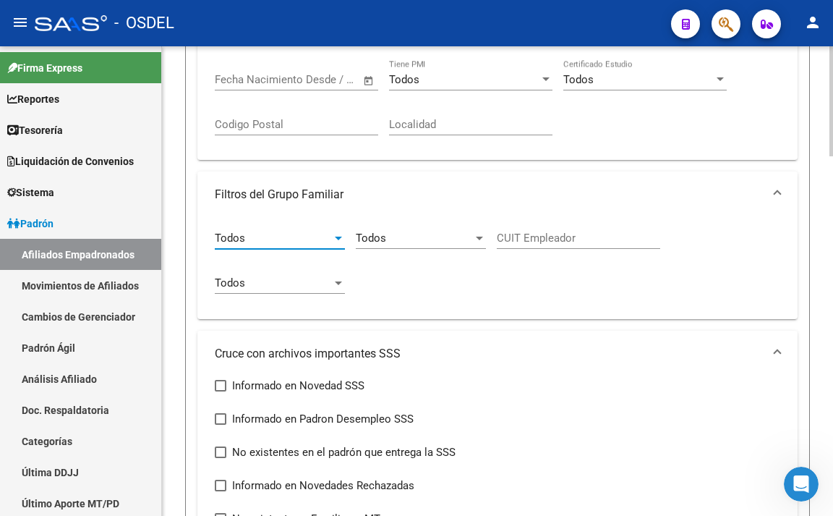
click at [379, 239] on span "Todos" at bounding box center [371, 238] width 30 height 13
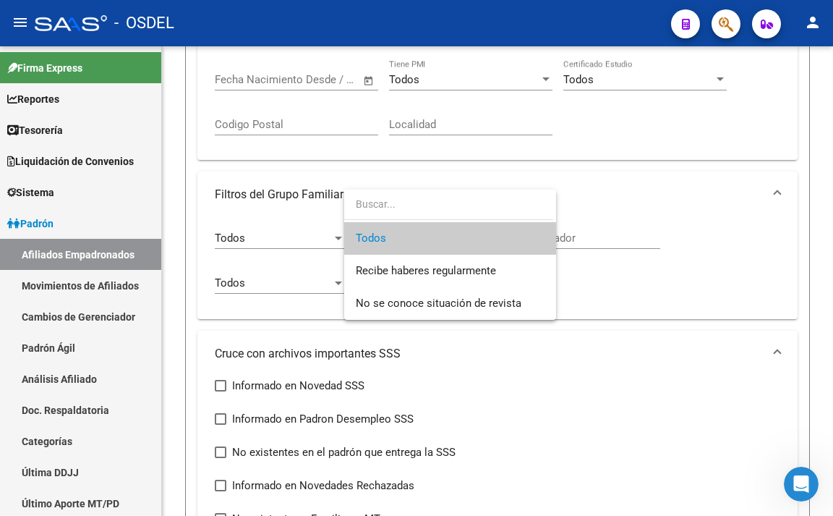
click at [380, 239] on span "Todos" at bounding box center [450, 238] width 189 height 33
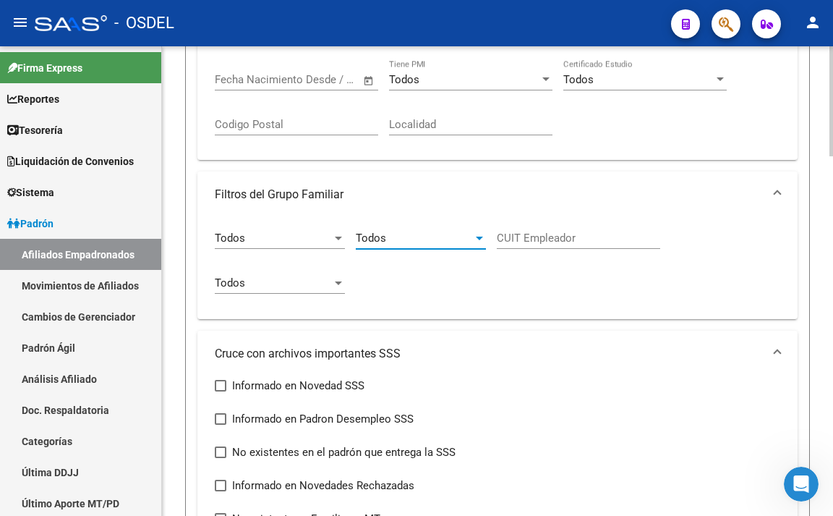
click at [254, 274] on div "Todos Seleccionar Cobertura" at bounding box center [280, 278] width 130 height 31
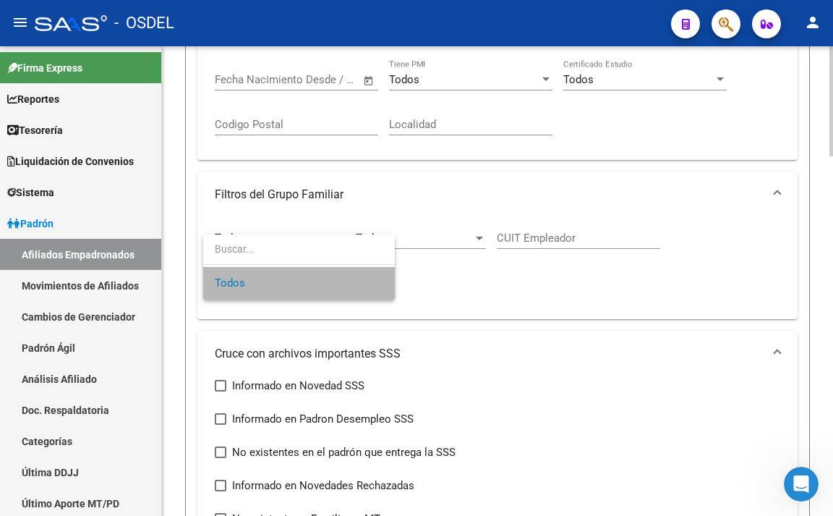
click at [254, 274] on span "Todos" at bounding box center [299, 283] width 169 height 33
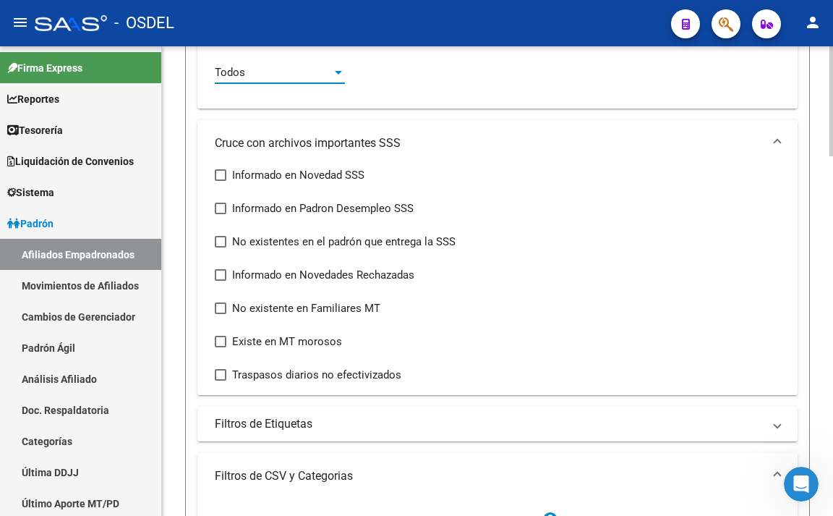
scroll to position [742, 0]
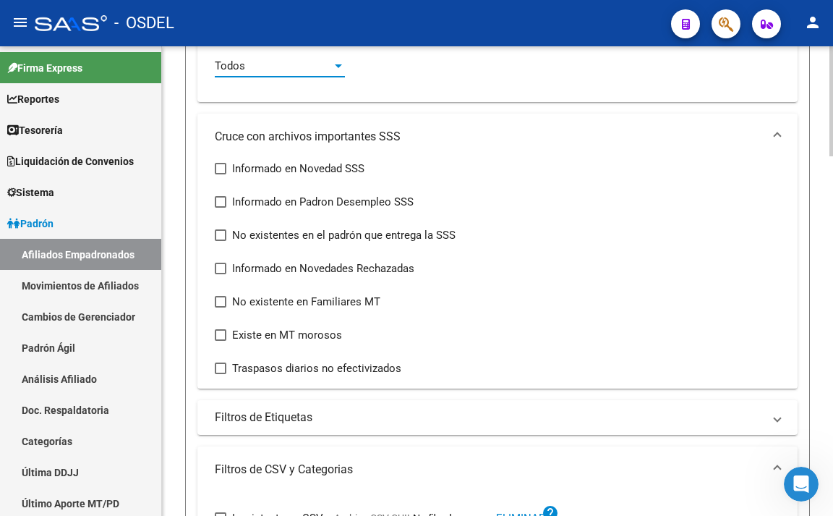
click at [213, 325] on div "Informado en Novedad SSS Informado en Padron Desempleo SSS No existentes en el …" at bounding box center [498, 274] width 600 height 229
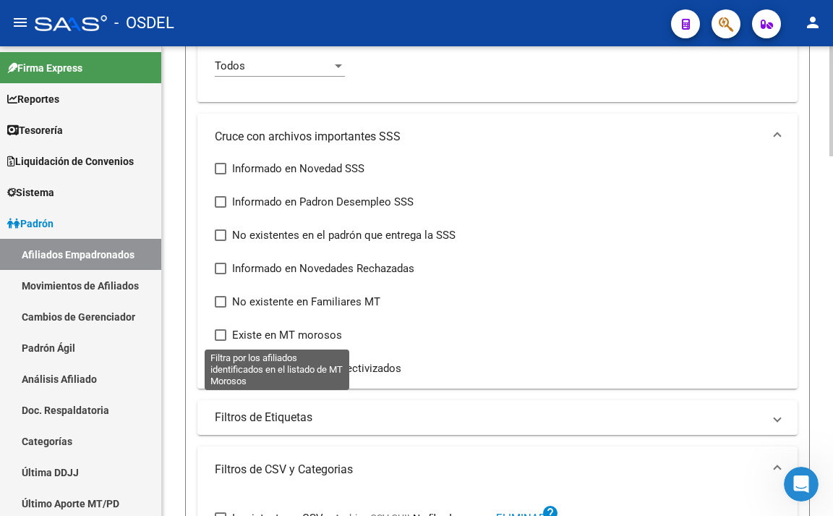
click at [221, 331] on span at bounding box center [221, 335] width 12 height 12
click at [221, 341] on input "Existe en MT morosos" at bounding box center [220, 341] width 1 height 1
checkbox input "true"
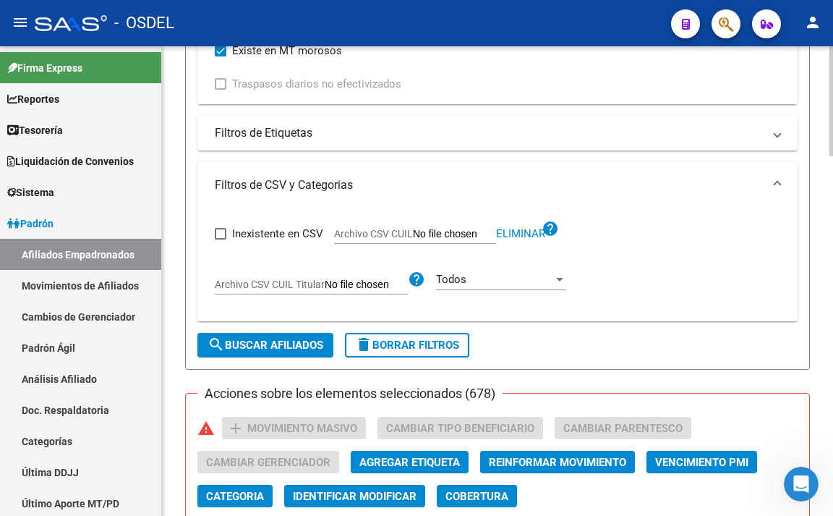
scroll to position [1032, 0]
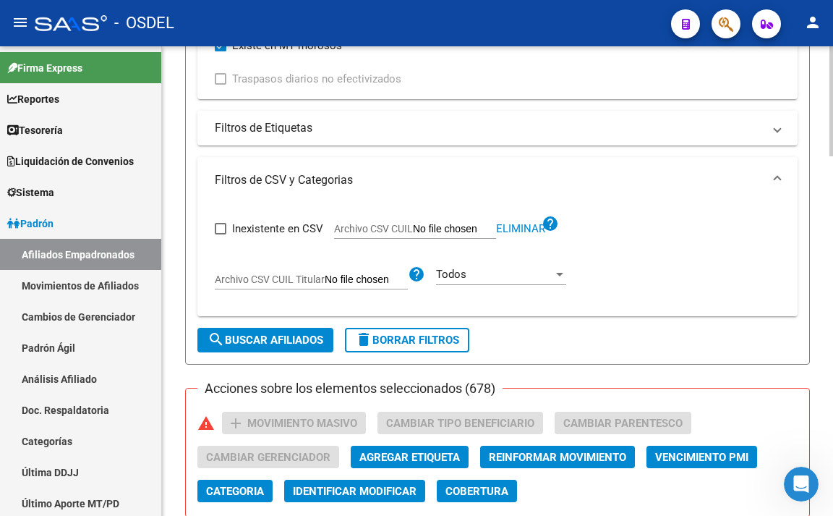
click at [281, 336] on span "search Buscar Afiliados" at bounding box center [266, 340] width 116 height 13
checkbox input "false"
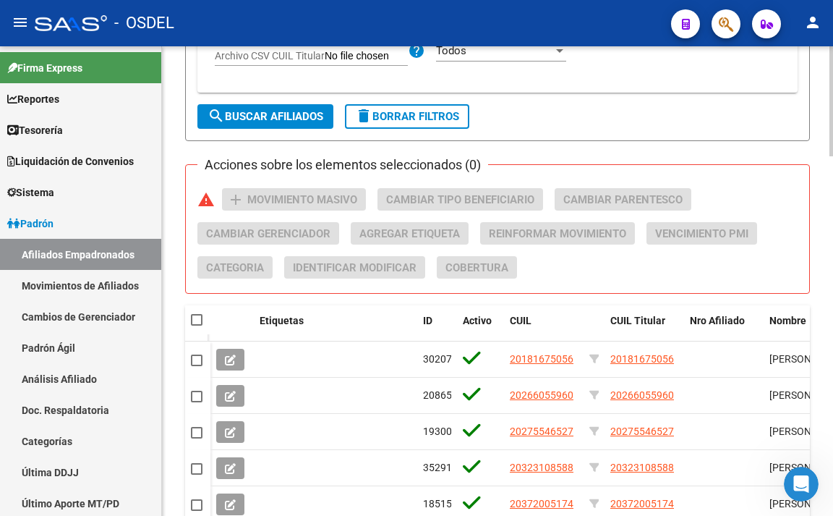
scroll to position [1249, 0]
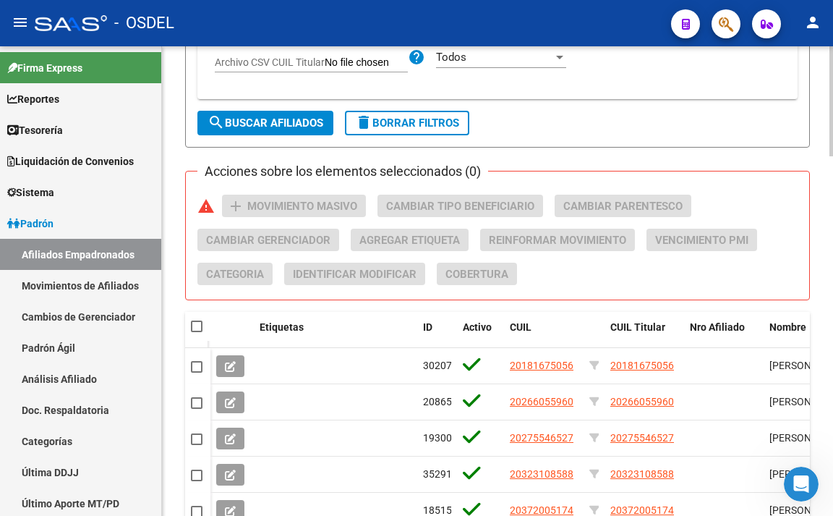
click at [196, 327] on span at bounding box center [197, 327] width 12 height 12
click at [196, 332] on input "checkbox" at bounding box center [196, 332] width 1 height 1
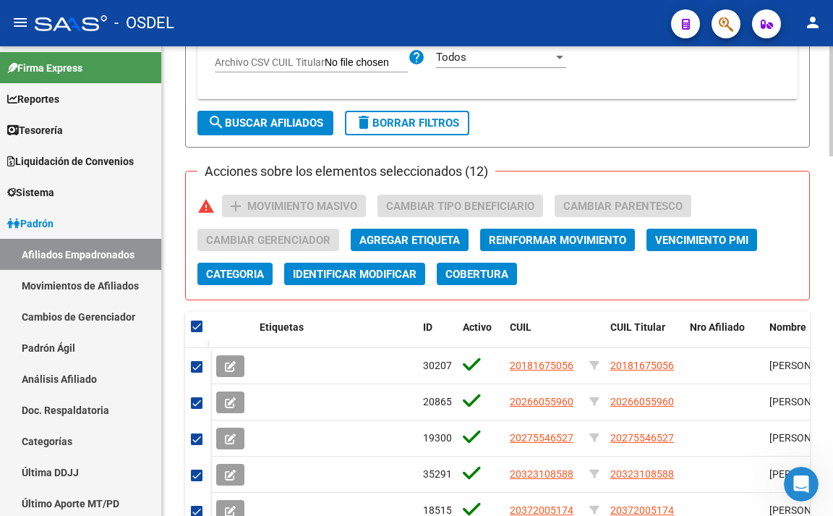
click at [198, 328] on span at bounding box center [197, 327] width 12 height 12
click at [197, 332] on input "checkbox" at bounding box center [196, 332] width 1 height 1
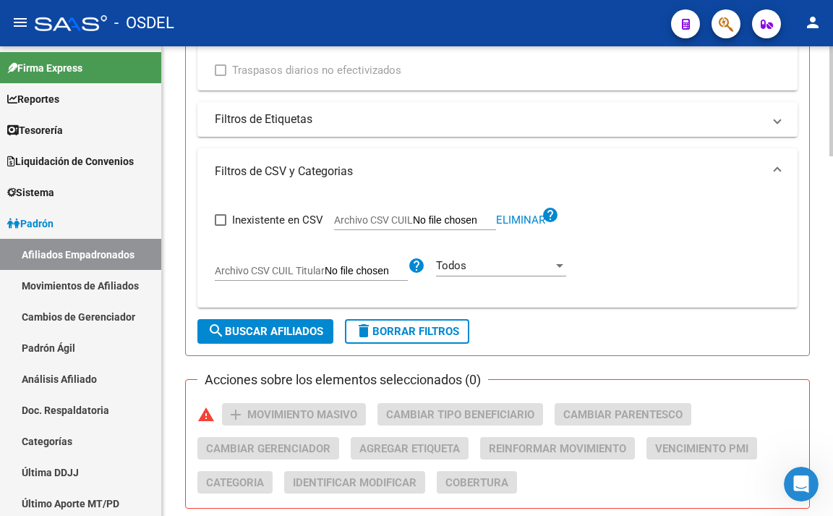
scroll to position [1032, 0]
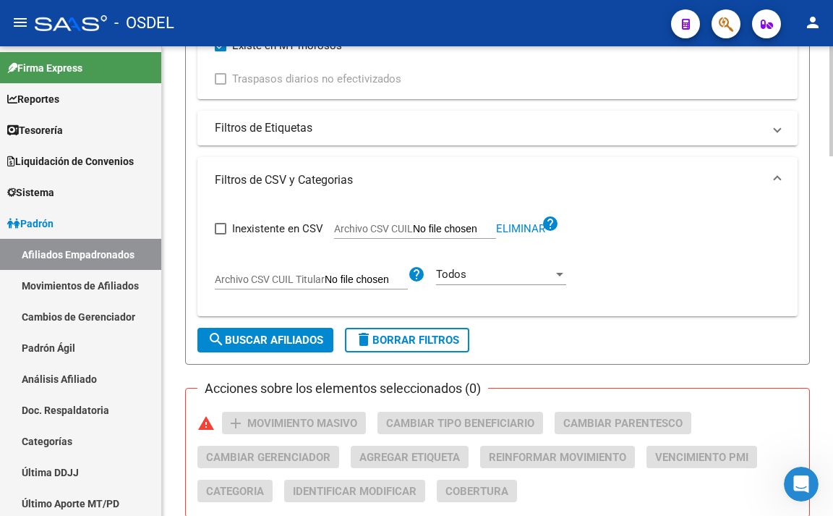
click at [769, 177] on span "Filtros de CSV y Categorias" at bounding box center [495, 180] width 560 height 16
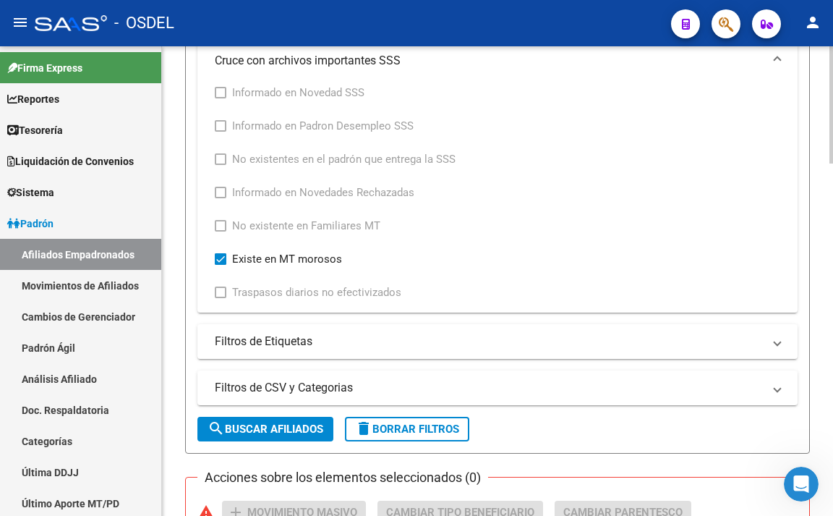
scroll to position [815, 0]
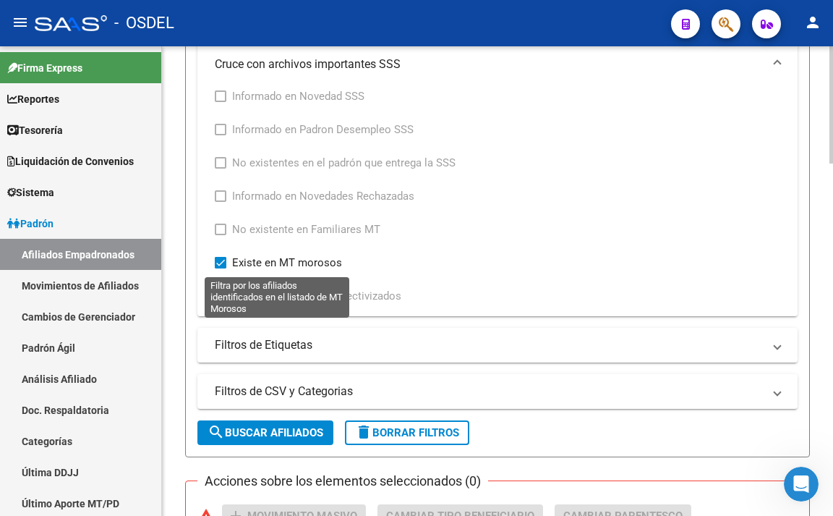
click at [221, 260] on span at bounding box center [221, 263] width 12 height 12
click at [221, 268] on input "Existe en MT morosos" at bounding box center [220, 268] width 1 height 1
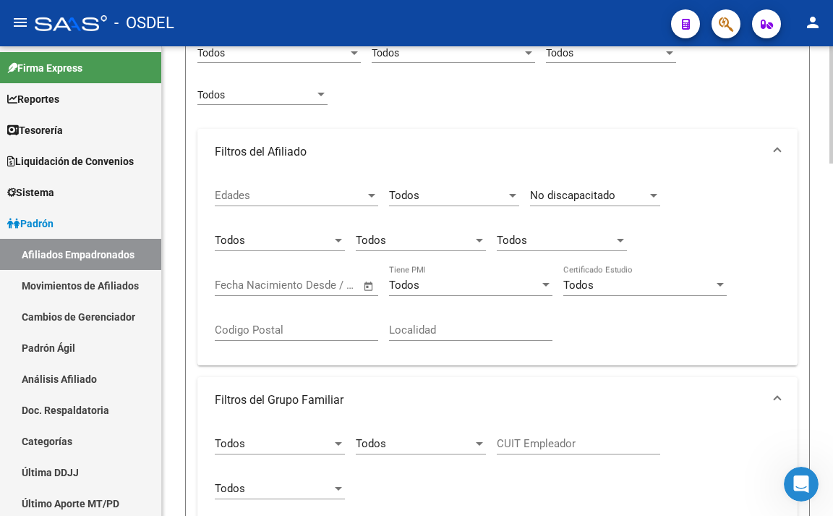
scroll to position [308, 0]
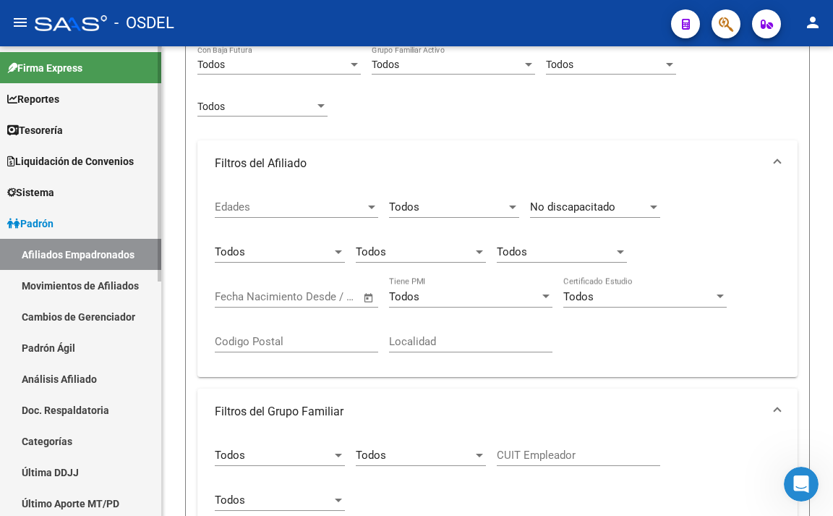
click at [114, 275] on link "Movimientos de Afiliados" at bounding box center [80, 285] width 161 height 31
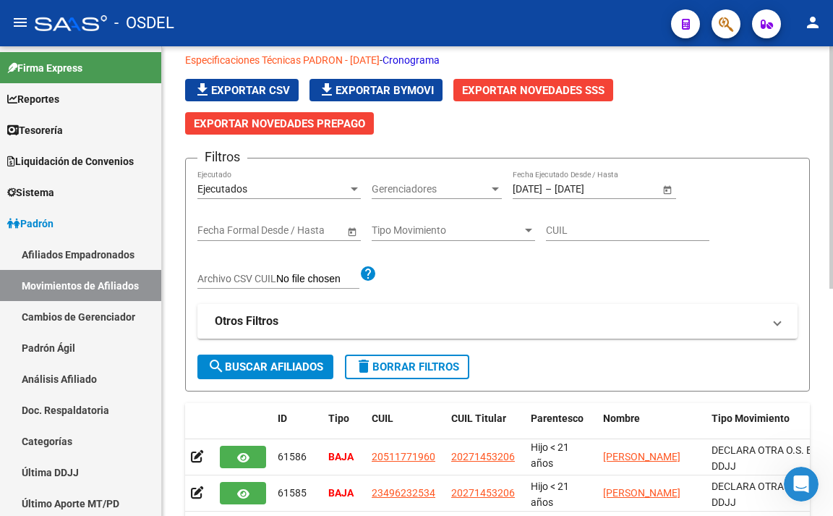
scroll to position [5, 0]
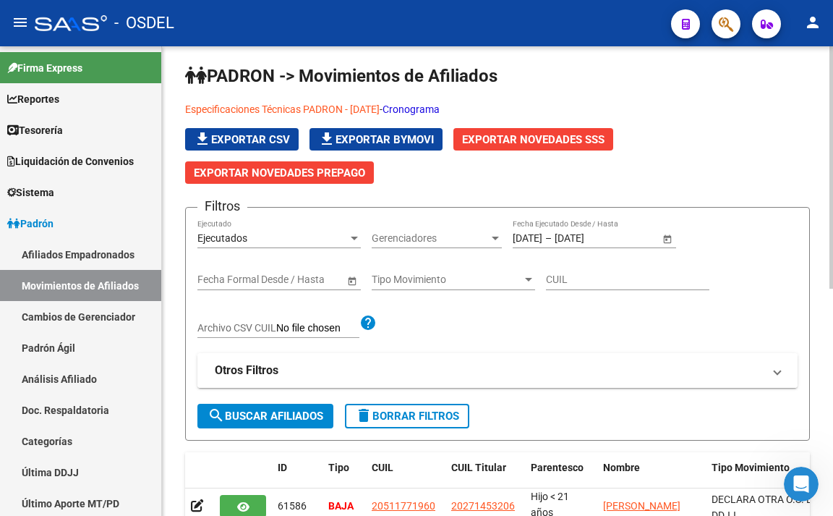
click at [322, 370] on mat-panel-title "Otros Filtros" at bounding box center [489, 370] width 548 height 16
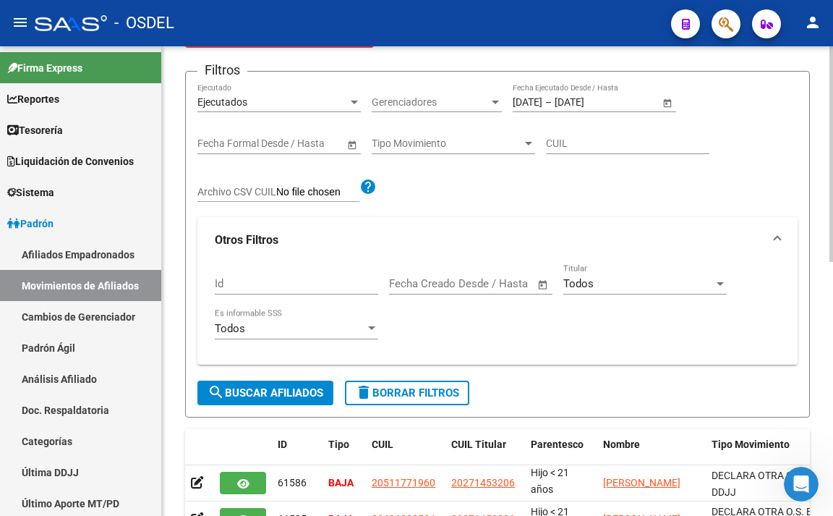
scroll to position [150, 0]
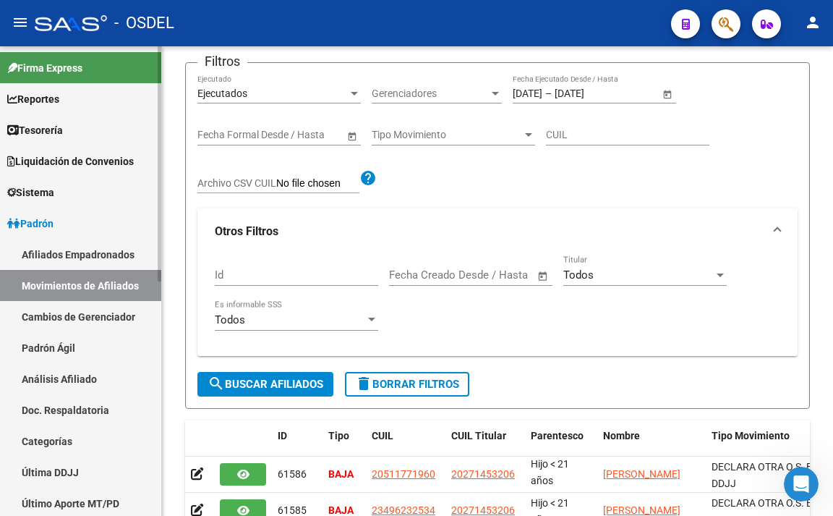
click at [107, 314] on link "Cambios de Gerenciador" at bounding box center [80, 316] width 161 height 31
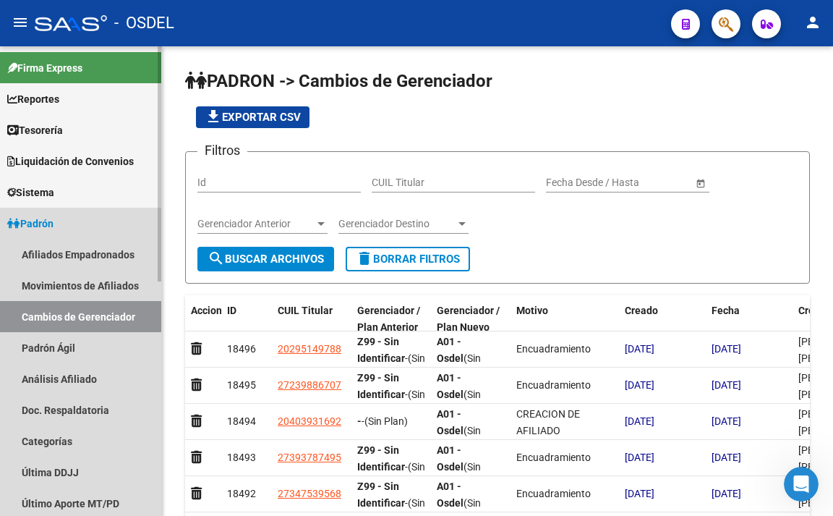
click at [89, 313] on link "Cambios de Gerenciador" at bounding box center [80, 316] width 161 height 31
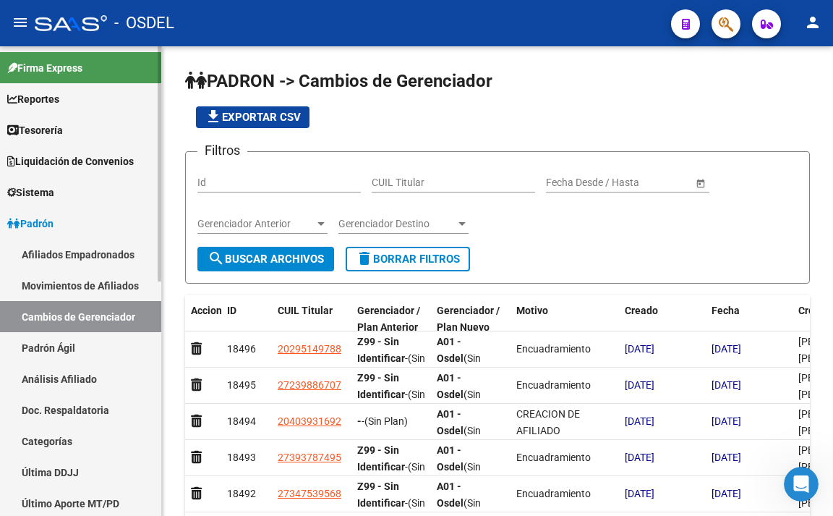
click at [86, 285] on link "Movimientos de Afiliados" at bounding box center [80, 285] width 161 height 31
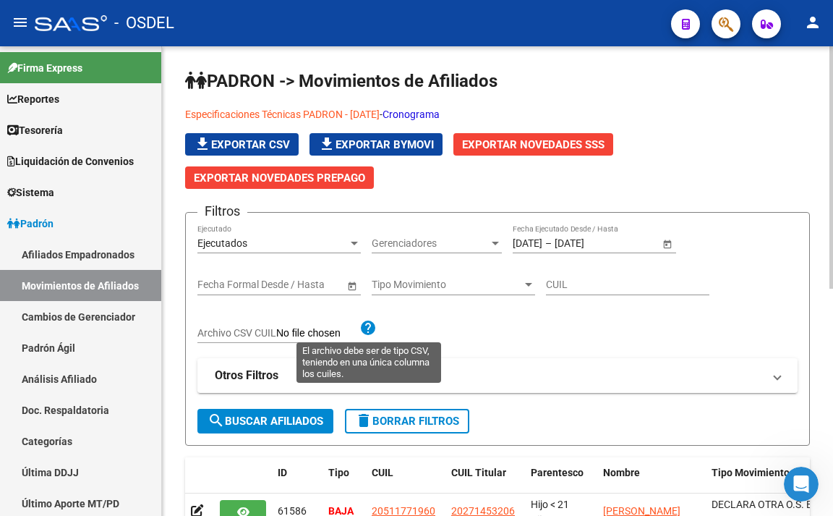
click at [372, 328] on mat-icon "help" at bounding box center [368, 327] width 17 height 17
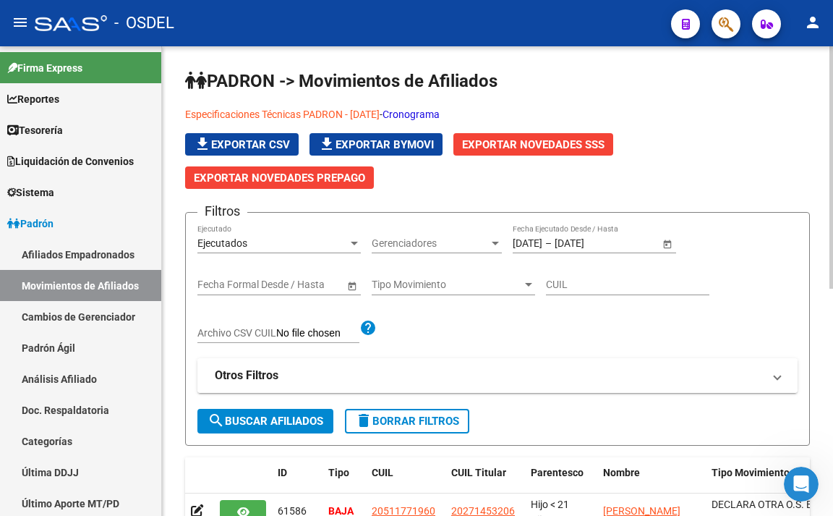
click at [330, 378] on mat-panel-title "Otros Filtros" at bounding box center [489, 376] width 548 height 16
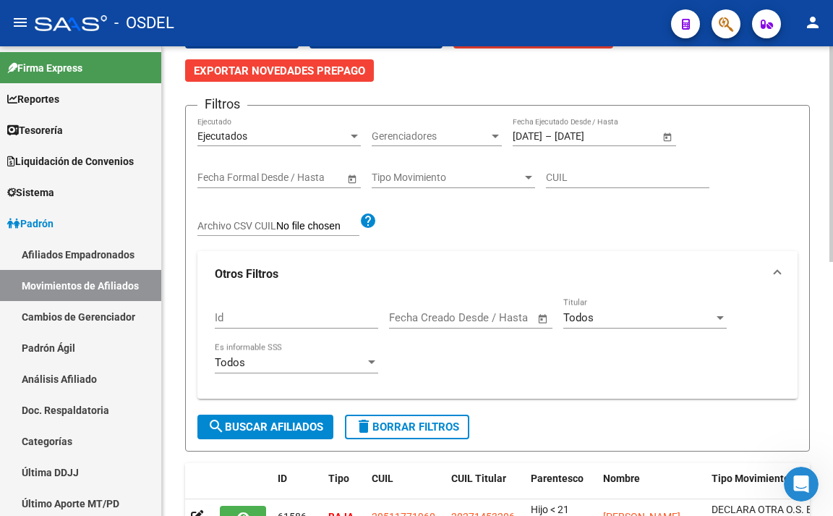
scroll to position [145, 0]
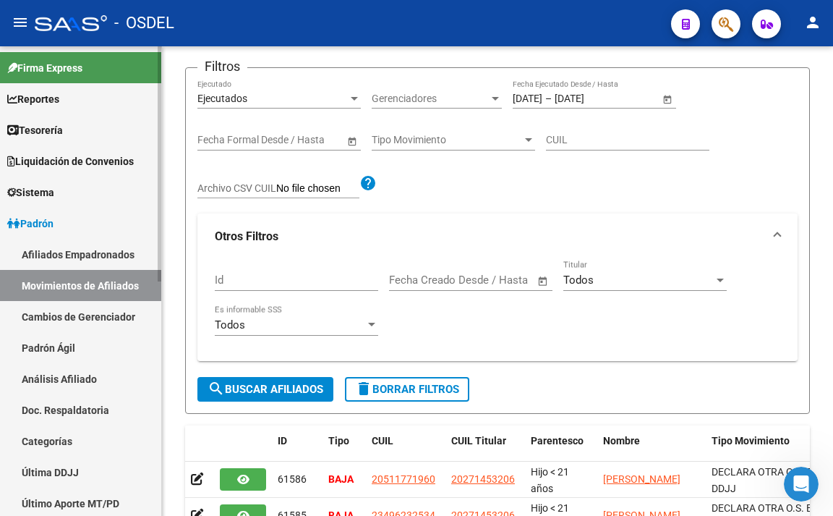
click at [90, 263] on link "Afiliados Empadronados" at bounding box center [80, 254] width 161 height 31
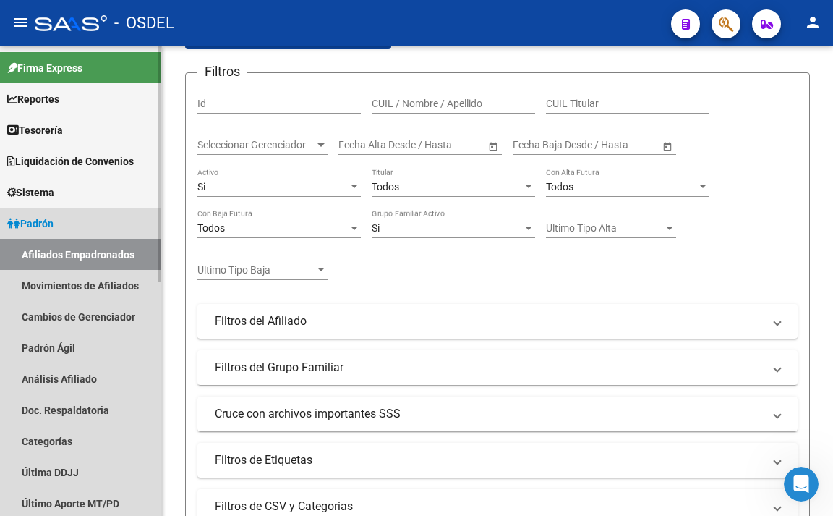
click at [103, 258] on link "Afiliados Empadronados" at bounding box center [80, 254] width 161 height 31
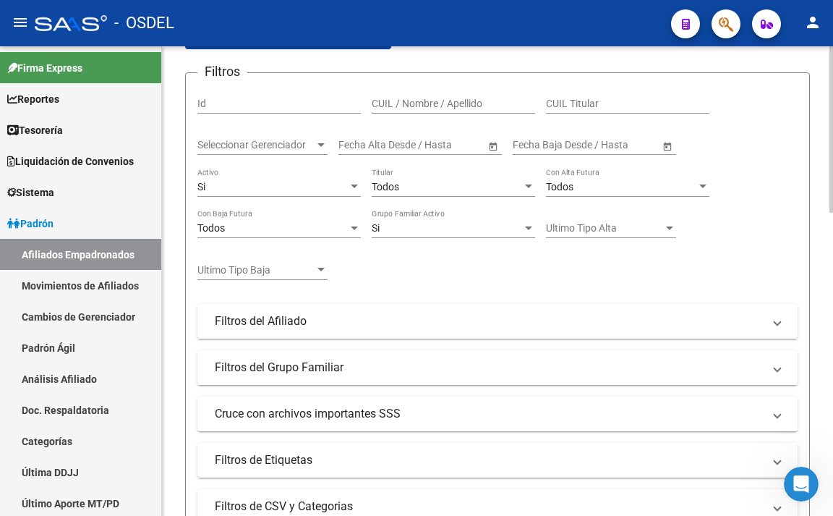
click at [346, 321] on mat-panel-title "Filtros del Afiliado" at bounding box center [489, 321] width 548 height 16
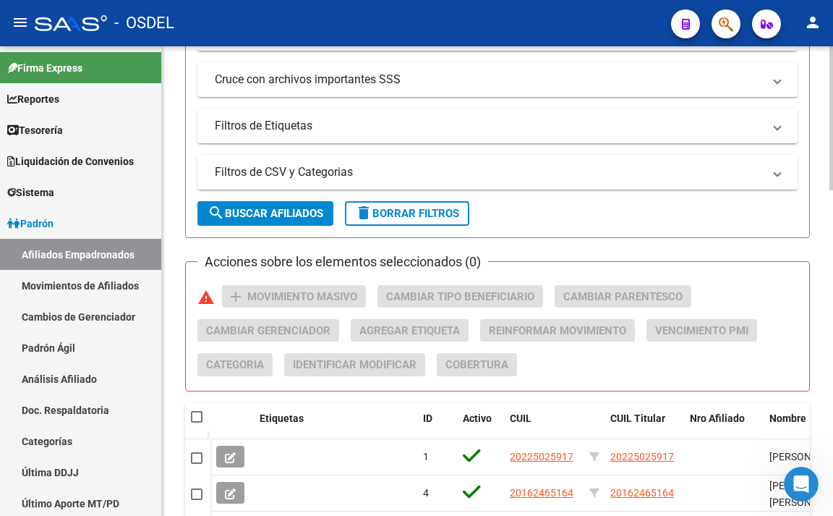
scroll to position [723, 0]
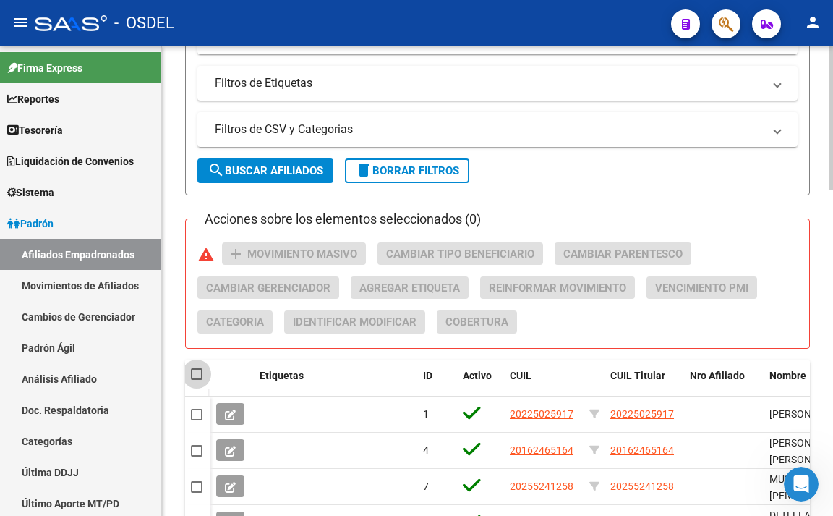
click at [198, 370] on span at bounding box center [197, 374] width 12 height 12
click at [197, 380] on input "checkbox" at bounding box center [196, 380] width 1 height 1
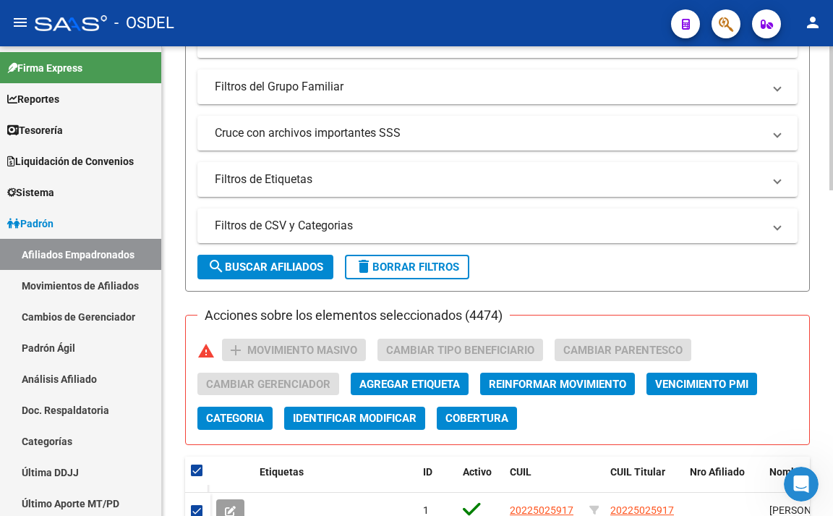
scroll to position [553, 0]
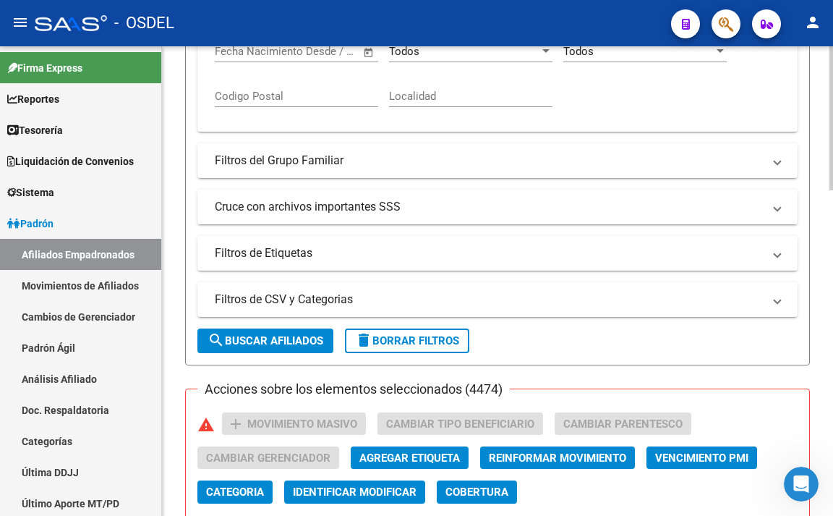
click at [328, 302] on mat-panel-title "Filtros de CSV y Categorias" at bounding box center [489, 300] width 548 height 16
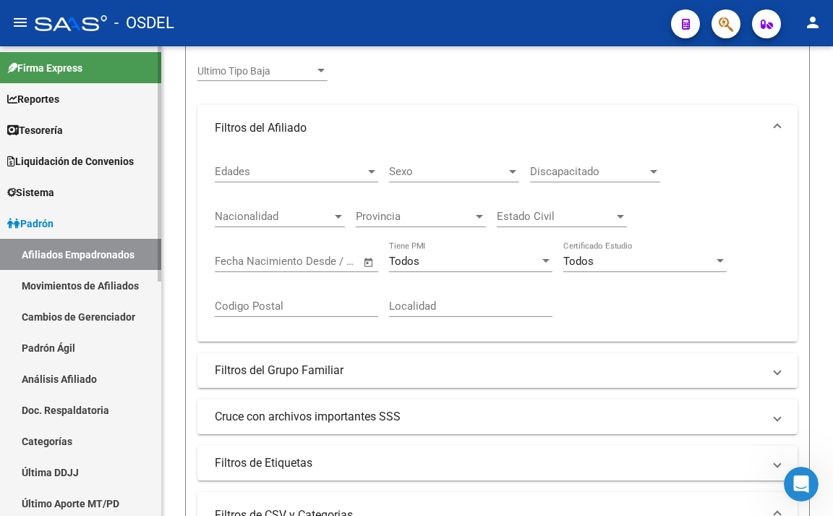
scroll to position [336, 0]
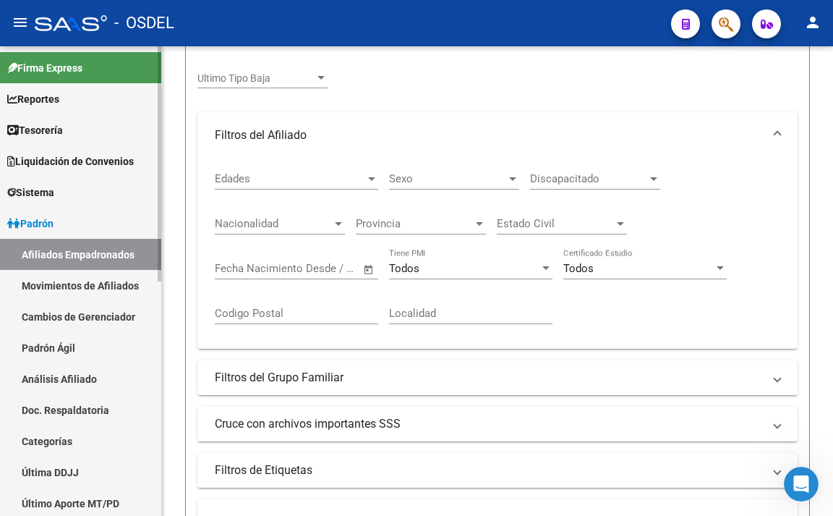
click at [59, 95] on span "Reportes" at bounding box center [33, 99] width 52 height 16
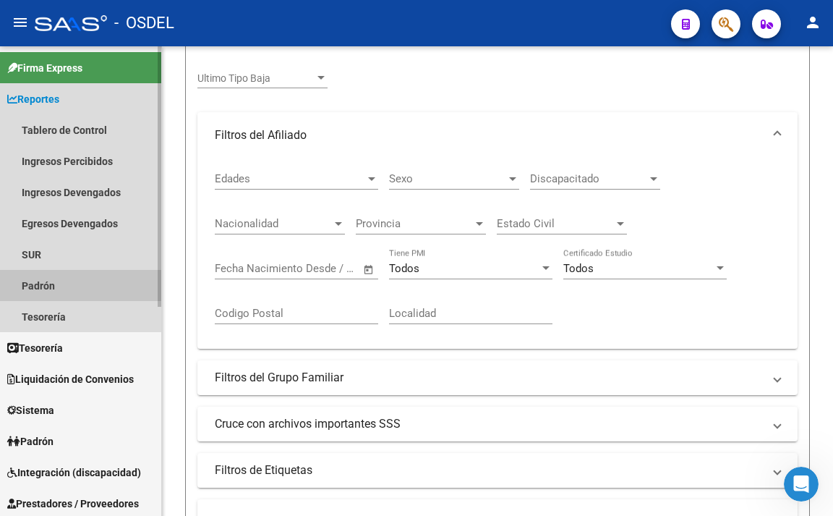
click at [64, 297] on link "Padrón" at bounding box center [80, 285] width 161 height 31
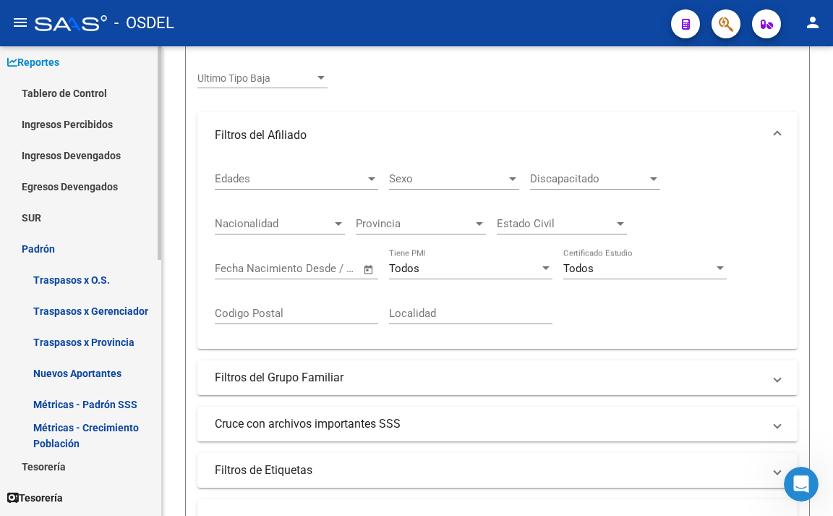
scroll to position [72, 0]
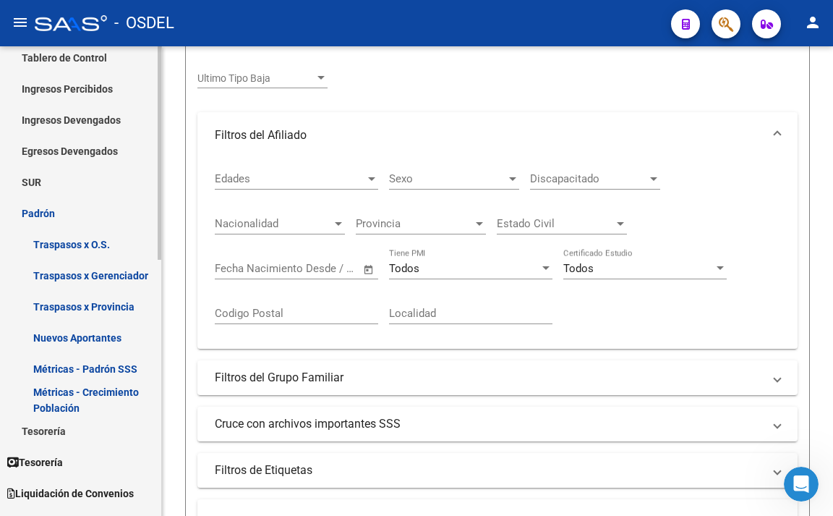
click at [90, 368] on link "Métricas - Padrón SSS" at bounding box center [80, 368] width 161 height 31
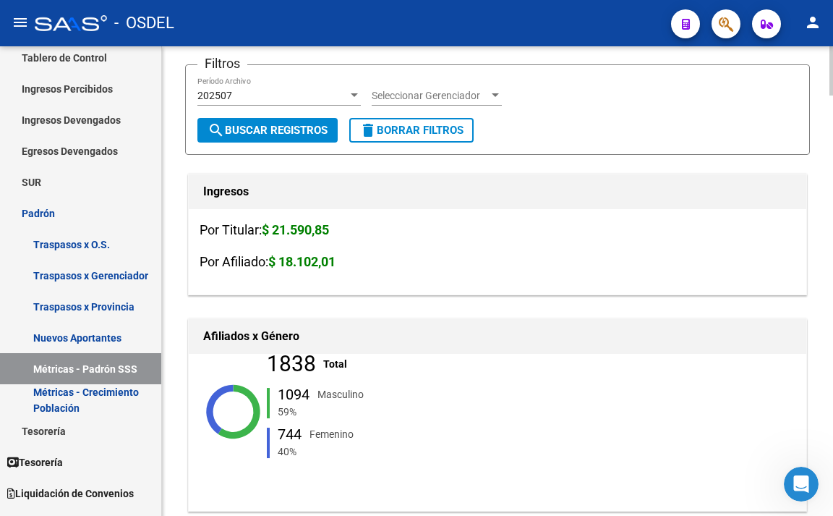
scroll to position [47, 0]
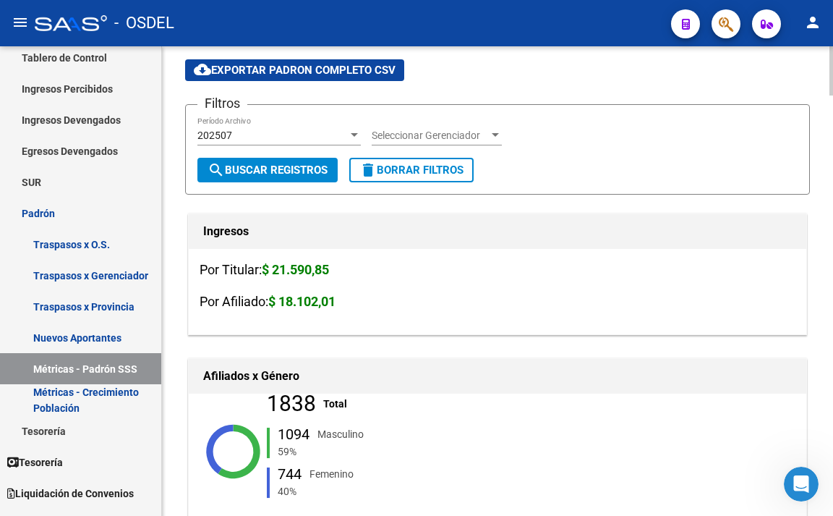
click at [337, 131] on div "202507" at bounding box center [273, 136] width 150 height 12
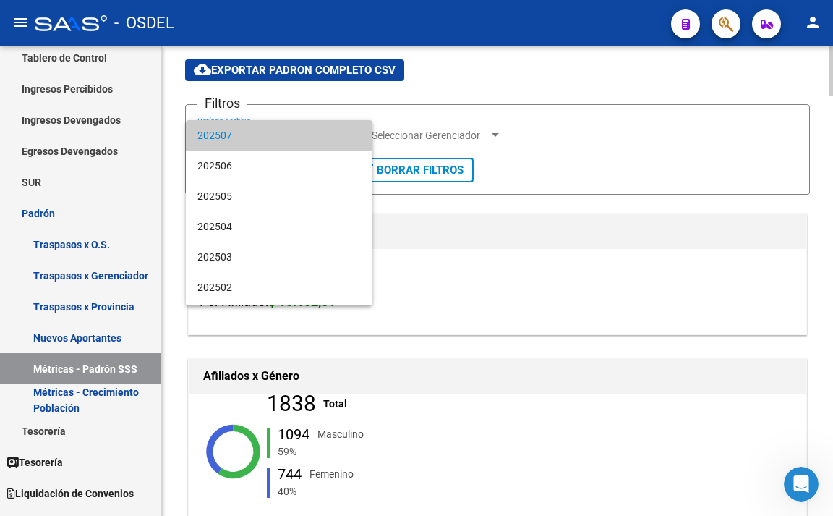
click at [337, 131] on span "202507" at bounding box center [280, 135] width 164 height 30
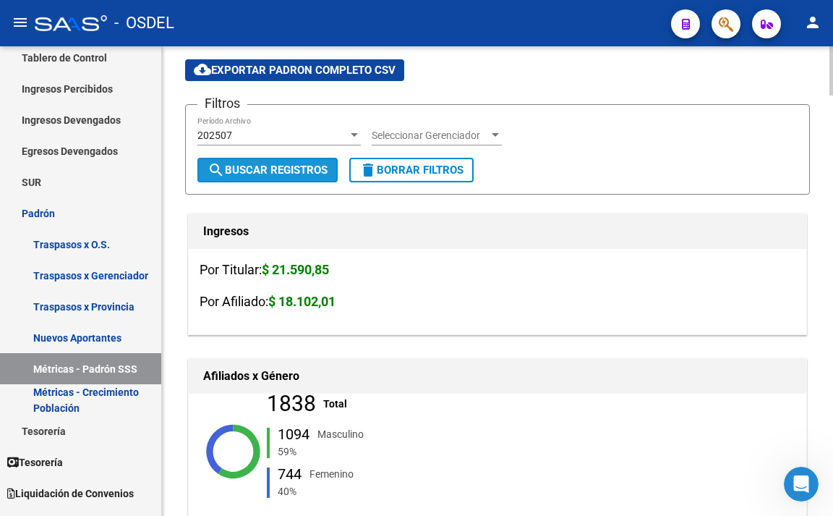
click at [298, 166] on span "search Buscar Registros" at bounding box center [268, 170] width 120 height 13
click at [339, 134] on div "202507" at bounding box center [273, 136] width 150 height 12
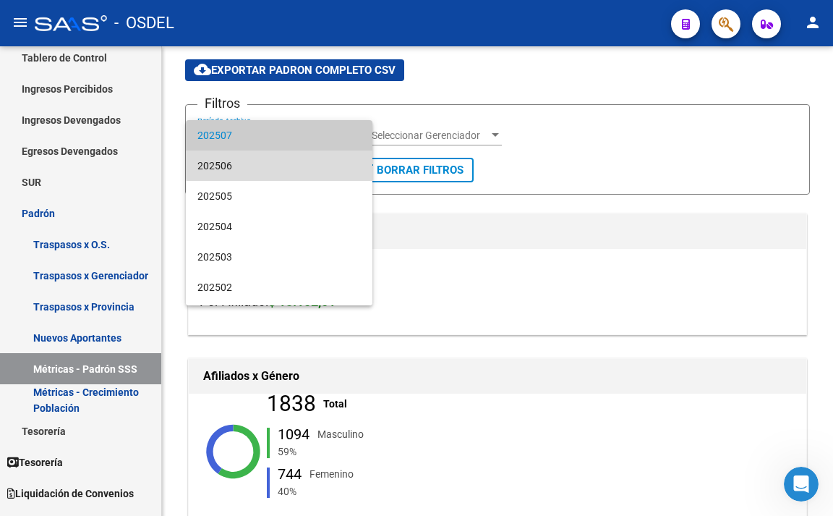
click at [341, 157] on span "202506" at bounding box center [280, 165] width 164 height 30
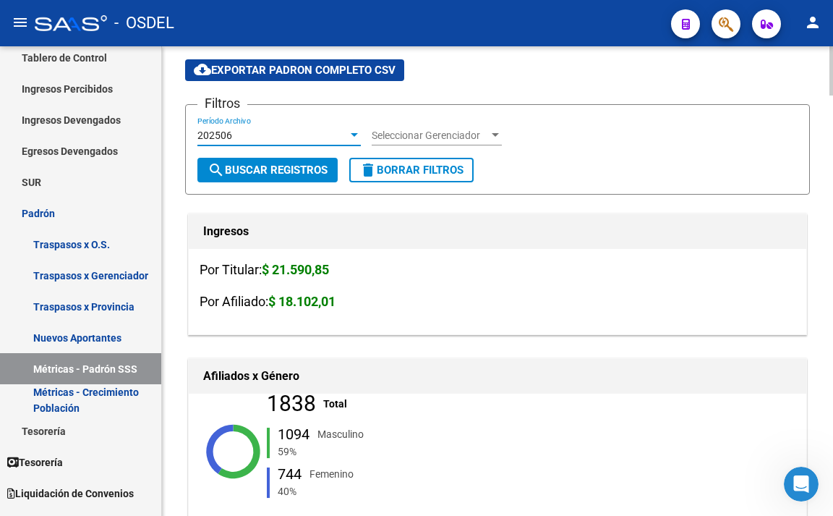
click at [306, 171] on span "search Buscar Registros" at bounding box center [268, 170] width 120 height 13
click at [316, 137] on div "202506" at bounding box center [273, 136] width 150 height 12
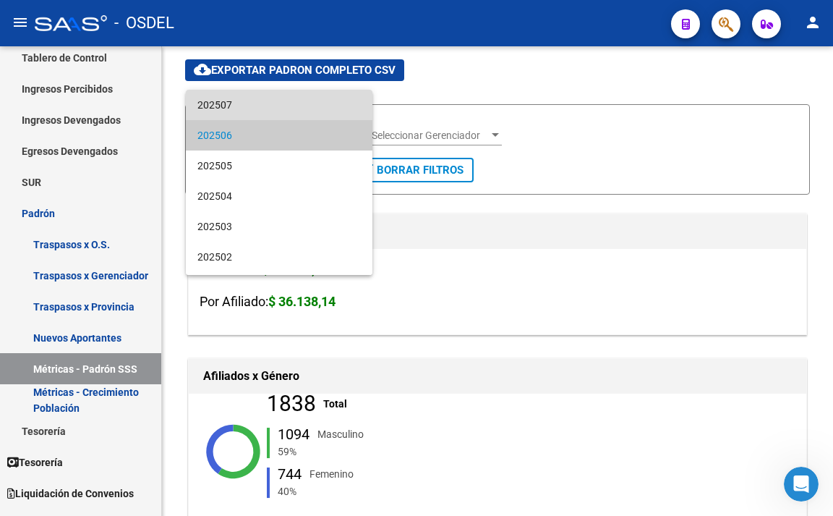
click at [319, 116] on span "202507" at bounding box center [280, 105] width 164 height 30
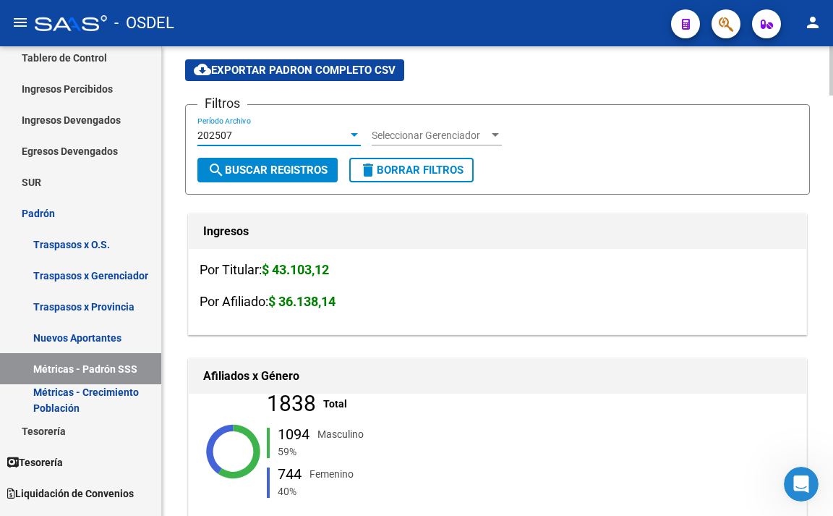
click at [300, 164] on span "search Buscar Registros" at bounding box center [268, 170] width 120 height 13
click at [304, 128] on div "202507 Período Archivo" at bounding box center [280, 130] width 164 height 29
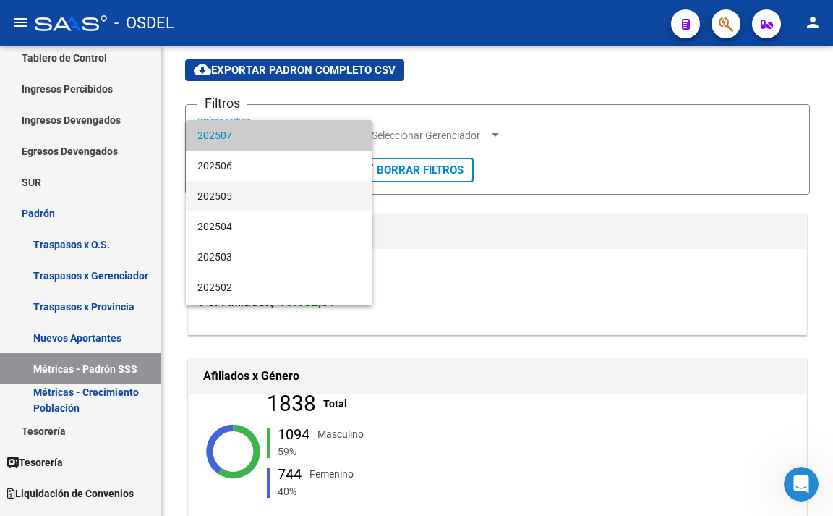
click at [302, 195] on span "202505" at bounding box center [280, 196] width 164 height 30
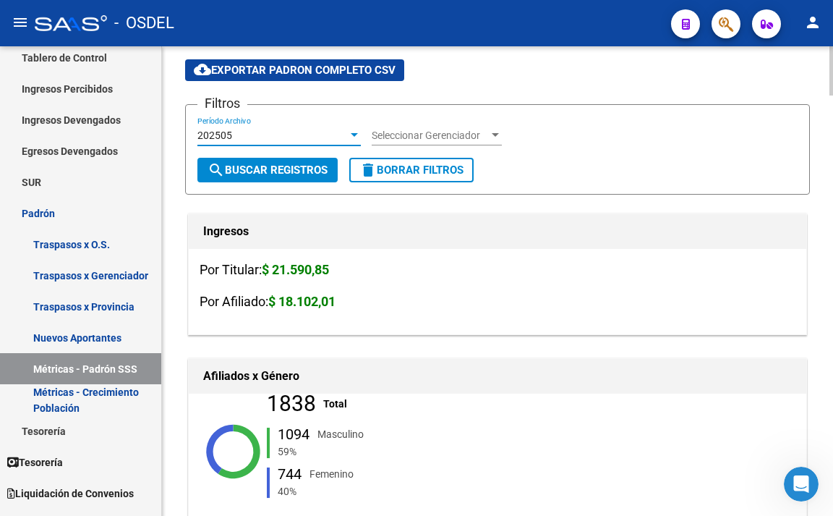
click at [295, 171] on span "search Buscar Registros" at bounding box center [268, 170] width 120 height 13
click at [302, 135] on div "202505" at bounding box center [273, 136] width 150 height 12
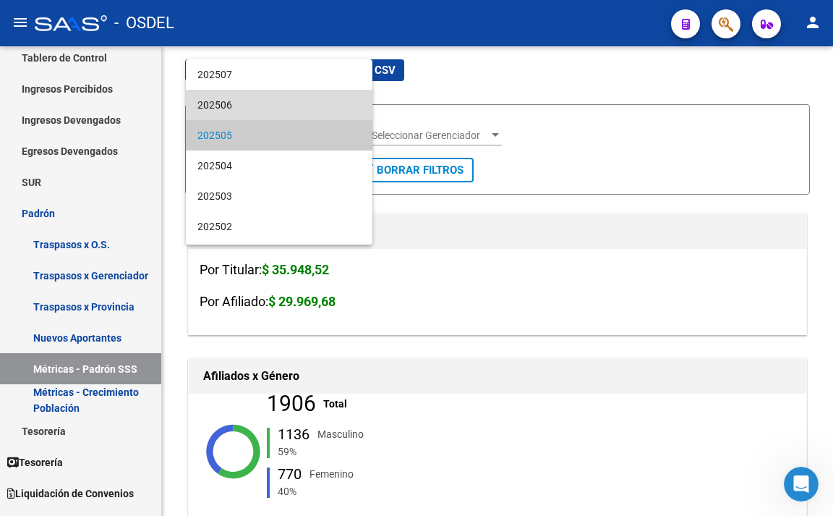
click at [302, 113] on span "202506" at bounding box center [280, 105] width 164 height 30
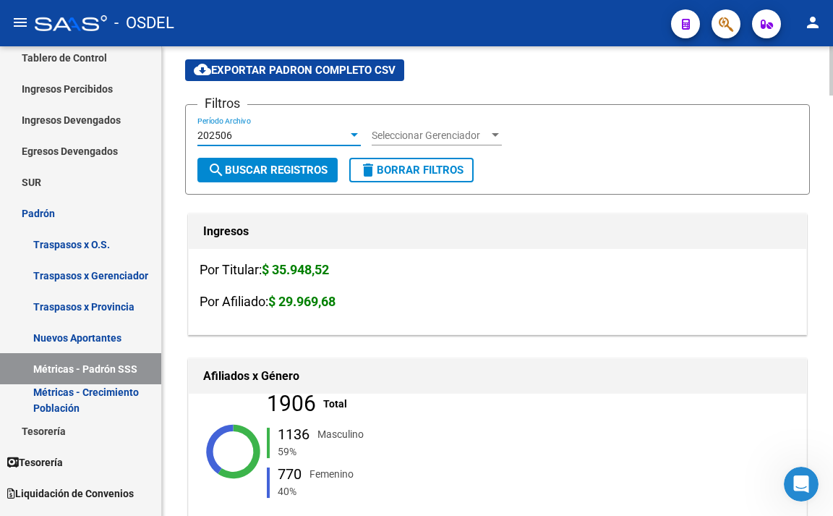
click at [302, 164] on span "search Buscar Registros" at bounding box center [268, 170] width 120 height 13
click at [300, 127] on div "202506 Período Archivo" at bounding box center [280, 130] width 164 height 29
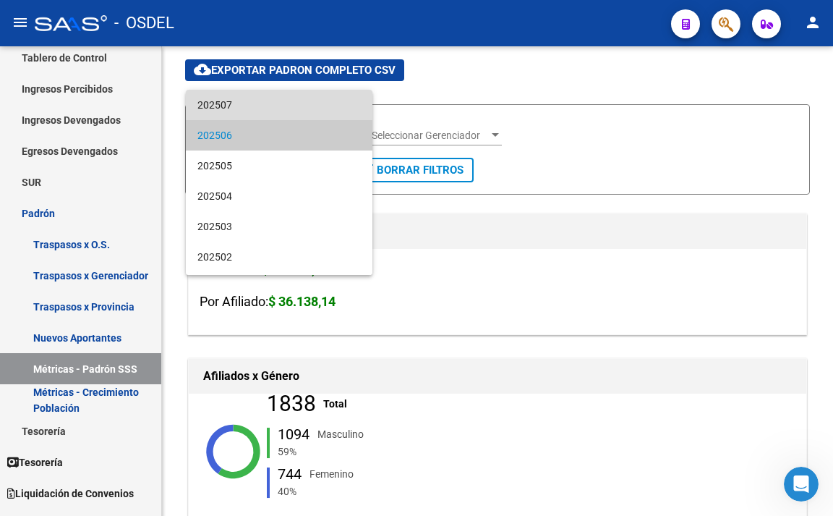
click at [306, 108] on span "202507" at bounding box center [280, 105] width 164 height 30
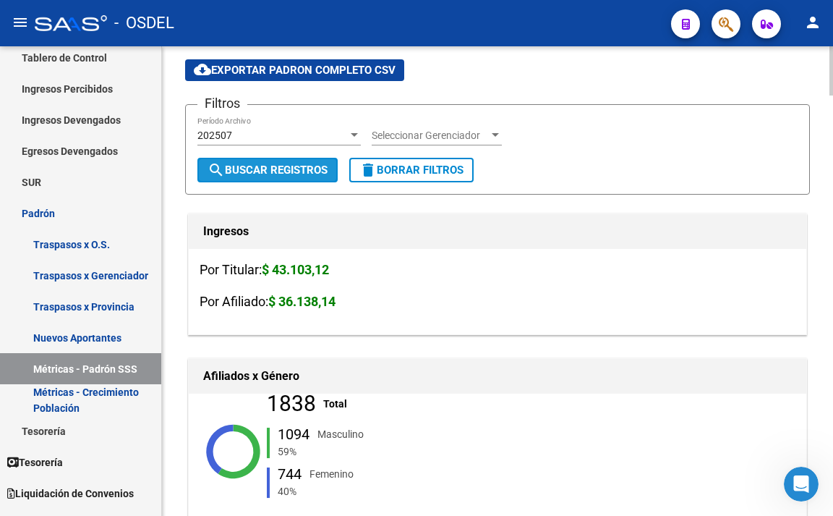
click at [289, 177] on span "search Buscar Registros" at bounding box center [268, 170] width 120 height 13
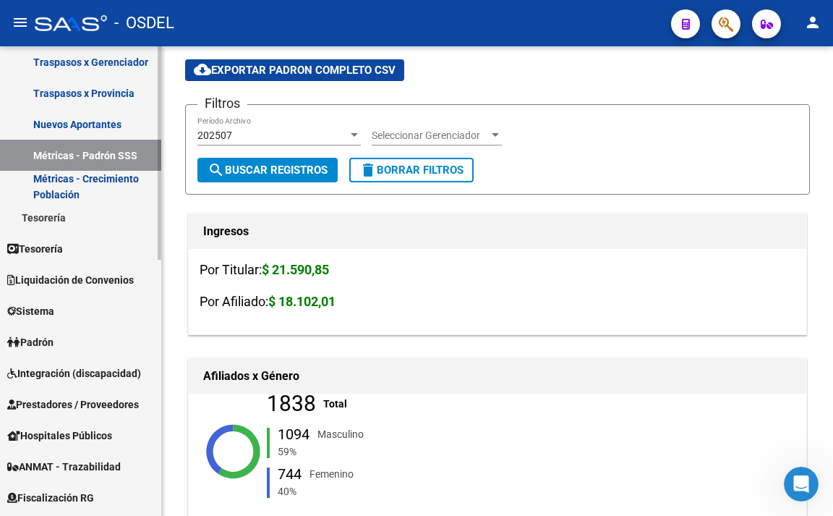
scroll to position [289, 0]
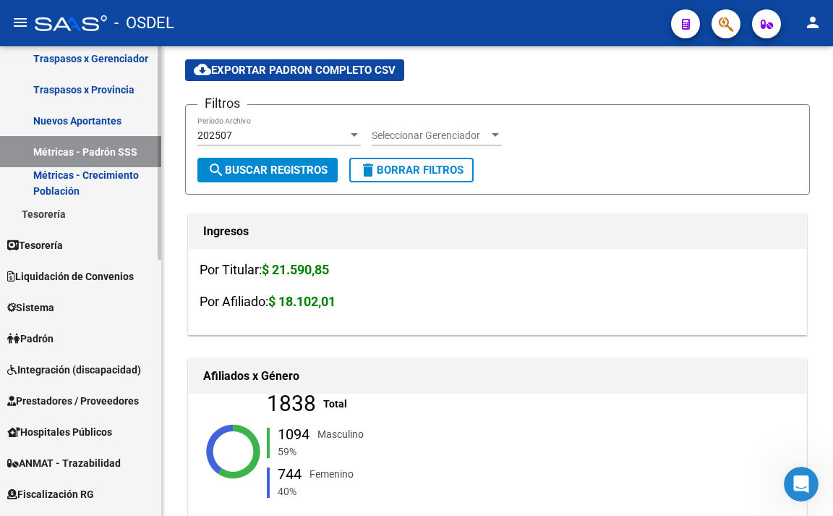
click at [90, 329] on link "Padrón" at bounding box center [80, 338] width 161 height 31
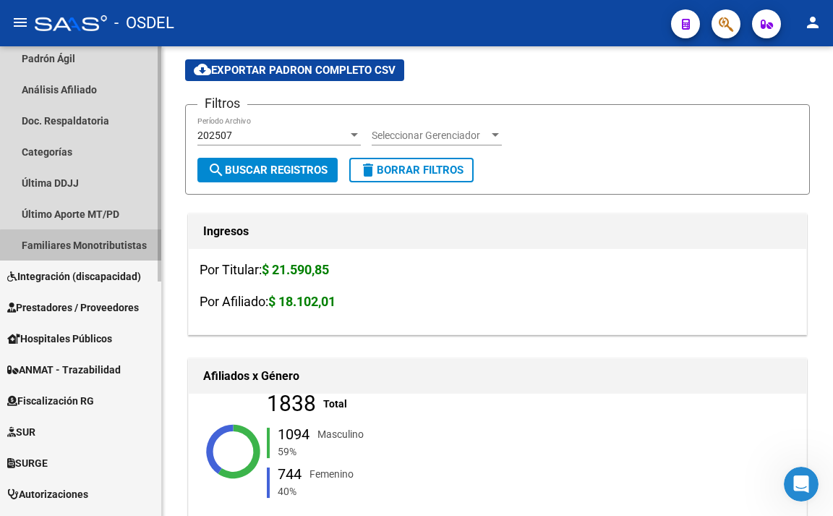
click at [95, 250] on link "Familiares Monotributistas" at bounding box center [80, 244] width 161 height 31
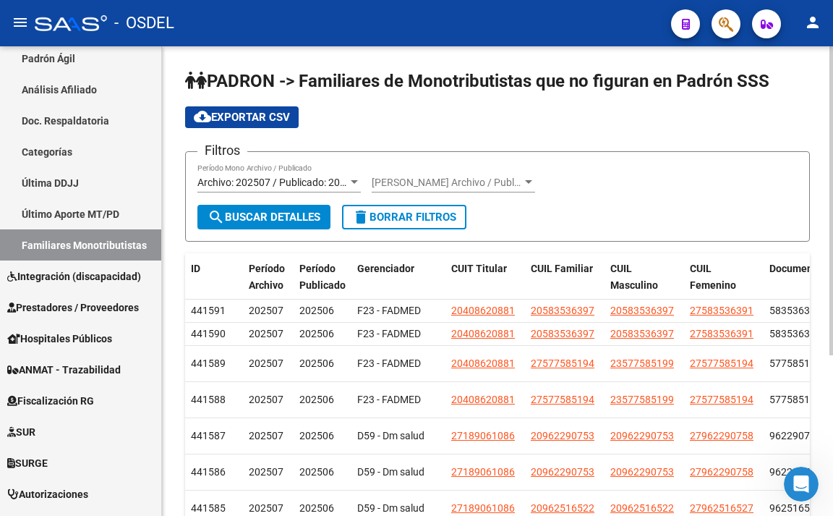
click at [331, 177] on span "Archivo: 202507 / Publicado: 202506" at bounding box center [281, 183] width 166 height 12
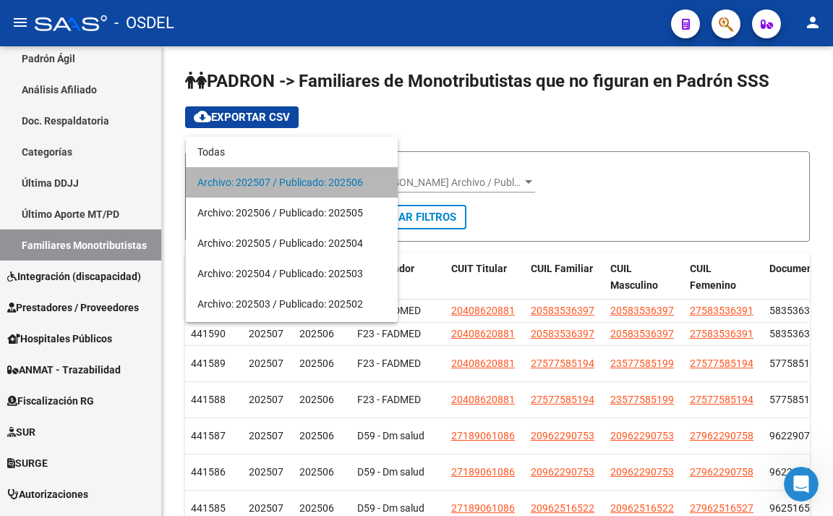
click at [331, 177] on span "Archivo: 202507 / Publicado: 202506" at bounding box center [292, 182] width 189 height 30
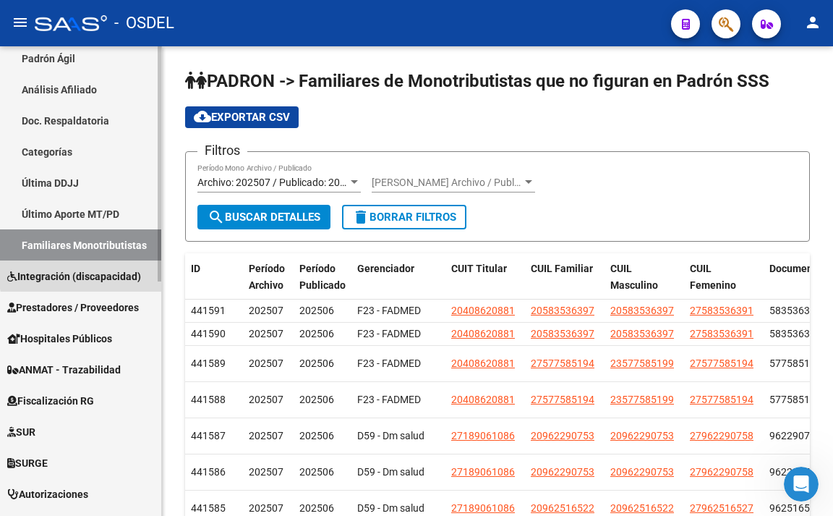
click at [123, 271] on span "Integración (discapacidad)" at bounding box center [74, 276] width 134 height 16
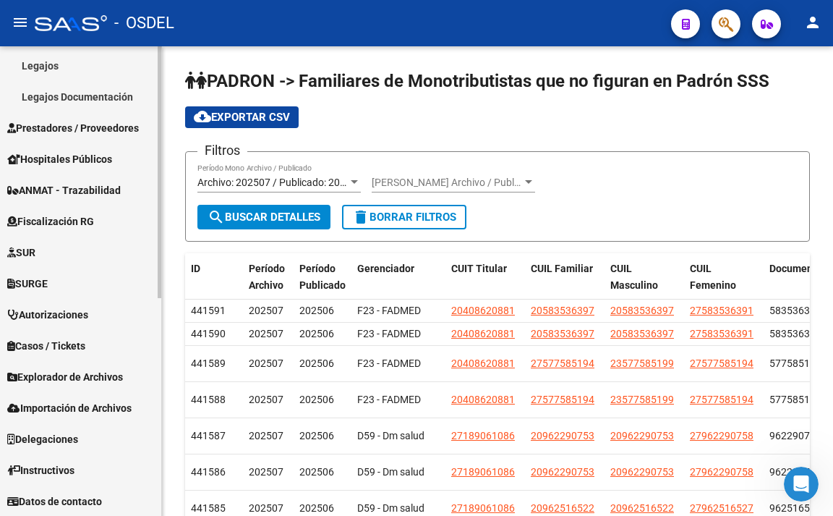
scroll to position [407, 0]
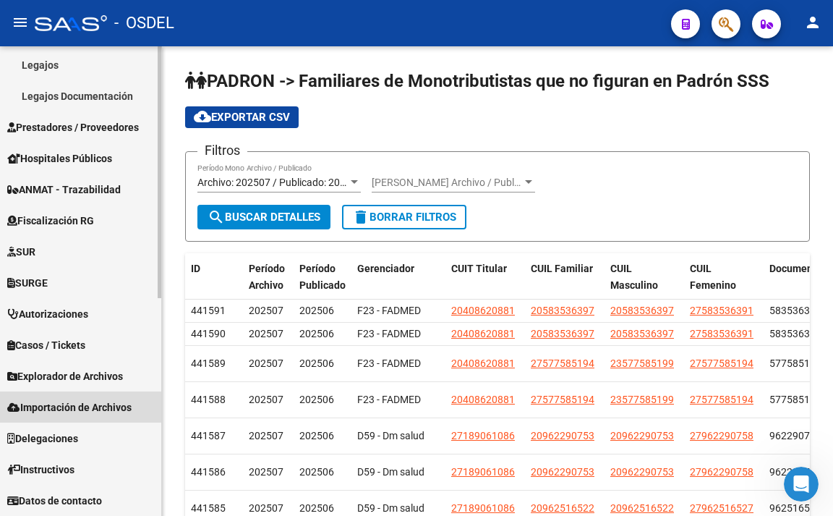
click at [101, 402] on span "Importación de Archivos" at bounding box center [69, 407] width 124 height 16
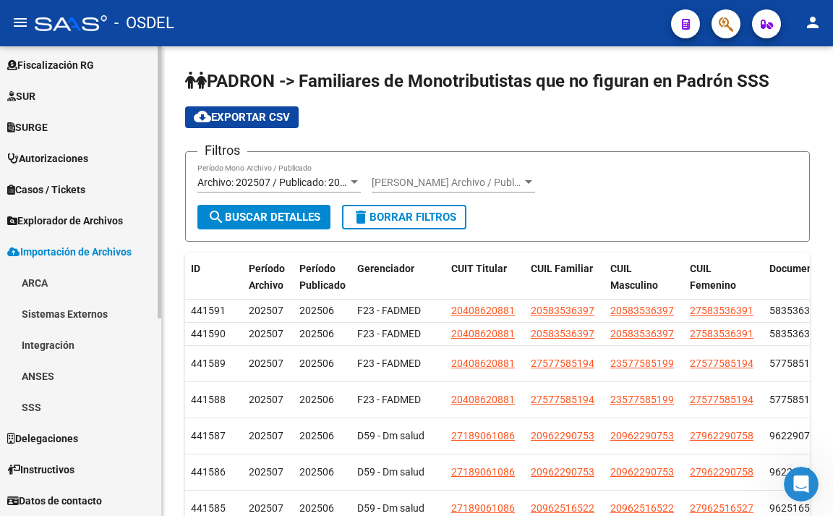
scroll to position [314, 0]
click at [89, 221] on span "Explorador de Archivos" at bounding box center [65, 221] width 116 height 16
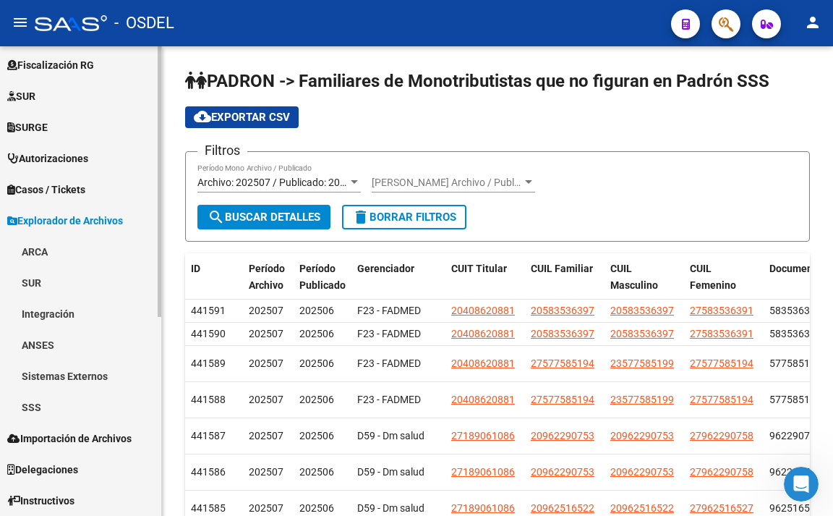
click at [103, 382] on link "Sistemas Externos" at bounding box center [80, 375] width 161 height 31
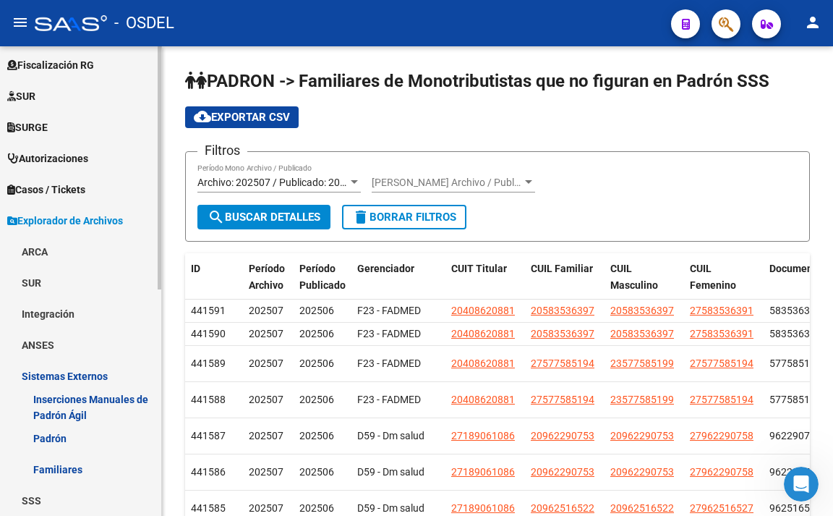
scroll to position [386, 0]
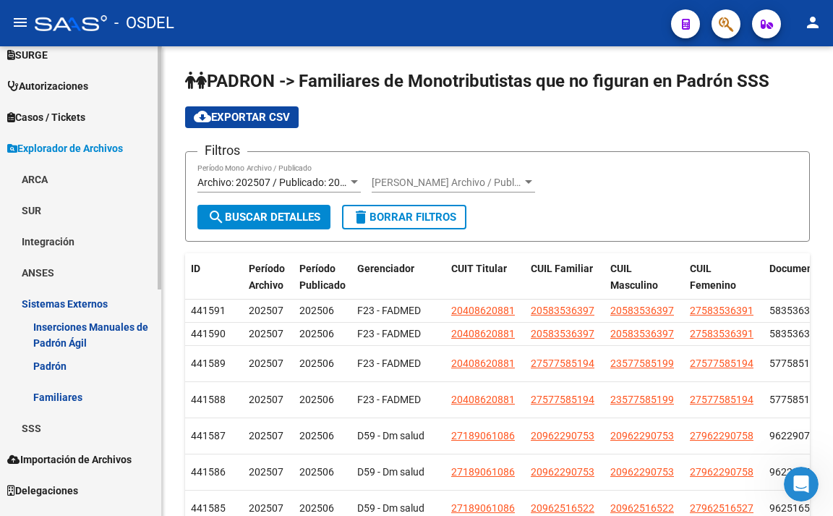
click at [100, 356] on link "Padrón" at bounding box center [80, 365] width 161 height 31
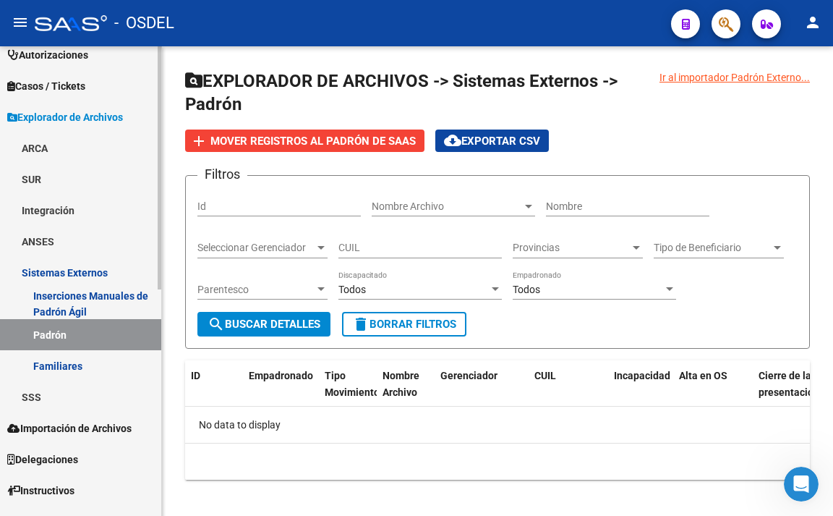
scroll to position [438, 0]
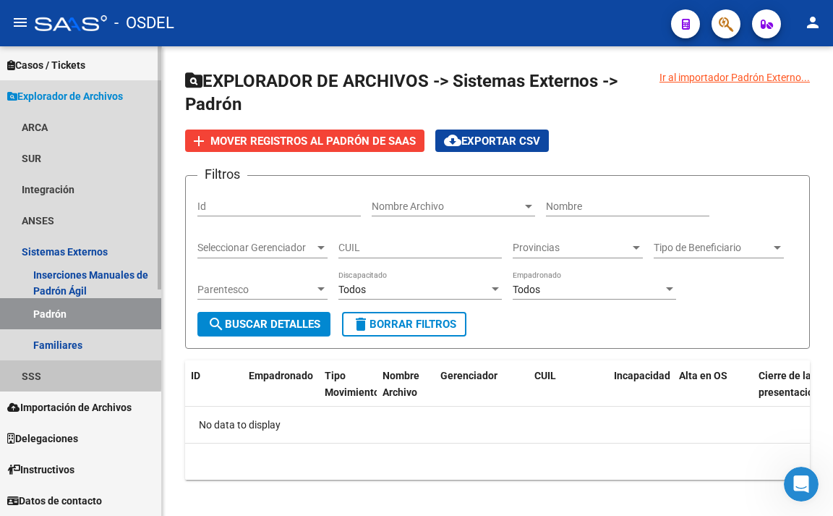
click at [53, 372] on link "SSS" at bounding box center [80, 375] width 161 height 31
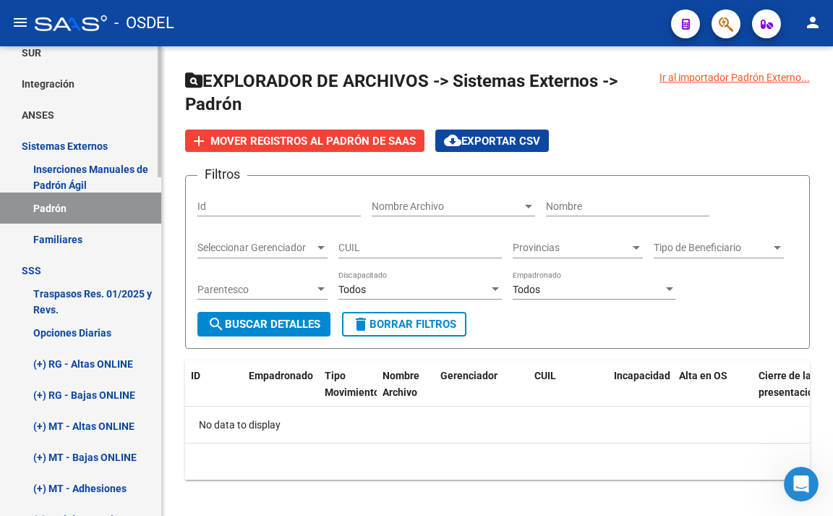
scroll to position [583, 0]
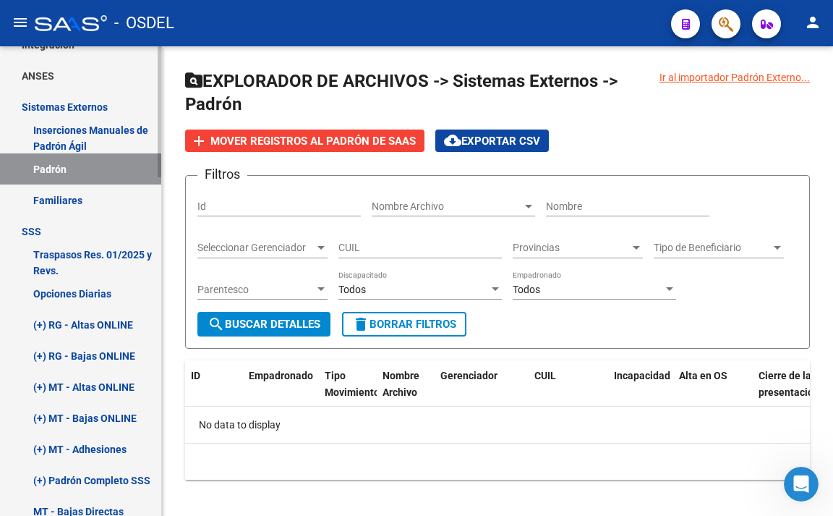
click at [129, 327] on link "(+) RG - Altas ONLINE" at bounding box center [80, 324] width 161 height 31
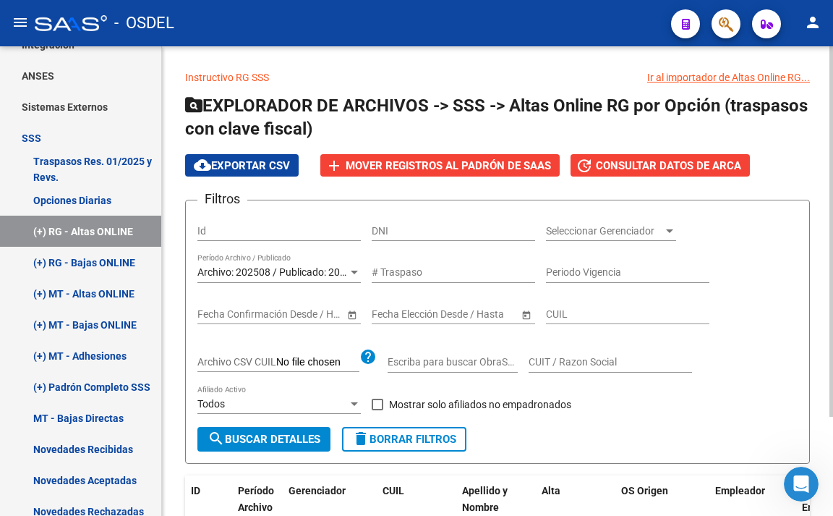
click at [245, 438] on span "search Buscar Detalles" at bounding box center [264, 439] width 113 height 13
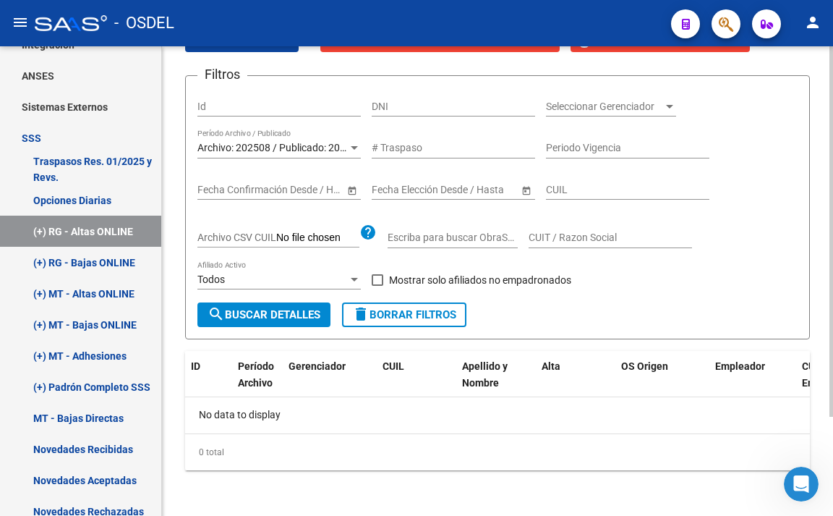
scroll to position [126, 0]
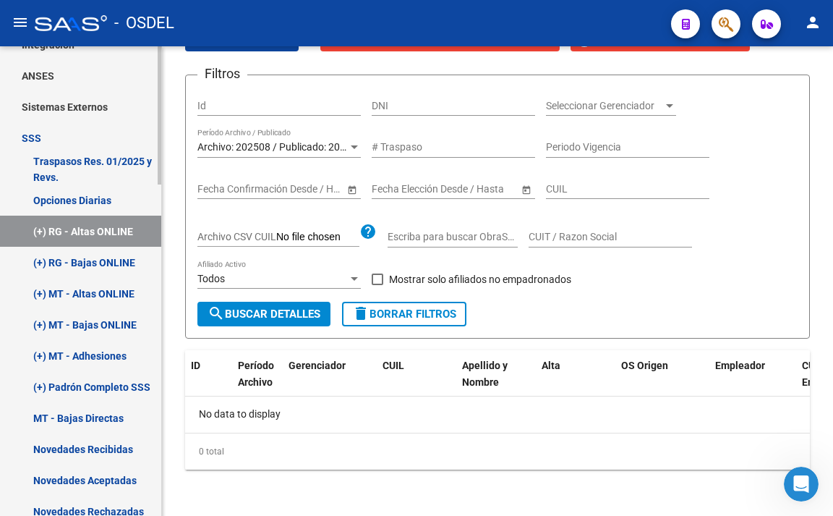
click at [104, 268] on link "(+) RG - Bajas ONLINE" at bounding box center [80, 262] width 161 height 31
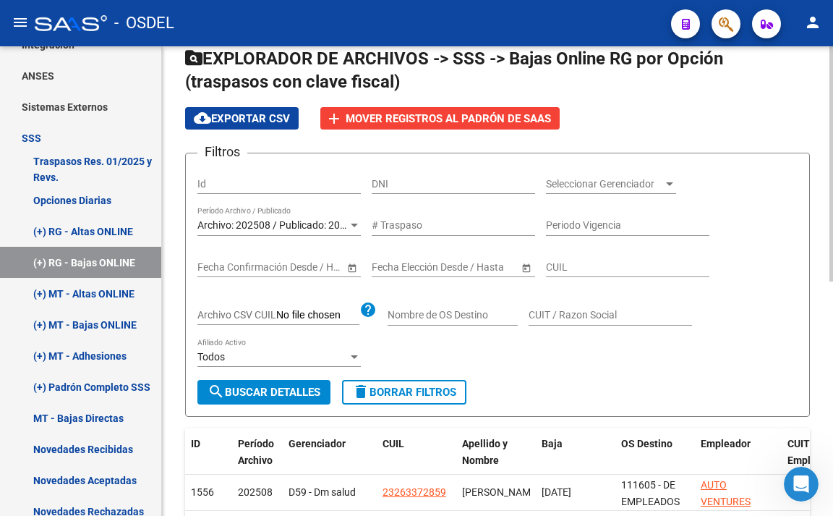
scroll to position [72, 0]
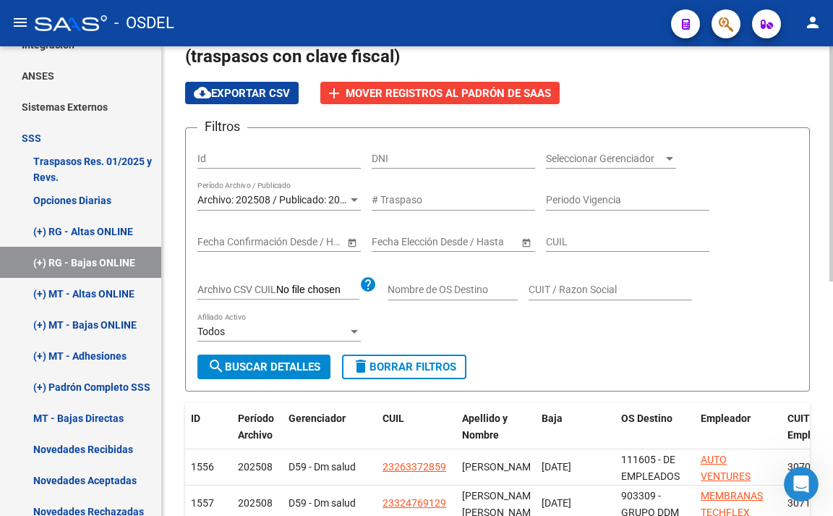
click at [263, 362] on span "search Buscar Detalles" at bounding box center [264, 366] width 113 height 13
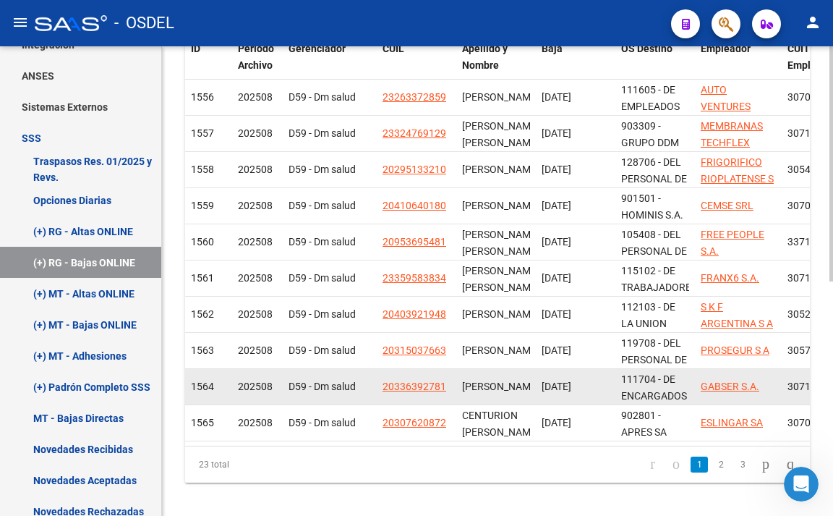
scroll to position [467, 0]
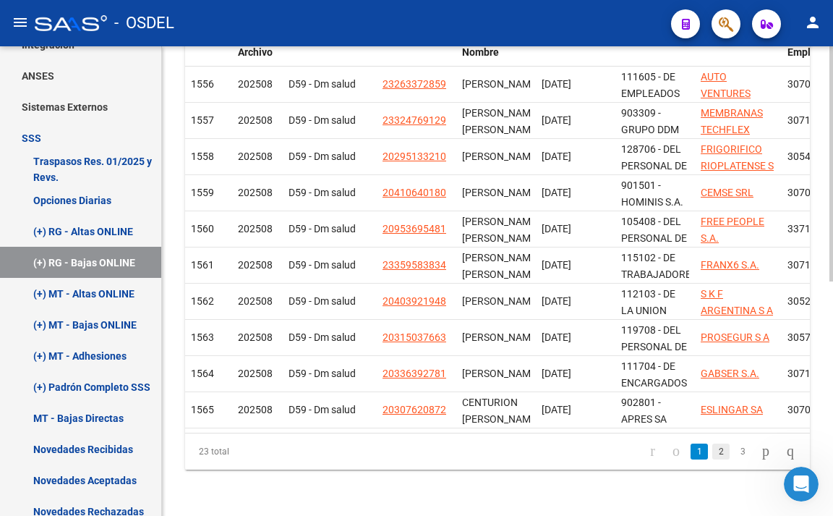
click at [713, 454] on link "2" at bounding box center [721, 451] width 17 height 16
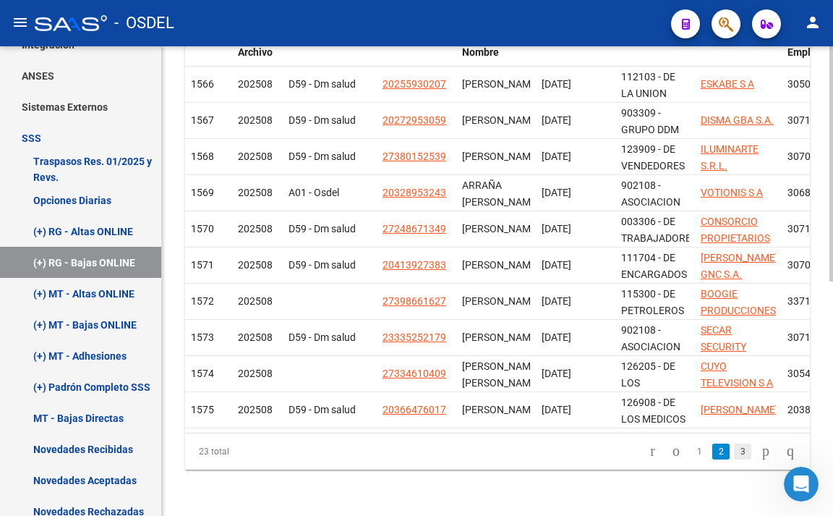
click at [734, 454] on link "3" at bounding box center [742, 451] width 17 height 16
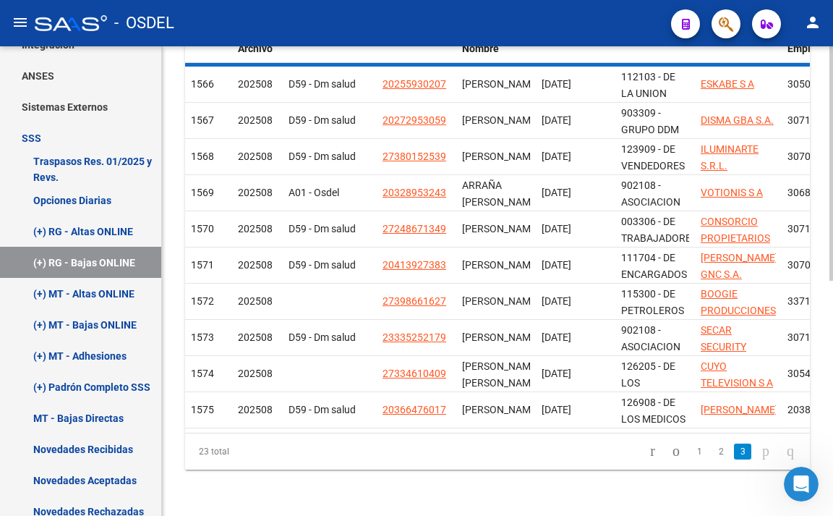
scroll to position [214, 0]
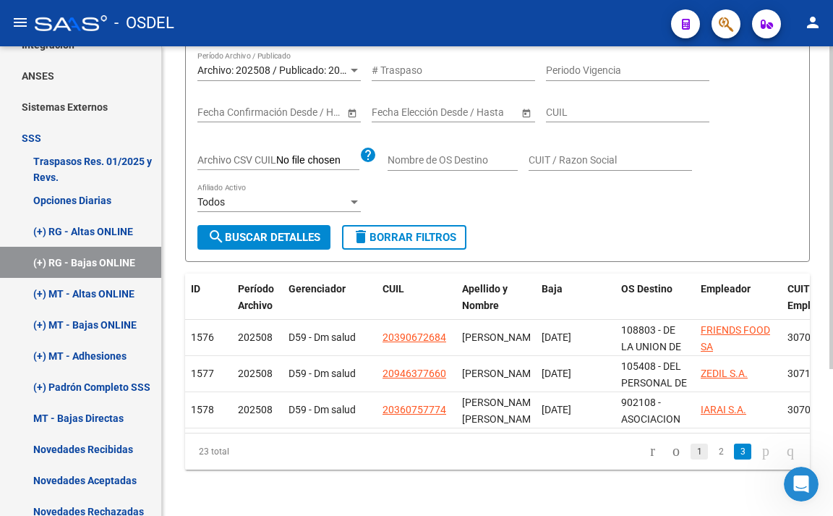
click at [691, 455] on link "1" at bounding box center [699, 451] width 17 height 16
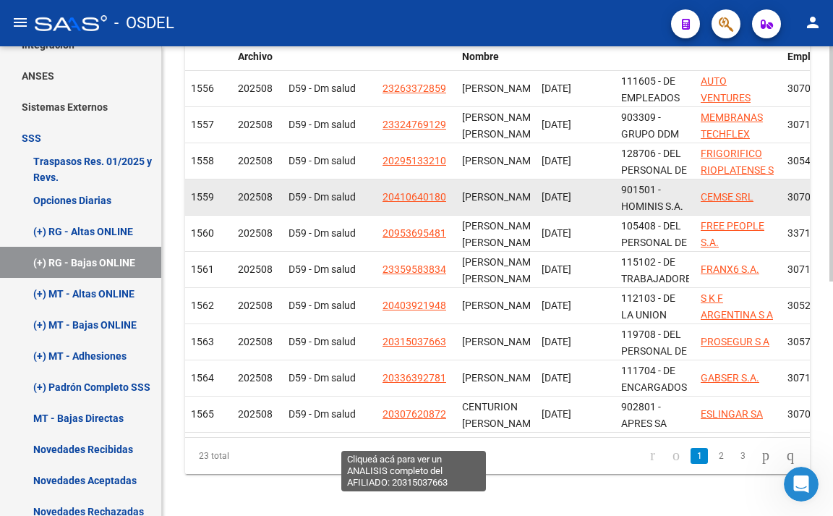
scroll to position [467, 0]
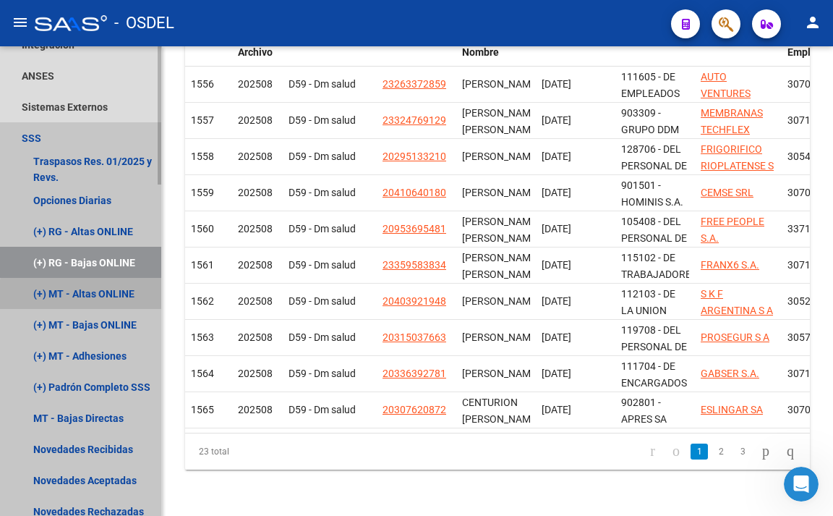
click at [105, 297] on link "(+) MT - Altas ONLINE" at bounding box center [80, 293] width 161 height 31
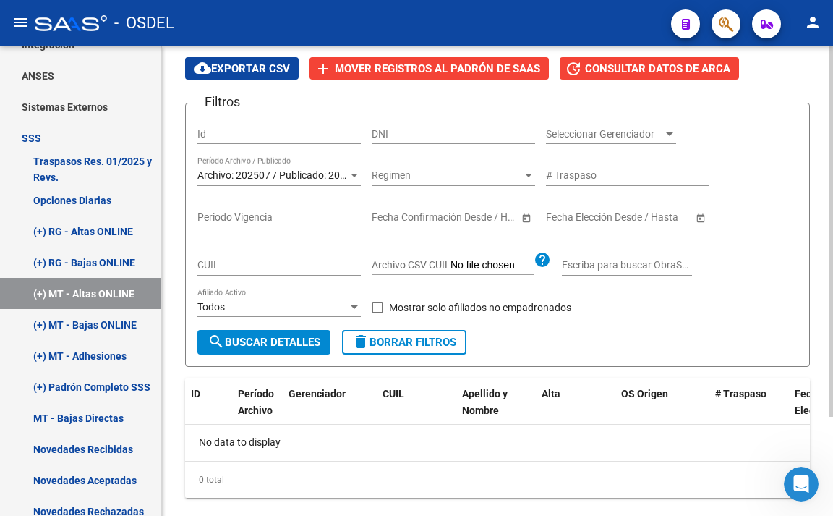
scroll to position [126, 0]
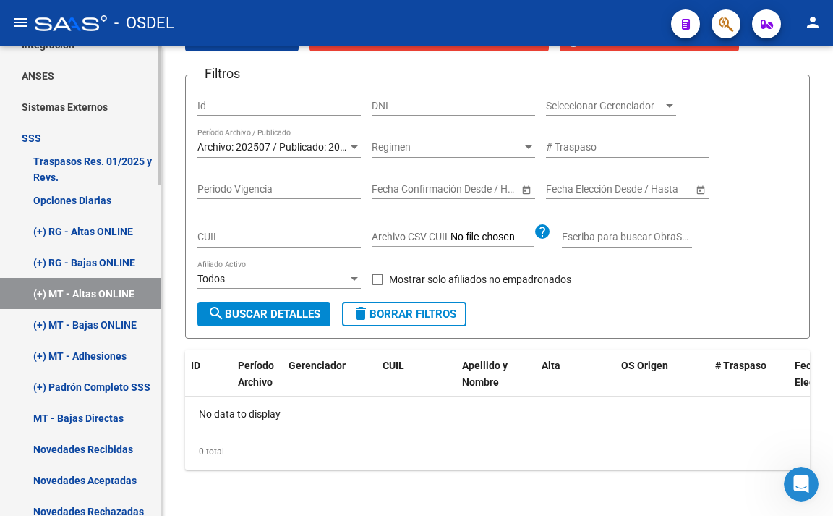
click at [111, 323] on link "(+) MT - Bajas ONLINE" at bounding box center [80, 324] width 161 height 31
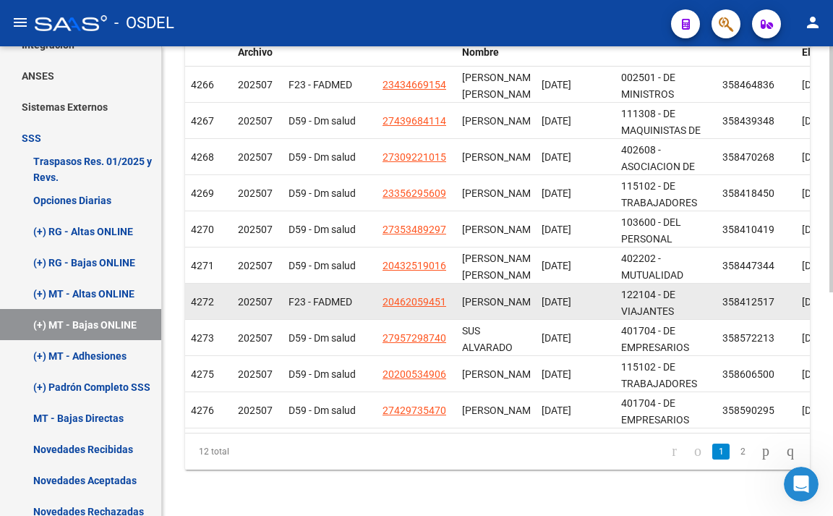
scroll to position [428, 0]
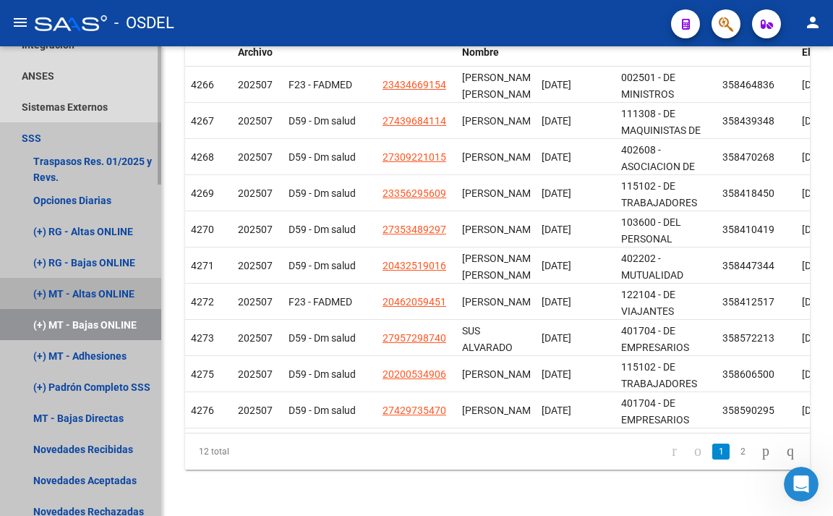
click at [109, 291] on link "(+) MT - Altas ONLINE" at bounding box center [80, 293] width 161 height 31
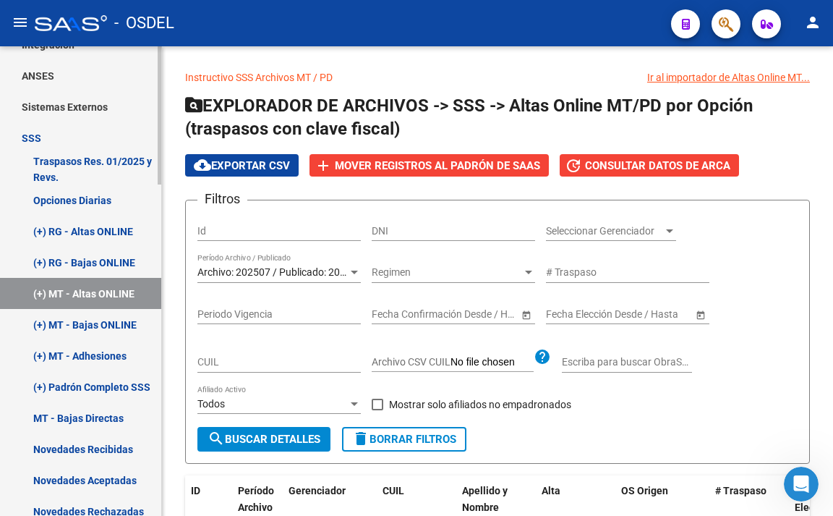
click at [112, 415] on link "MT - Bajas Directas" at bounding box center [80, 417] width 161 height 31
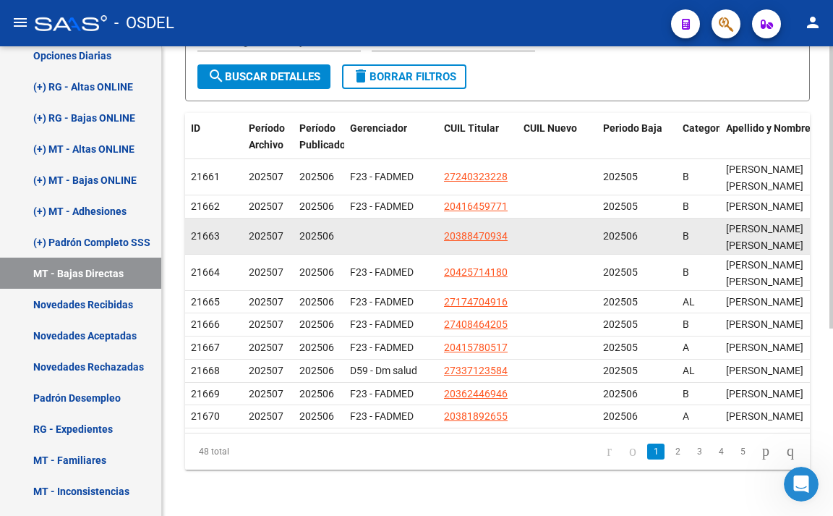
scroll to position [311, 0]
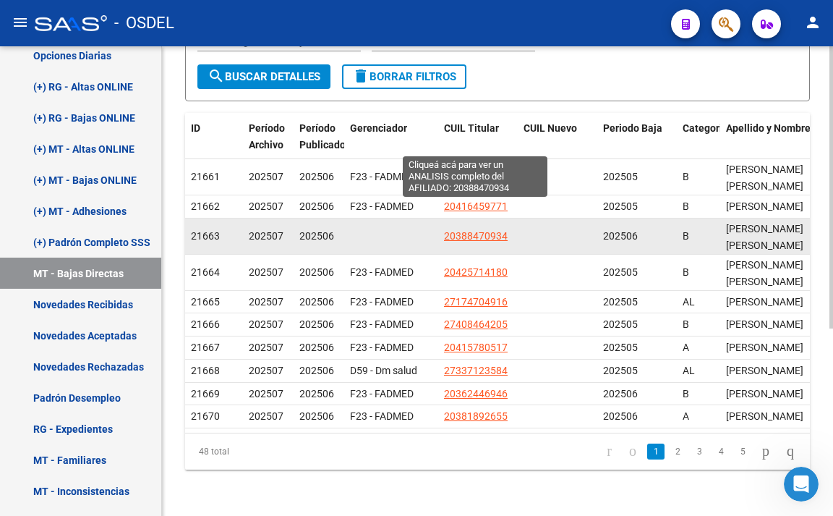
click at [480, 230] on span "20388470934" at bounding box center [476, 236] width 64 height 12
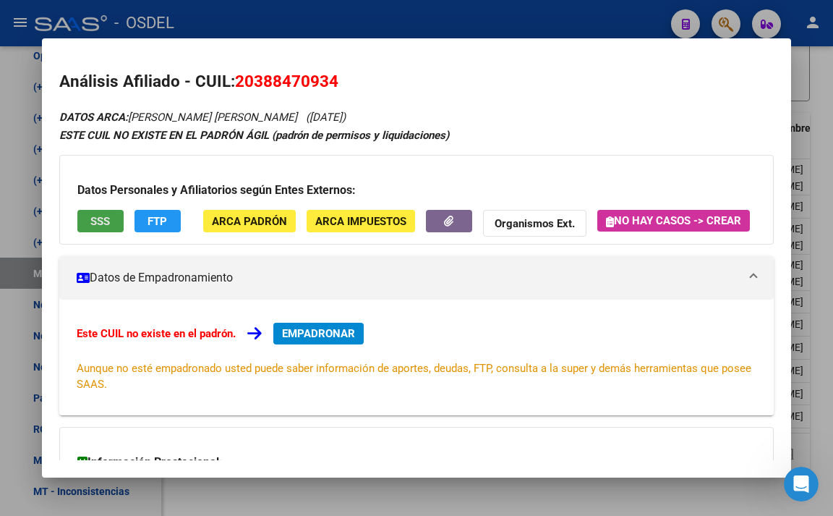
click at [90, 215] on span "SSS" at bounding box center [100, 221] width 20 height 13
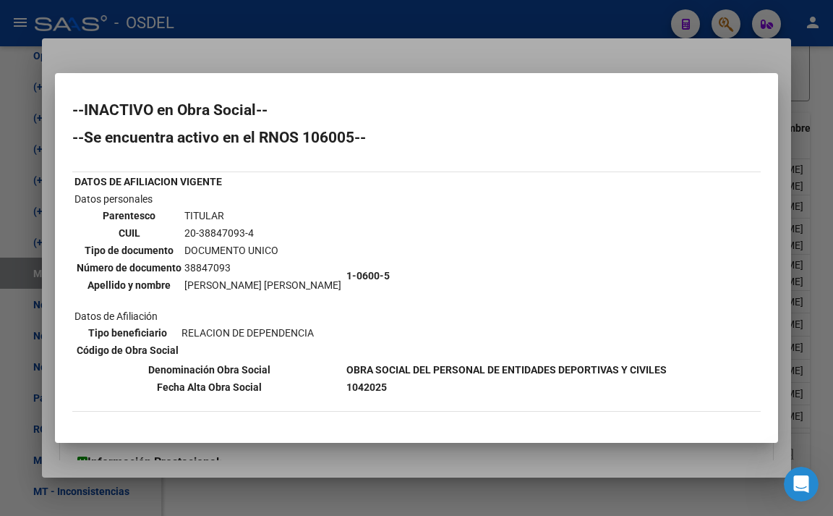
click at [531, 61] on div at bounding box center [416, 258] width 833 height 516
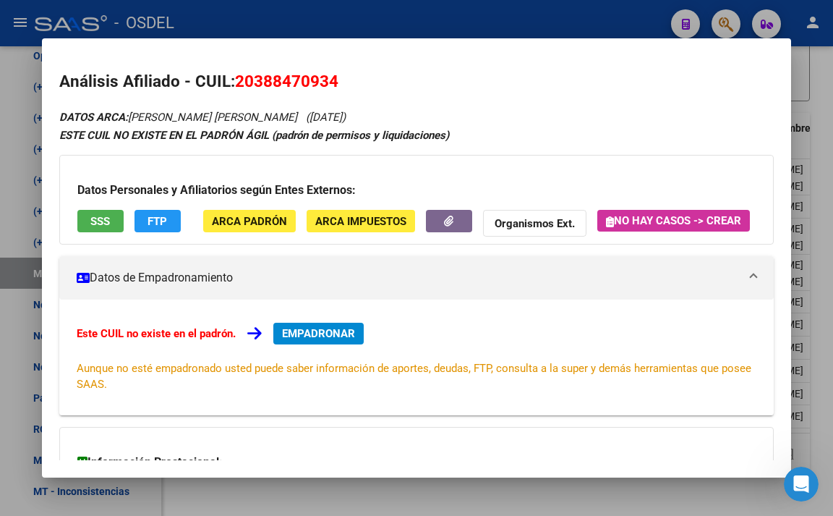
click at [525, 22] on div at bounding box center [416, 258] width 833 height 516
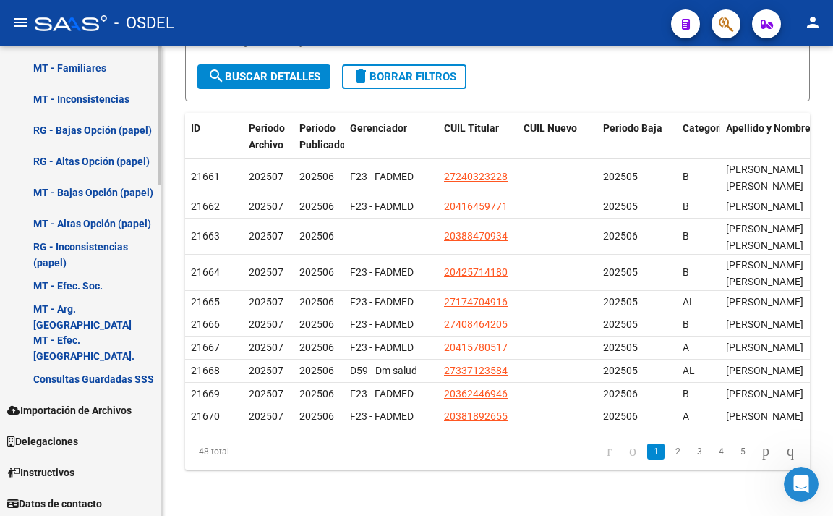
scroll to position [1123, 0]
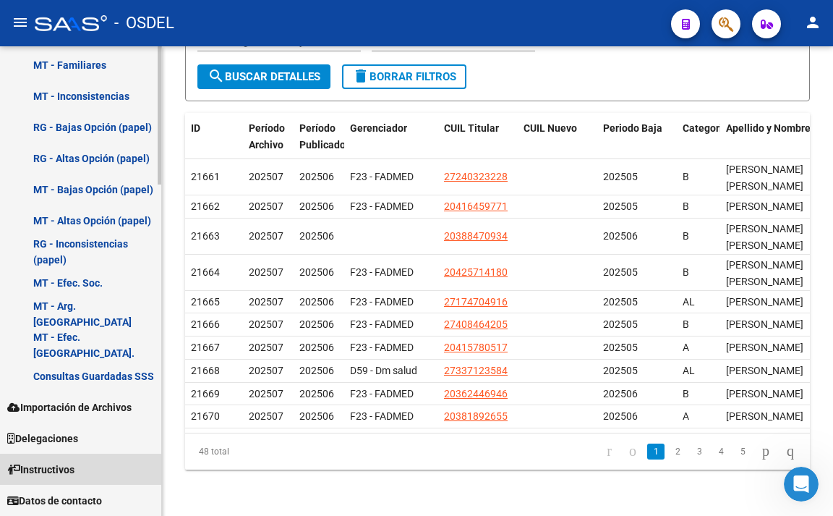
click at [88, 472] on link "Instructivos" at bounding box center [80, 469] width 161 height 31
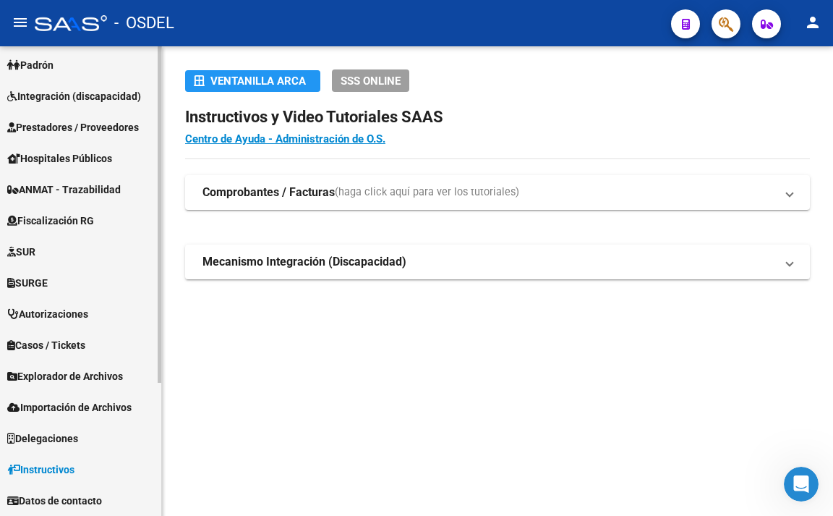
scroll to position [158, 0]
click at [293, 266] on strong "Mecanismo Integración (Discapacidad)" at bounding box center [305, 262] width 204 height 16
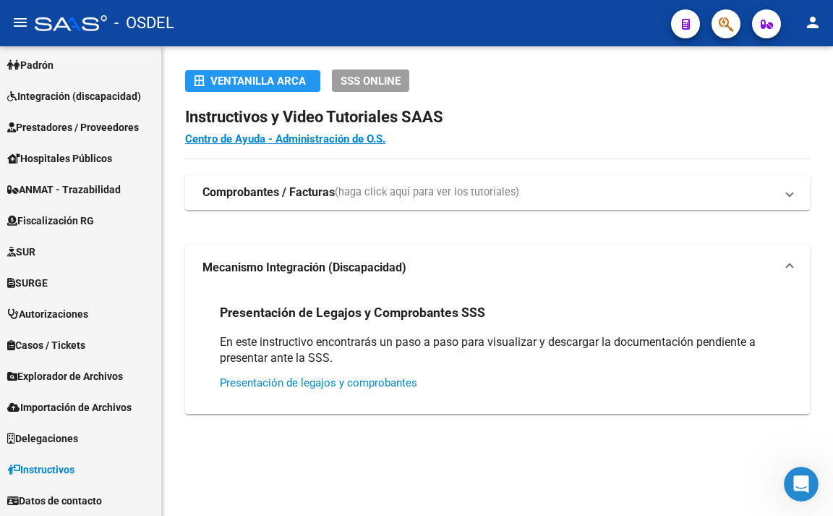
click at [336, 385] on link "Presentación de legajos y comprobantes" at bounding box center [319, 382] width 198 height 13
click at [402, 379] on link "Presentación de legajos y comprobantes" at bounding box center [319, 382] width 198 height 13
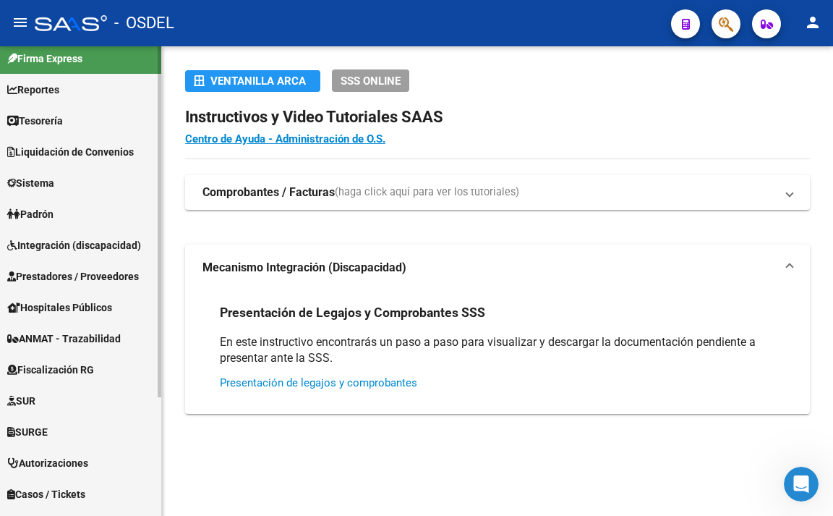
scroll to position [0, 0]
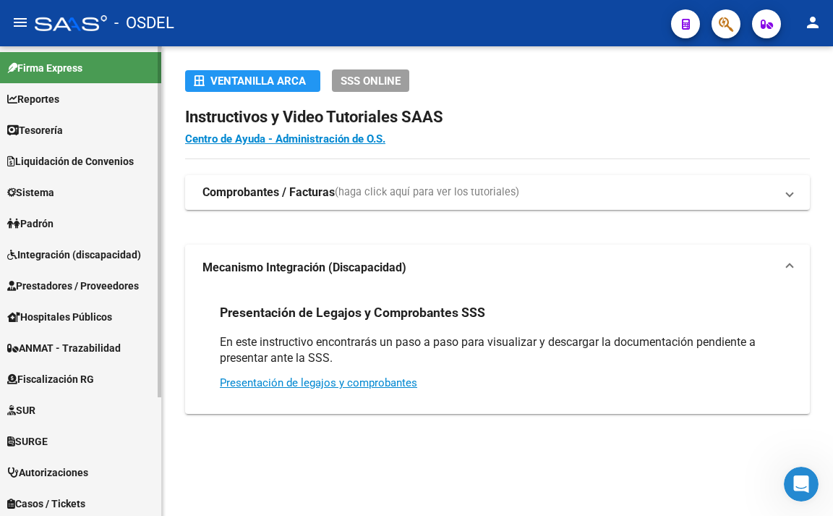
click at [48, 226] on span "Padrón" at bounding box center [30, 224] width 46 height 16
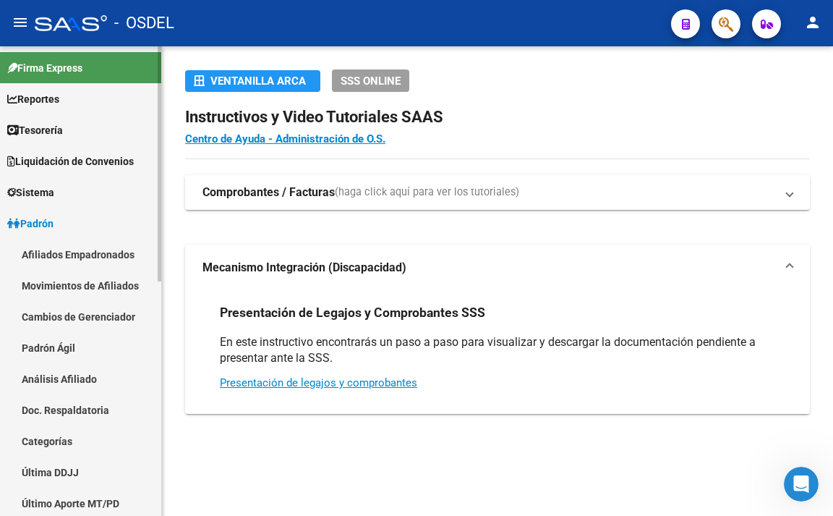
click at [69, 281] on link "Movimientos de Afiliados" at bounding box center [80, 285] width 161 height 31
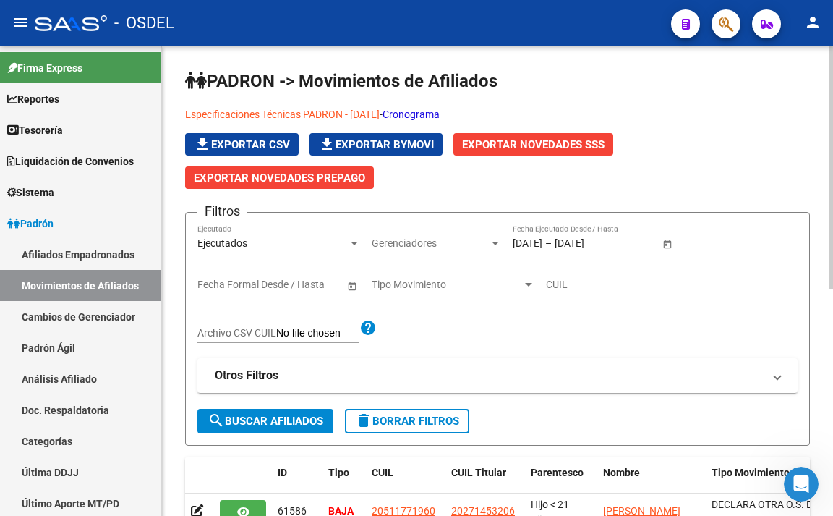
click at [440, 114] on link "Cronograma" at bounding box center [411, 115] width 57 height 12
click at [793, 475] on icon "Abrir Intercom Messenger" at bounding box center [800, 482] width 24 height 24
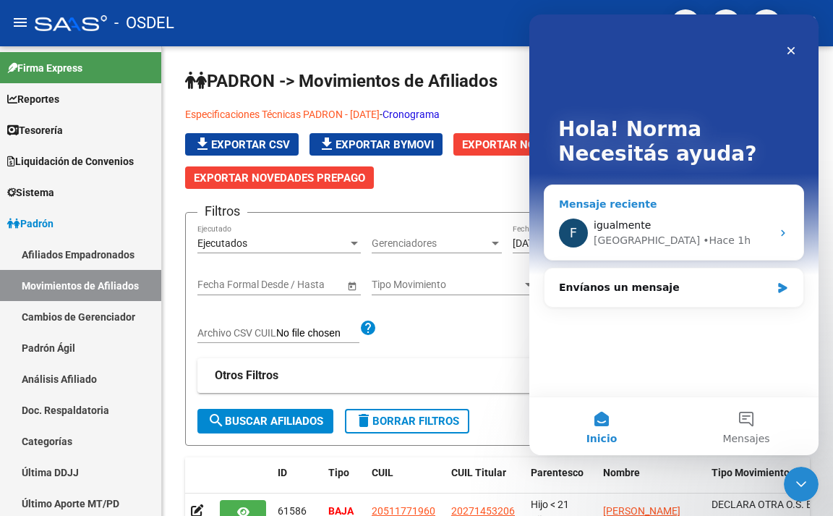
click at [646, 224] on div "igualmente" at bounding box center [683, 225] width 178 height 15
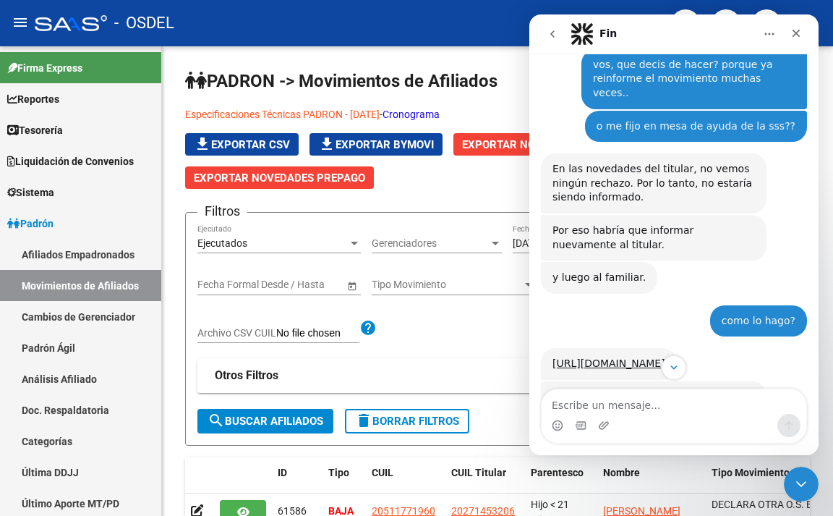
scroll to position [796, 0]
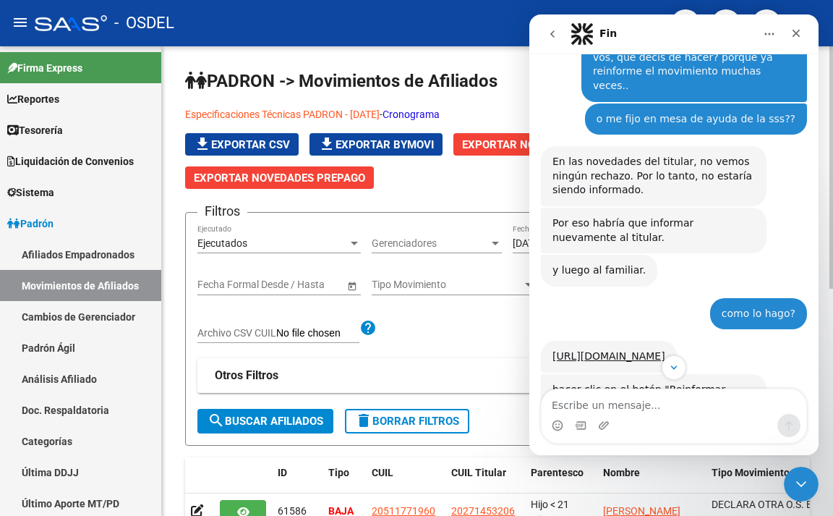
click at [489, 51] on div "PADRON -> Movimientos de Afiliados Especificaciones Técnicas PADRON - [DATE] - …" at bounding box center [497, 494] width 671 height 896
click at [791, 475] on icon "Cerrar Intercom Messenger" at bounding box center [799, 481] width 17 height 17
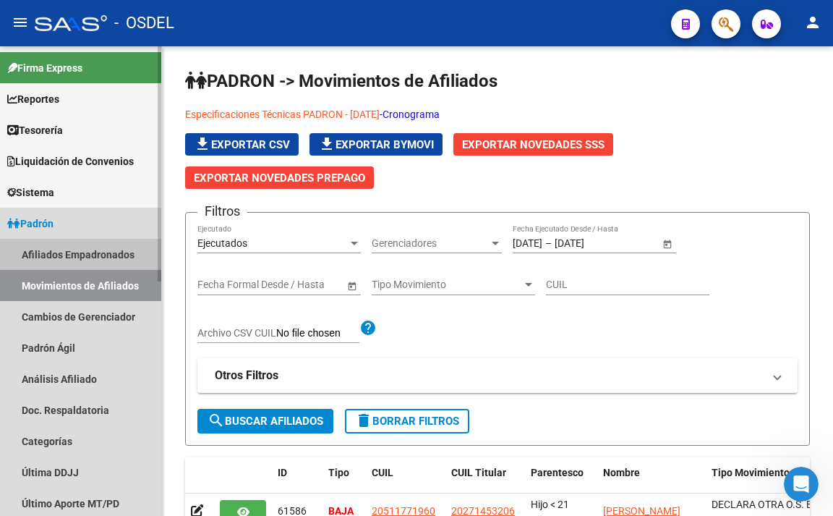
click at [101, 258] on link "Afiliados Empadronados" at bounding box center [80, 254] width 161 height 31
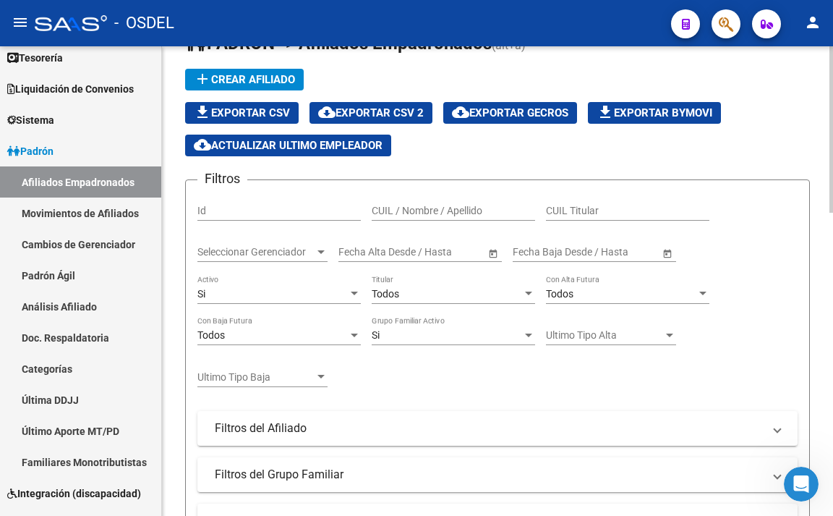
scroll to position [145, 0]
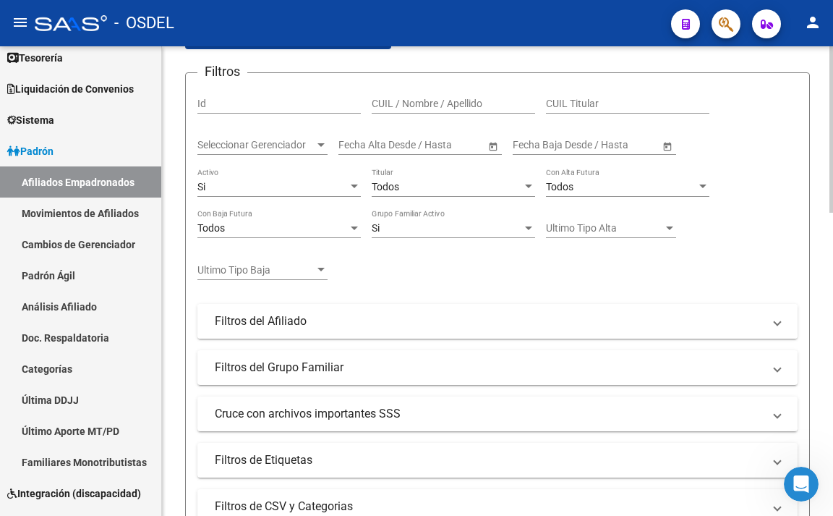
click at [298, 328] on mat-panel-title "Filtros del Afiliado" at bounding box center [489, 321] width 548 height 16
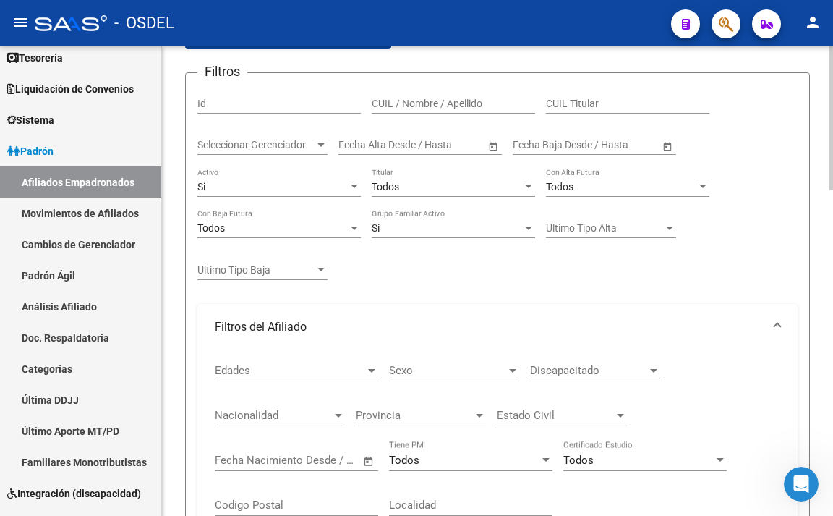
click at [301, 360] on div "Edades Edades" at bounding box center [297, 365] width 164 height 31
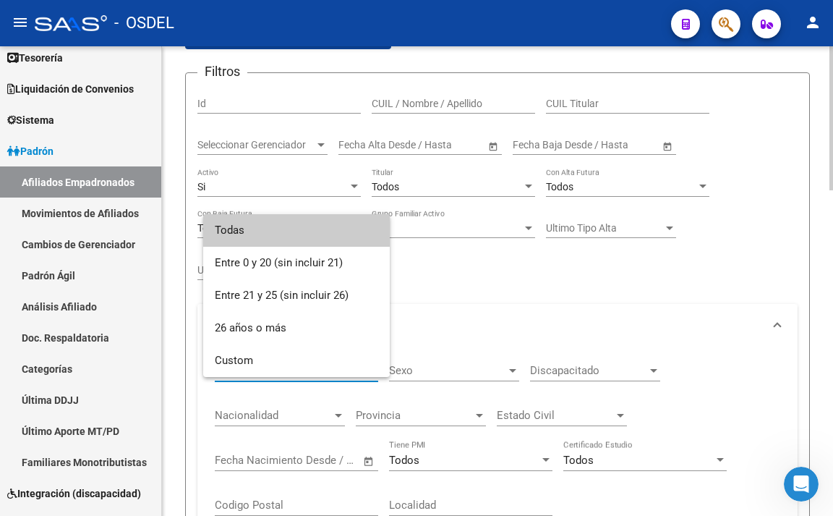
click at [301, 235] on span "Todas" at bounding box center [297, 230] width 164 height 33
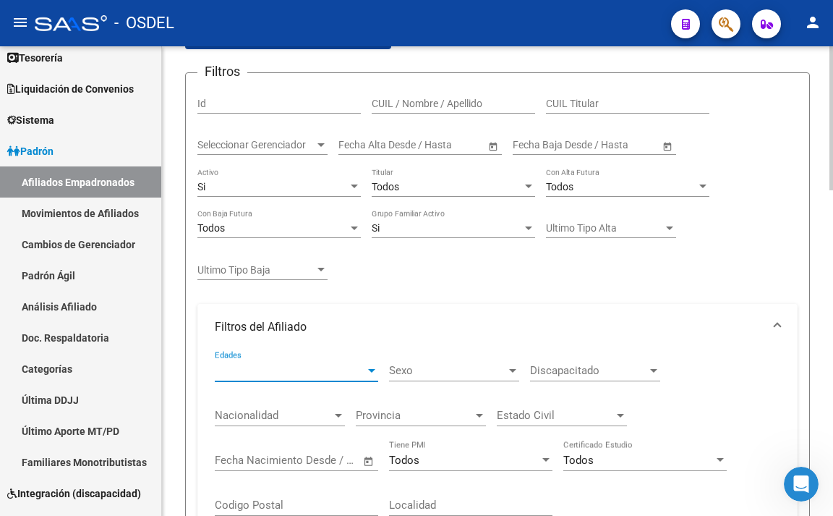
click at [460, 368] on span "Sexo" at bounding box center [447, 370] width 117 height 13
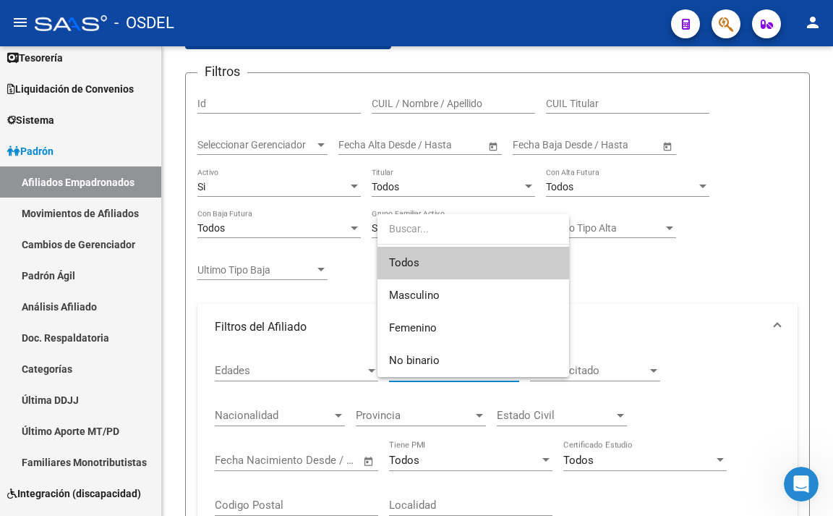
click at [464, 261] on span "Todos" at bounding box center [473, 263] width 169 height 33
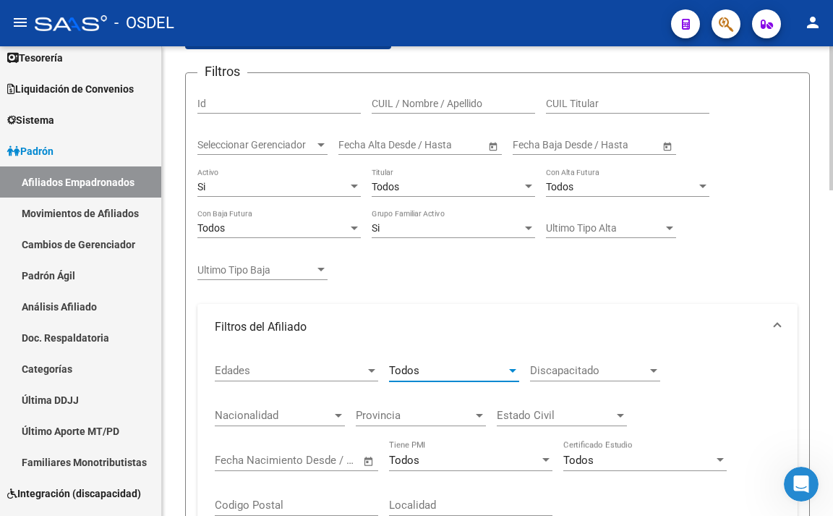
click at [591, 360] on div "Discapacitado Discapacitado" at bounding box center [595, 365] width 130 height 31
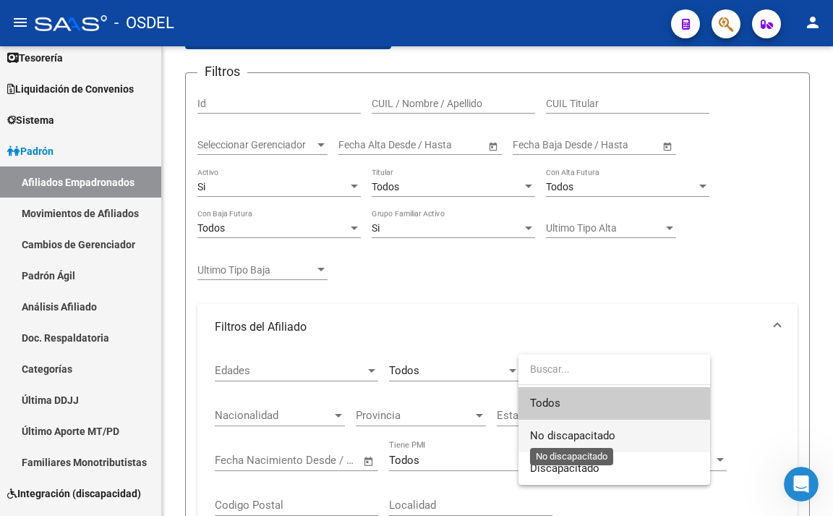
click at [587, 440] on span "No discapacitado" at bounding box center [572, 435] width 85 height 13
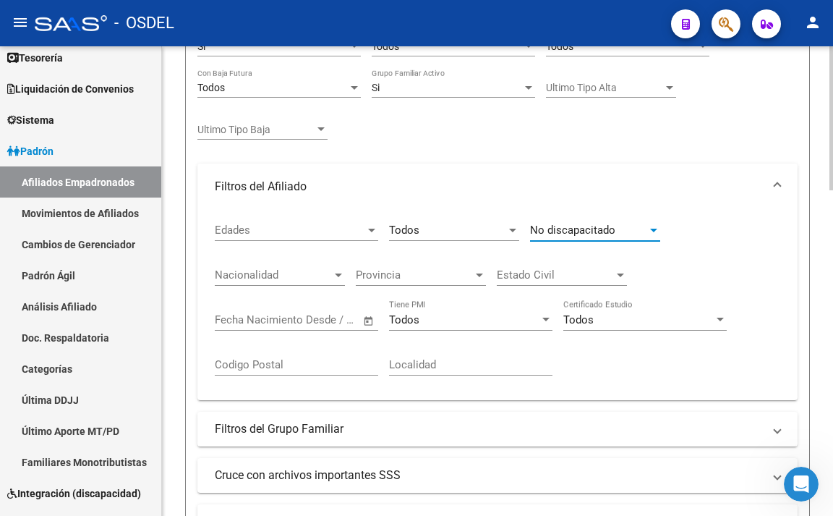
scroll to position [289, 0]
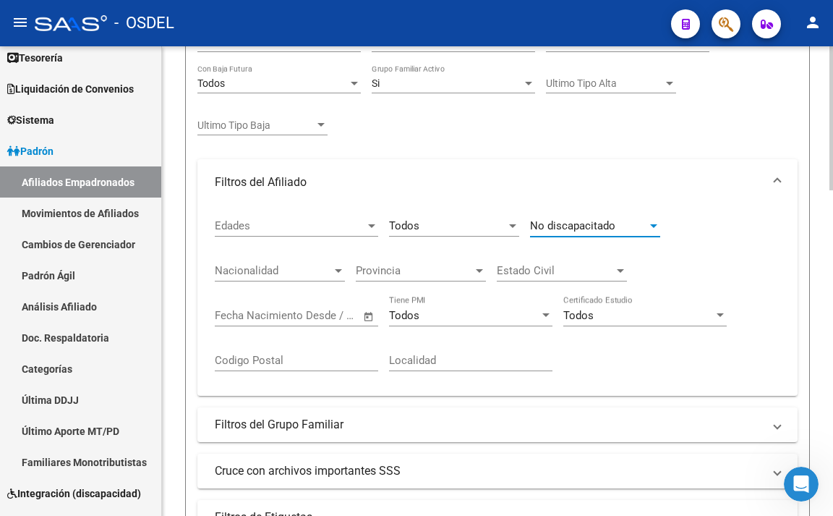
click at [318, 278] on div "Nacionalidad Nacionalidad" at bounding box center [280, 265] width 130 height 31
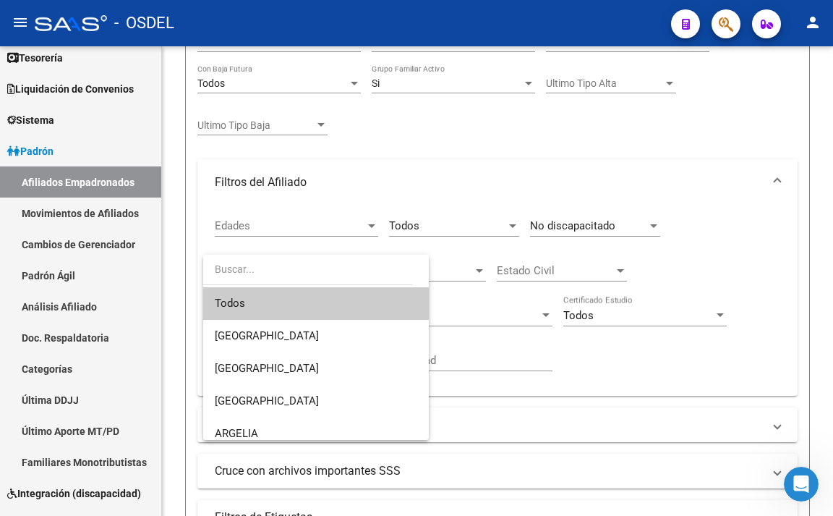
click at [318, 306] on span "Todos" at bounding box center [316, 303] width 203 height 33
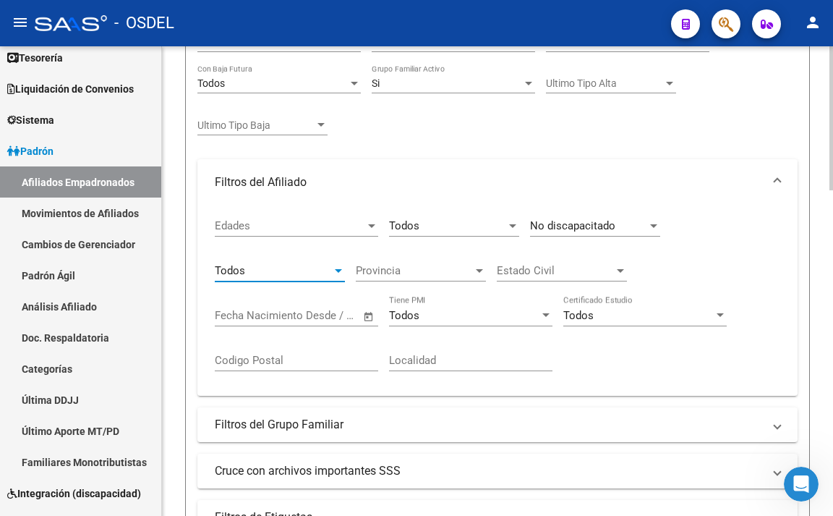
click at [445, 313] on div "Todos" at bounding box center [464, 315] width 150 height 13
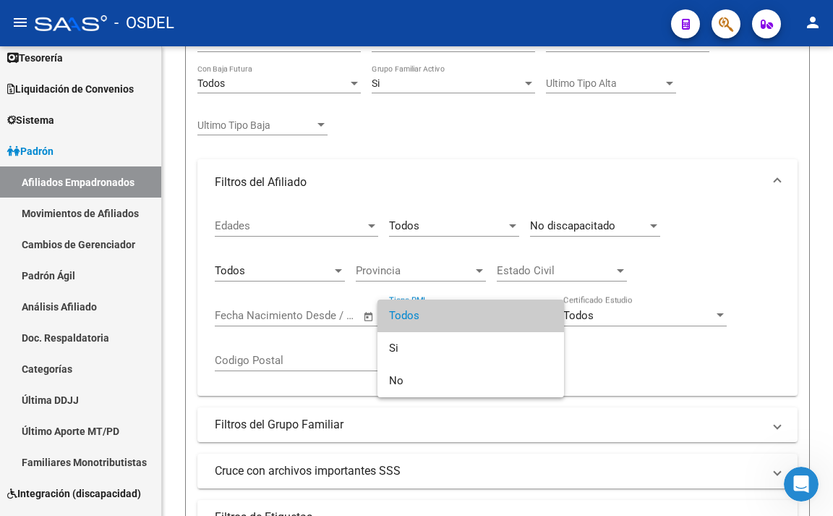
click at [449, 319] on span "Todos" at bounding box center [471, 316] width 164 height 33
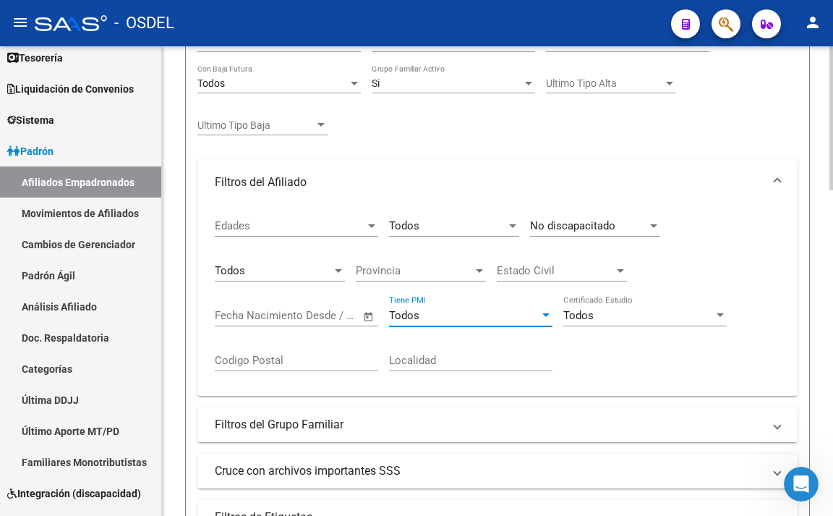
click at [623, 317] on div "Todos" at bounding box center [639, 315] width 150 height 13
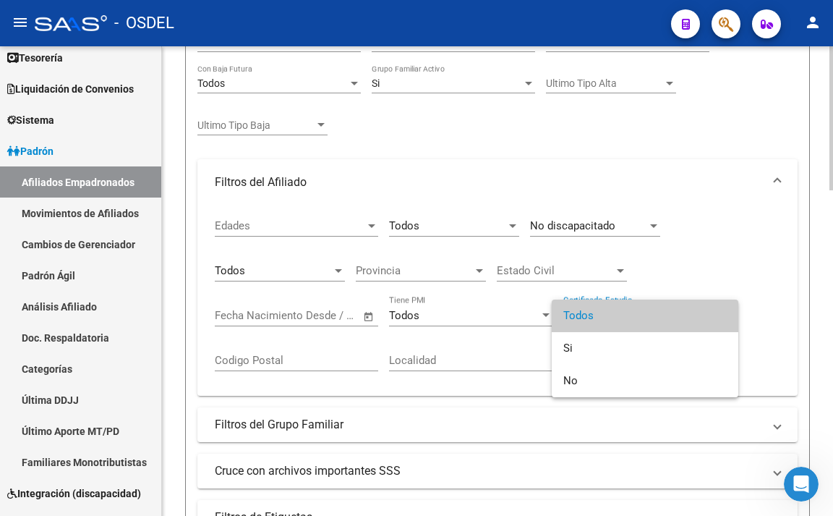
click at [623, 317] on span "Todos" at bounding box center [646, 316] width 164 height 33
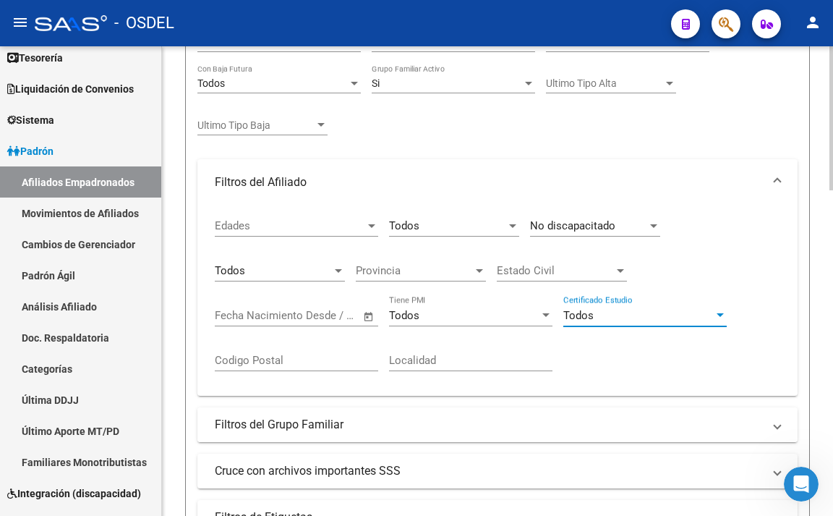
scroll to position [362, 0]
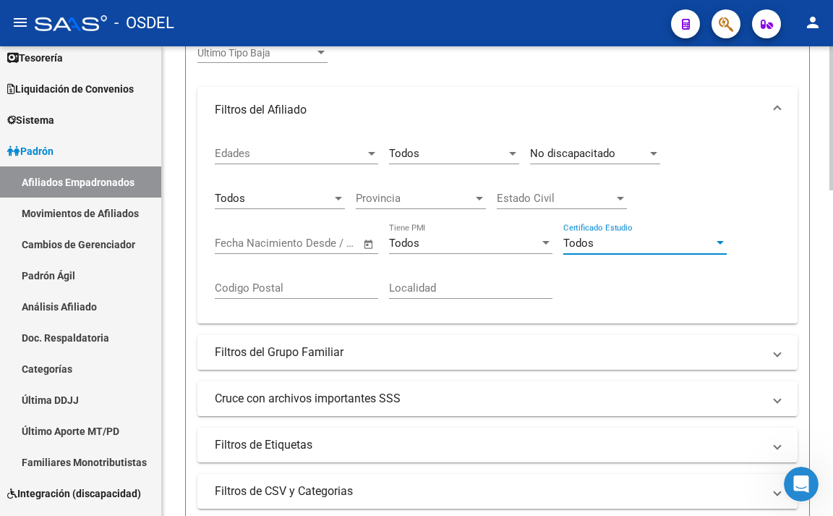
click at [318, 362] on mat-expansion-panel-header "Filtros del Grupo Familiar" at bounding box center [498, 352] width 600 height 35
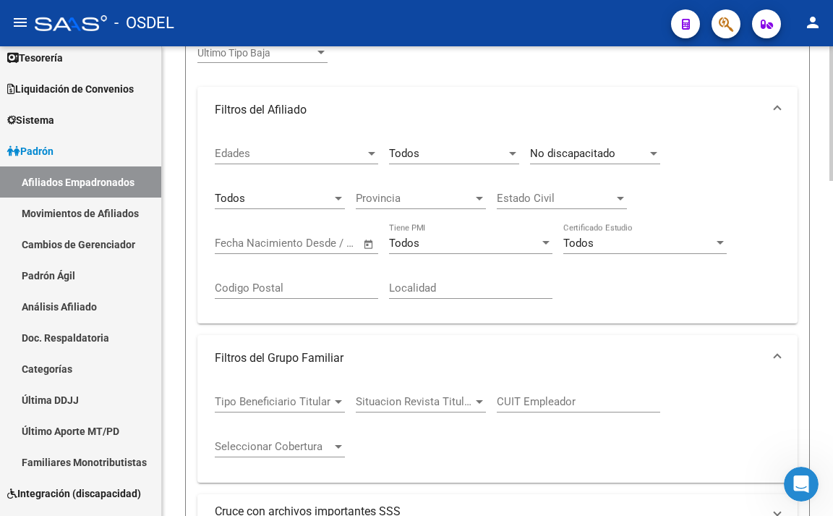
click at [336, 394] on div "Tipo Beneficiario Titular Tipo Beneficiario Titular" at bounding box center [280, 396] width 130 height 31
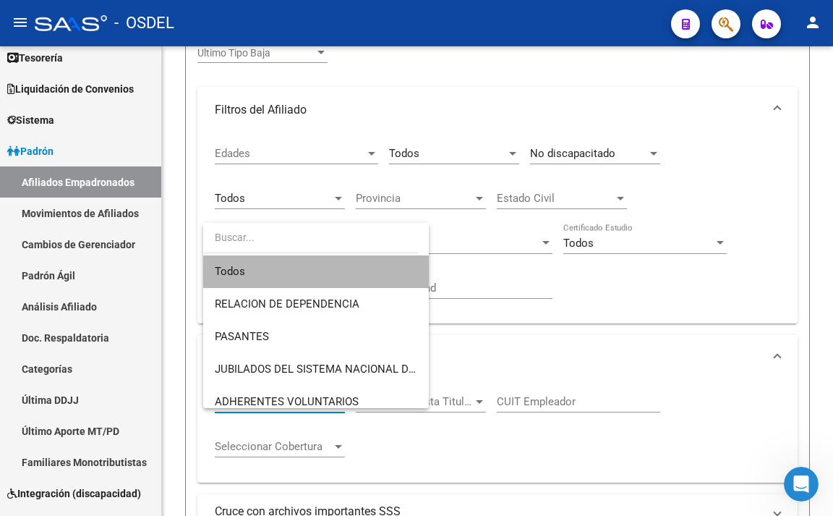
click at [341, 268] on span "Todos" at bounding box center [316, 271] width 203 height 33
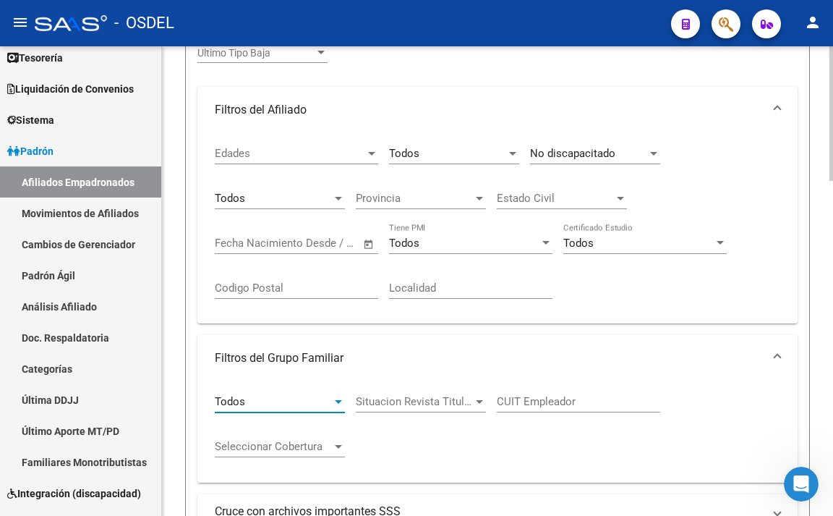
click at [436, 396] on span "Situacion Revista Titular" at bounding box center [414, 401] width 117 height 13
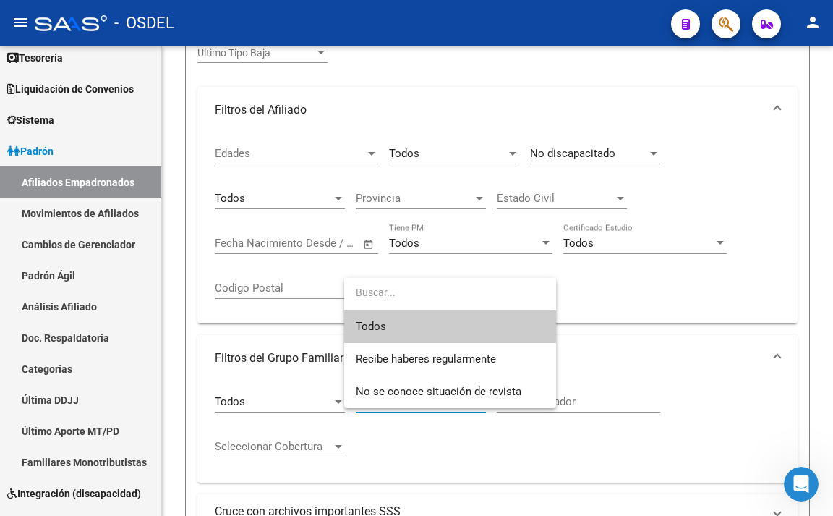
click at [438, 326] on span "Todos" at bounding box center [450, 326] width 189 height 33
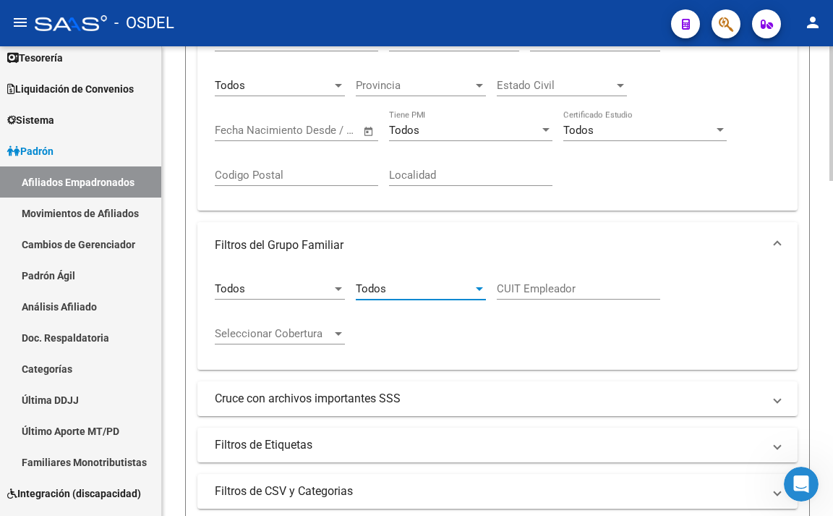
scroll to position [506, 0]
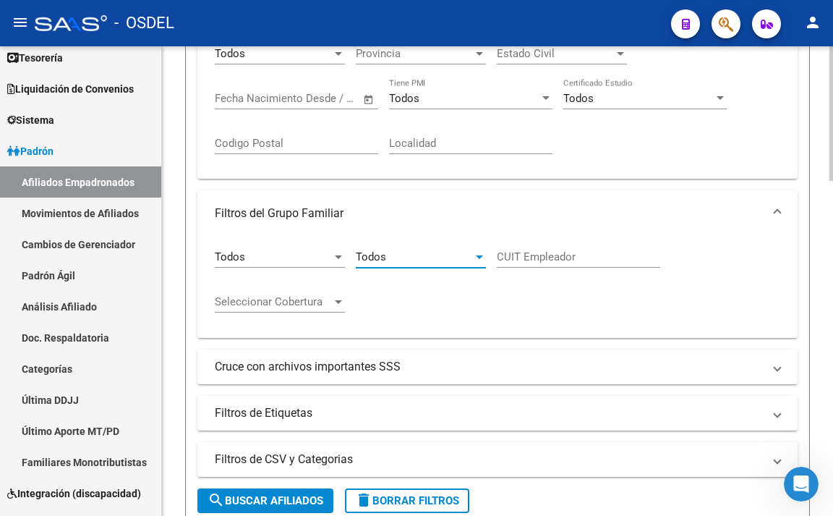
click at [332, 302] on div at bounding box center [338, 302] width 13 height 12
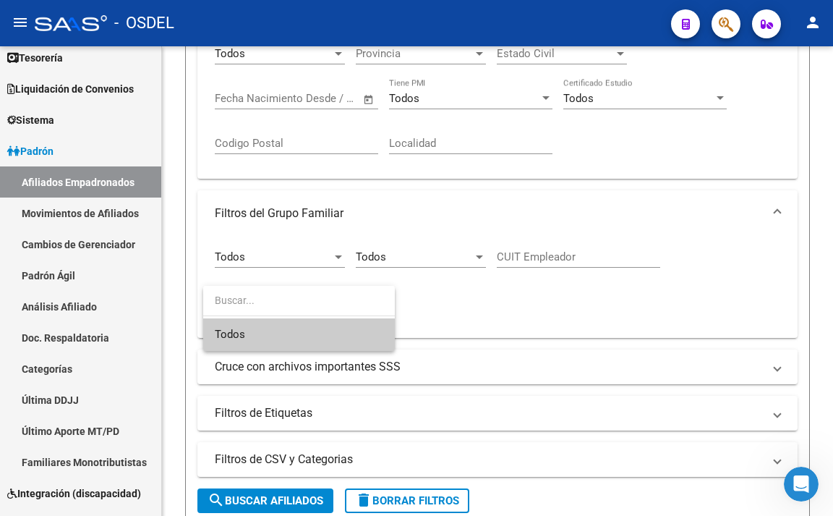
click at [332, 331] on span "Todos" at bounding box center [299, 334] width 169 height 33
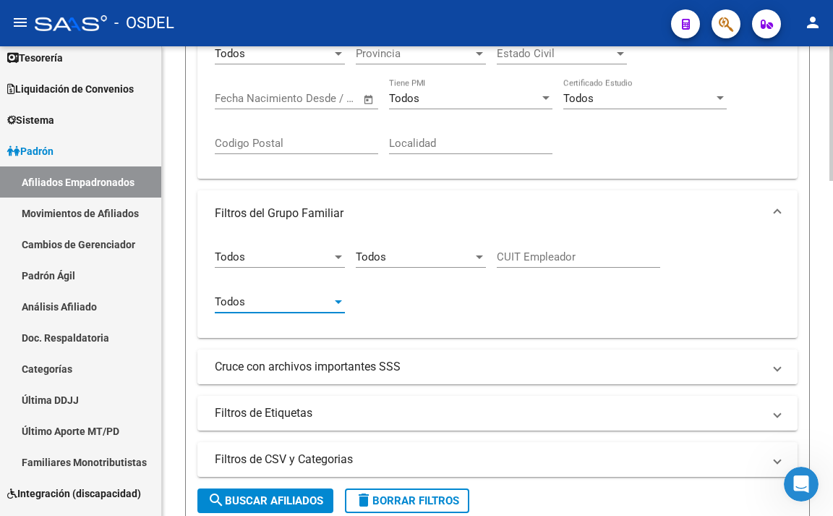
click at [404, 371] on mat-panel-title "Cruce con archivos importantes SSS" at bounding box center [489, 367] width 548 height 16
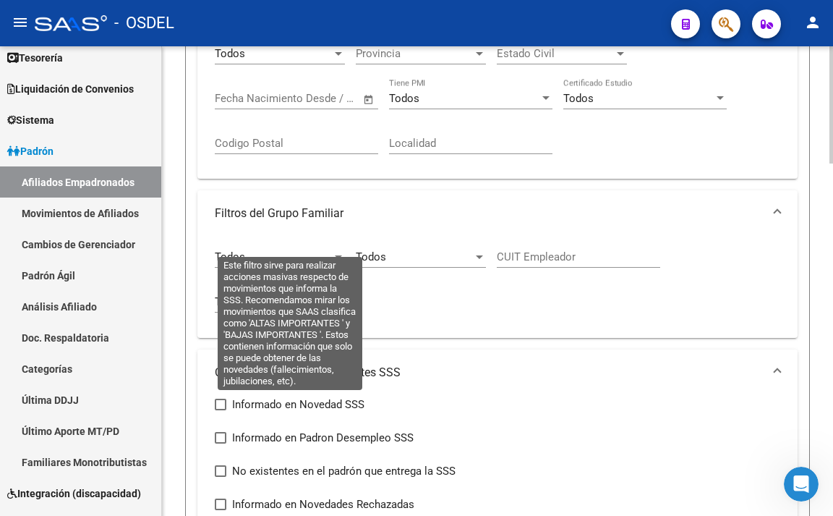
click at [217, 401] on span at bounding box center [221, 405] width 12 height 12
click at [220, 410] on input "Informado en Novedad SSS" at bounding box center [220, 410] width 1 height 1
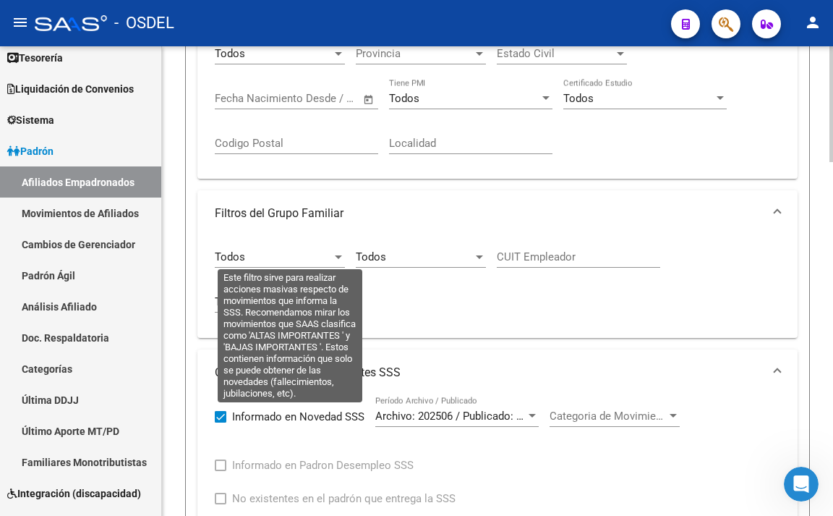
click at [227, 411] on label "Informado en Novedad SSS" at bounding box center [290, 416] width 150 height 17
click at [221, 423] on input "Informado en Novedad SSS" at bounding box center [220, 423] width 1 height 1
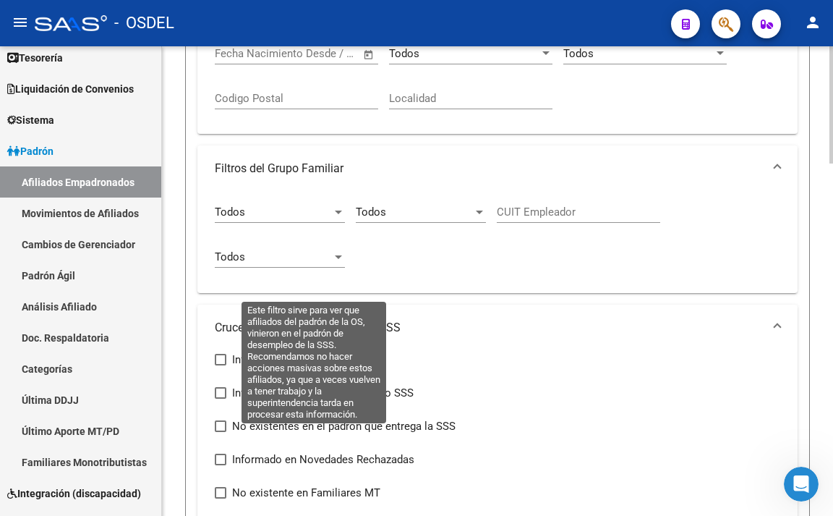
scroll to position [579, 0]
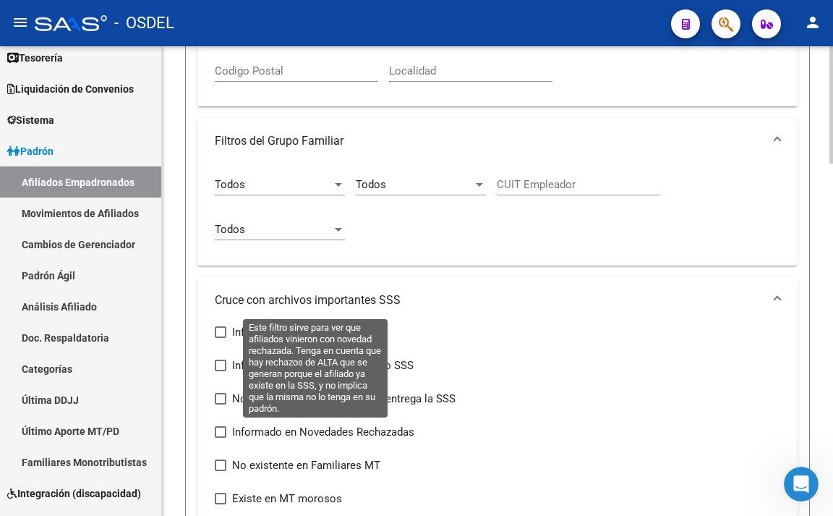
click at [218, 435] on span at bounding box center [221, 432] width 12 height 12
click at [220, 438] on input "Informado en Novedades Rechazadas" at bounding box center [220, 438] width 1 height 1
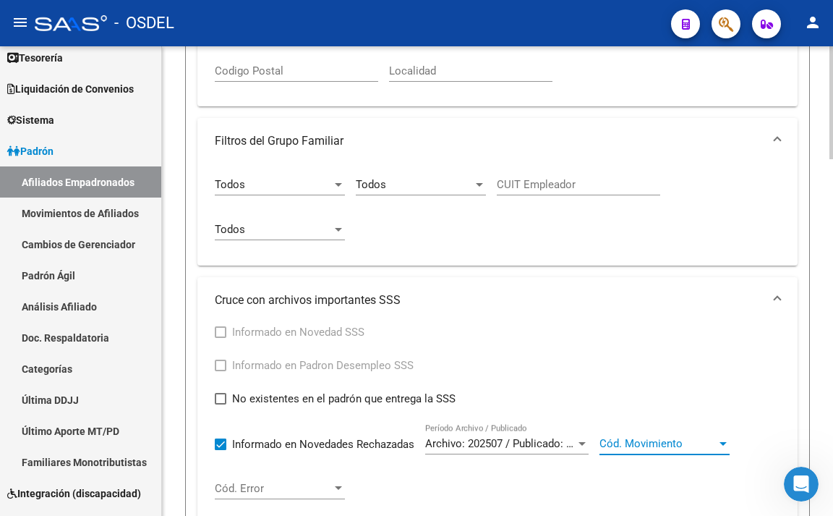
click at [612, 444] on span "Cód. Movimiento" at bounding box center [658, 443] width 117 height 13
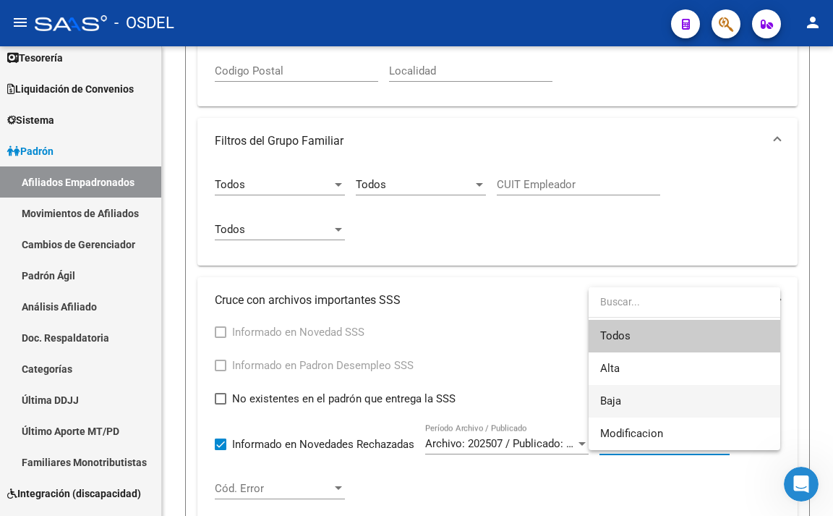
click at [629, 393] on span "Baja" at bounding box center [684, 401] width 169 height 33
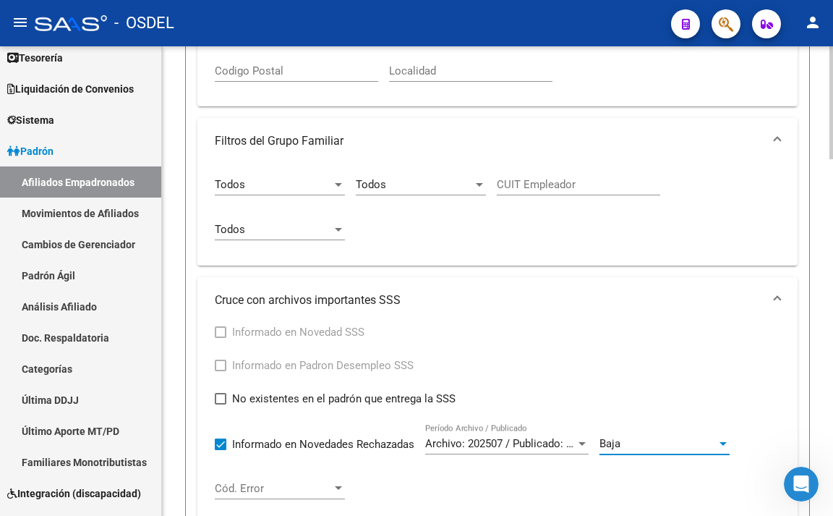
scroll to position [651, 0]
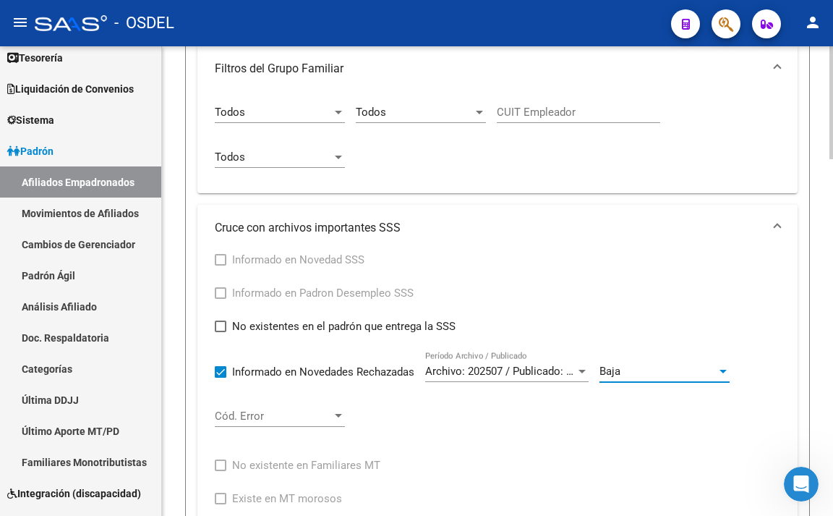
click at [302, 421] on span "Cód. Error" at bounding box center [273, 415] width 117 height 13
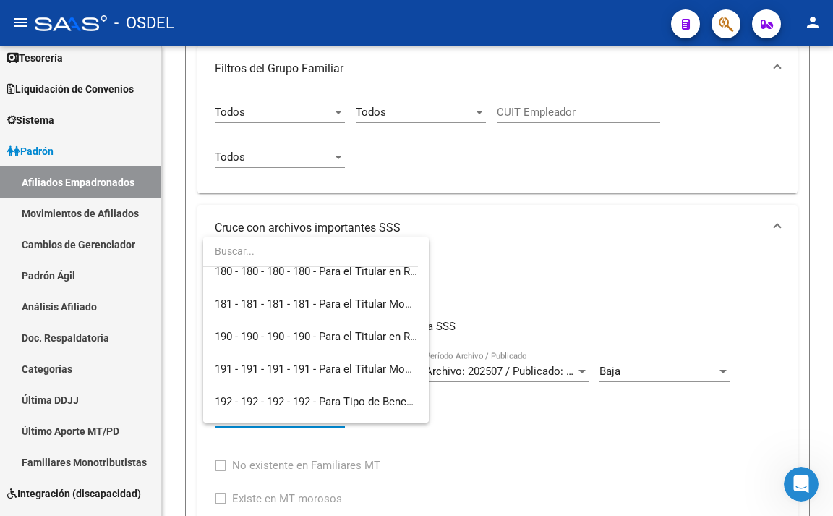
scroll to position [4413, 0]
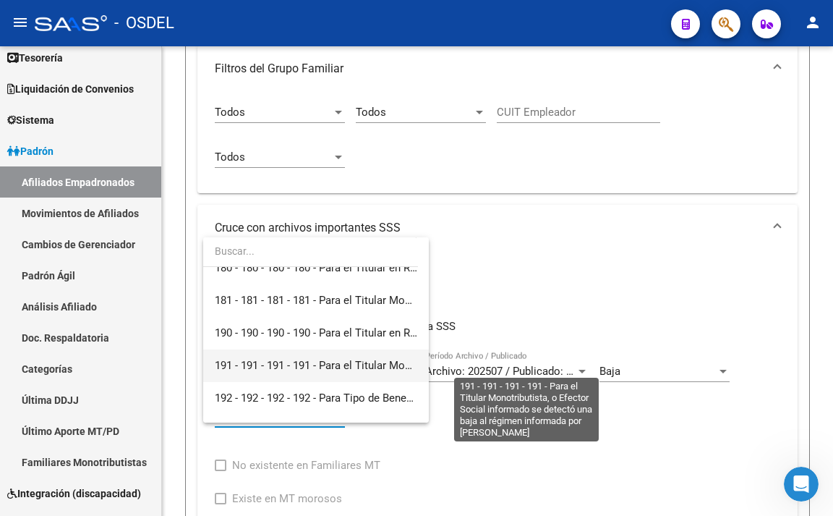
click at [297, 365] on span "191 - 191 - 191 - 191 - Para el Titular Monotributista, o Efector Social inform…" at bounding box center [560, 365] width 690 height 13
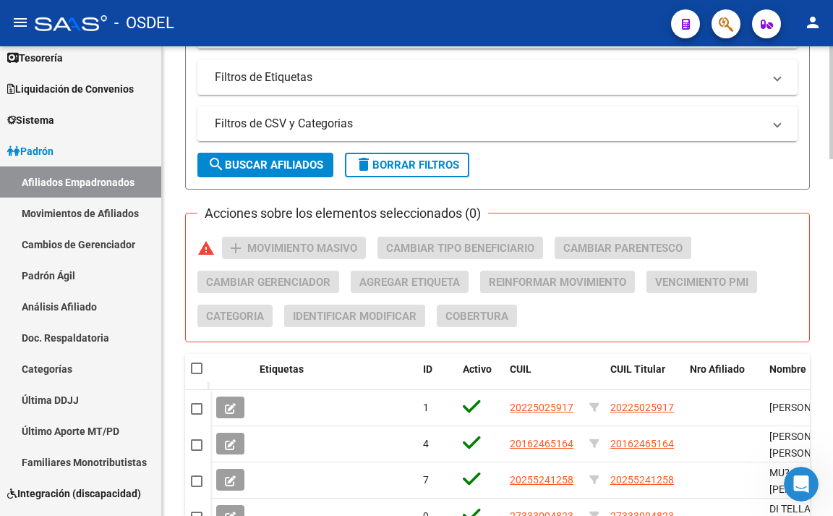
scroll to position [1158, 0]
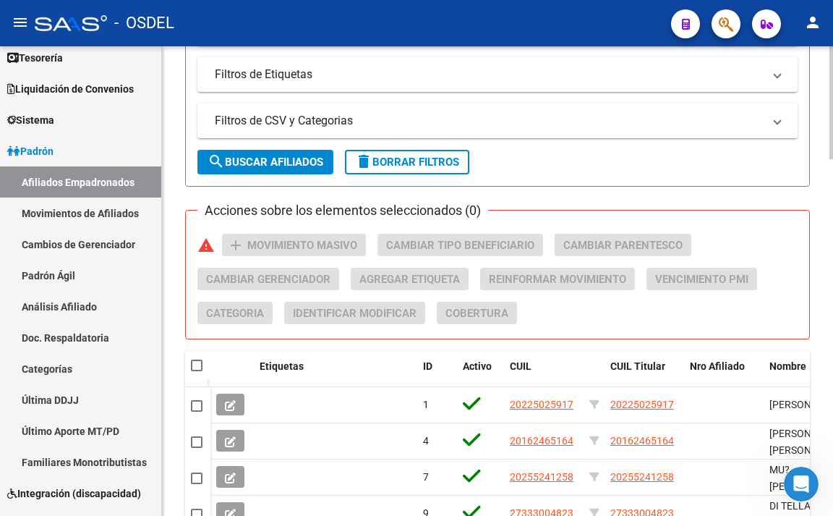
click at [198, 365] on span at bounding box center [197, 366] width 12 height 12
click at [197, 371] on input "checkbox" at bounding box center [196, 371] width 1 height 1
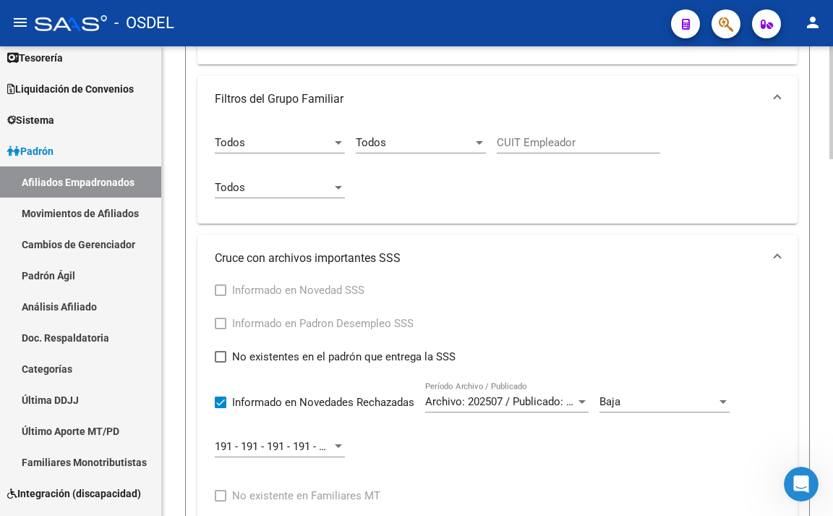
scroll to position [616, 0]
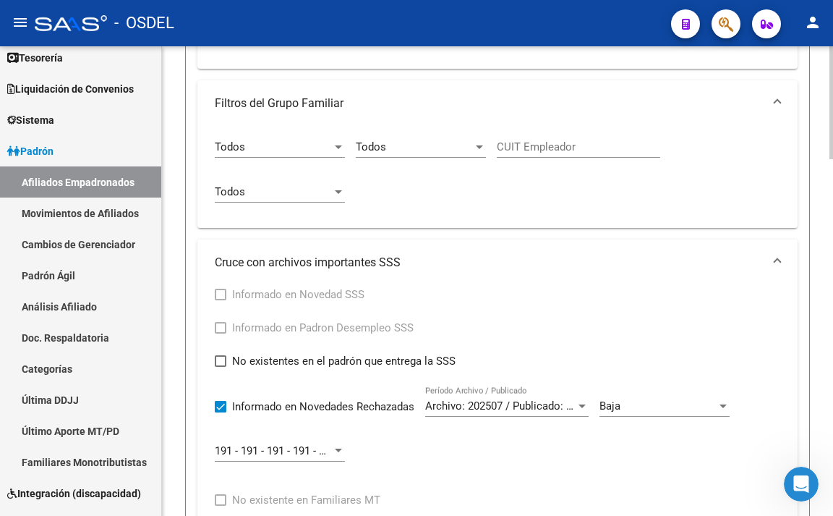
click at [334, 448] on div at bounding box center [338, 451] width 13 height 12
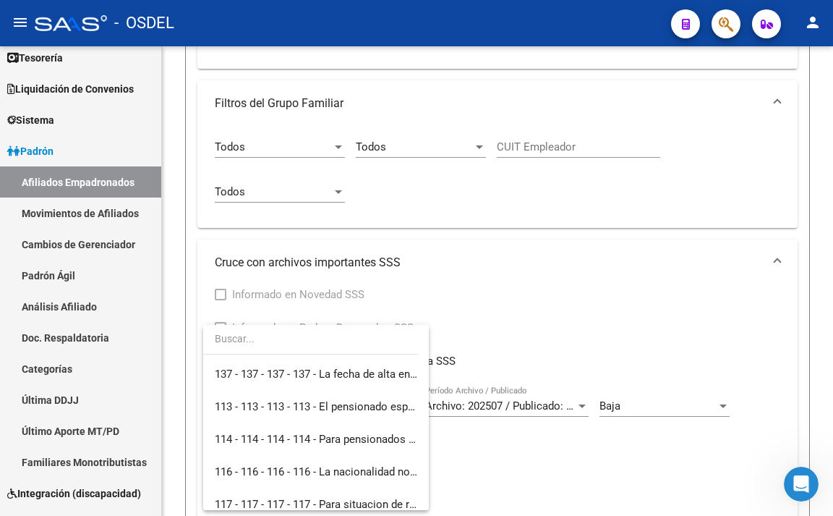
scroll to position [0, 0]
click at [331, 368] on span "Todos" at bounding box center [316, 373] width 203 height 33
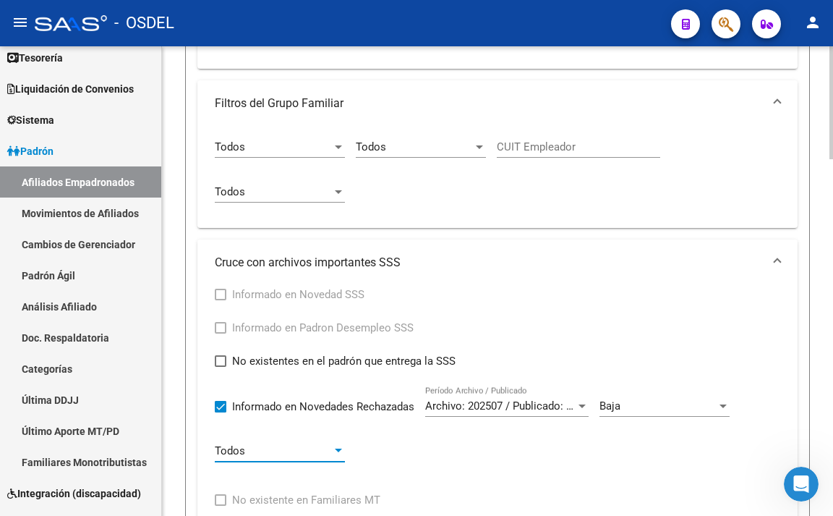
click at [533, 407] on span "Archivo: 202507 / Publicado: 202509" at bounding box center [513, 405] width 176 height 13
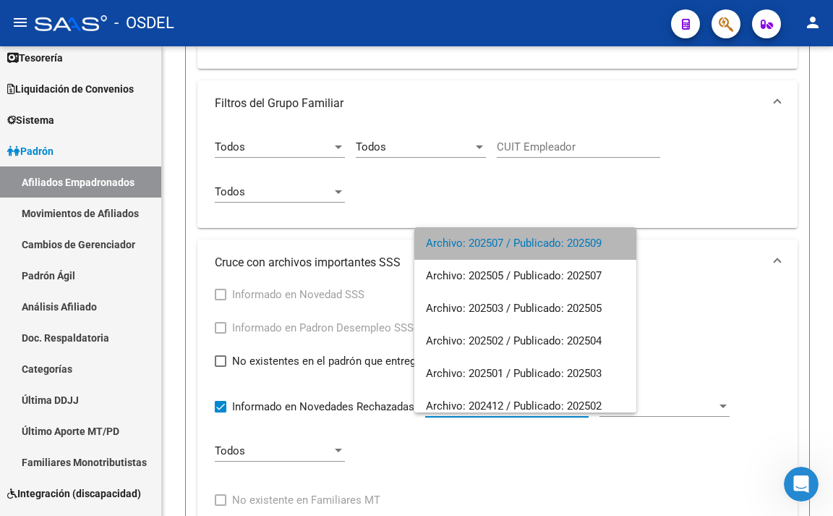
click at [533, 244] on span "Archivo: 202507 / Publicado: 202509" at bounding box center [525, 243] width 199 height 33
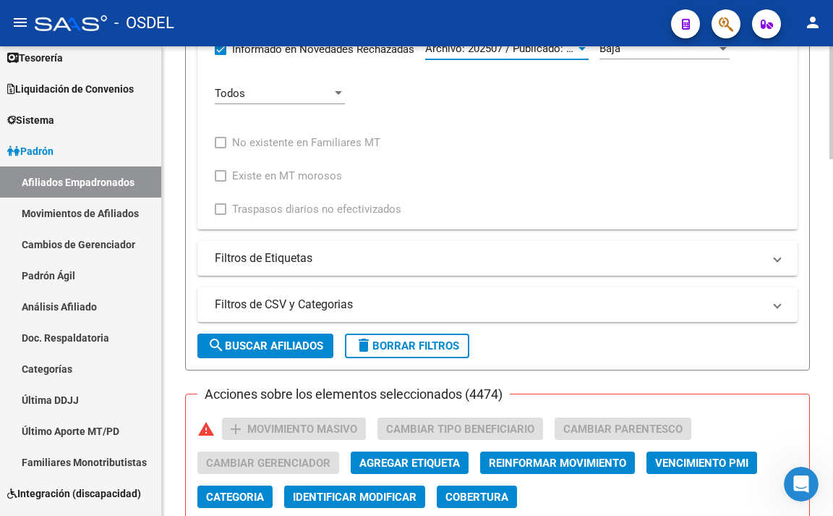
scroll to position [978, 0]
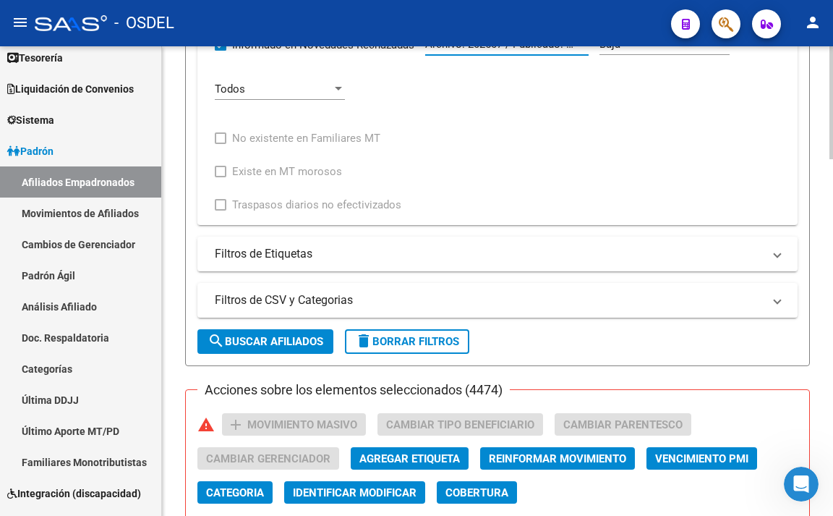
click at [278, 341] on span "search Buscar Afiliados" at bounding box center [266, 341] width 116 height 13
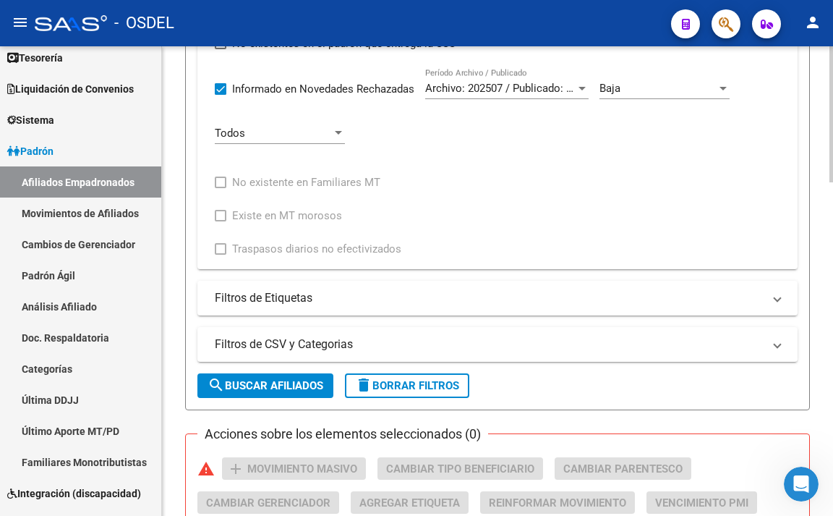
scroll to position [931, 0]
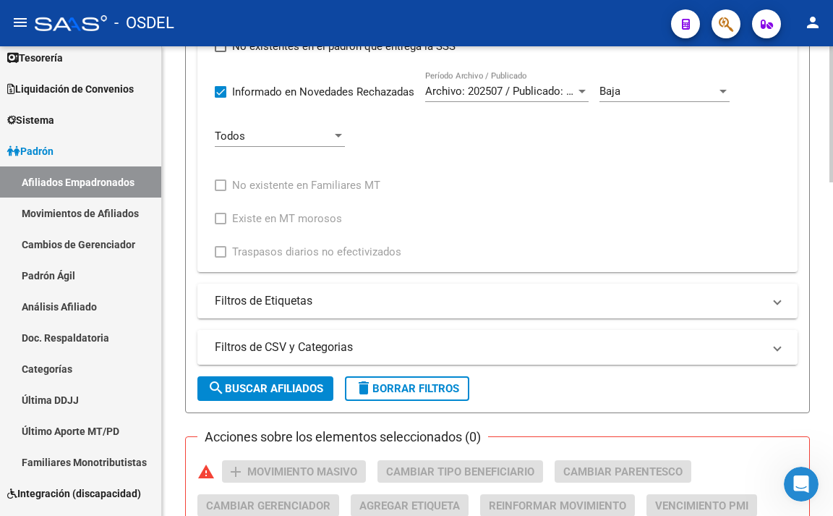
click at [284, 343] on mat-panel-title "Filtros de CSV y Categorias" at bounding box center [489, 347] width 548 height 16
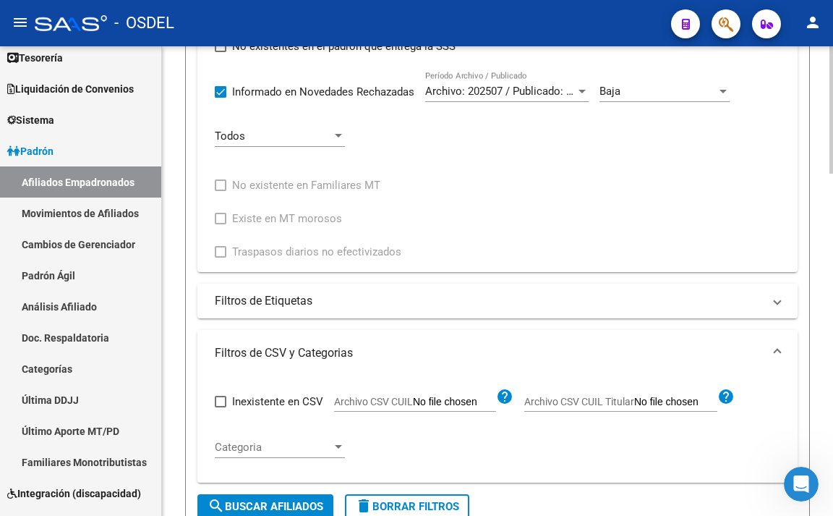
click at [296, 348] on mat-panel-title "Filtros de CSV y Categorias" at bounding box center [489, 353] width 548 height 16
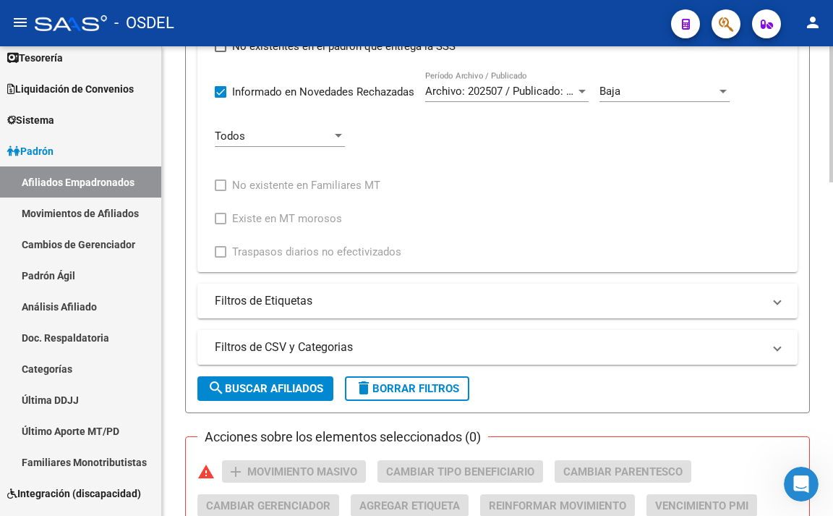
click at [296, 348] on mat-panel-title "Filtros de CSV y Categorias" at bounding box center [489, 347] width 548 height 16
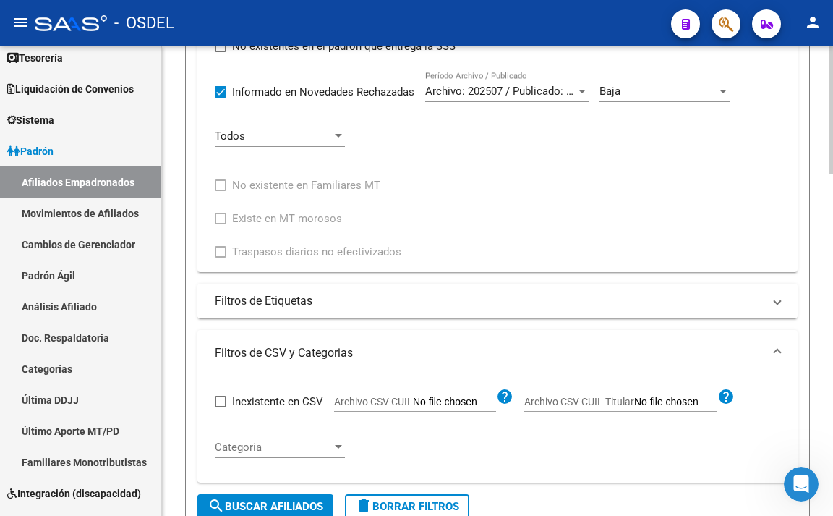
click at [297, 308] on mat-panel-title "Filtros de Etiquetas" at bounding box center [489, 301] width 548 height 16
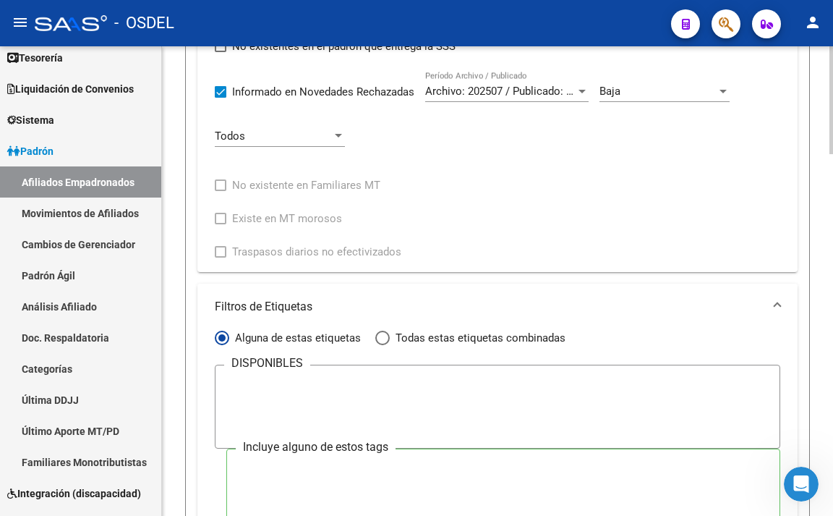
click at [297, 308] on mat-panel-title "Filtros de Etiquetas" at bounding box center [489, 307] width 548 height 16
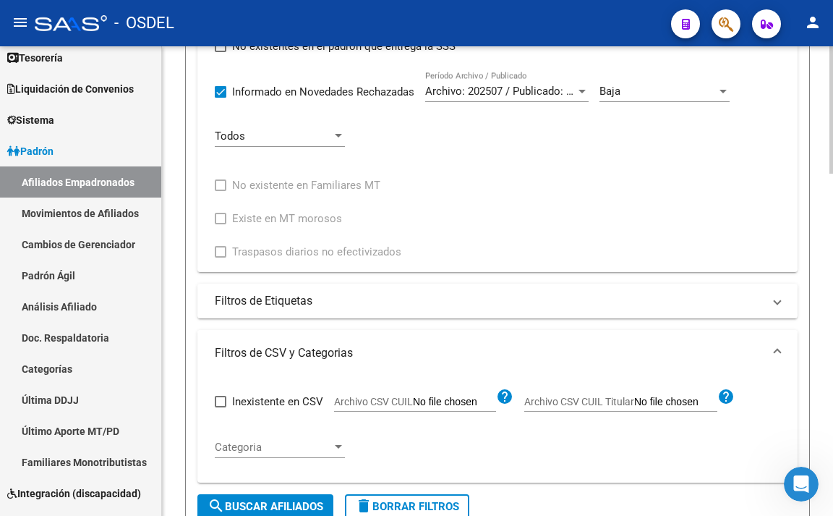
click at [324, 343] on mat-expansion-panel-header "Filtros de CSV y Categorias" at bounding box center [498, 353] width 600 height 46
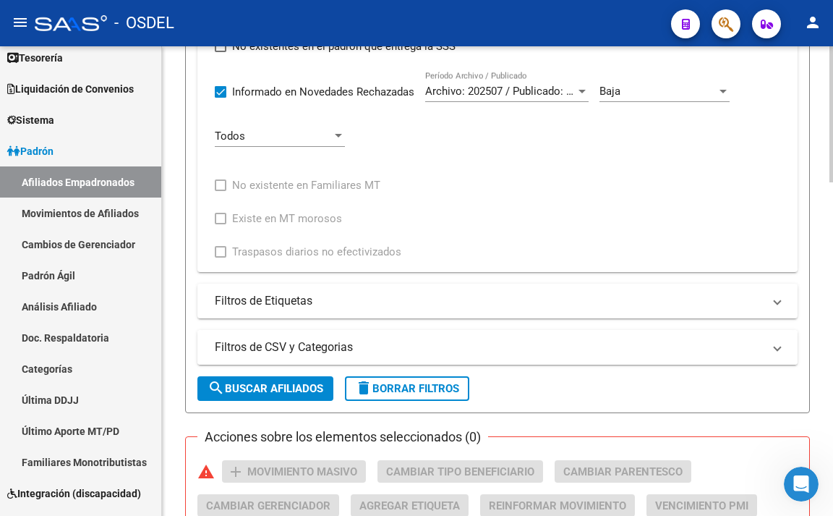
click at [326, 336] on mat-expansion-panel-header "Filtros de CSV y Categorias" at bounding box center [498, 347] width 600 height 35
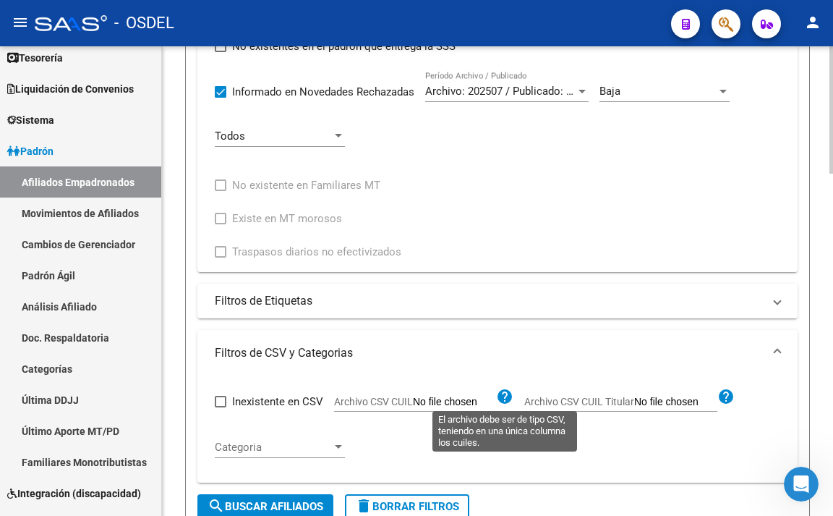
click at [504, 398] on mat-icon "help" at bounding box center [504, 396] width 17 height 17
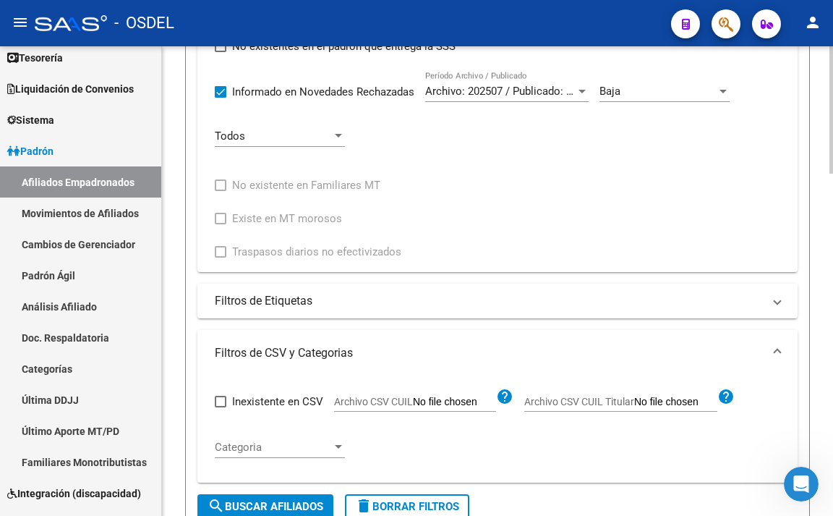
click at [470, 404] on input "Archivo CSV CUIL" at bounding box center [454, 402] width 83 height 13
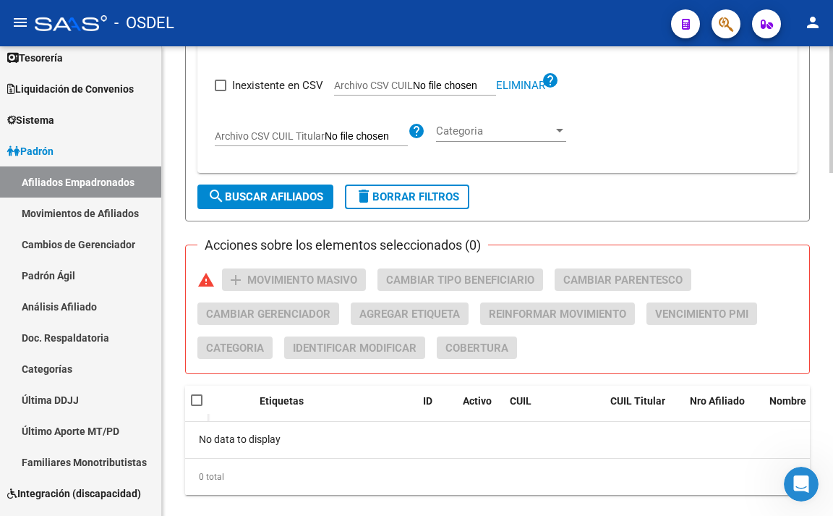
scroll to position [1274, 0]
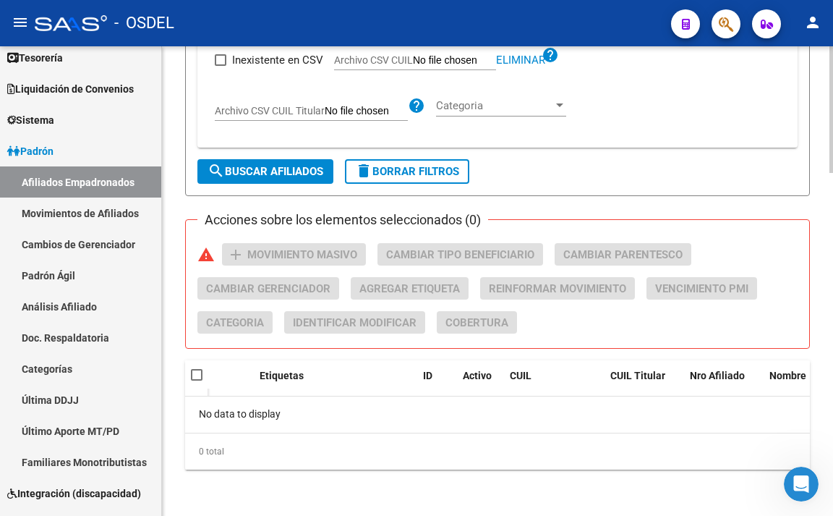
click at [292, 169] on span "search Buscar Afiliados" at bounding box center [266, 171] width 116 height 13
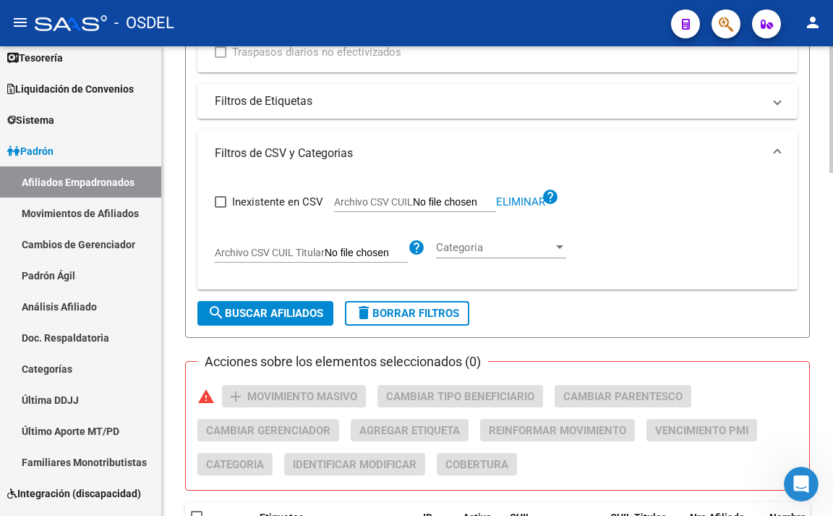
scroll to position [1129, 0]
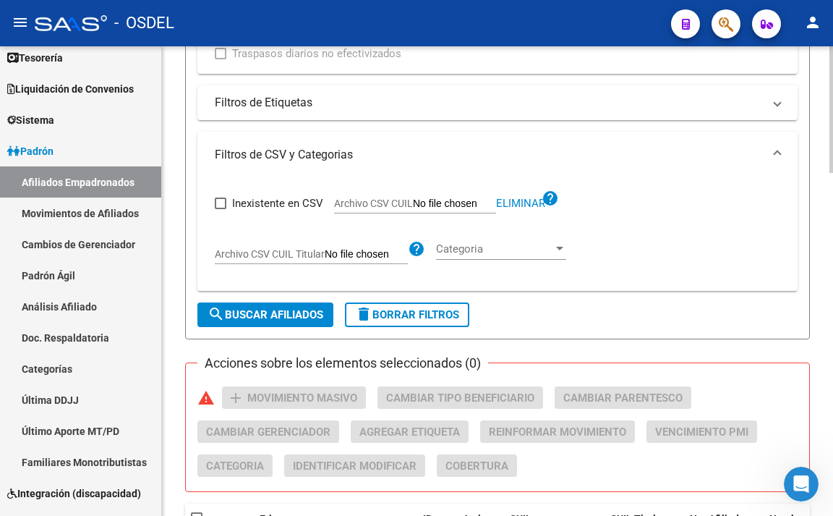
click at [329, 158] on mat-panel-title "Filtros de CSV y Categorias" at bounding box center [489, 155] width 548 height 16
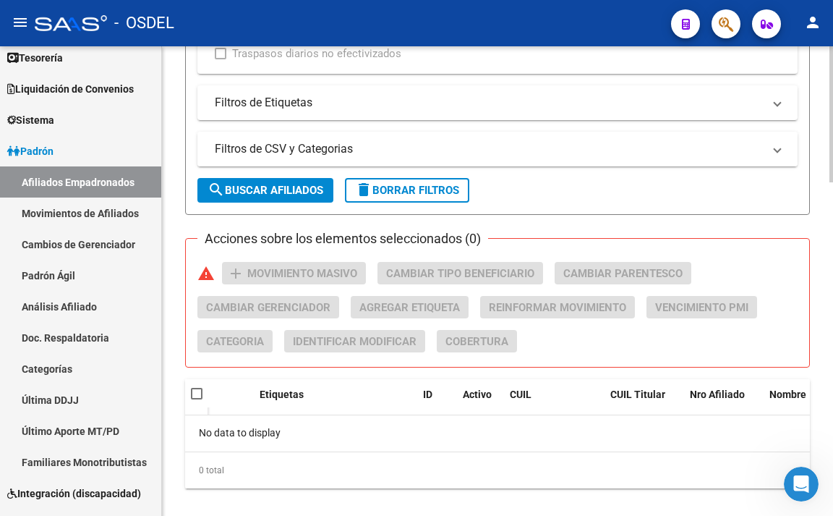
click at [329, 158] on mat-expansion-panel-header "Filtros de CSV y Categorias" at bounding box center [498, 149] width 600 height 35
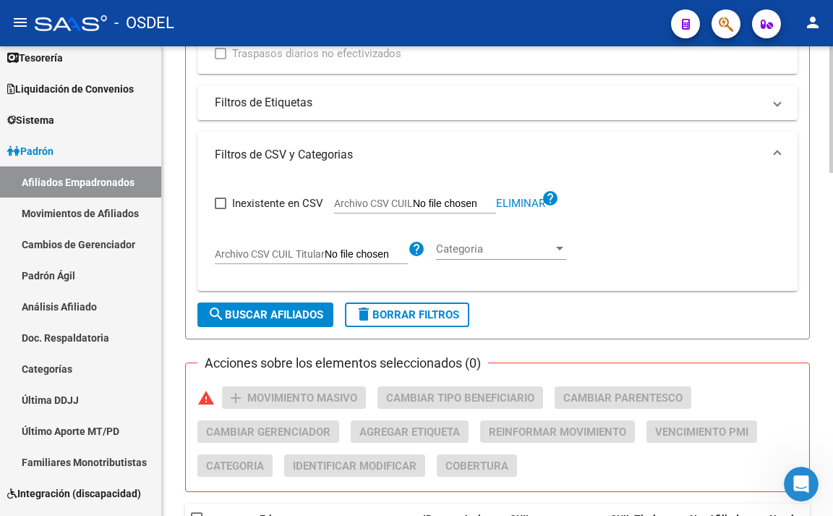
click at [239, 317] on span "search Buscar Afiliados" at bounding box center [266, 314] width 116 height 13
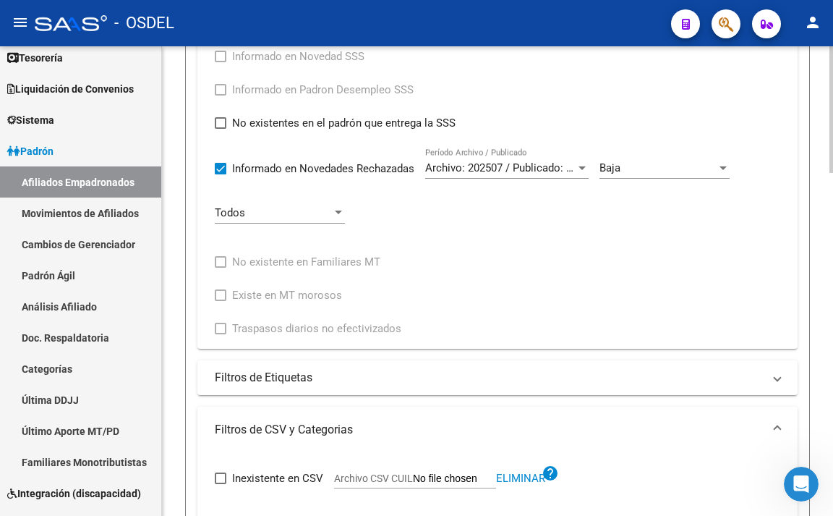
scroll to position [840, 0]
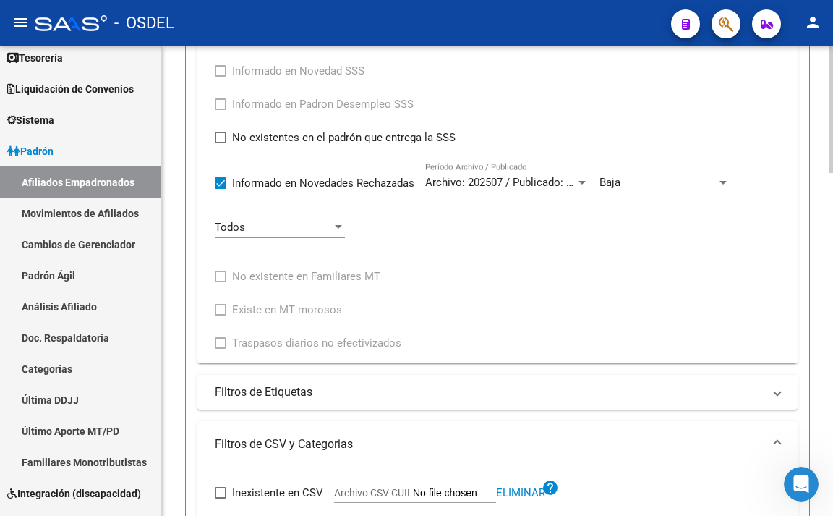
click at [556, 184] on span "Archivo: 202507 / Publicado: 202509" at bounding box center [513, 182] width 176 height 13
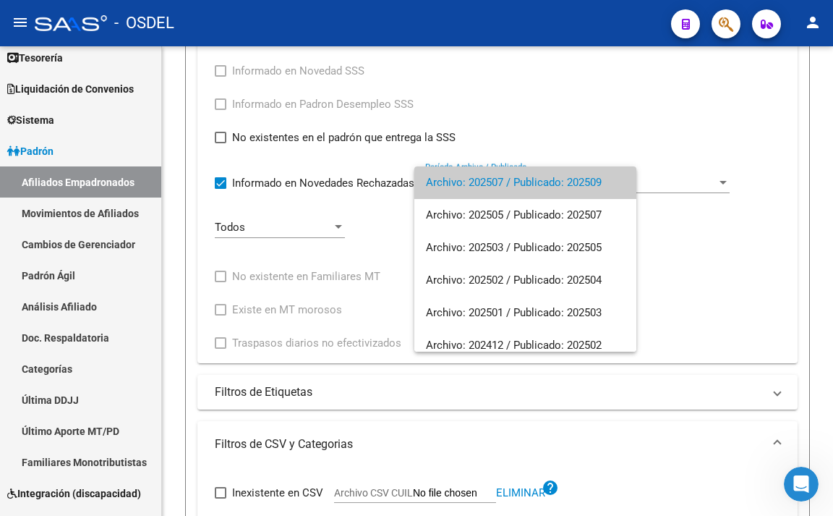
click at [700, 234] on div at bounding box center [416, 258] width 833 height 516
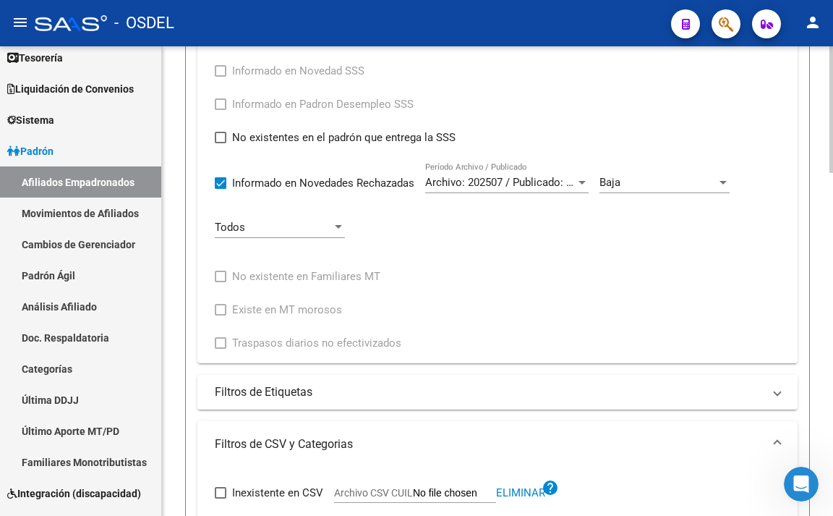
click at [689, 180] on div "Baja" at bounding box center [658, 182] width 117 height 13
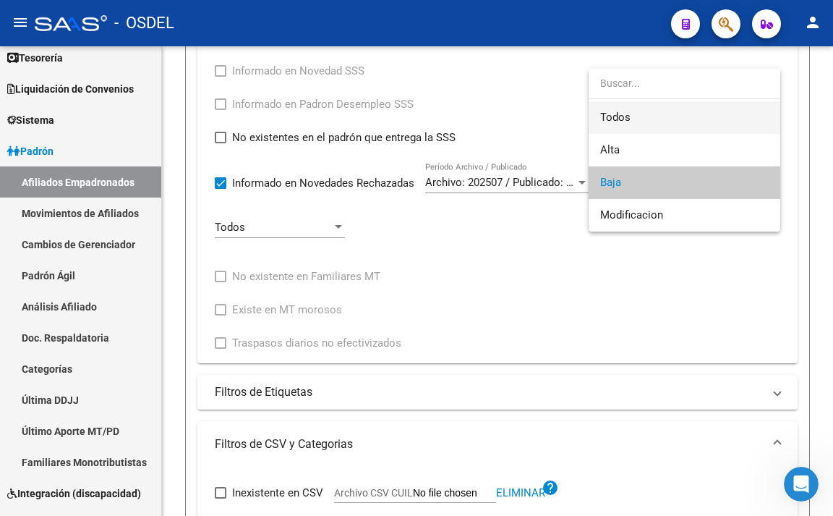
click at [677, 120] on span "Todos" at bounding box center [684, 117] width 169 height 33
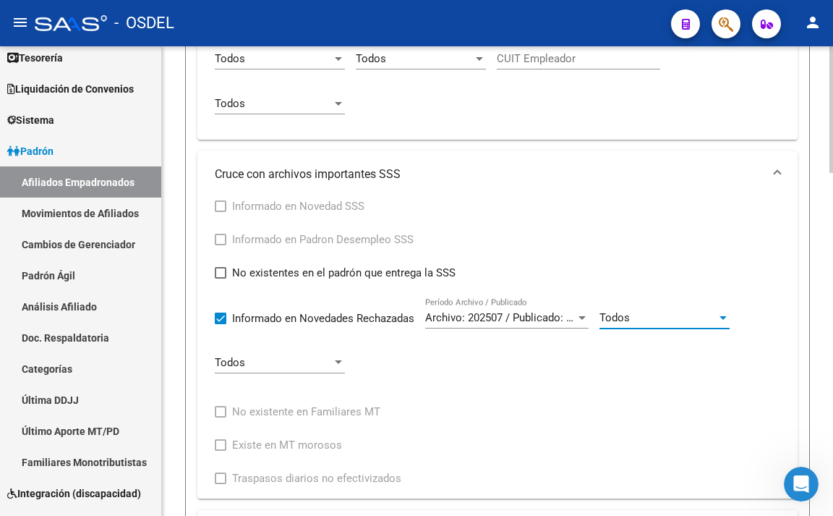
scroll to position [695, 0]
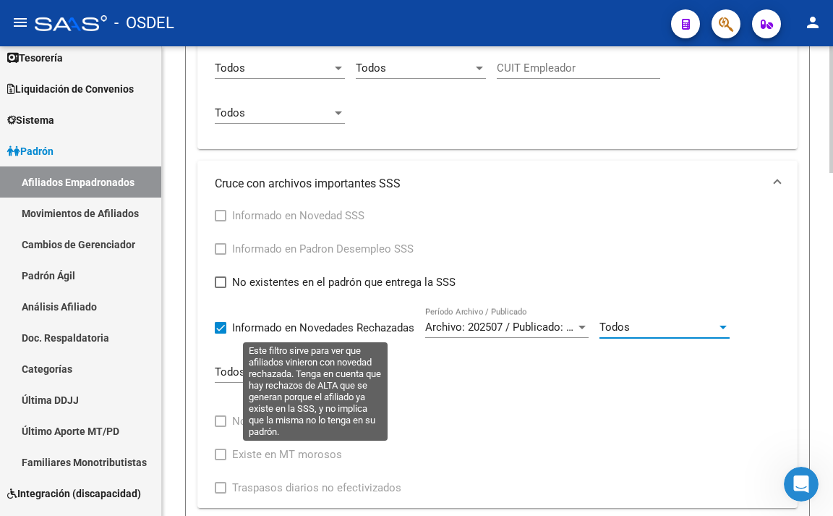
click at [218, 325] on span at bounding box center [221, 328] width 12 height 12
click at [220, 334] on input "Informado en Novedades Rechazadas" at bounding box center [220, 334] width 1 height 1
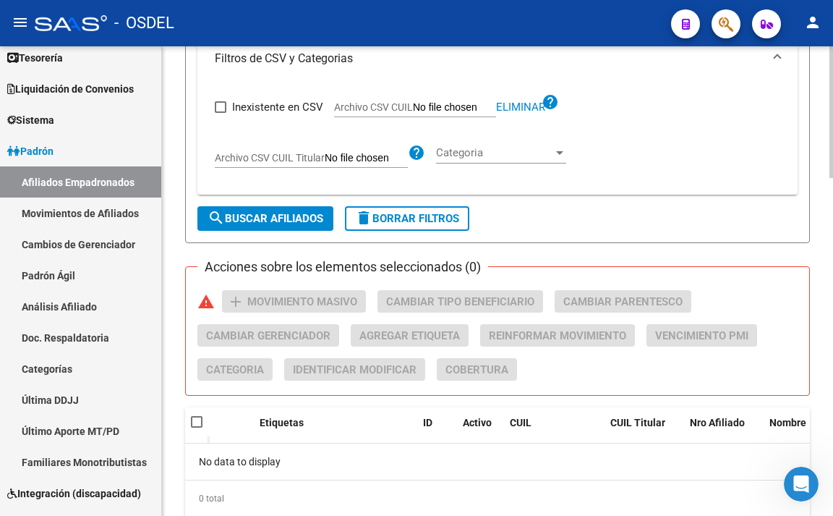
scroll to position [1202, 0]
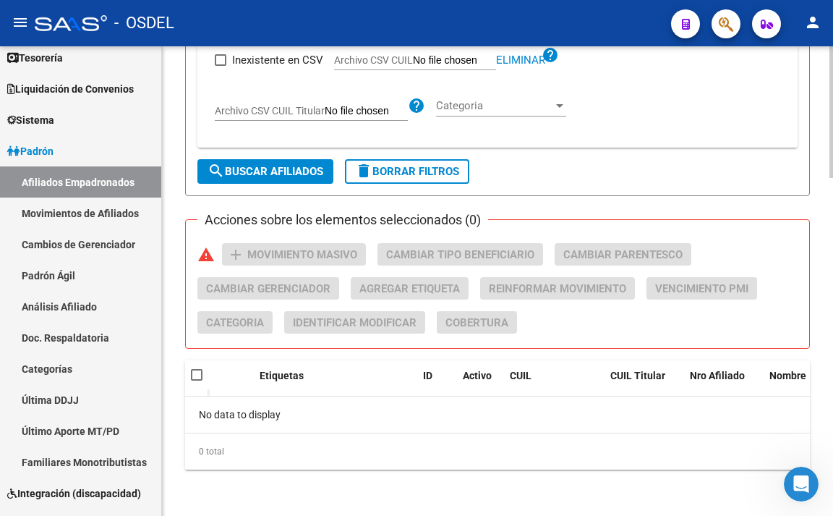
click at [299, 168] on span "search Buscar Afiliados" at bounding box center [266, 171] width 116 height 13
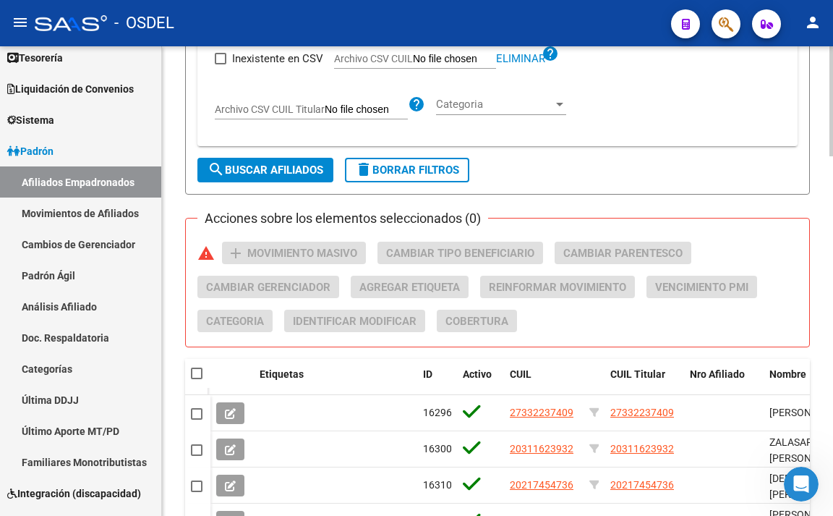
click at [190, 376] on datatable-header-cell at bounding box center [197, 373] width 25 height 29
click at [201, 376] on span at bounding box center [197, 374] width 12 height 12
click at [197, 379] on input "checkbox" at bounding box center [196, 379] width 1 height 1
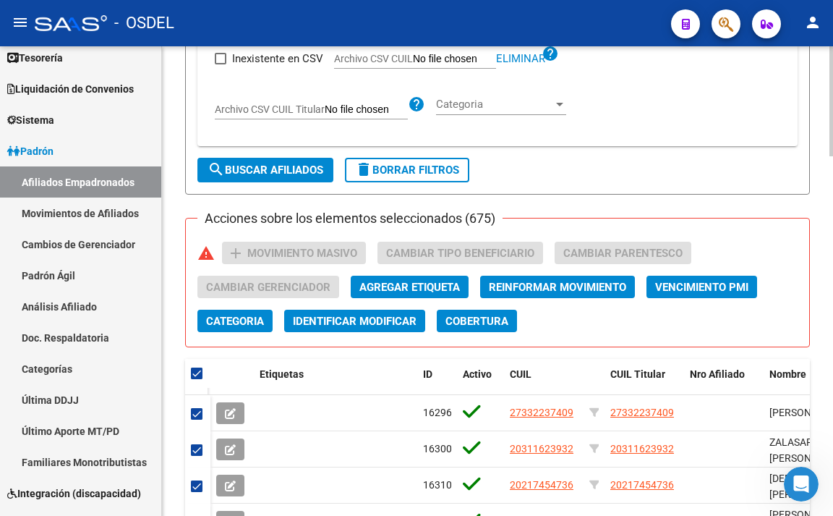
click at [464, 98] on div "Categoria Categoria" at bounding box center [501, 99] width 130 height 31
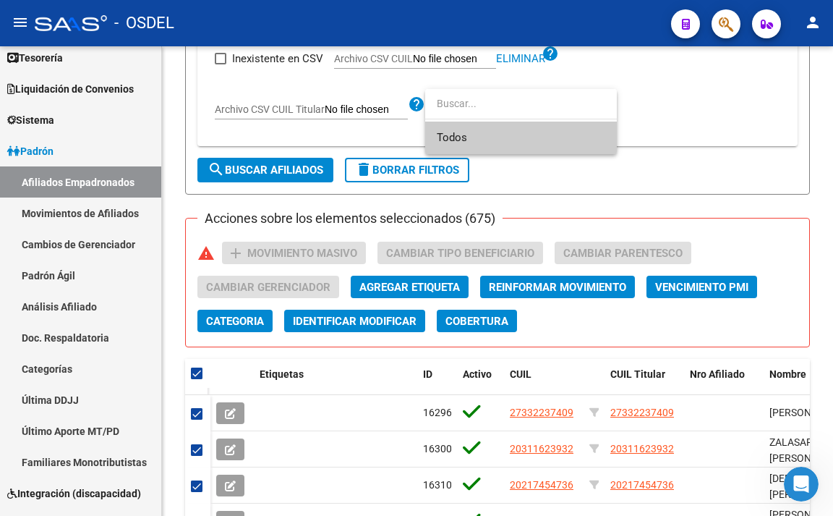
click at [470, 138] on span "Todos" at bounding box center [521, 138] width 169 height 33
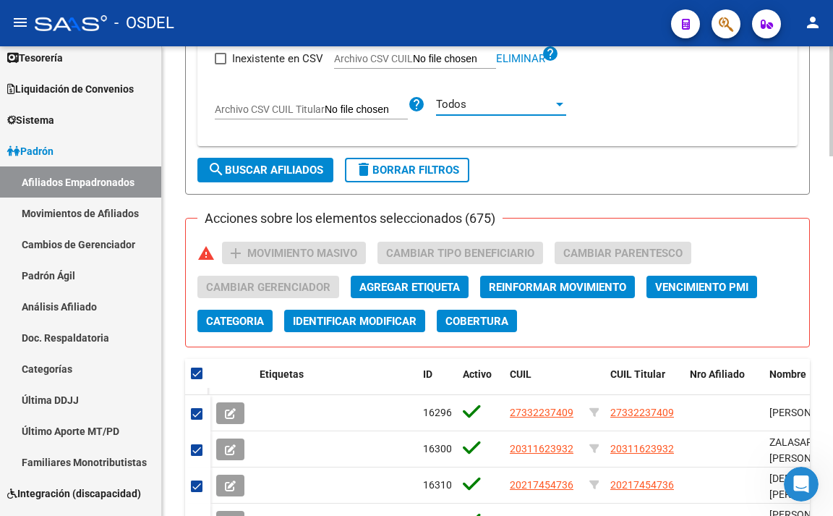
click at [286, 169] on span "search Buscar Afiliados" at bounding box center [266, 170] width 116 height 13
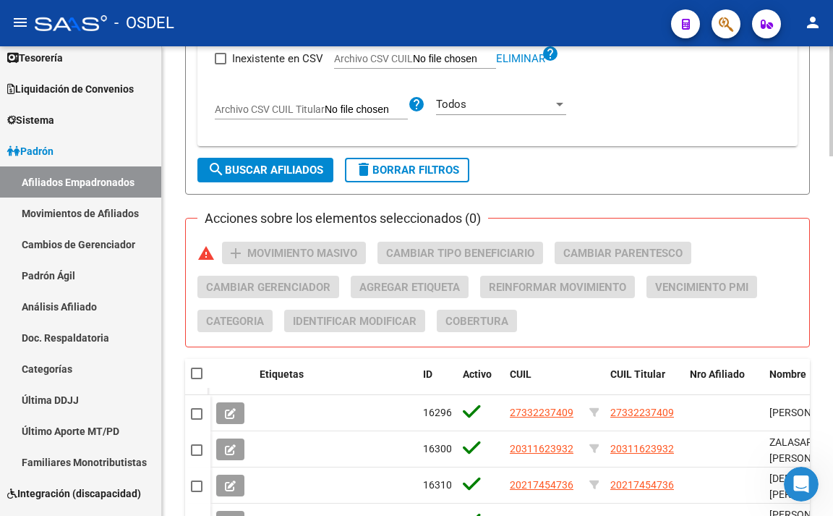
click at [196, 374] on span at bounding box center [197, 374] width 12 height 12
click at [196, 379] on input "checkbox" at bounding box center [196, 379] width 1 height 1
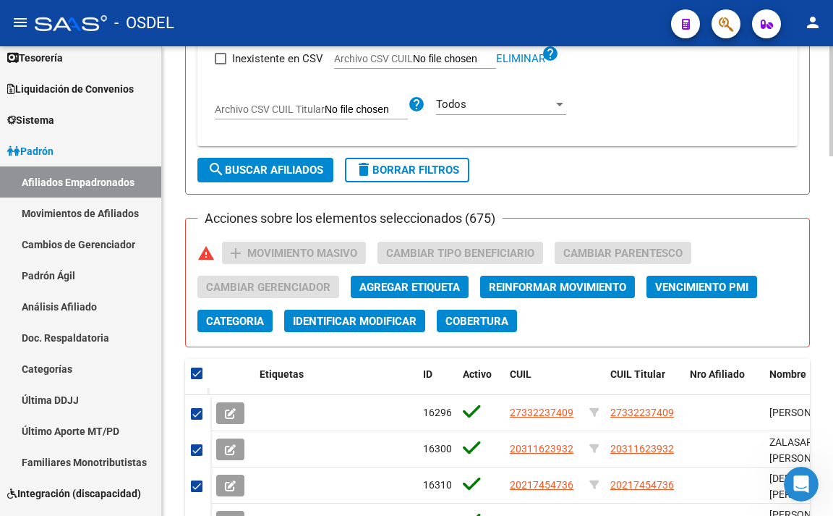
click at [487, 226] on h3 "Acciones sobre los elementos seleccionados (675)" at bounding box center [350, 218] width 305 height 20
click at [493, 211] on h3 "Acciones sobre los elementos seleccionados (675)" at bounding box center [350, 218] width 305 height 20
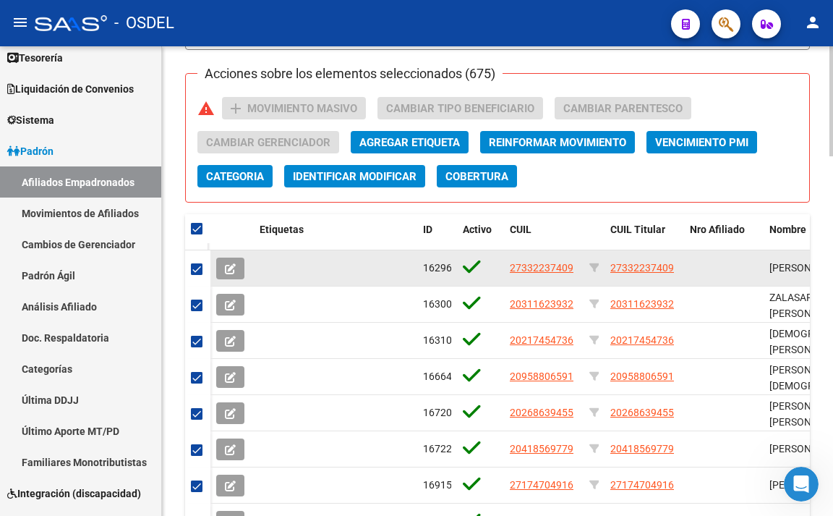
scroll to position [1419, 0]
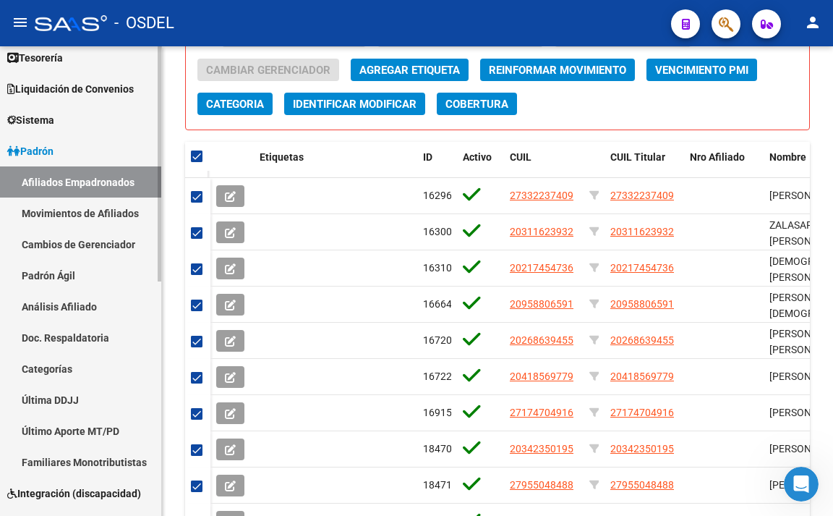
click at [124, 211] on link "Movimientos de Afiliados" at bounding box center [80, 213] width 161 height 31
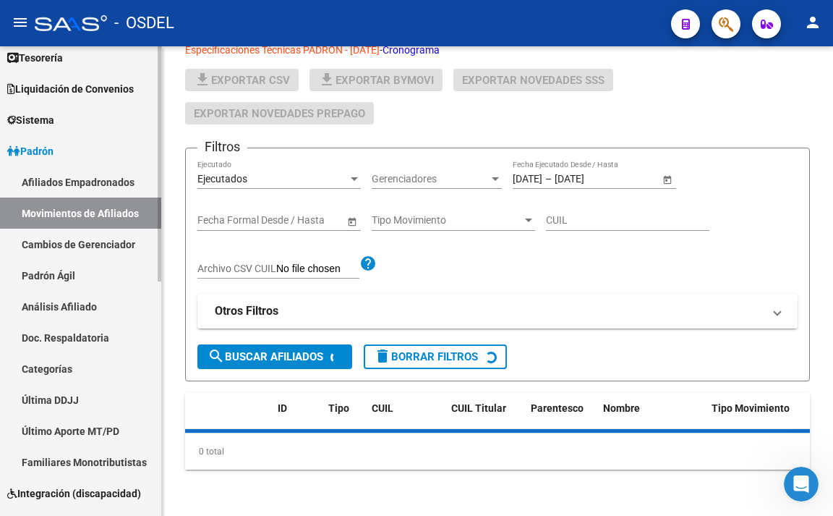
scroll to position [439, 0]
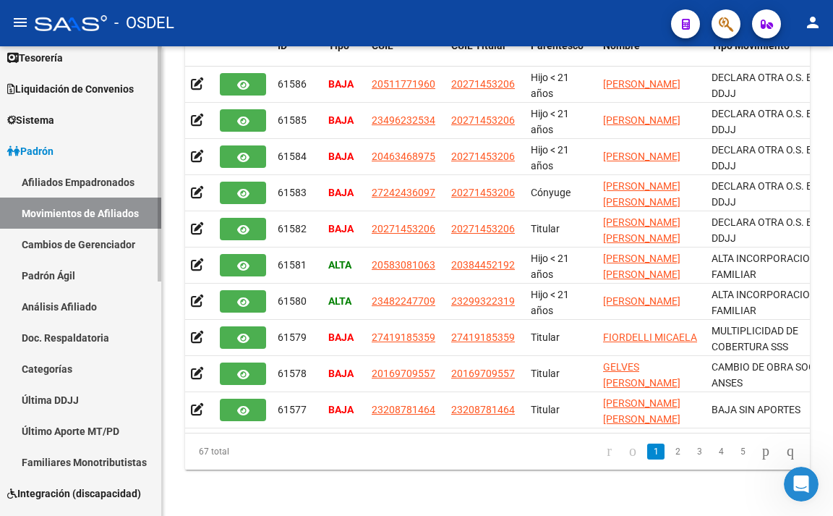
click at [125, 182] on link "Afiliados Empadronados" at bounding box center [80, 181] width 161 height 31
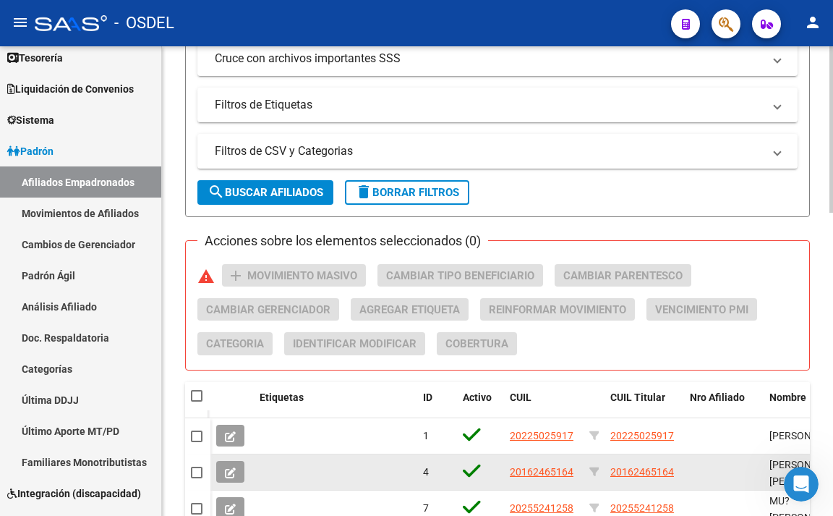
scroll to position [496, 0]
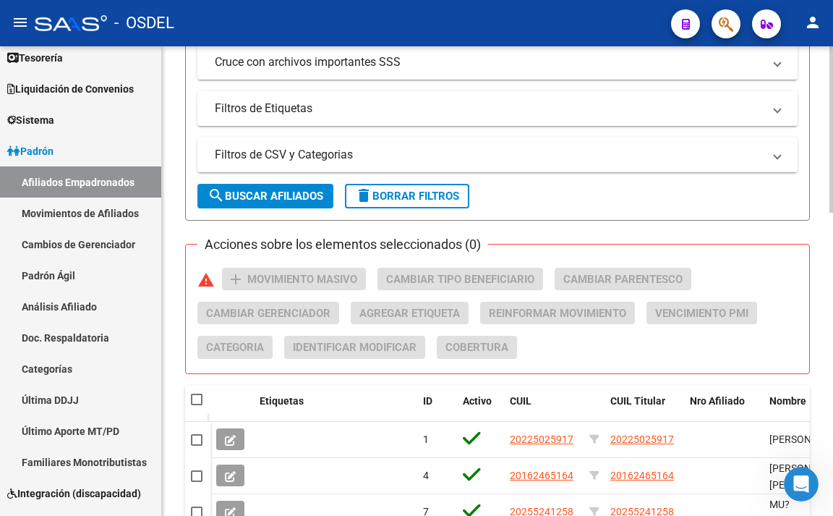
click at [345, 149] on mat-panel-title "Filtros de CSV y Categorias" at bounding box center [489, 155] width 548 height 16
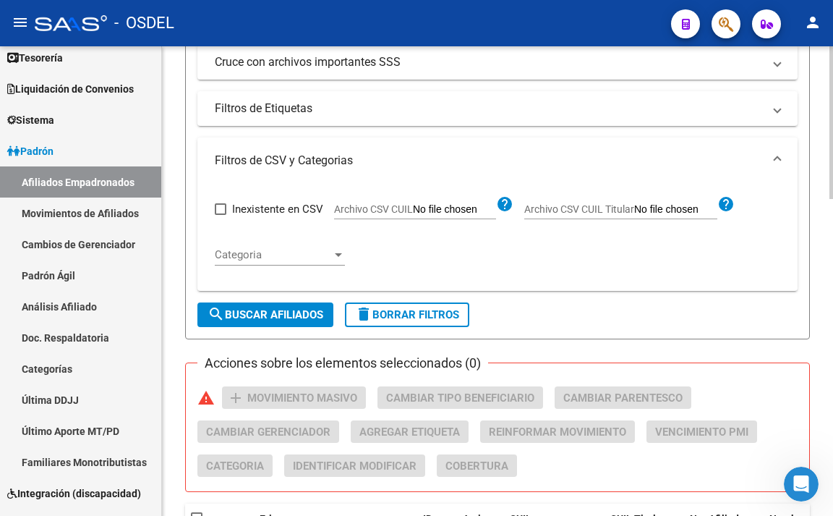
click at [491, 207] on input "Archivo CSV CUIL" at bounding box center [454, 209] width 83 height 13
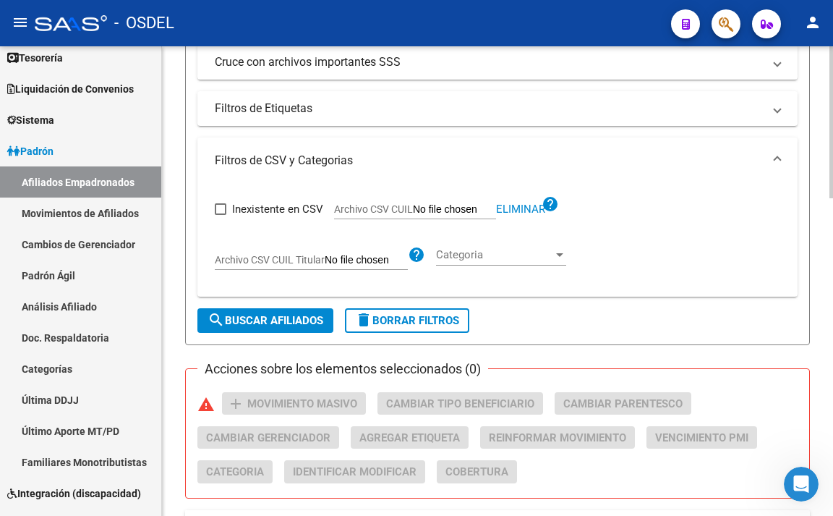
click at [483, 263] on div "Categoria Categoria" at bounding box center [501, 249] width 130 height 31
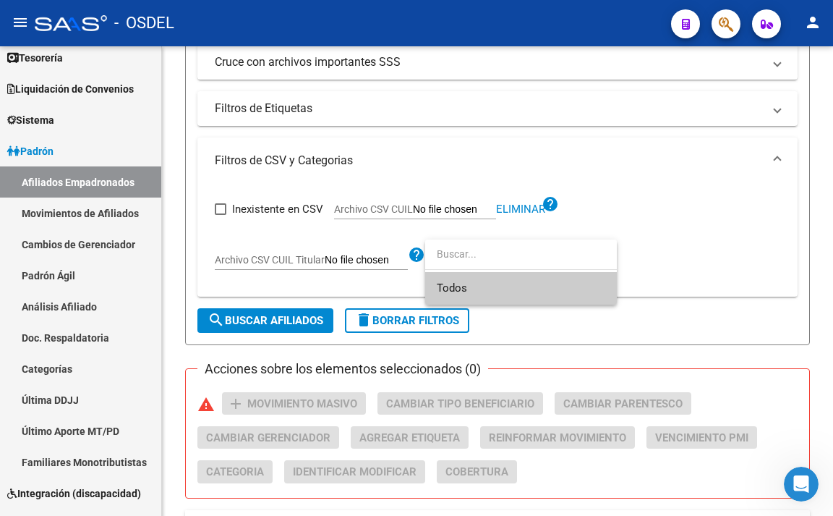
click at [483, 292] on span "Todos" at bounding box center [521, 288] width 169 height 33
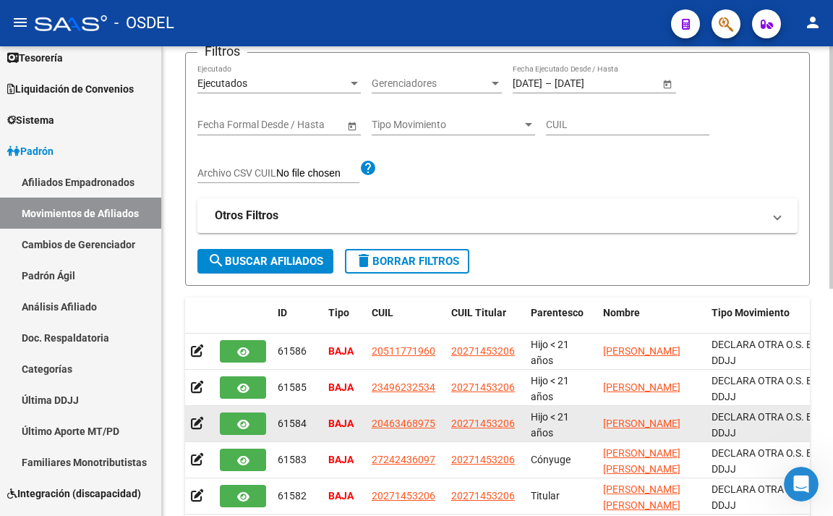
scroll to position [150, 0]
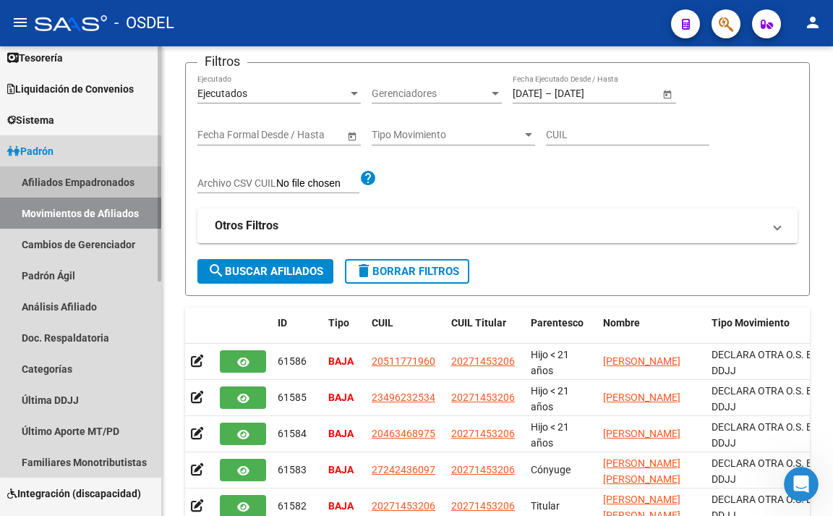
click at [135, 190] on link "Afiliados Empadronados" at bounding box center [80, 181] width 161 height 31
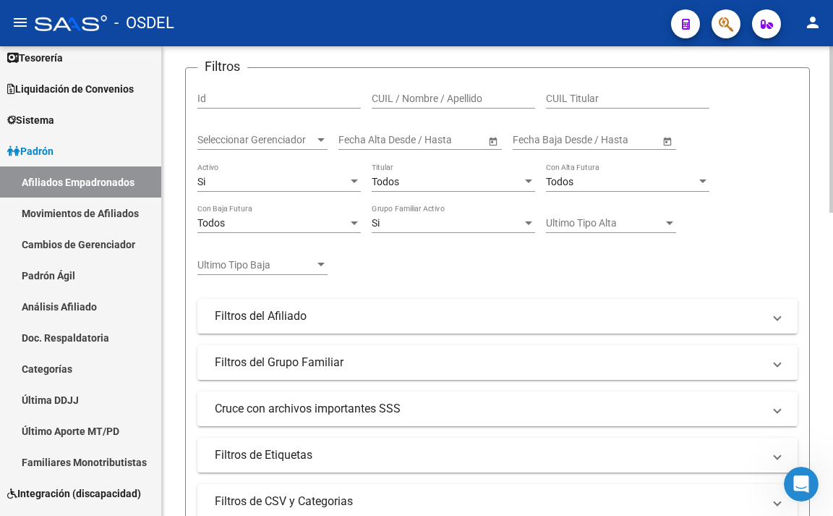
click at [527, 318] on mat-panel-title "Filtros del Afiliado" at bounding box center [489, 316] width 548 height 16
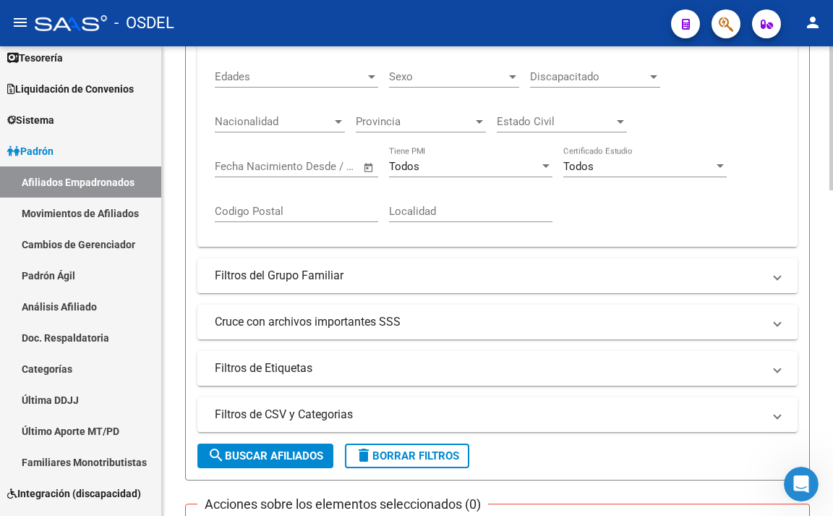
scroll to position [439, 0]
click at [359, 415] on mat-panel-title "Filtros de CSV y Categorias" at bounding box center [489, 414] width 548 height 16
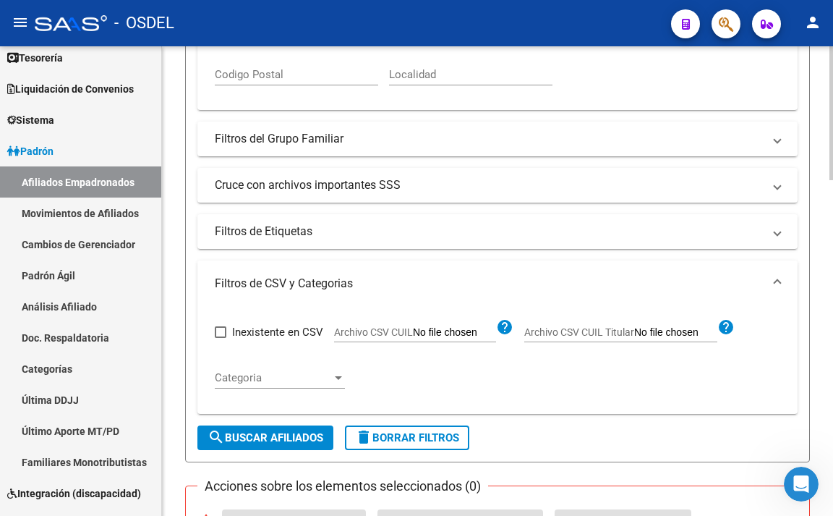
scroll to position [584, 0]
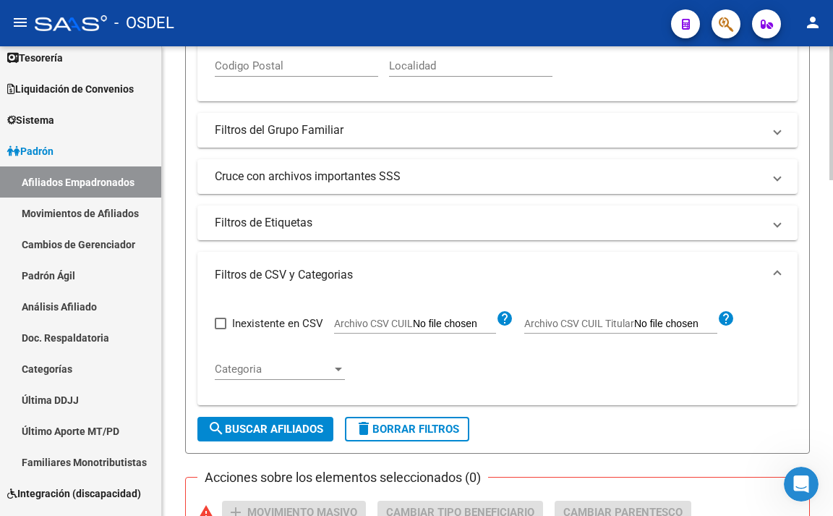
click at [488, 328] on input "Archivo CSV CUIL" at bounding box center [454, 324] width 83 height 13
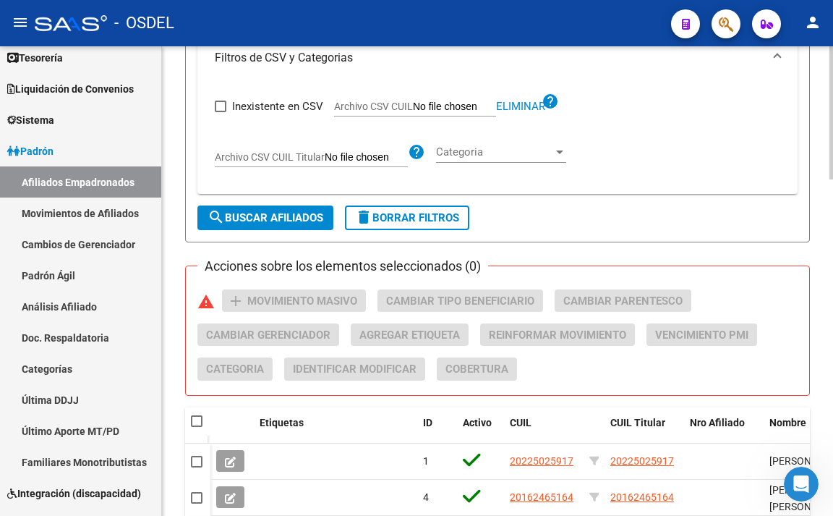
scroll to position [873, 0]
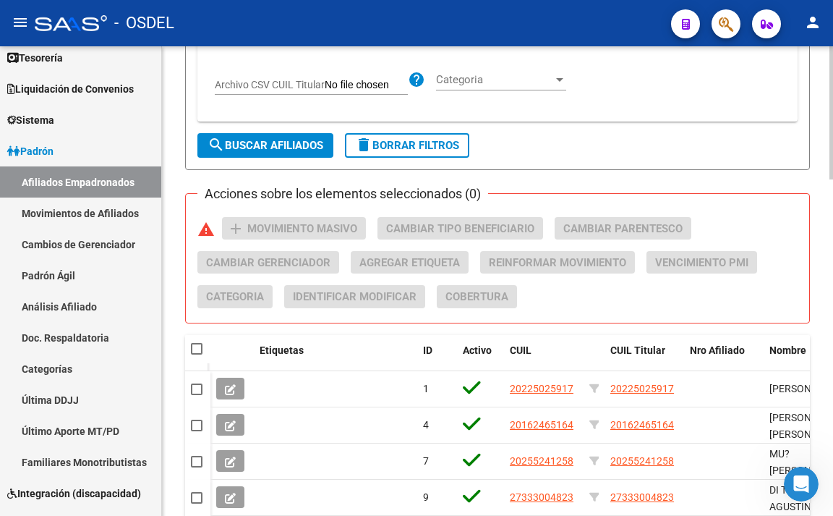
click at [196, 347] on span at bounding box center [197, 349] width 12 height 12
click at [196, 355] on input "checkbox" at bounding box center [196, 355] width 1 height 1
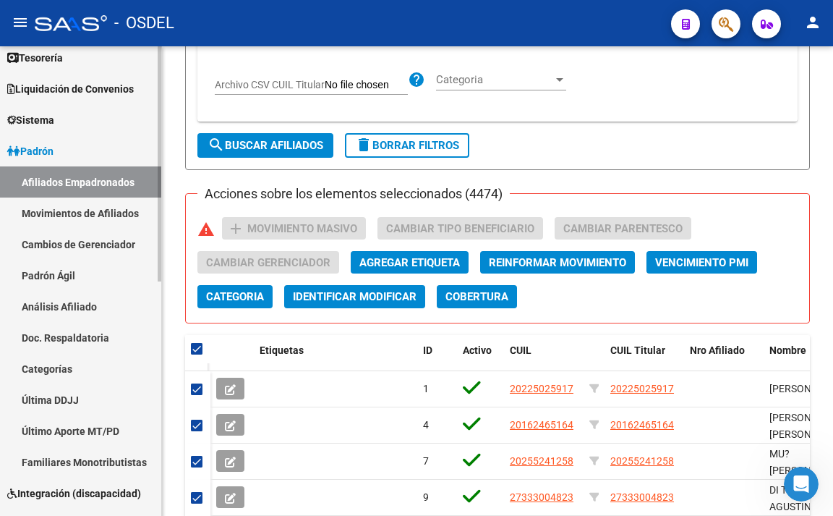
click at [126, 216] on link "Movimientos de Afiliados" at bounding box center [80, 213] width 161 height 31
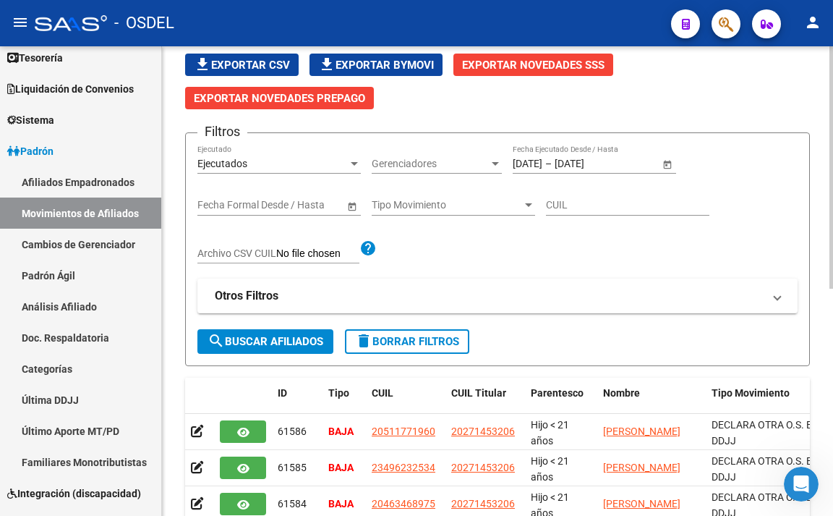
scroll to position [77, 0]
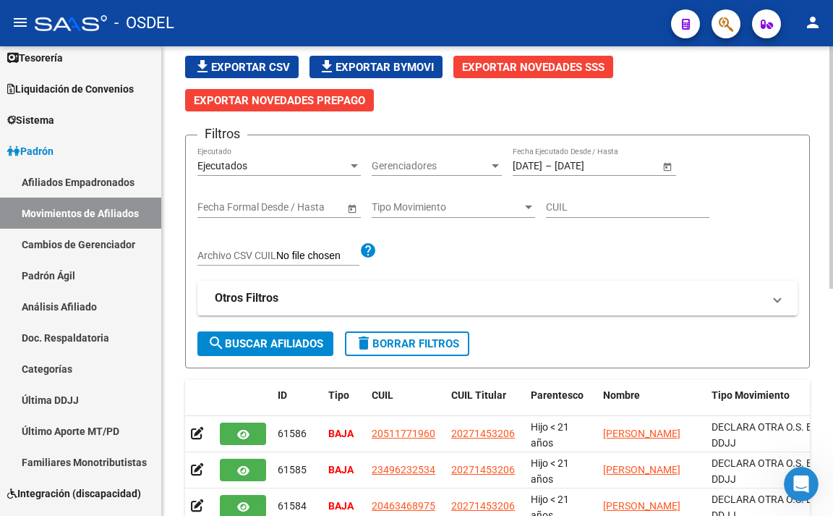
click at [352, 258] on input "Archivo CSV CUIL" at bounding box center [317, 256] width 83 height 13
click at [283, 342] on span "search Buscar Afiliados" at bounding box center [266, 343] width 116 height 13
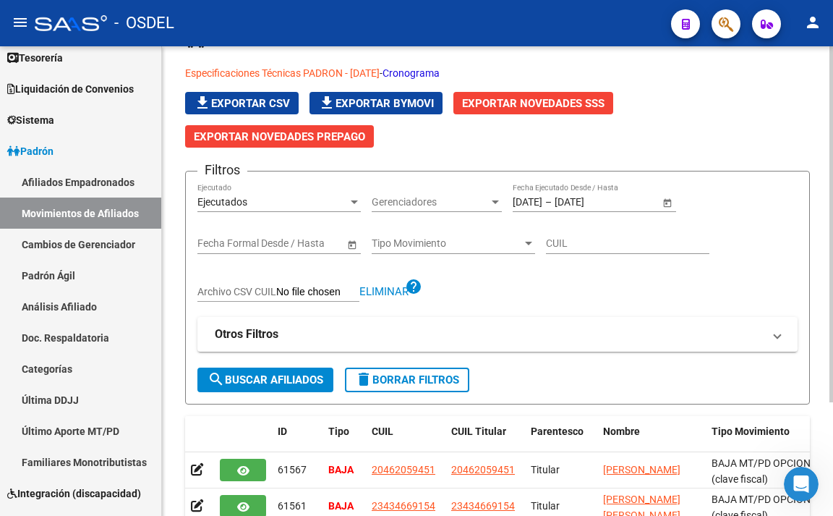
scroll to position [5, 0]
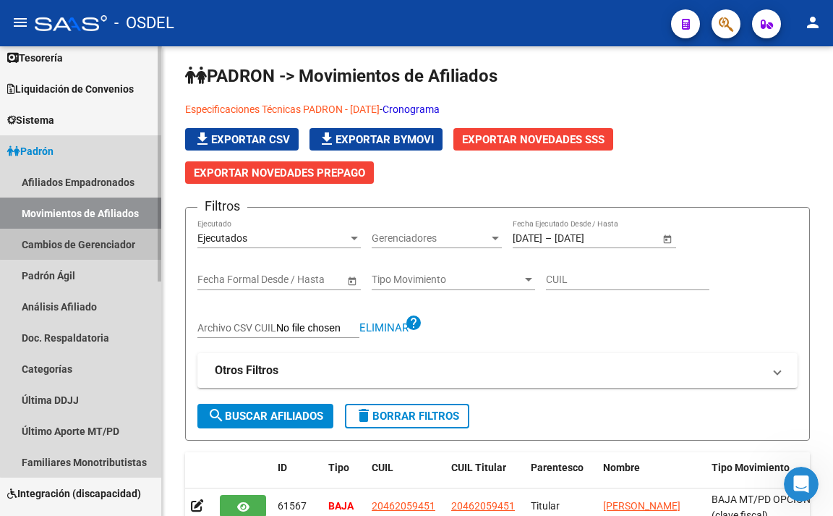
click at [88, 244] on link "Cambios de Gerenciador" at bounding box center [80, 244] width 161 height 31
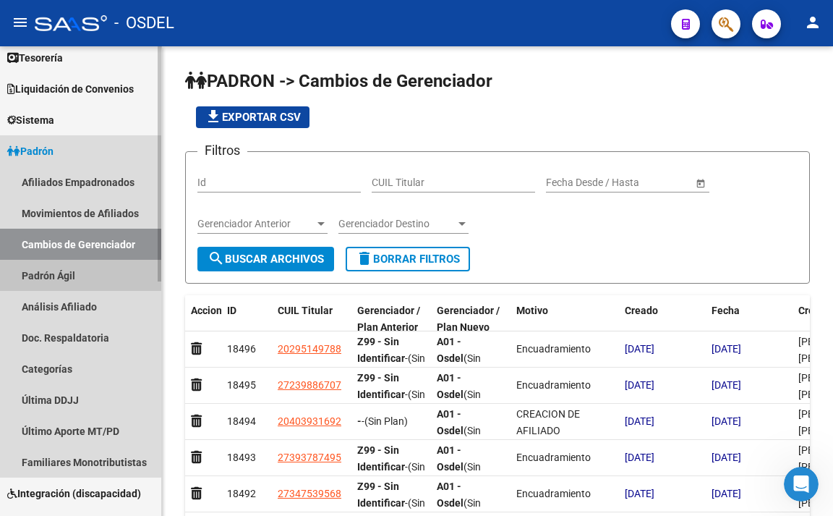
click at [48, 276] on link "Padrón Ágil" at bounding box center [80, 275] width 161 height 31
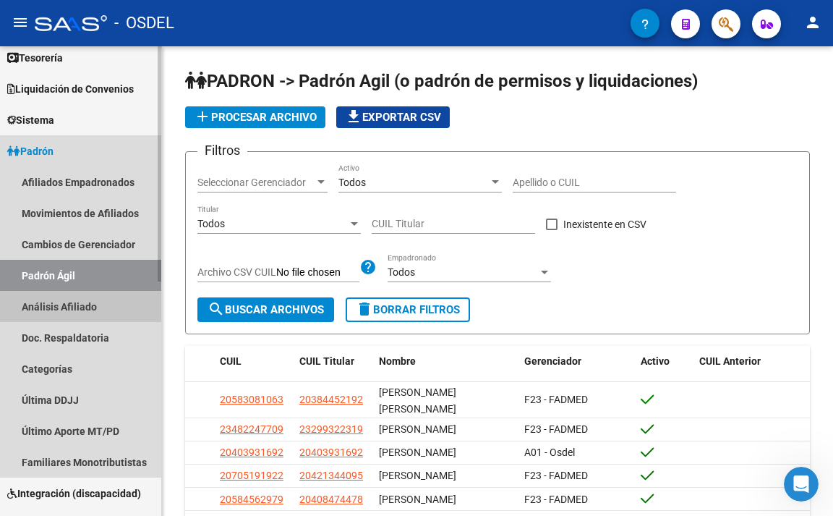
click at [51, 300] on link "Análisis Afiliado" at bounding box center [80, 306] width 161 height 31
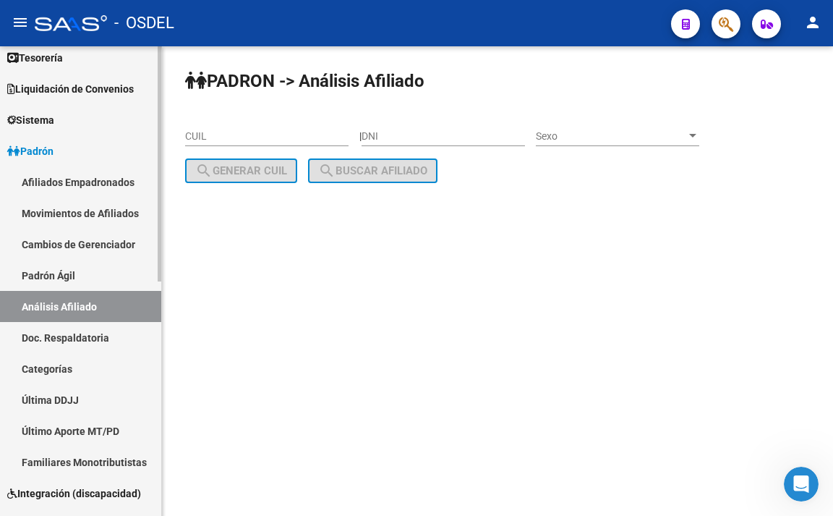
click at [64, 334] on link "Doc. Respaldatoria" at bounding box center [80, 337] width 161 height 31
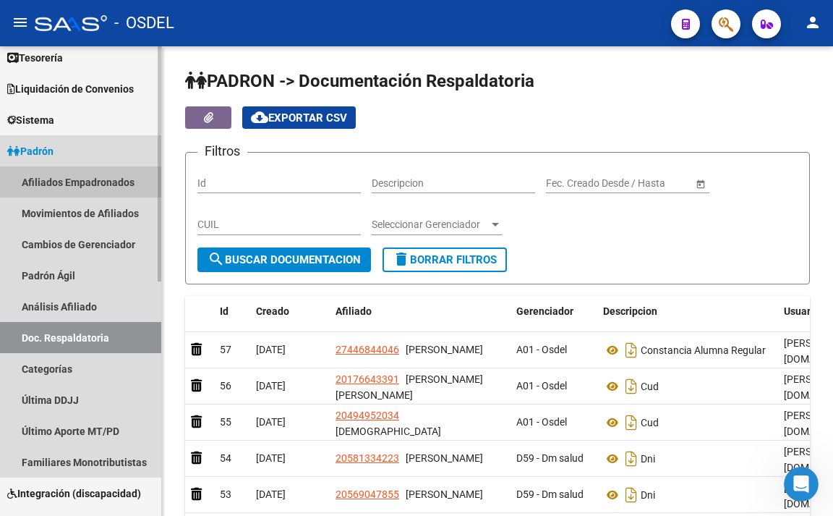
click at [90, 185] on link "Afiliados Empadronados" at bounding box center [80, 181] width 161 height 31
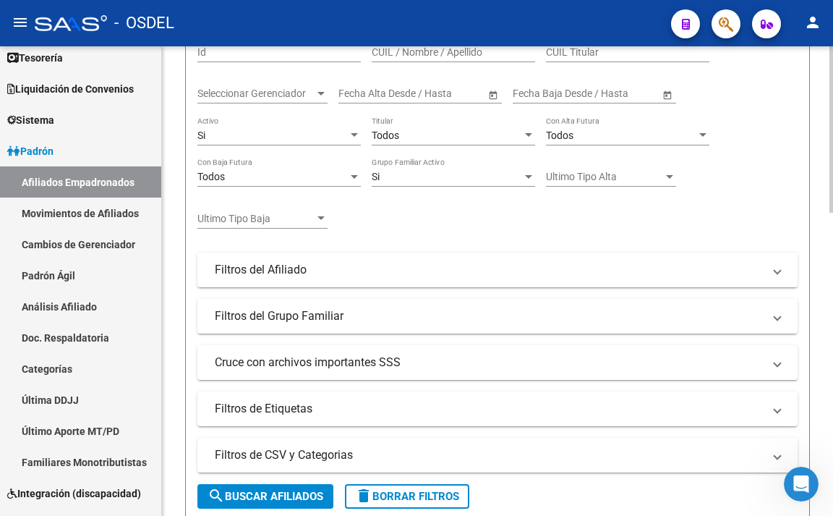
scroll to position [217, 0]
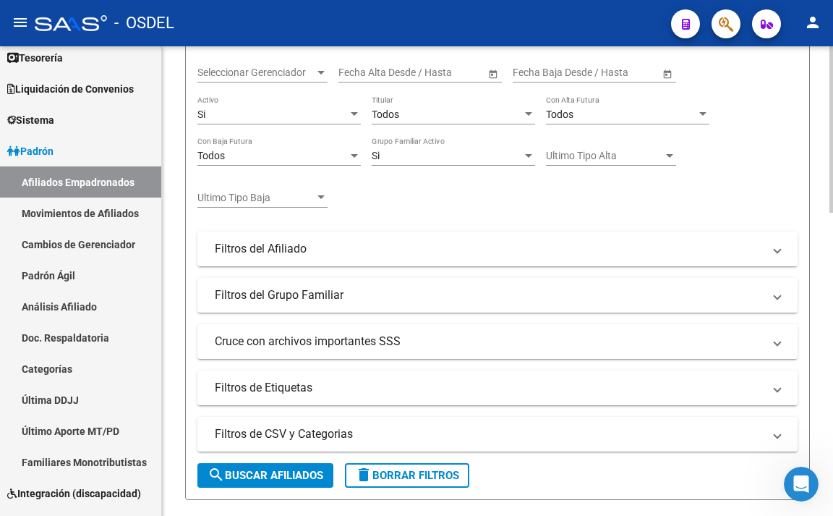
click at [310, 240] on mat-expansion-panel-header "Filtros del Afiliado" at bounding box center [498, 249] width 600 height 35
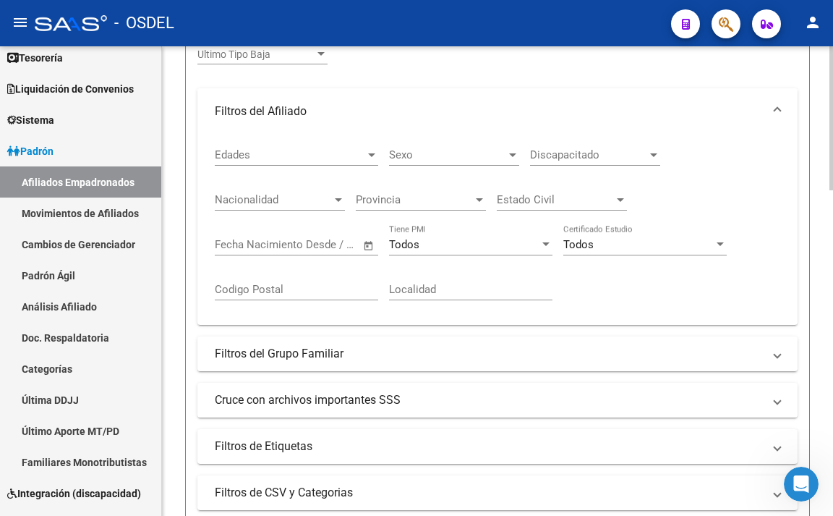
scroll to position [362, 0]
click at [324, 347] on mat-panel-title "Filtros del Grupo Familiar" at bounding box center [489, 352] width 548 height 16
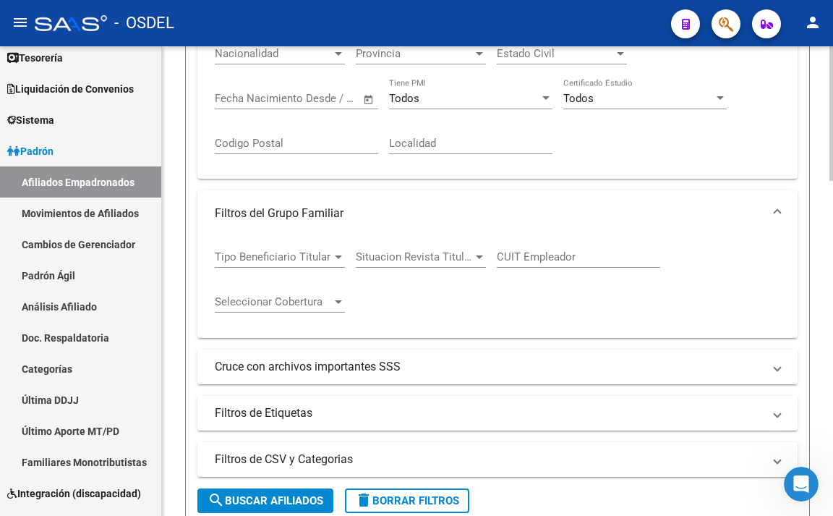
scroll to position [579, 0]
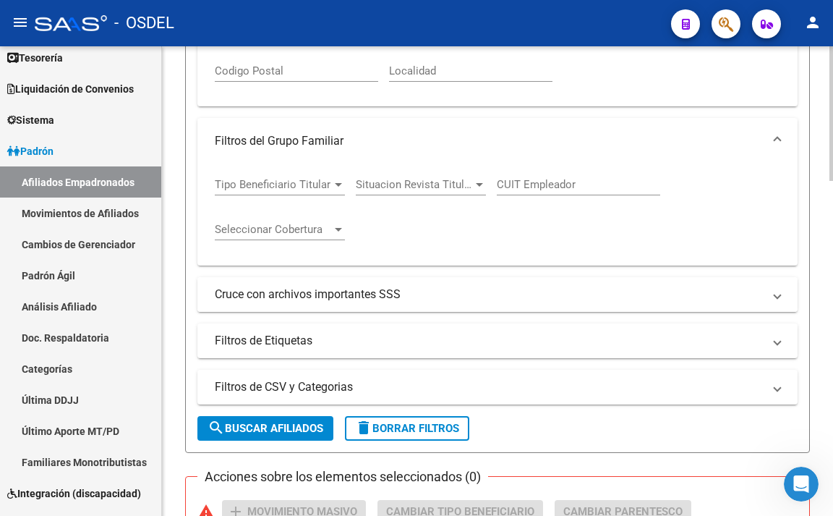
click at [335, 301] on mat-panel-title "Cruce con archivos importantes SSS" at bounding box center [489, 294] width 548 height 16
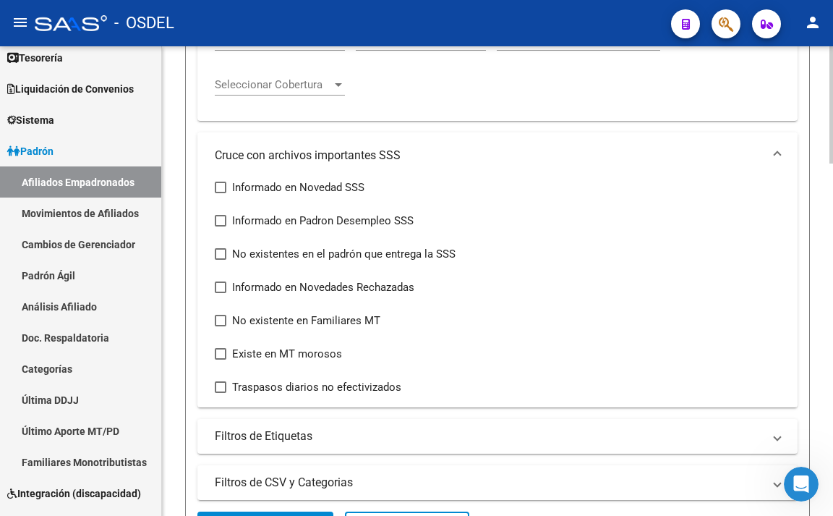
scroll to position [796, 0]
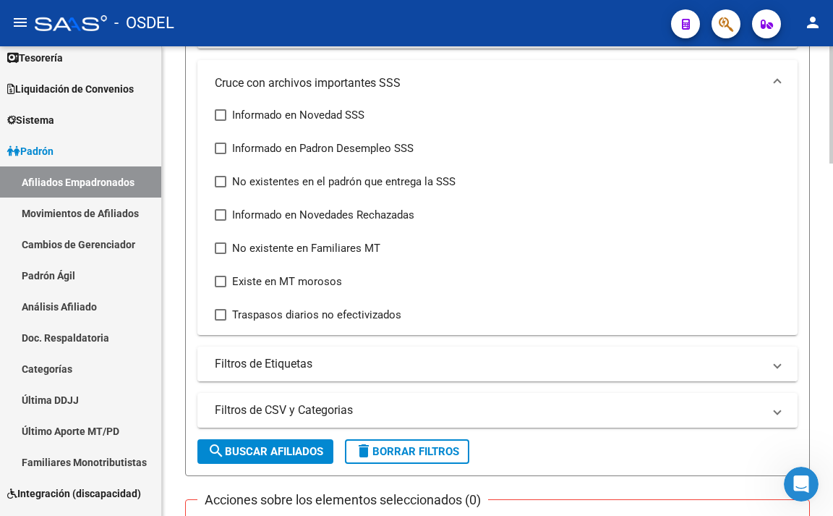
click at [331, 368] on mat-panel-title "Filtros de Etiquetas" at bounding box center [489, 364] width 548 height 16
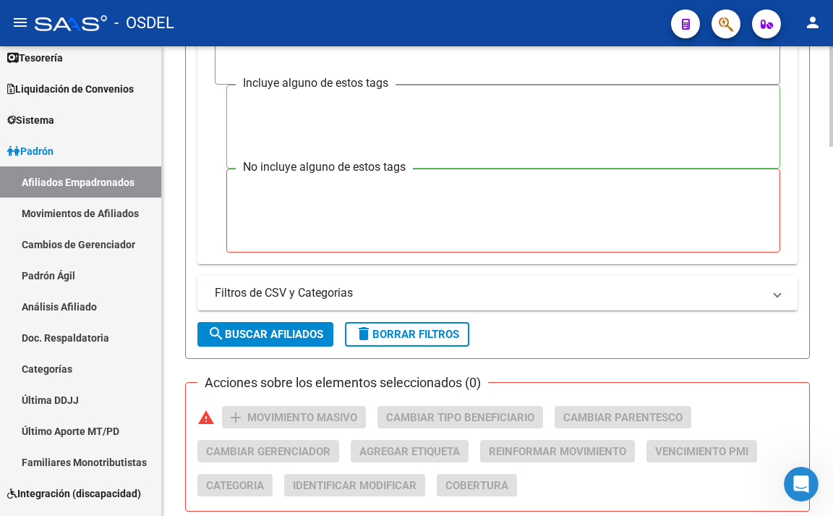
scroll to position [1230, 0]
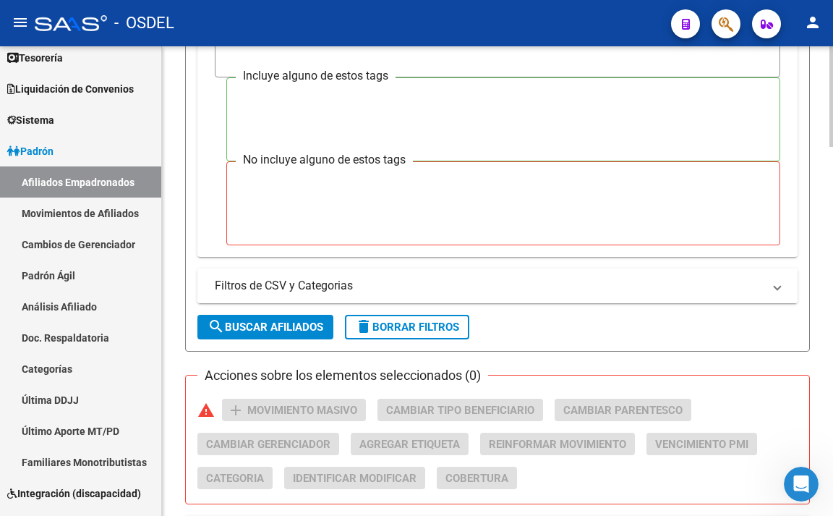
click at [352, 287] on mat-panel-title "Filtros de CSV y Categorias" at bounding box center [489, 286] width 548 height 16
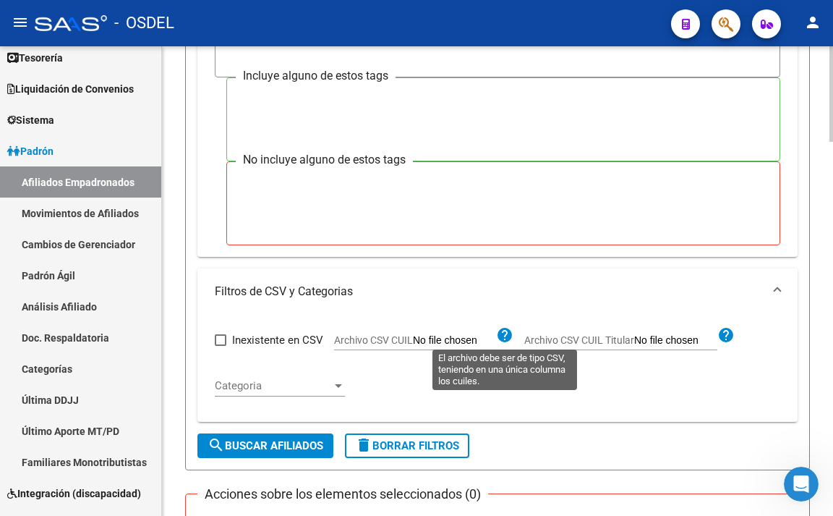
click at [501, 341] on mat-icon "help" at bounding box center [504, 334] width 17 height 17
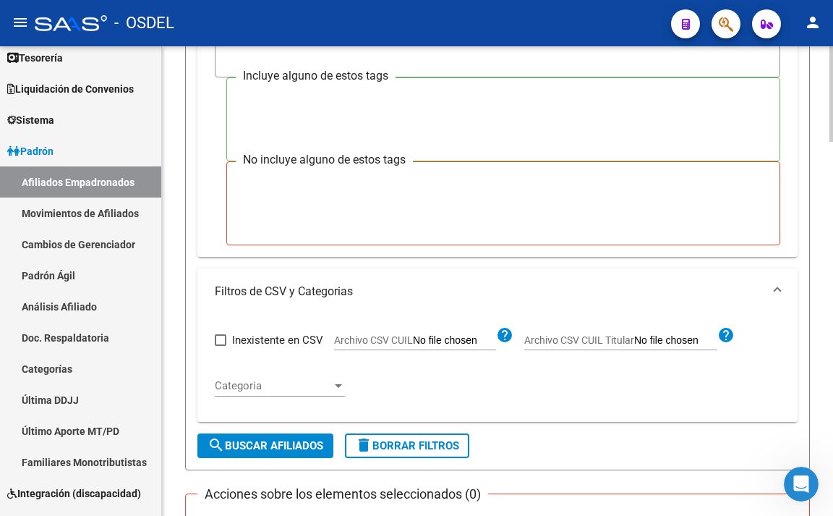
click at [501, 341] on mat-icon "help" at bounding box center [504, 334] width 17 height 17
click at [490, 339] on input "Archivo CSV CUIL" at bounding box center [454, 340] width 83 height 13
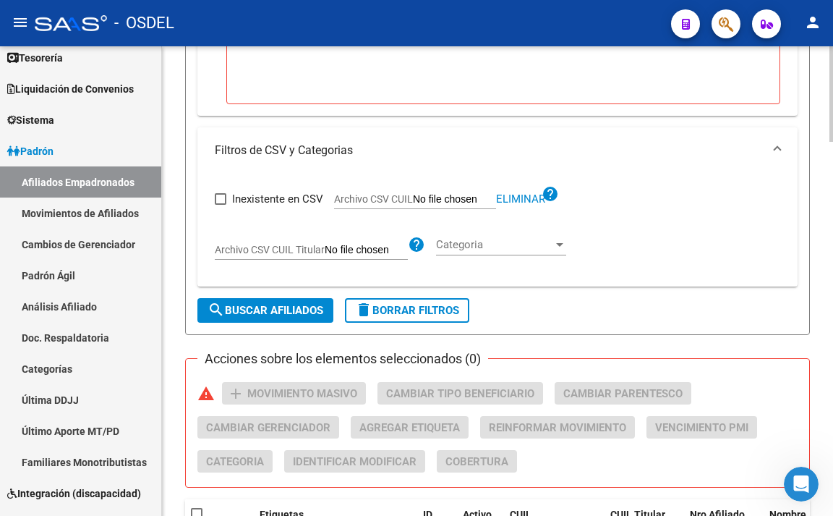
scroll to position [1375, 0]
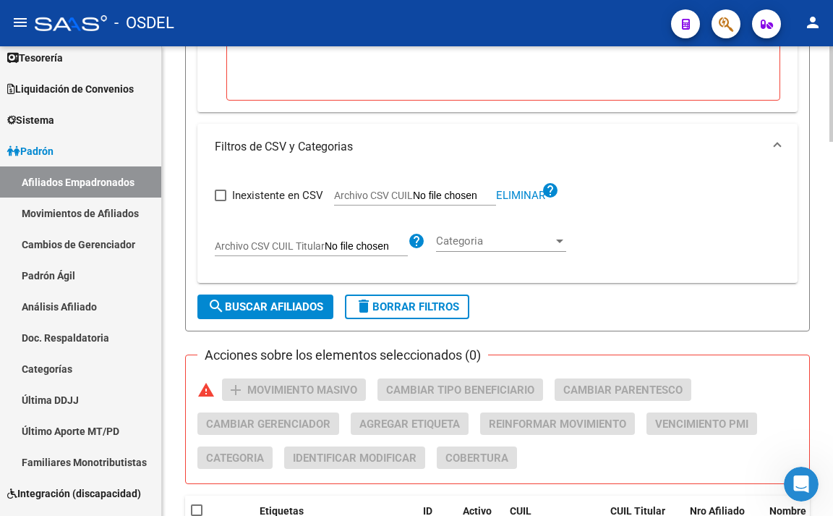
click at [300, 300] on button "search Buscar Afiliados" at bounding box center [266, 306] width 136 height 25
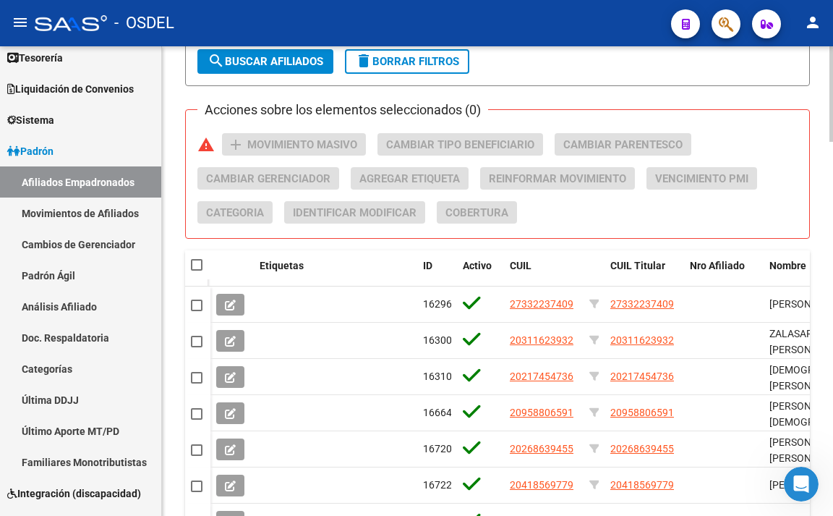
scroll to position [1558, 0]
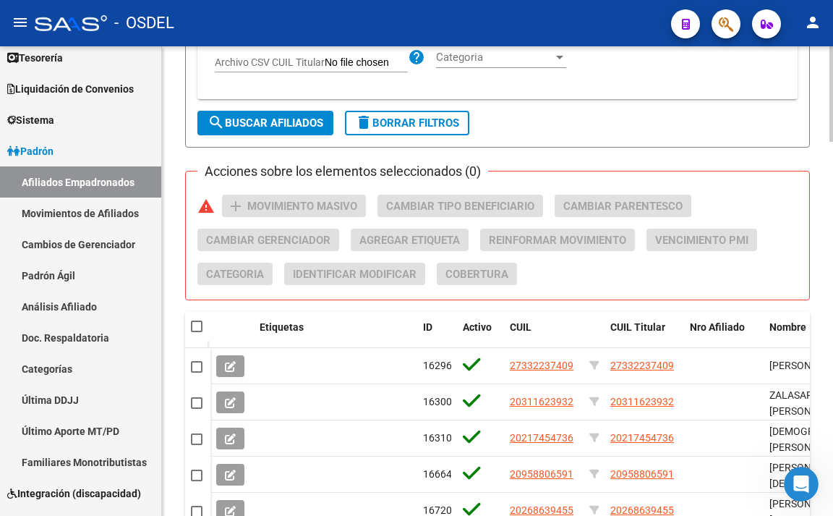
click at [200, 329] on span at bounding box center [197, 327] width 12 height 12
click at [197, 332] on input "checkbox" at bounding box center [196, 332] width 1 height 1
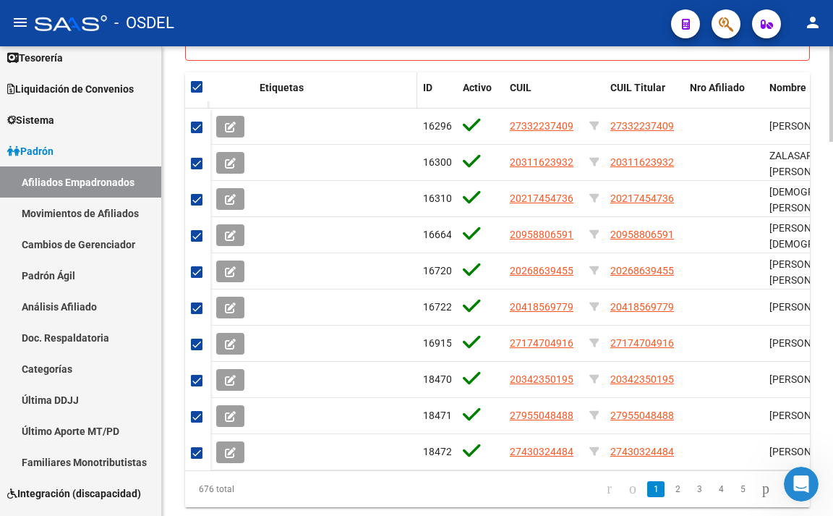
scroll to position [1848, 0]
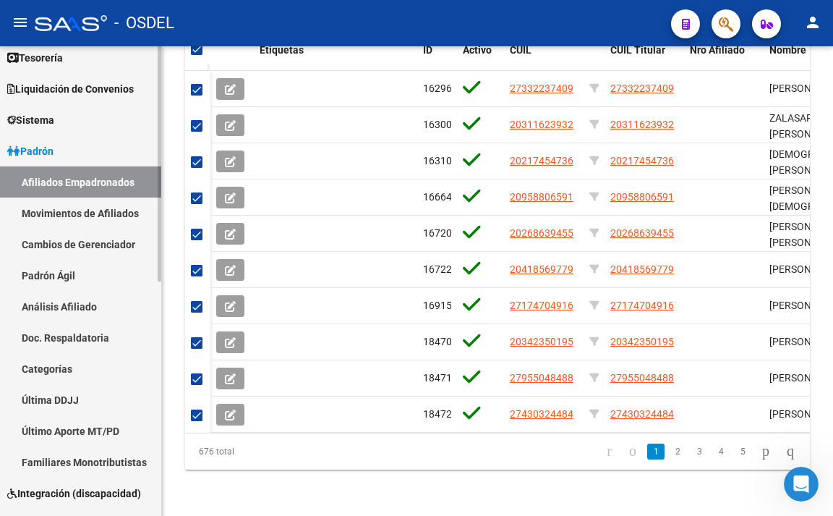
click at [93, 429] on link "Último Aporte MT/PD" at bounding box center [80, 430] width 161 height 31
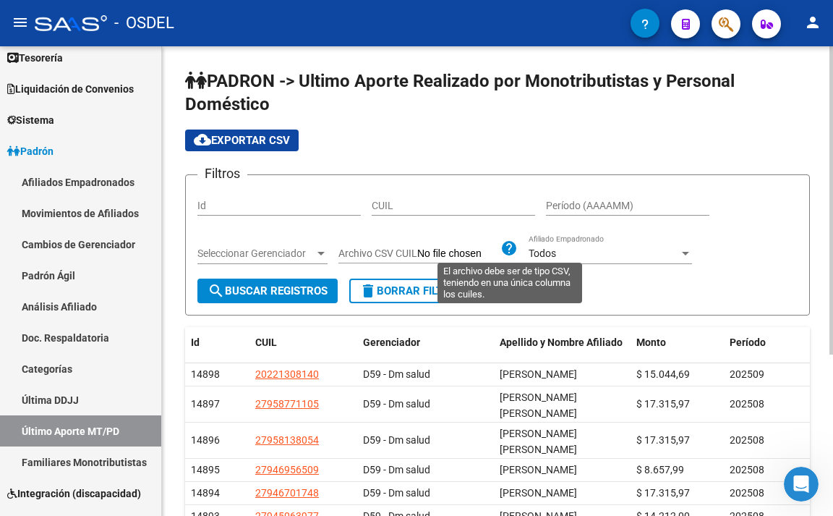
click at [512, 250] on mat-icon "help" at bounding box center [509, 247] width 17 height 17
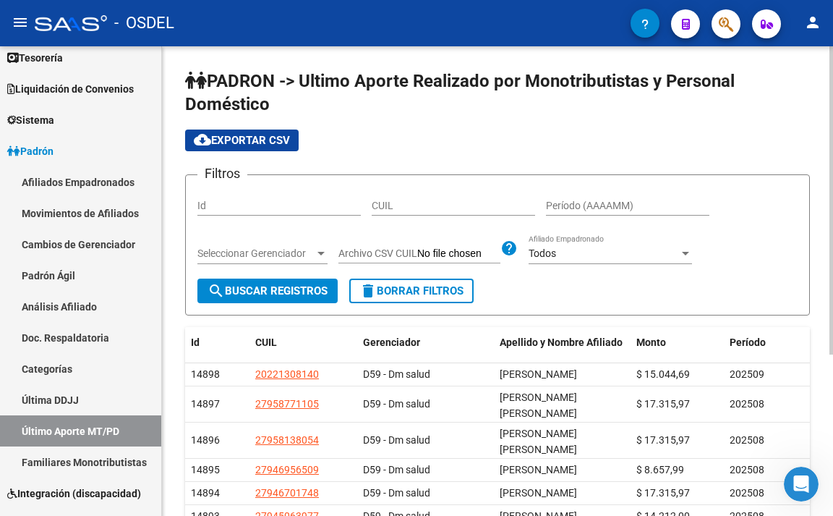
click at [504, 250] on mat-icon "help" at bounding box center [509, 247] width 17 height 17
click at [507, 250] on mat-icon "help" at bounding box center [509, 247] width 17 height 17
click at [498, 254] on input "Archivo CSV CUIL" at bounding box center [458, 253] width 83 height 13
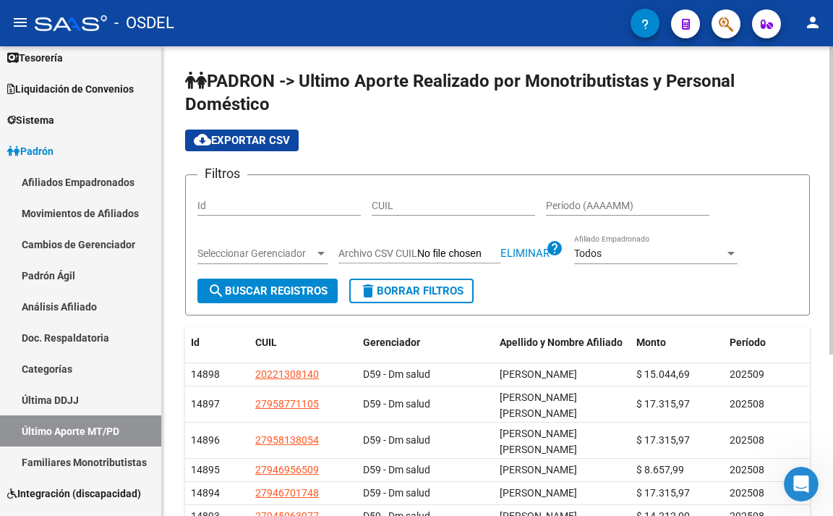
click at [606, 255] on div "Todos" at bounding box center [649, 253] width 150 height 12
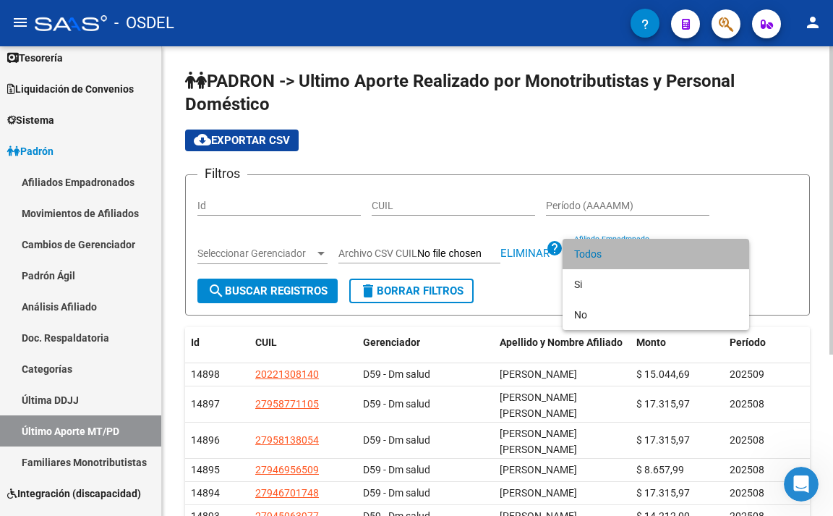
click at [606, 255] on span "Todos" at bounding box center [656, 254] width 164 height 30
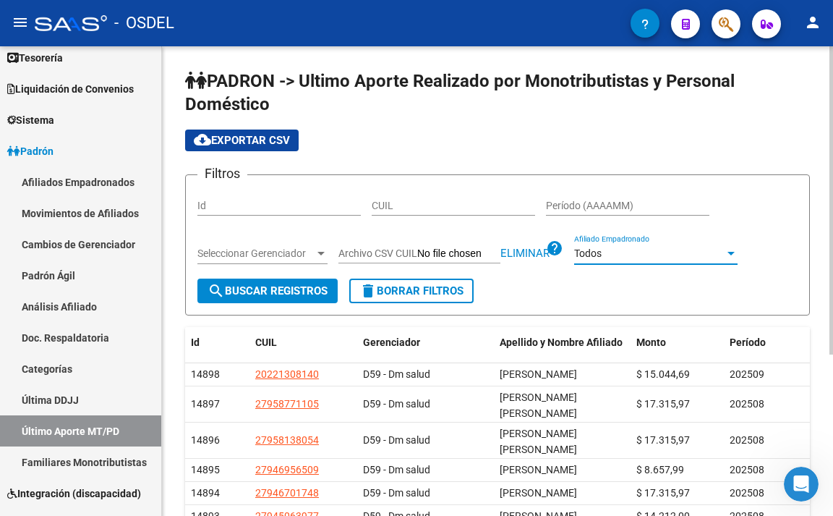
click at [276, 294] on span "search Buscar Registros" at bounding box center [268, 290] width 120 height 13
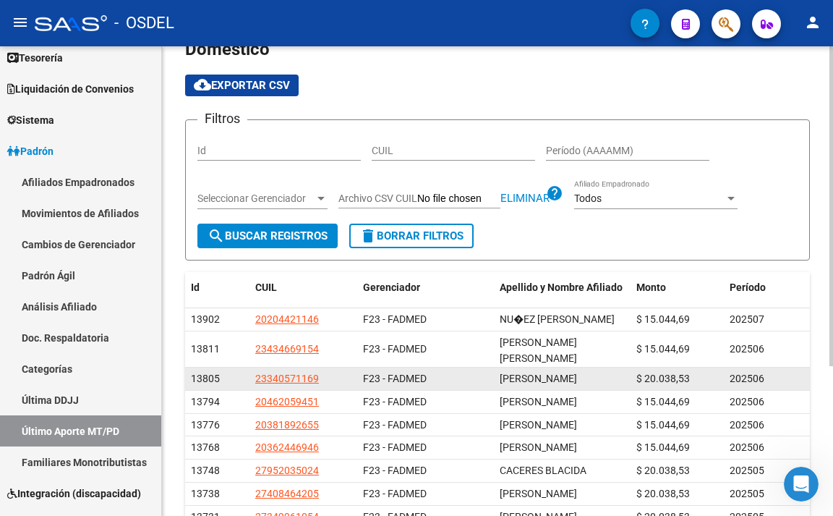
scroll to position [217, 0]
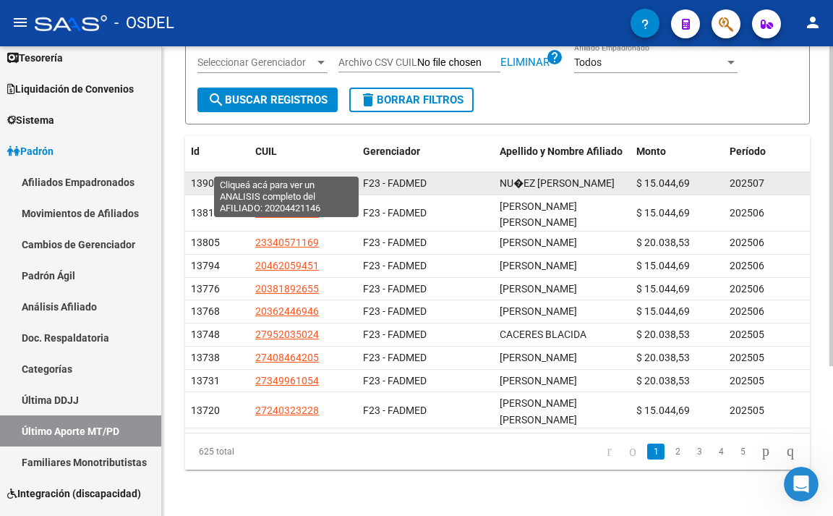
click at [310, 177] on span "20204421146" at bounding box center [287, 183] width 64 height 12
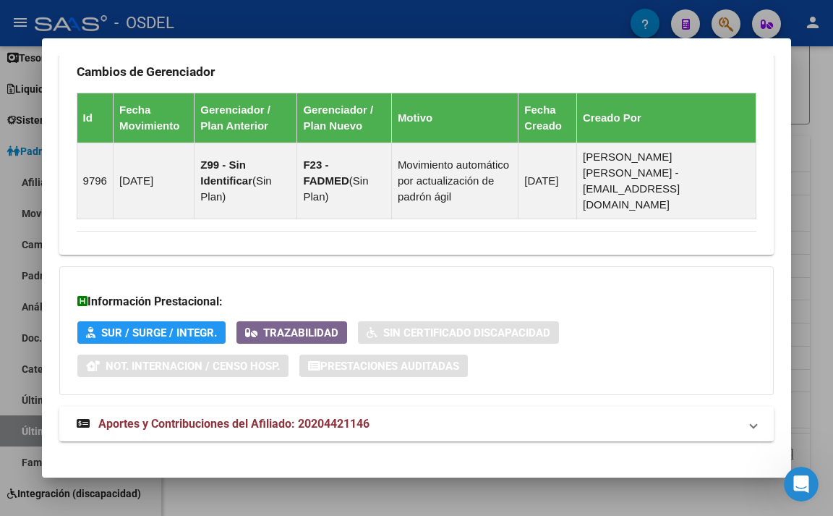
scroll to position [1036, 0]
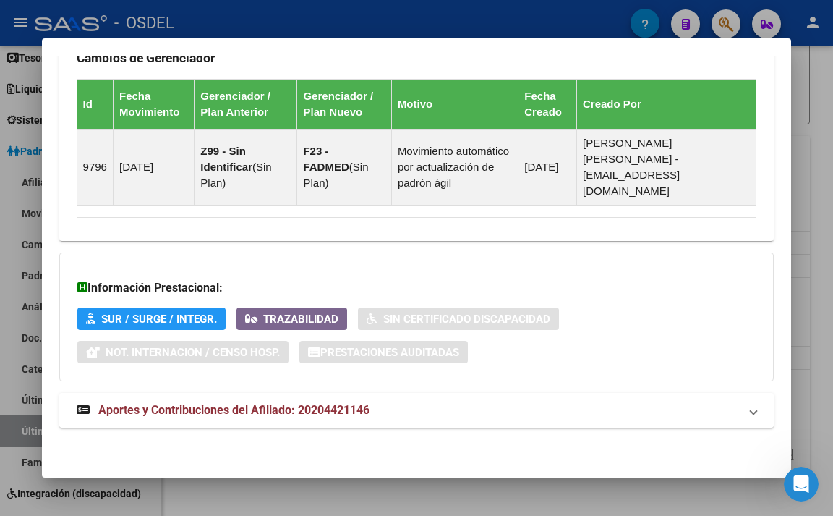
click at [246, 407] on span "Aportes y Contribuciones del Afiliado: 20204421146" at bounding box center [233, 410] width 271 height 14
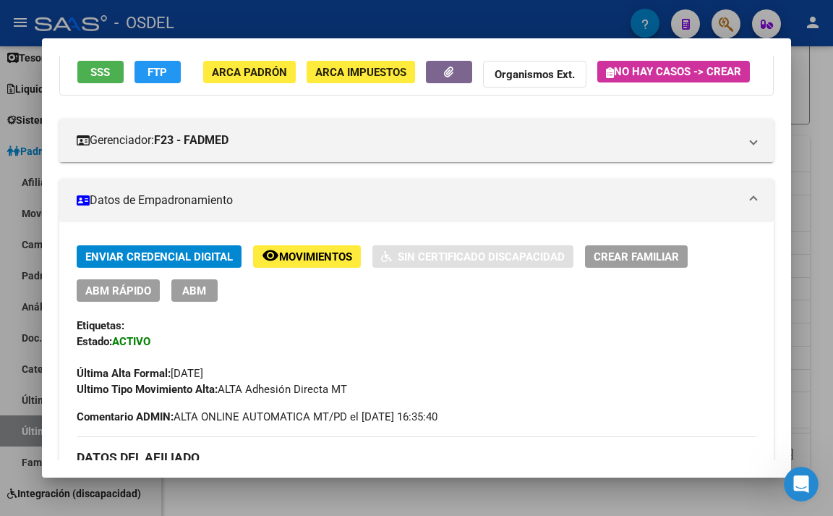
scroll to position [0, 0]
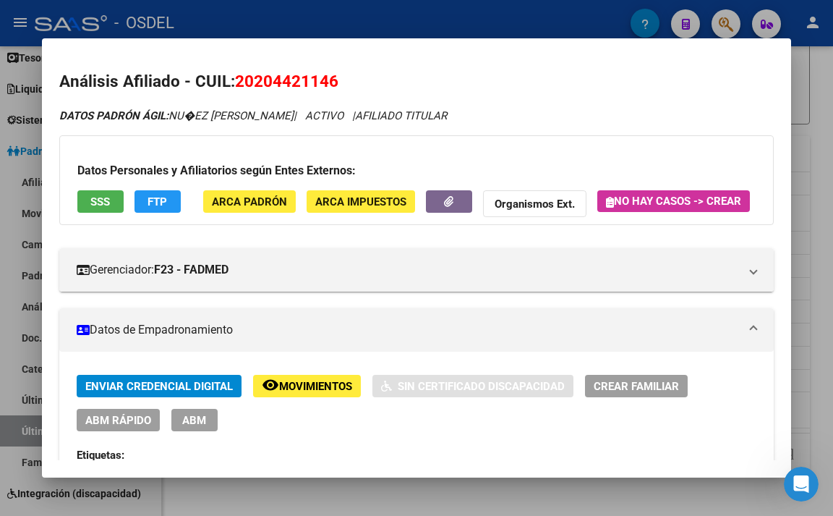
click at [101, 200] on span "SSS" at bounding box center [100, 201] width 20 height 13
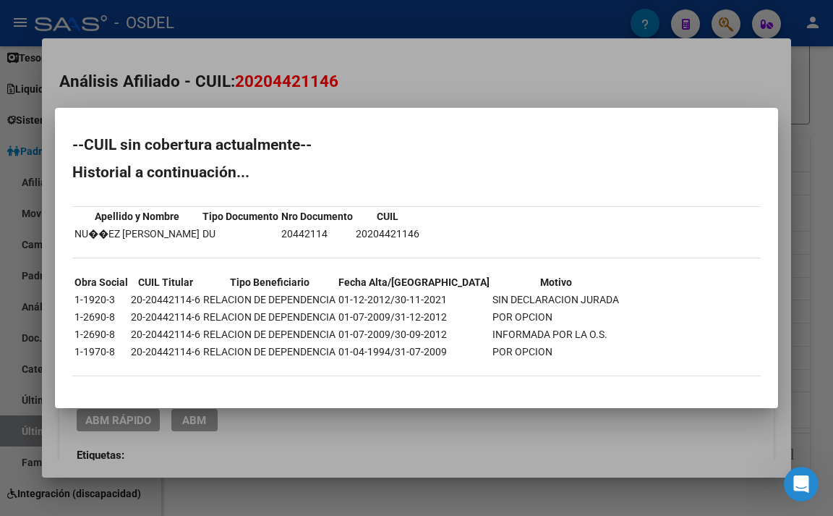
click at [407, 88] on div at bounding box center [416, 258] width 833 height 516
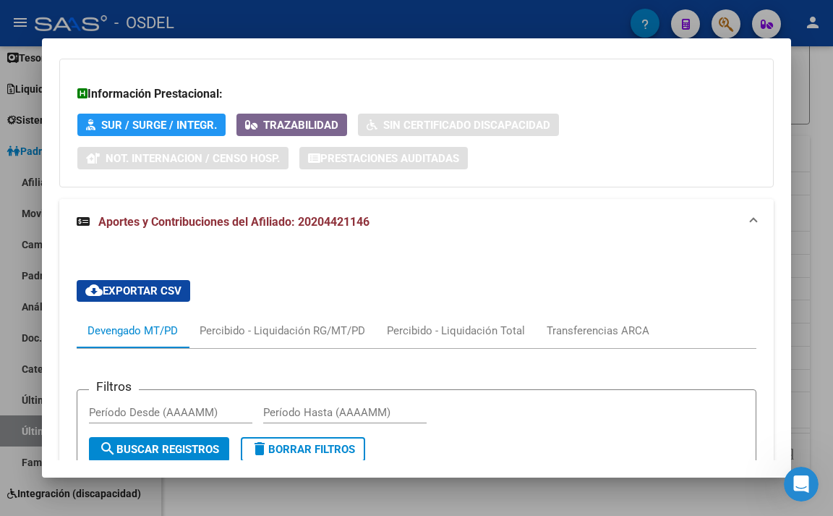
scroll to position [1230, 0]
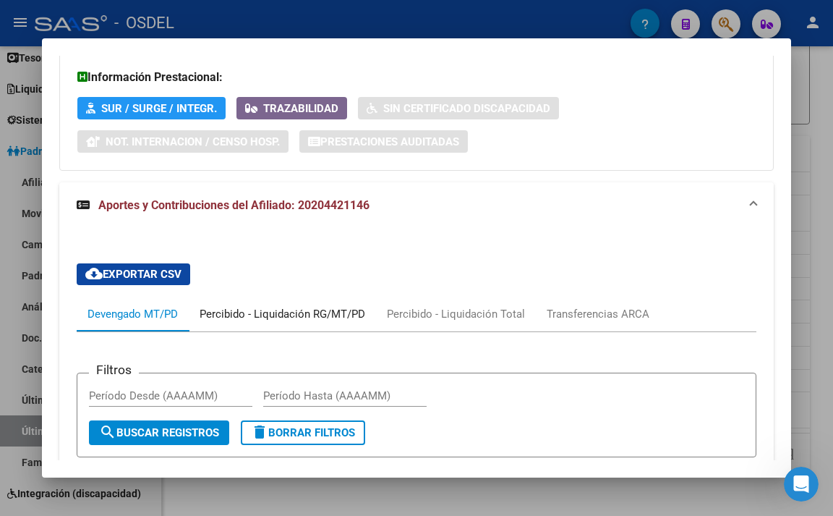
click at [286, 331] on div "Percibido - Liquidación RG/MT/PD" at bounding box center [282, 314] width 187 height 35
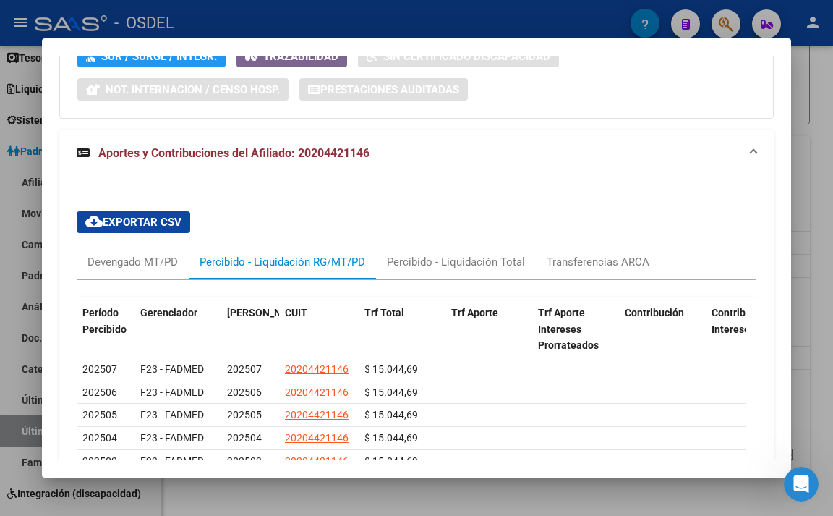
scroll to position [1158, 0]
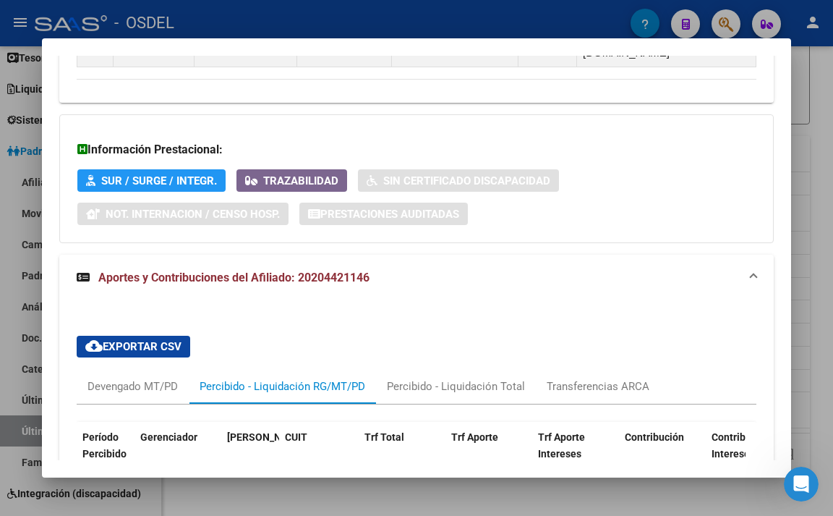
click at [362, 14] on div at bounding box center [416, 258] width 833 height 516
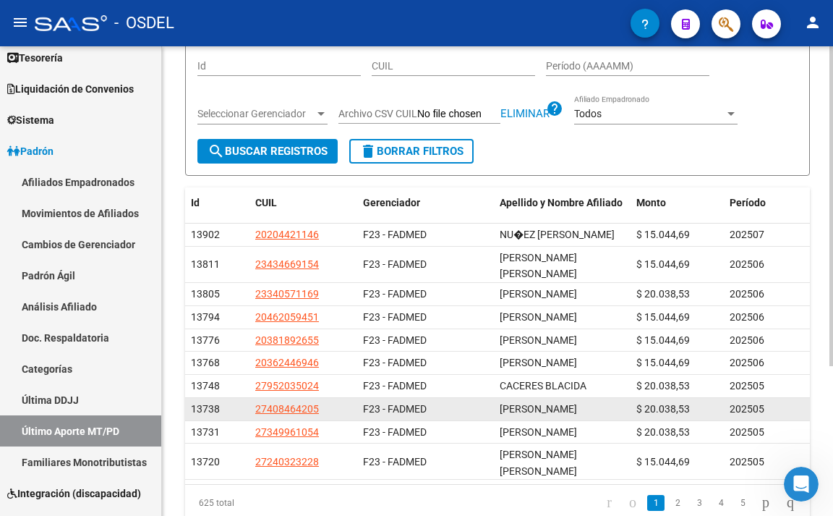
scroll to position [0, 0]
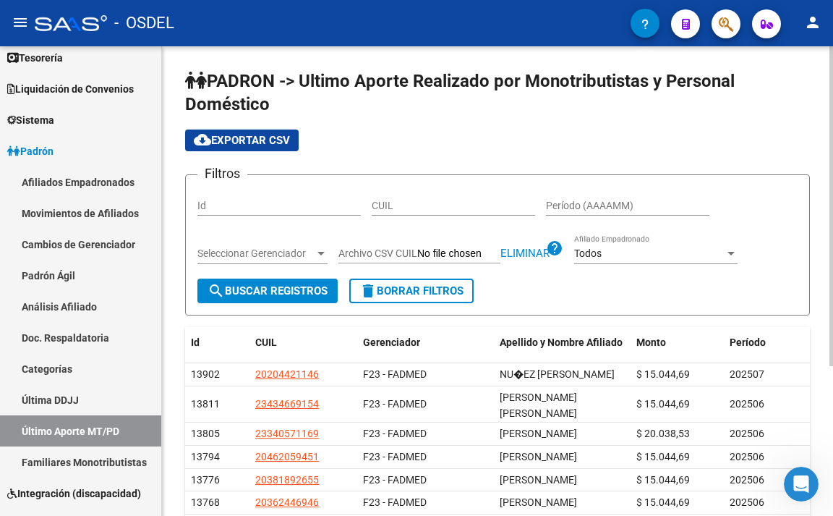
click at [603, 252] on div "Todos" at bounding box center [649, 253] width 150 height 12
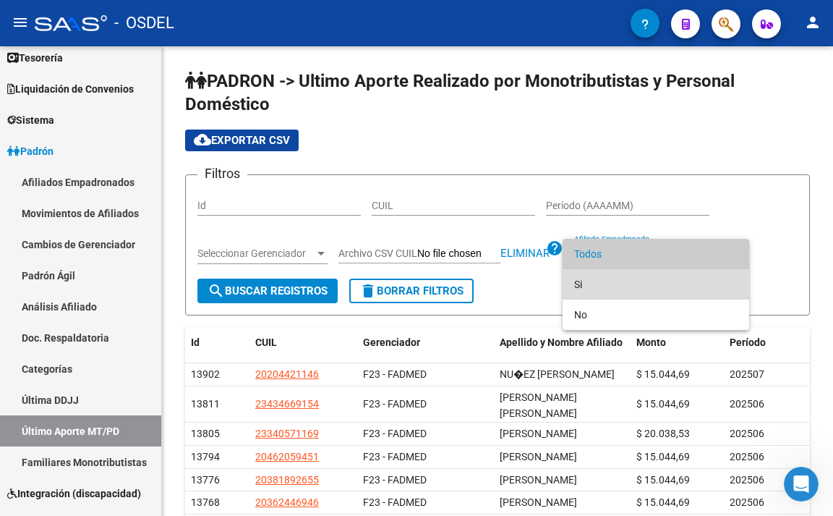
click at [595, 282] on span "Si" at bounding box center [656, 284] width 164 height 30
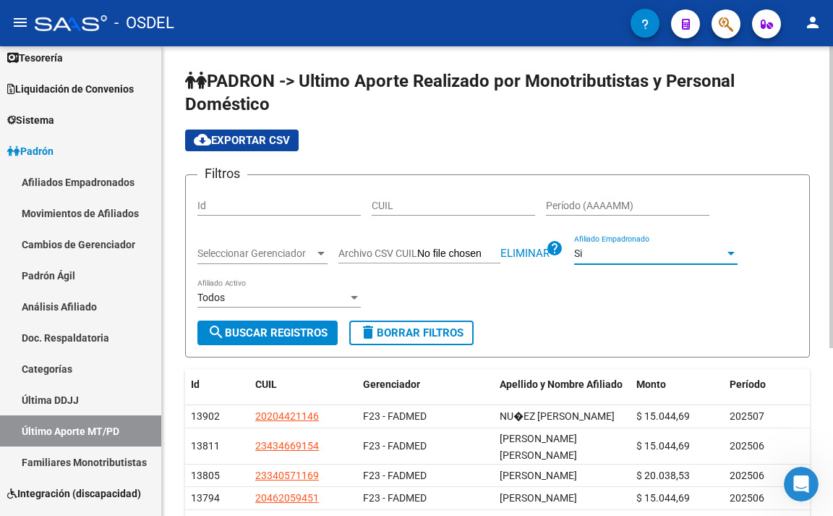
click at [302, 330] on span "search Buscar Registros" at bounding box center [268, 332] width 120 height 13
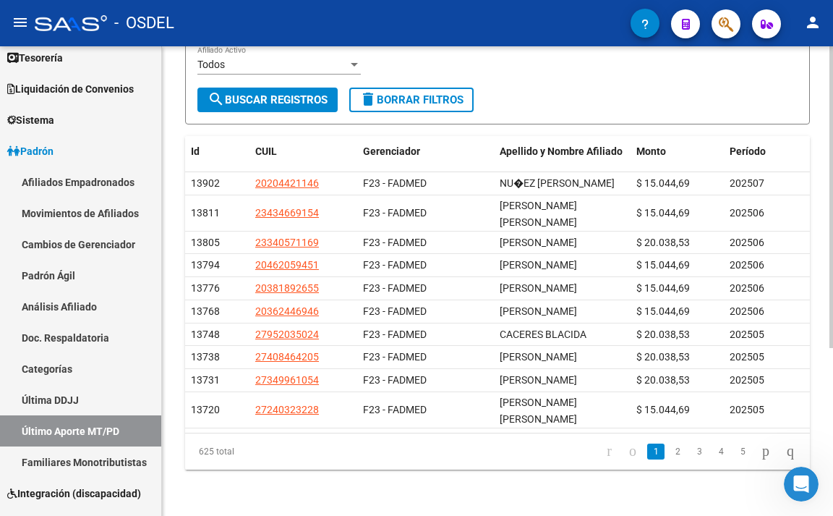
scroll to position [260, 0]
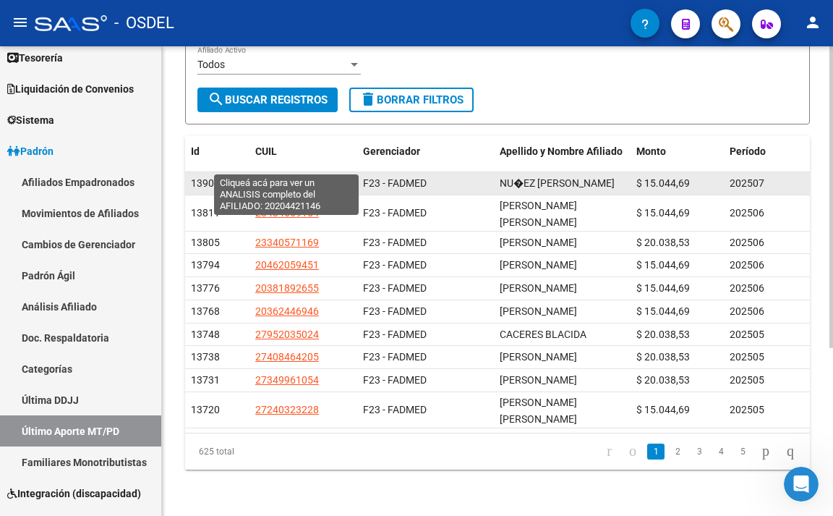
click at [313, 177] on span "20204421146" at bounding box center [287, 183] width 64 height 12
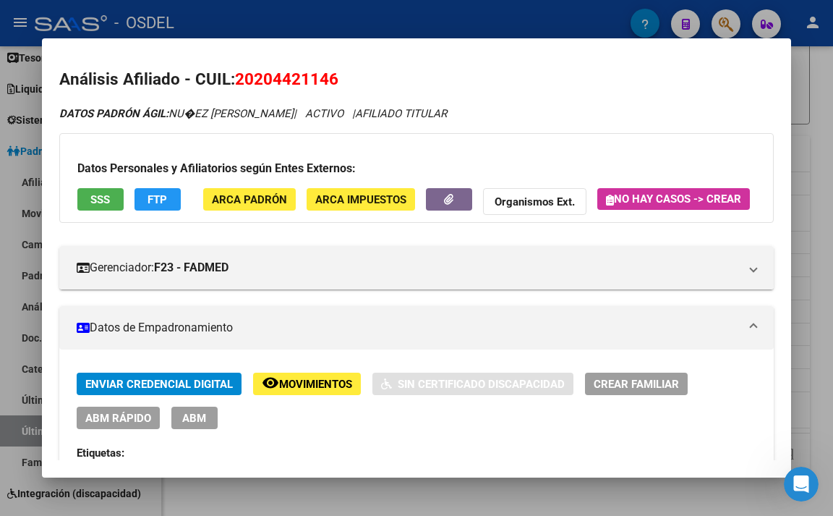
scroll to position [0, 0]
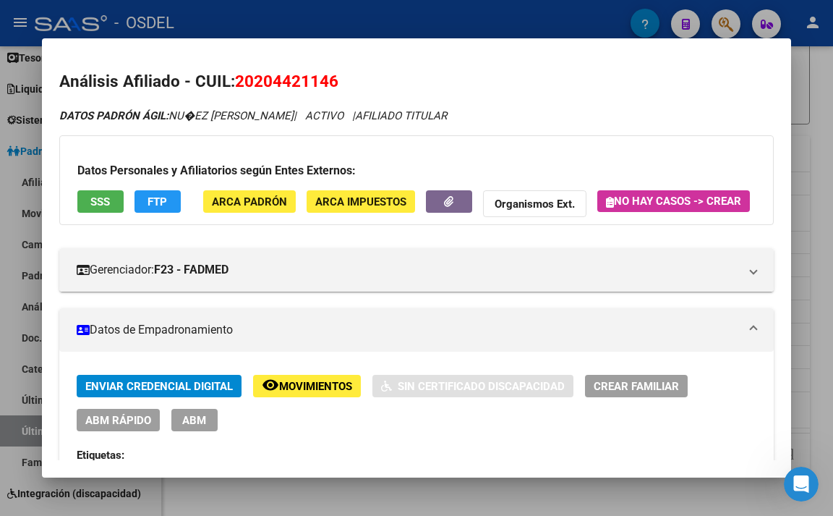
drag, startPoint x: 350, startPoint y: 79, endPoint x: 235, endPoint y: 88, distance: 115.4
click at [235, 88] on h2 "Análisis Afiliado - CUIL: 20204421146" at bounding box center [417, 81] width 716 height 25
copy span "20204421146"
click at [364, 17] on div at bounding box center [416, 258] width 833 height 516
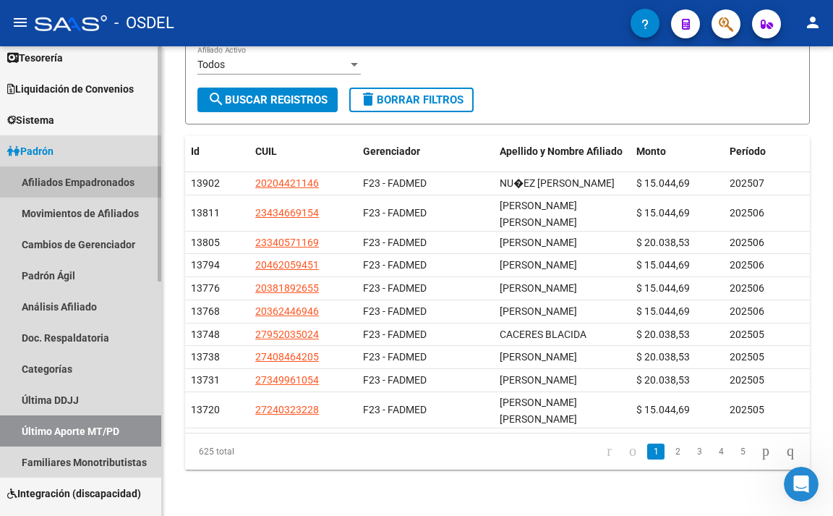
click at [89, 180] on link "Afiliados Empadronados" at bounding box center [80, 181] width 161 height 31
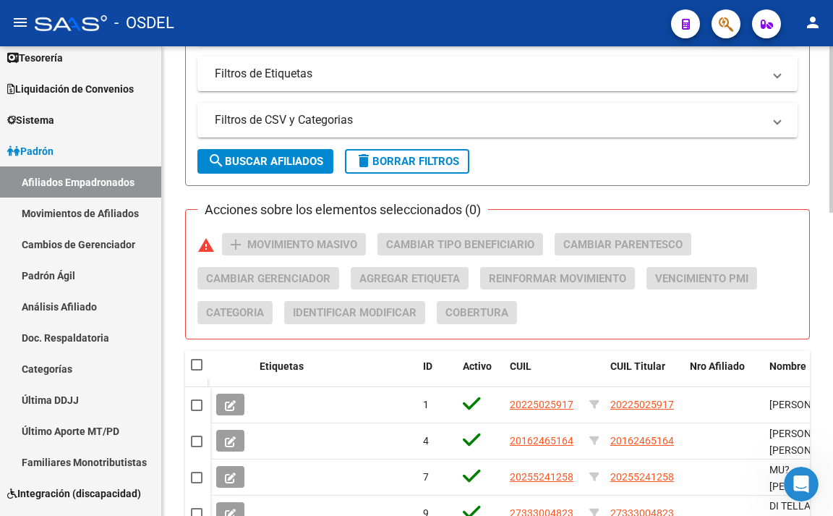
scroll to position [579, 0]
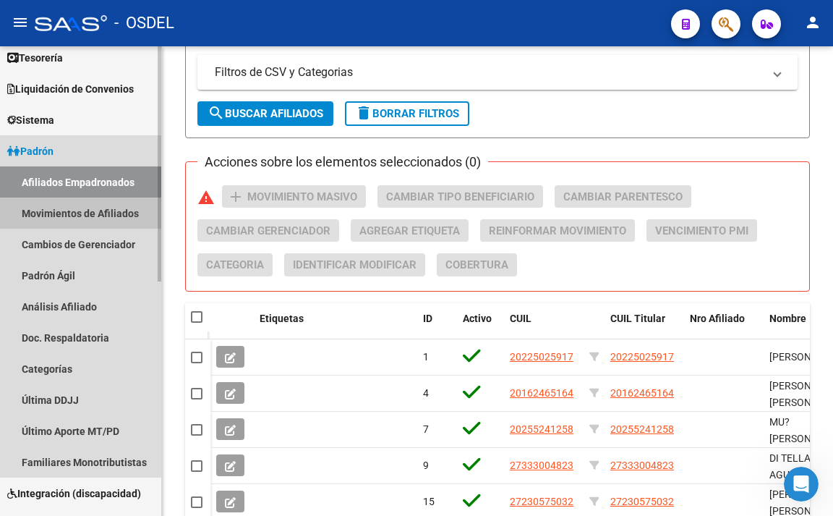
click at [82, 211] on link "Movimientos de Afiliados" at bounding box center [80, 213] width 161 height 31
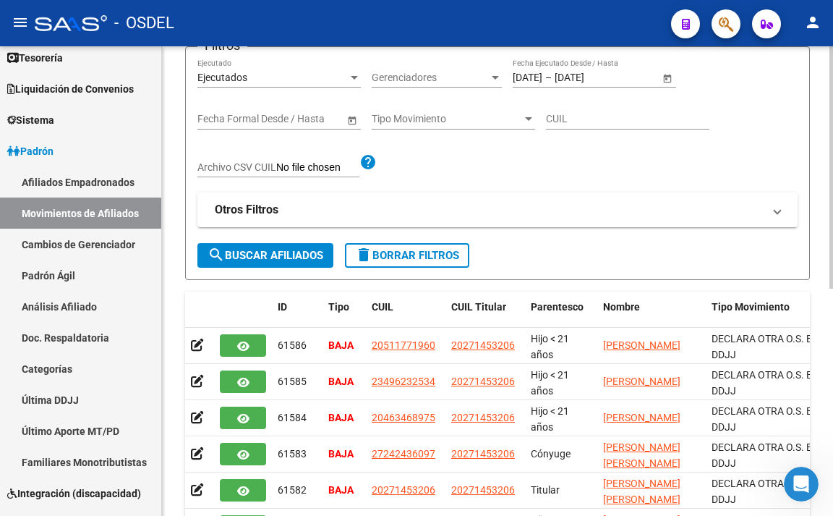
scroll to position [77, 0]
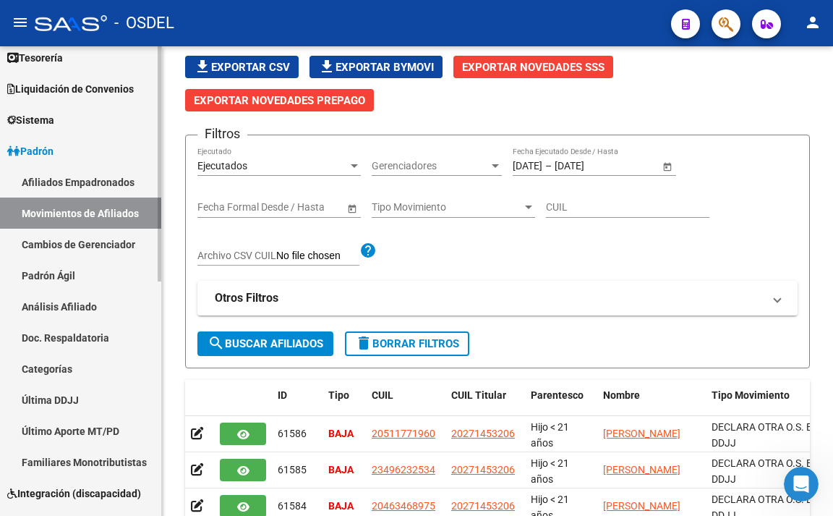
click at [56, 182] on link "Afiliados Empadronados" at bounding box center [80, 181] width 161 height 31
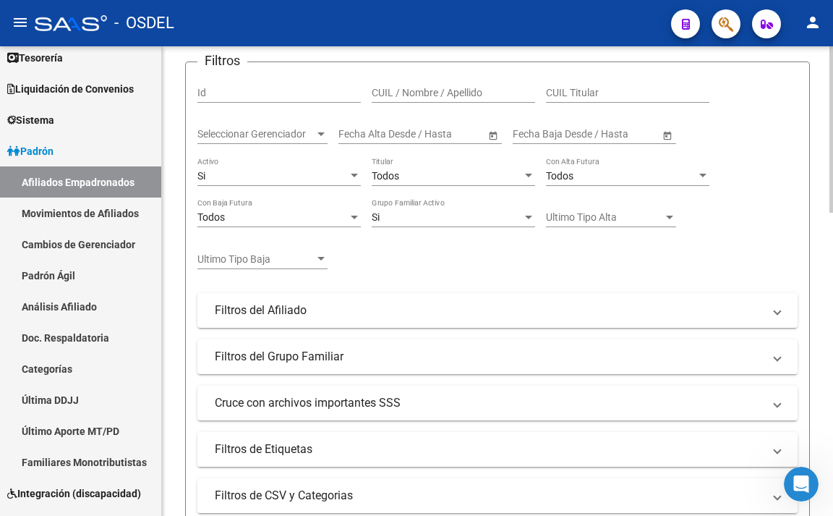
scroll to position [150, 0]
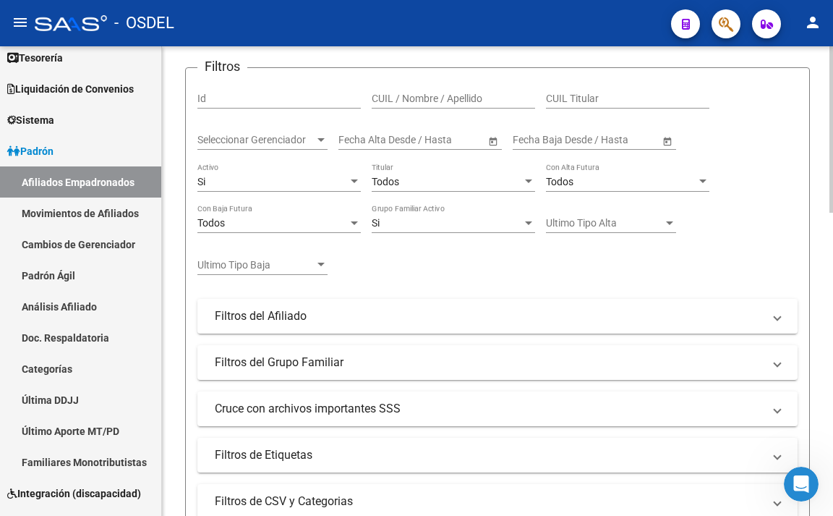
click at [298, 143] on span "Seleccionar Gerenciador" at bounding box center [256, 140] width 117 height 12
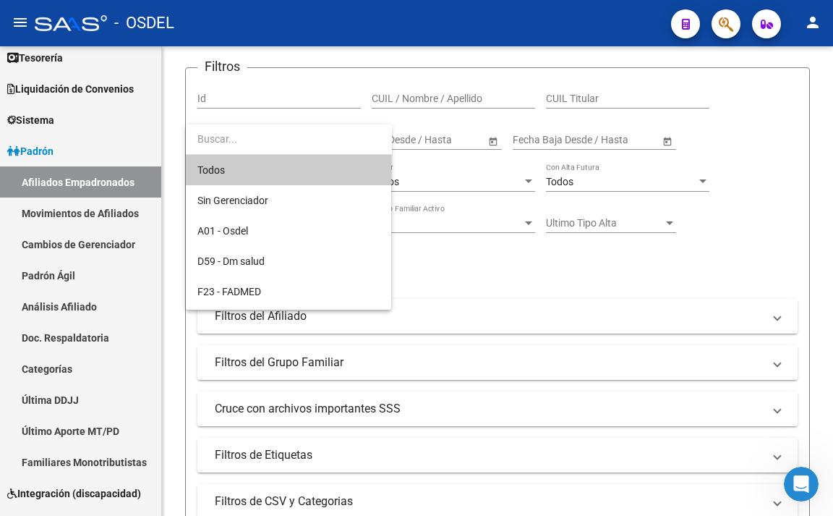
click at [300, 150] on input "dropdown search" at bounding box center [289, 139] width 206 height 30
click at [304, 161] on span "Todos" at bounding box center [289, 170] width 182 height 30
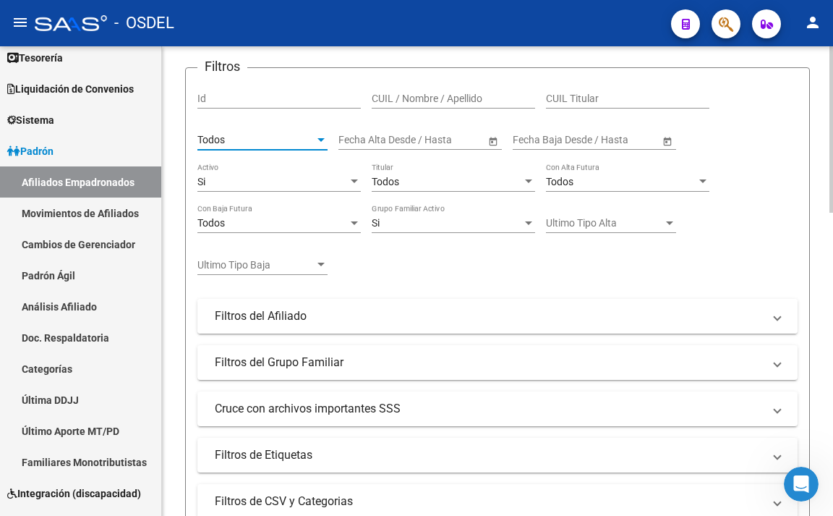
click at [380, 310] on mat-panel-title "Filtros del Afiliado" at bounding box center [489, 316] width 548 height 16
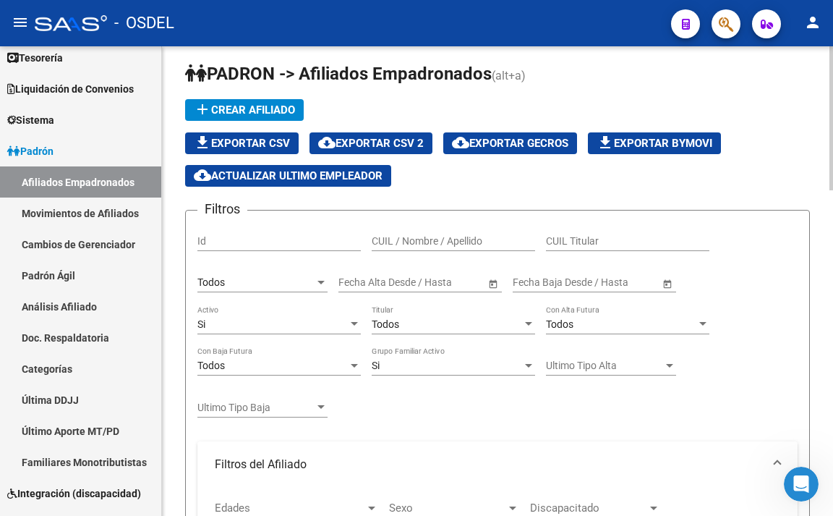
scroll to position [0, 0]
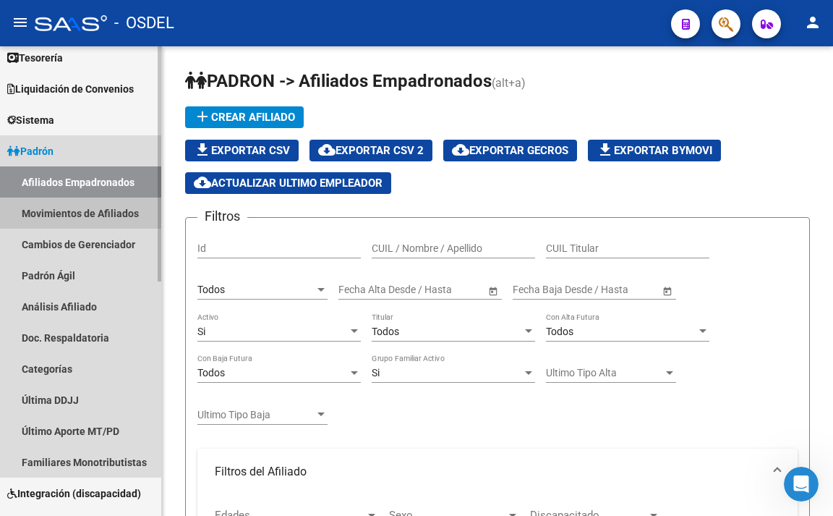
click at [95, 205] on link "Movimientos de Afiliados" at bounding box center [80, 213] width 161 height 31
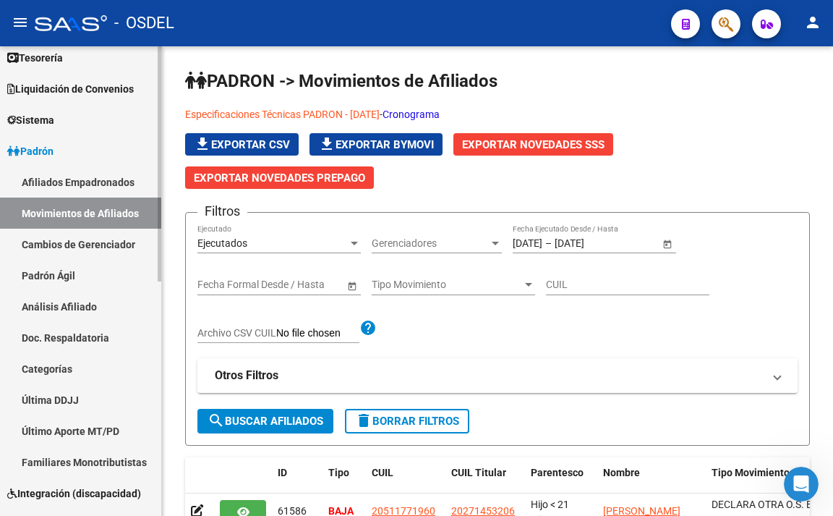
click at [104, 181] on link "Afiliados Empadronados" at bounding box center [80, 181] width 161 height 31
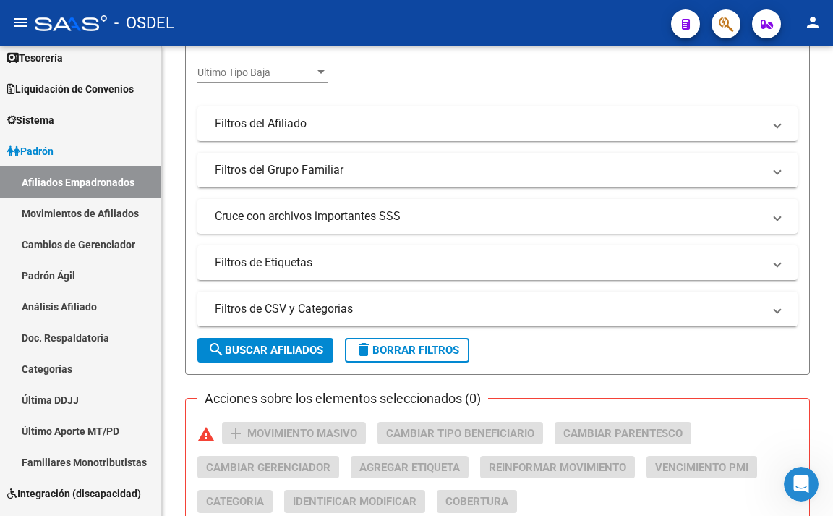
scroll to position [362, 0]
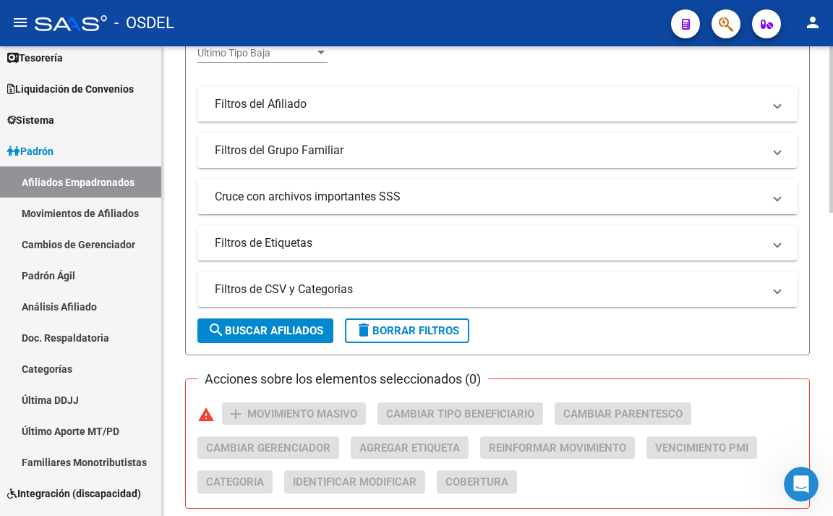
click at [316, 289] on mat-panel-title "Filtros de CSV y Categorias" at bounding box center [489, 289] width 548 height 16
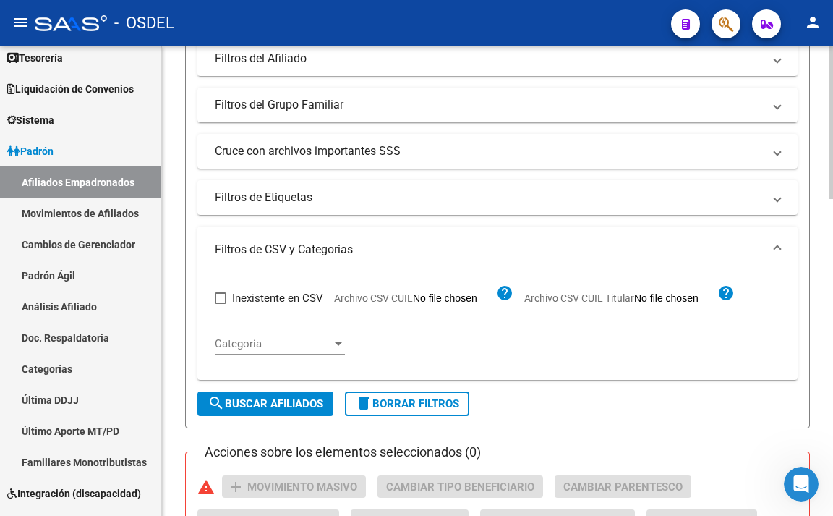
scroll to position [506, 0]
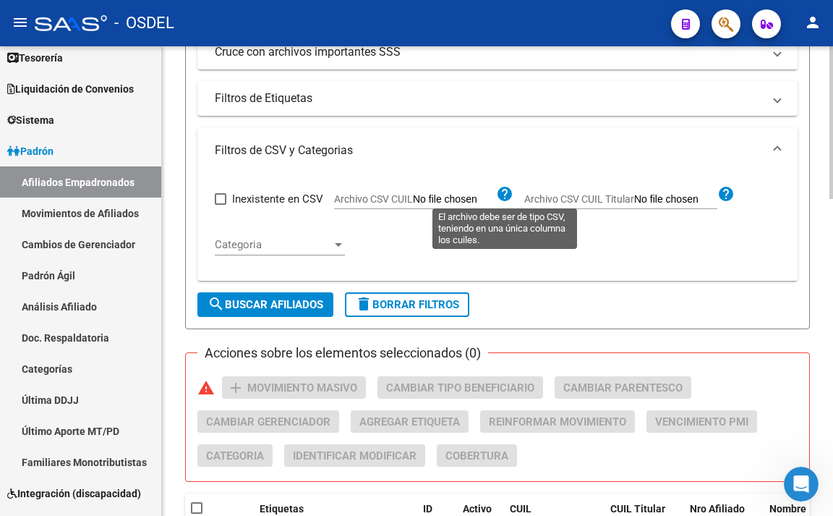
click at [507, 192] on mat-icon "help" at bounding box center [504, 193] width 17 height 17
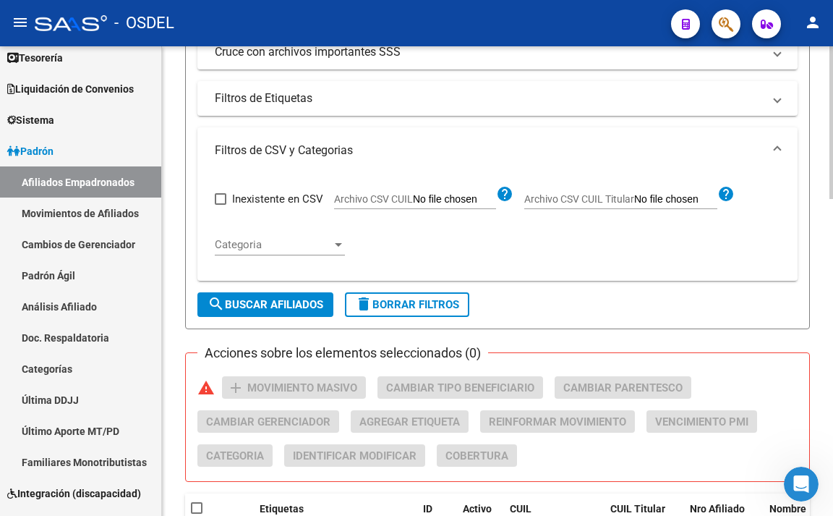
click at [487, 197] on input "Archivo CSV CUIL" at bounding box center [454, 199] width 83 height 13
type input "C:\fakepath\F23 bajas.csv"
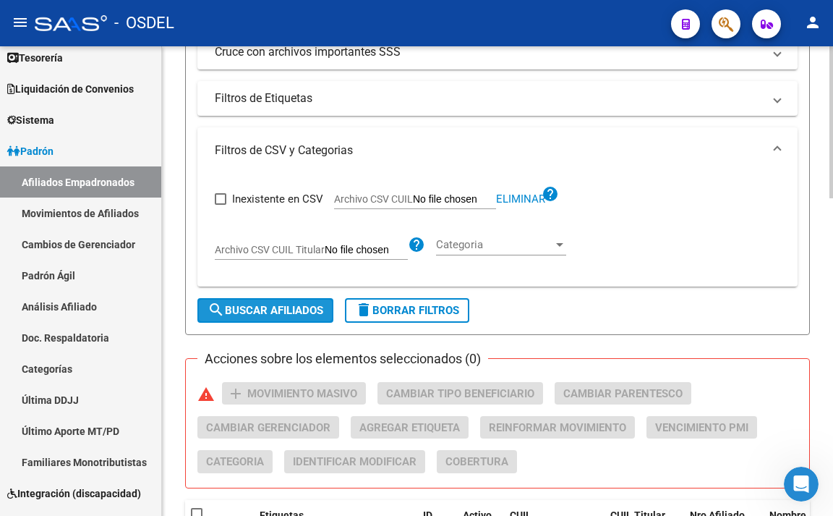
click at [289, 305] on button "search Buscar Afiliados" at bounding box center [266, 310] width 136 height 25
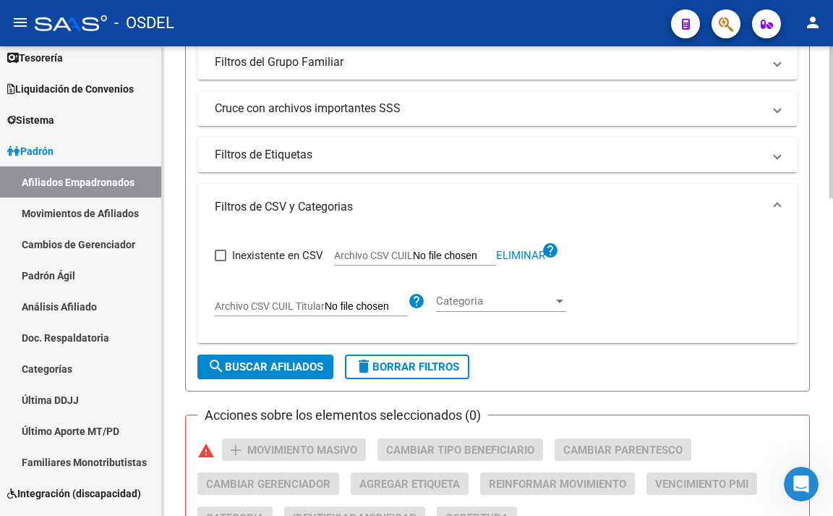
scroll to position [405, 0]
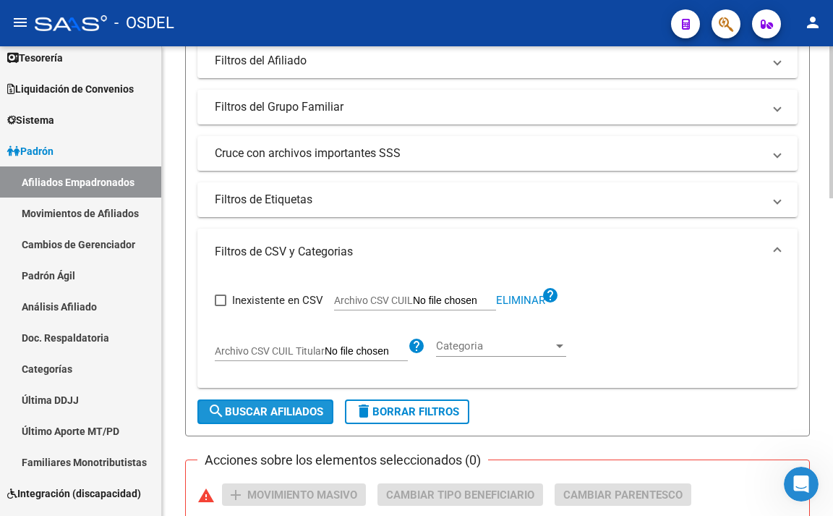
click at [297, 404] on button "search Buscar Afiliados" at bounding box center [266, 411] width 136 height 25
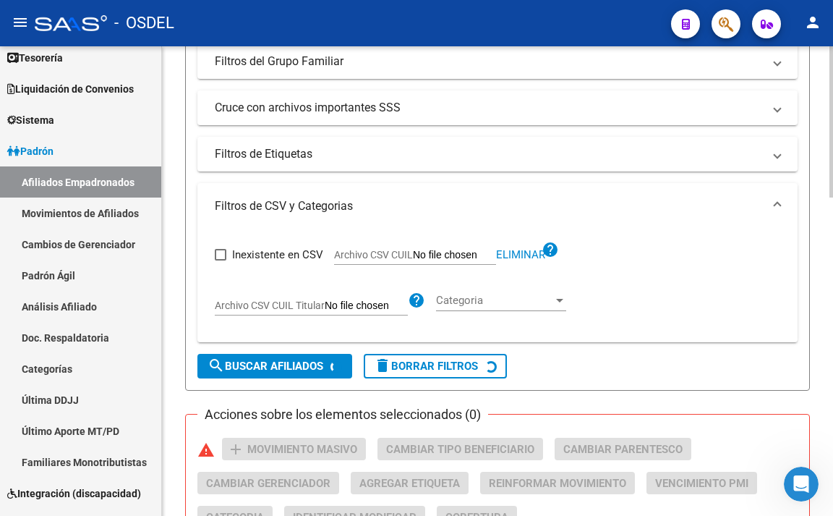
scroll to position [477, 0]
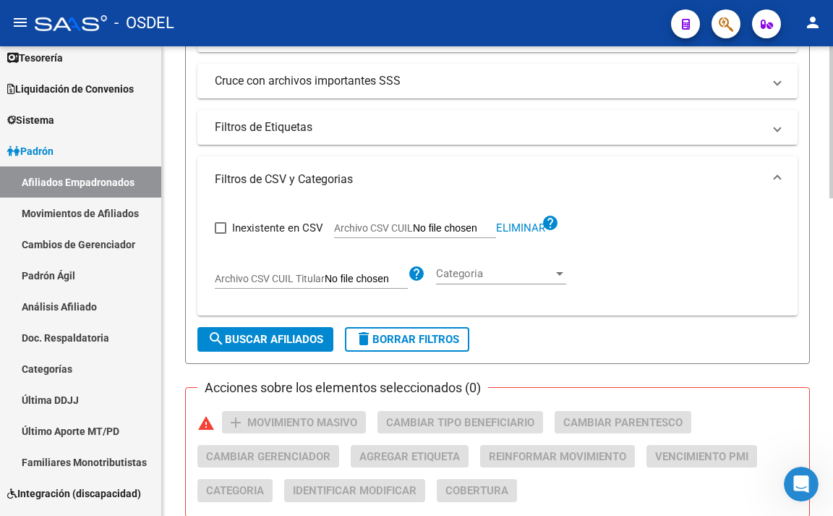
click at [276, 279] on span "Archivo CSV CUIL Titular" at bounding box center [270, 279] width 110 height 12
click at [325, 279] on input "Archivo CSV CUIL Titular" at bounding box center [366, 279] width 83 height 13
click at [378, 279] on input "Archivo CSV CUIL Titular" at bounding box center [366, 279] width 83 height 13
type input "C:\fakepath\F23 bajas.csv"
click at [318, 344] on span "search Buscar Afiliados" at bounding box center [266, 339] width 116 height 13
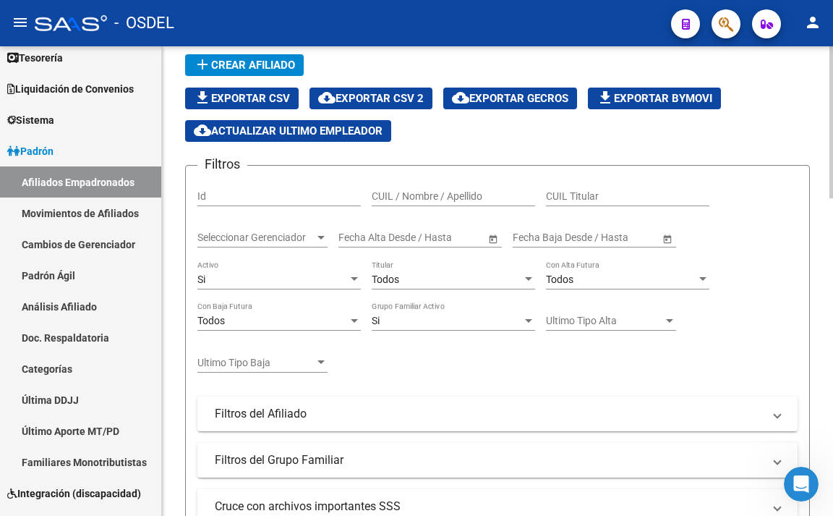
scroll to position [43, 0]
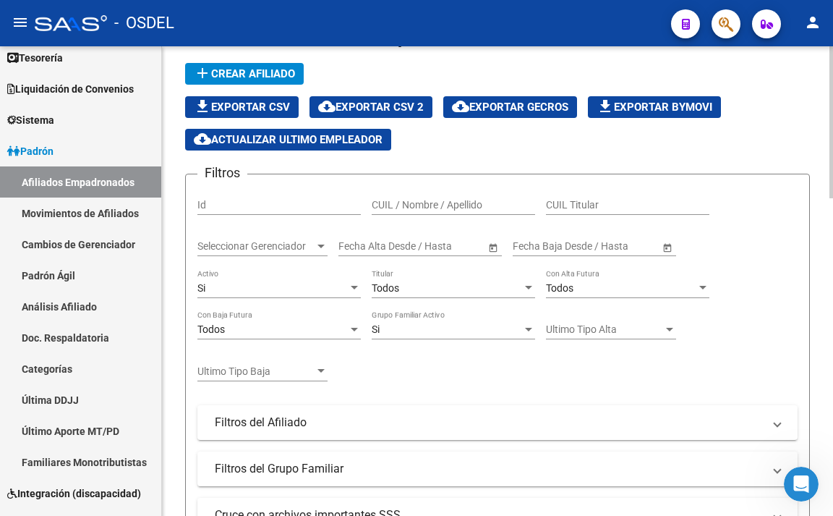
click at [406, 208] on input "CUIL / Nombre / Apellido" at bounding box center [454, 205] width 164 height 12
paste input "20204421146"
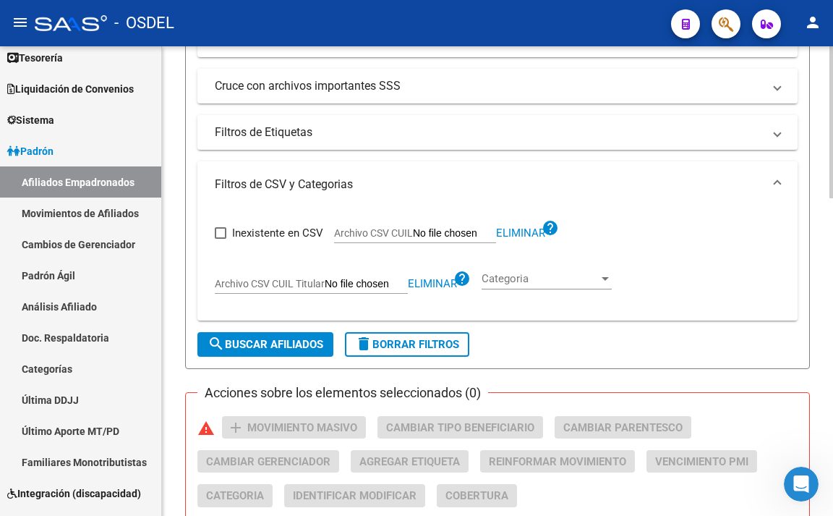
scroll to position [477, 0]
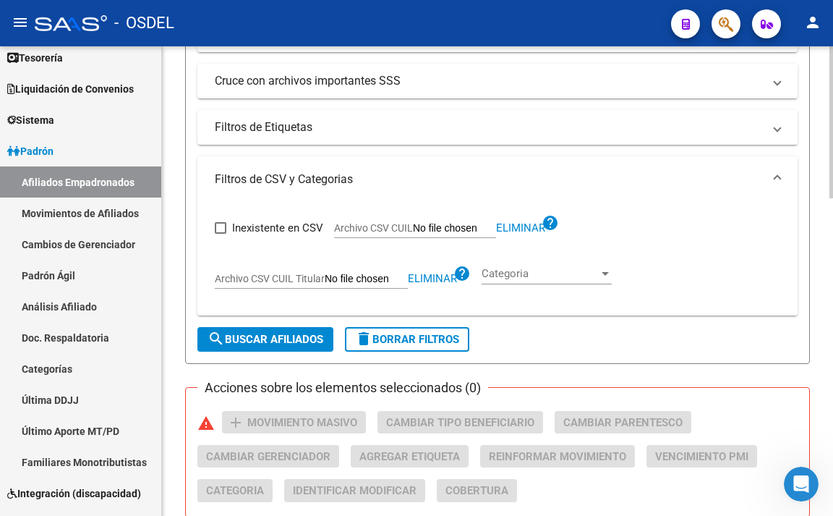
type input "20204421146"
click at [309, 336] on span "search Buscar Afiliados" at bounding box center [266, 339] width 116 height 13
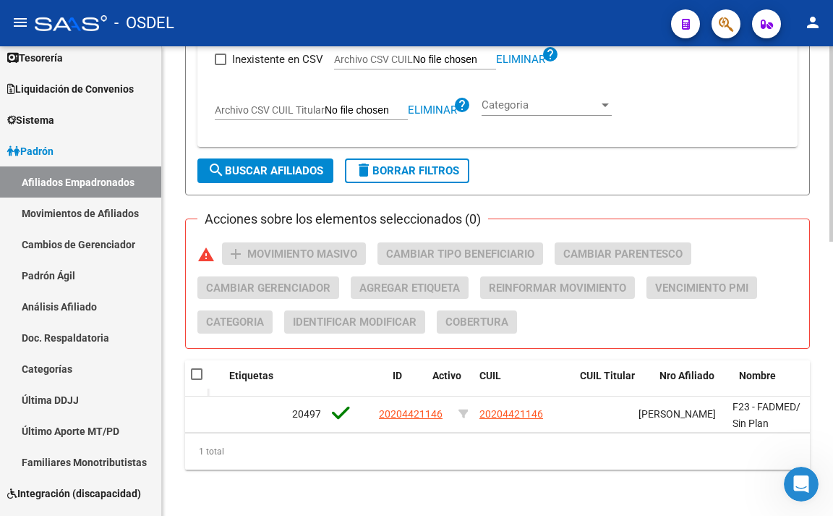
scroll to position [0, 26]
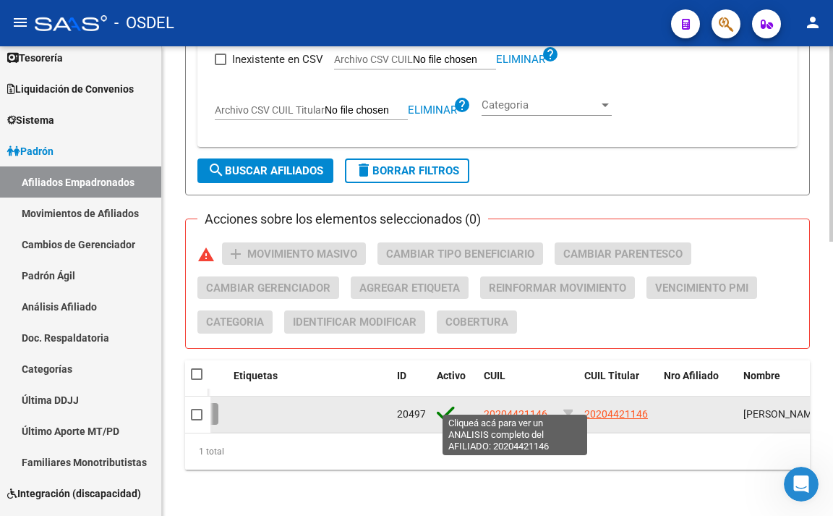
click at [530, 408] on span "20204421146" at bounding box center [516, 414] width 64 height 12
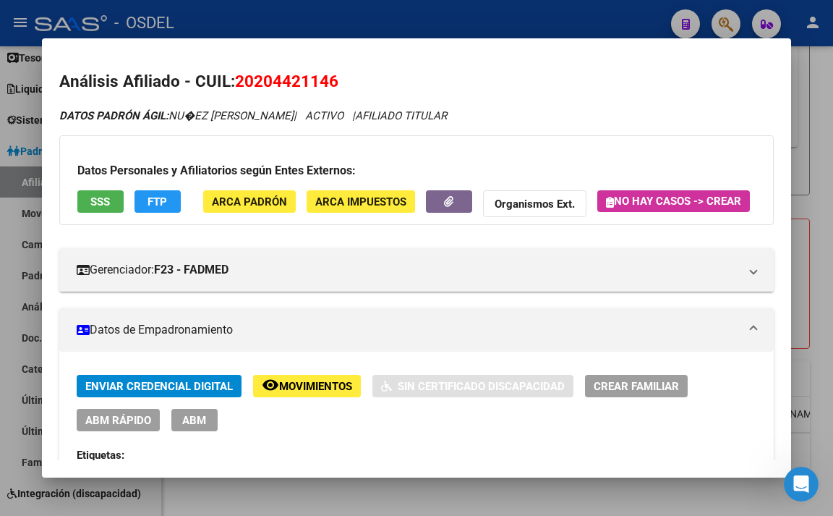
click at [155, 204] on span "FTP" at bounding box center [158, 201] width 20 height 13
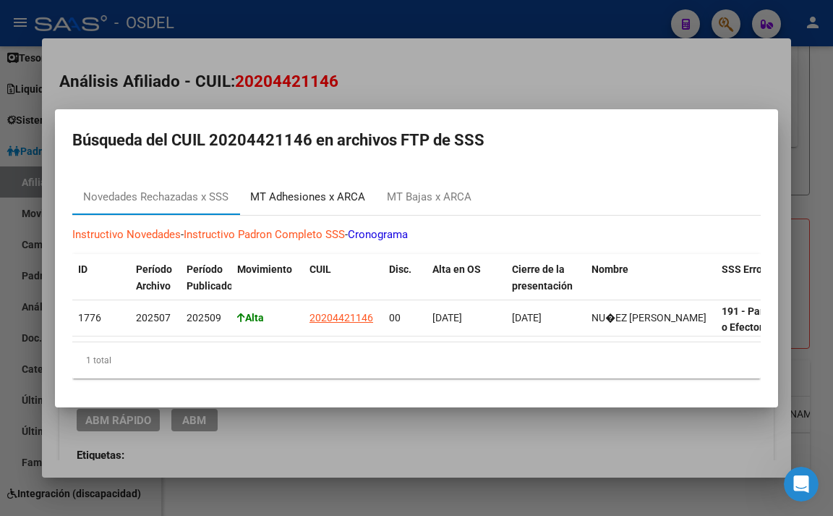
click at [305, 203] on div "MT Adhesiones x ARCA" at bounding box center [307, 197] width 137 height 35
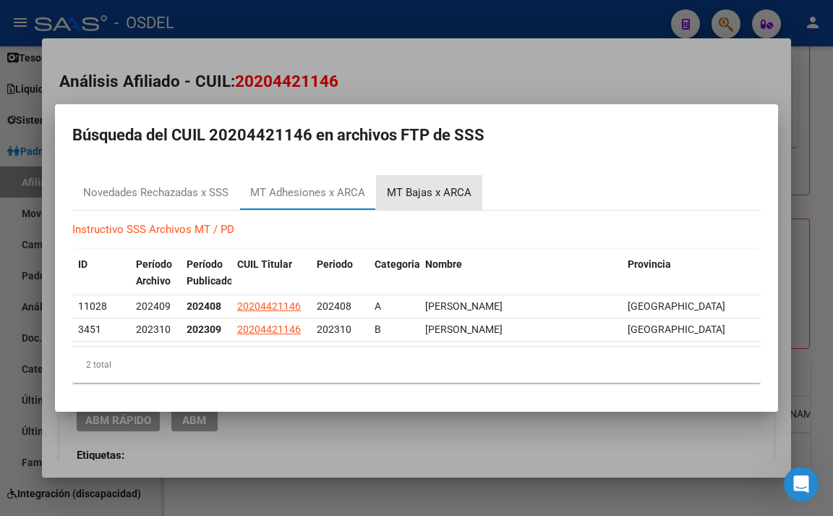
click at [440, 194] on div "MT Bajas x ARCA" at bounding box center [429, 192] width 85 height 17
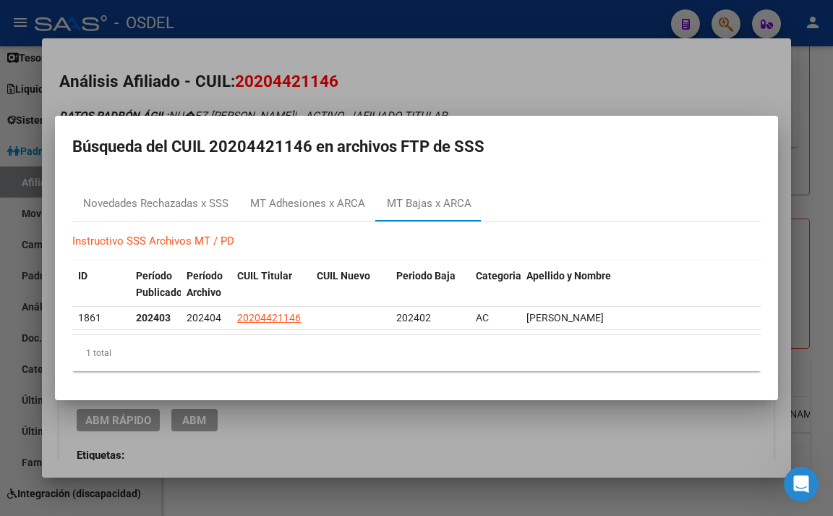
click at [427, 93] on div at bounding box center [416, 258] width 833 height 516
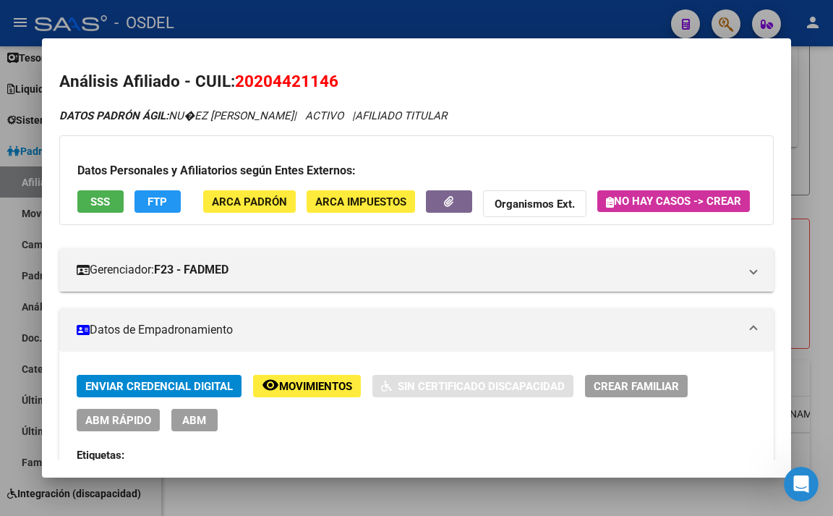
click at [103, 199] on span "SSS" at bounding box center [100, 201] width 20 height 13
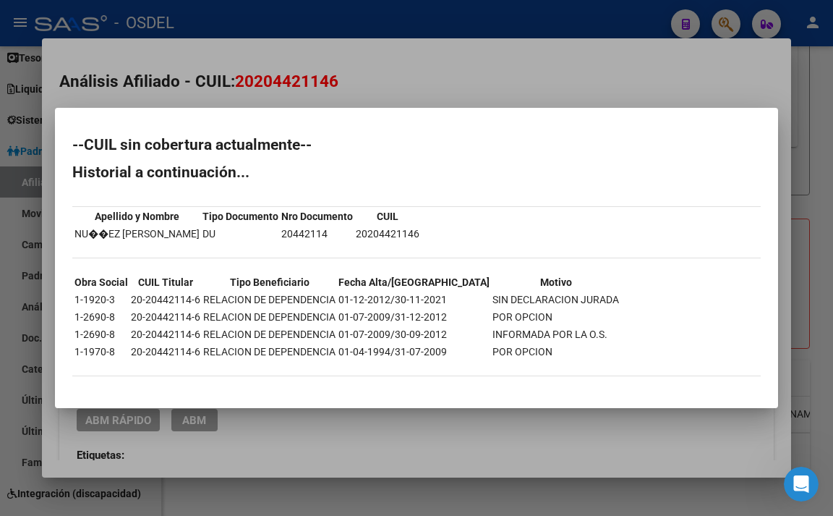
click at [416, 94] on div at bounding box center [416, 258] width 833 height 516
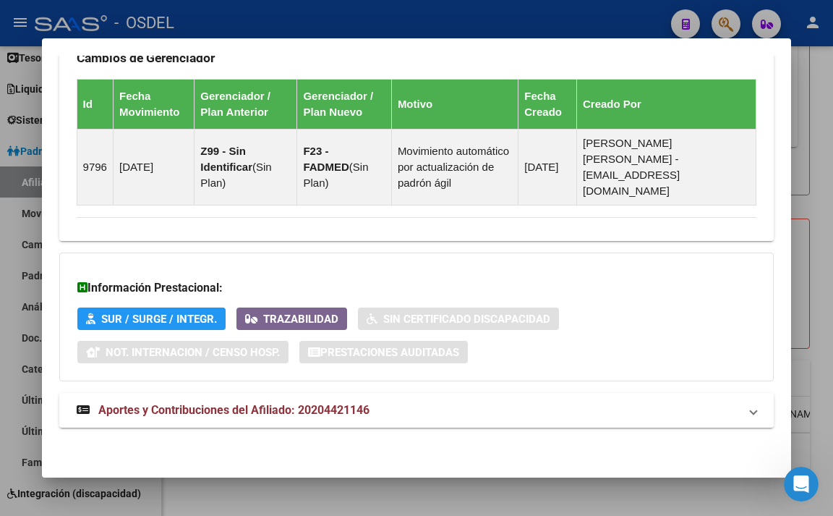
scroll to position [1036, 0]
click at [294, 395] on mat-expansion-panel-header "Aportes y Contribuciones del Afiliado: 20204421146" at bounding box center [417, 410] width 716 height 35
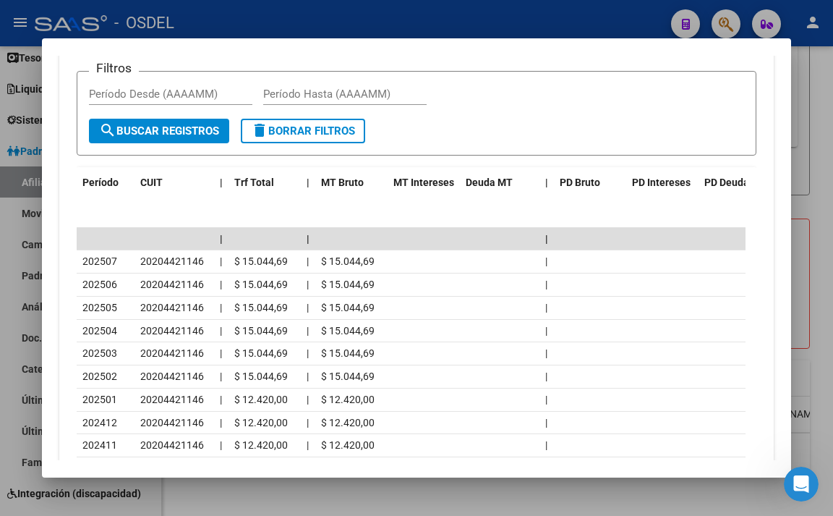
scroll to position [1542, 0]
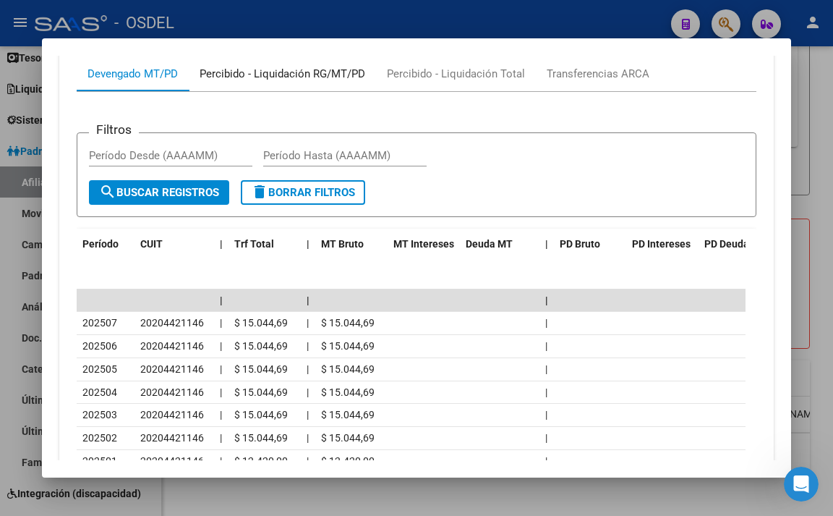
click at [260, 81] on div "Percibido - Liquidación RG/MT/PD" at bounding box center [282, 73] width 187 height 35
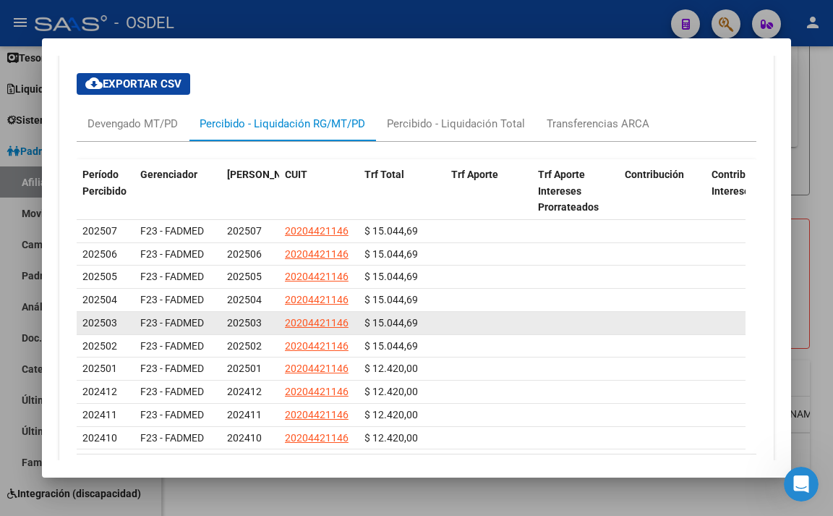
scroll to position [1493, 0]
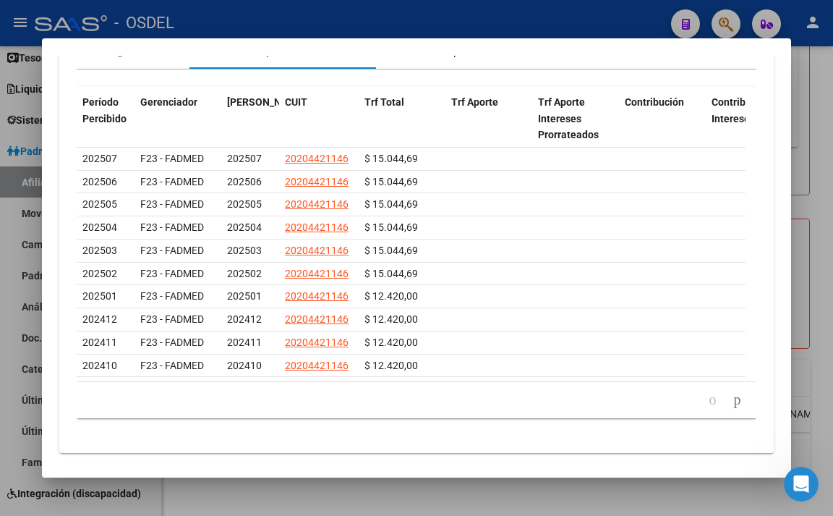
click at [422, 59] on div "Percibido - Liquidación Total" at bounding box center [456, 51] width 138 height 16
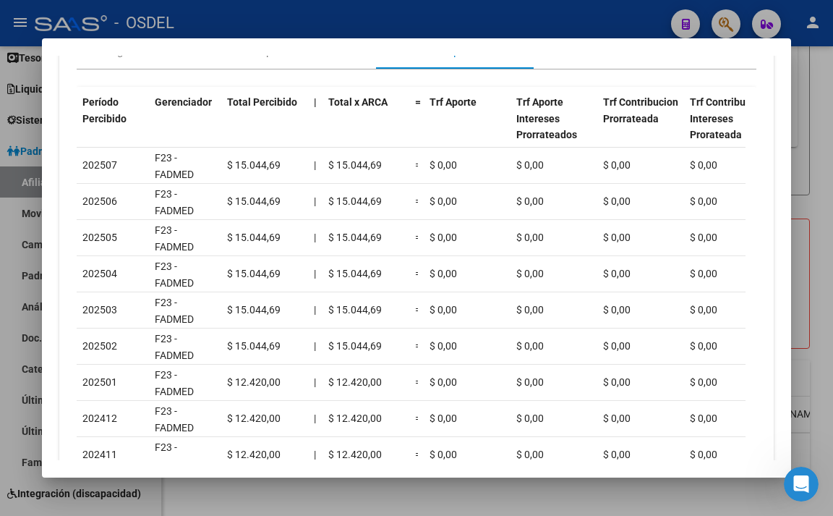
click at [383, 33] on div at bounding box center [416, 258] width 833 height 516
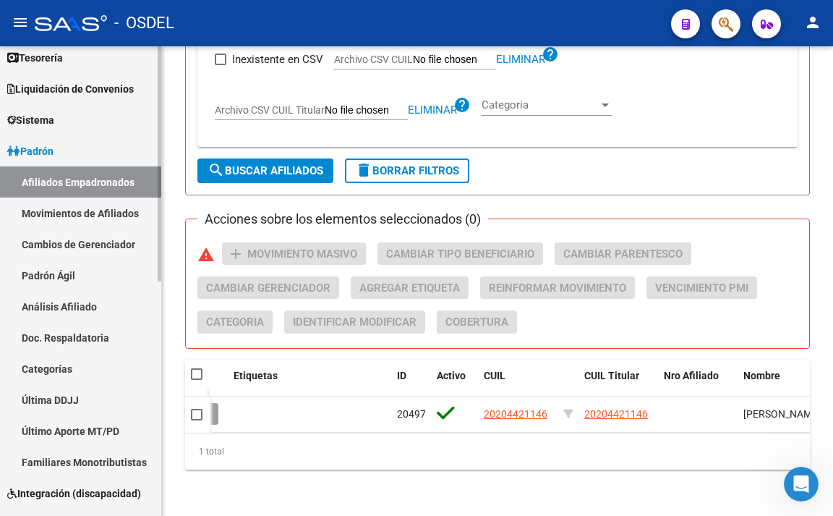
click at [110, 183] on link "Afiliados Empadronados" at bounding box center [80, 181] width 161 height 31
click at [368, 104] on input "Archivo CSV CUIL Titular" at bounding box center [366, 110] width 83 height 13
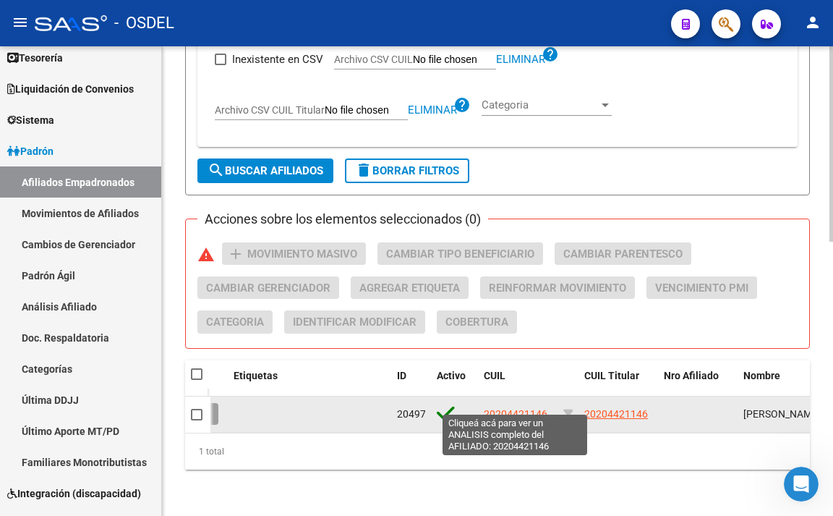
click at [505, 408] on span "20204421146" at bounding box center [516, 414] width 64 height 12
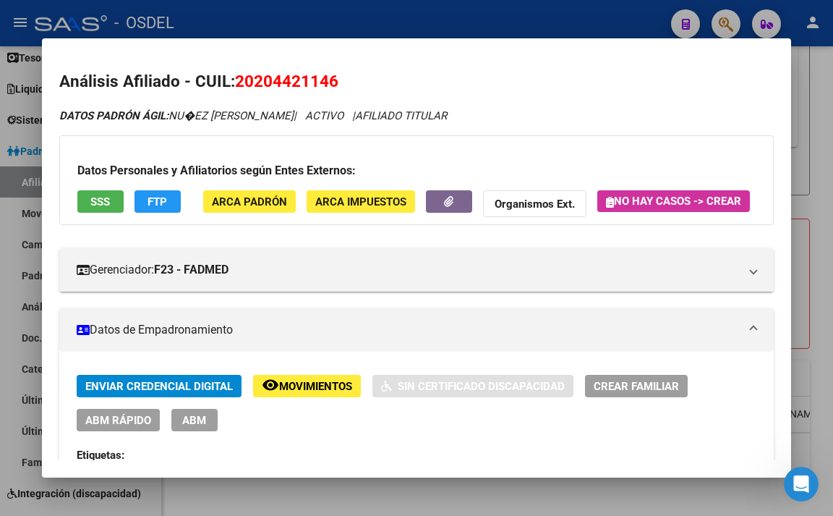
click at [825, 66] on div at bounding box center [416, 258] width 833 height 516
